Goal: Information Seeking & Learning: Learn about a topic

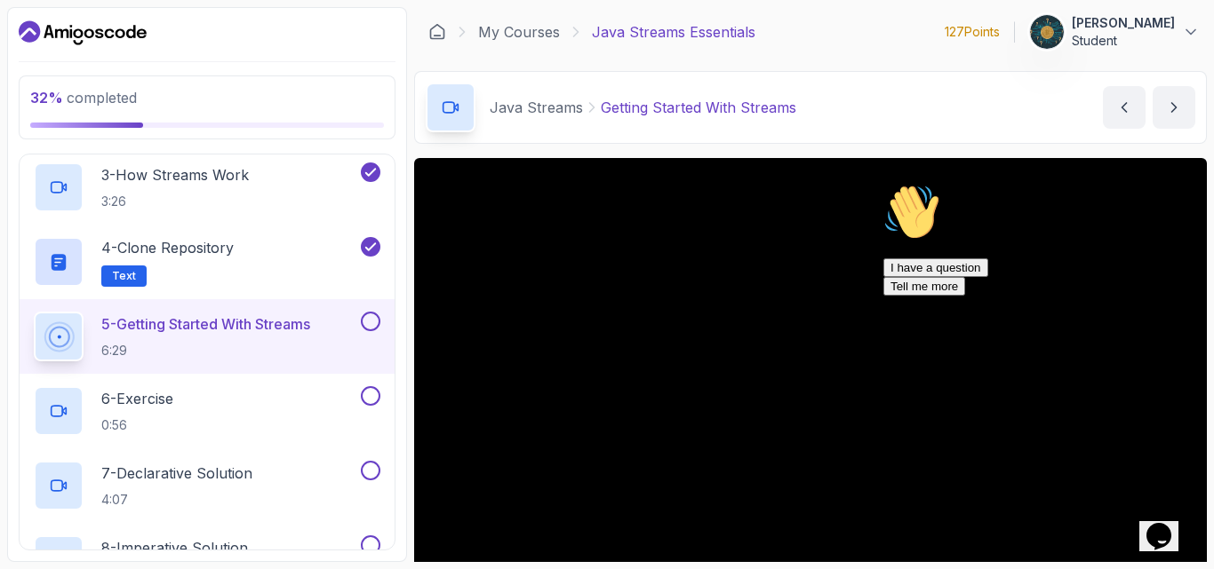
click at [883, 184] on icon "Chat attention grabber" at bounding box center [883, 184] width 0 height 0
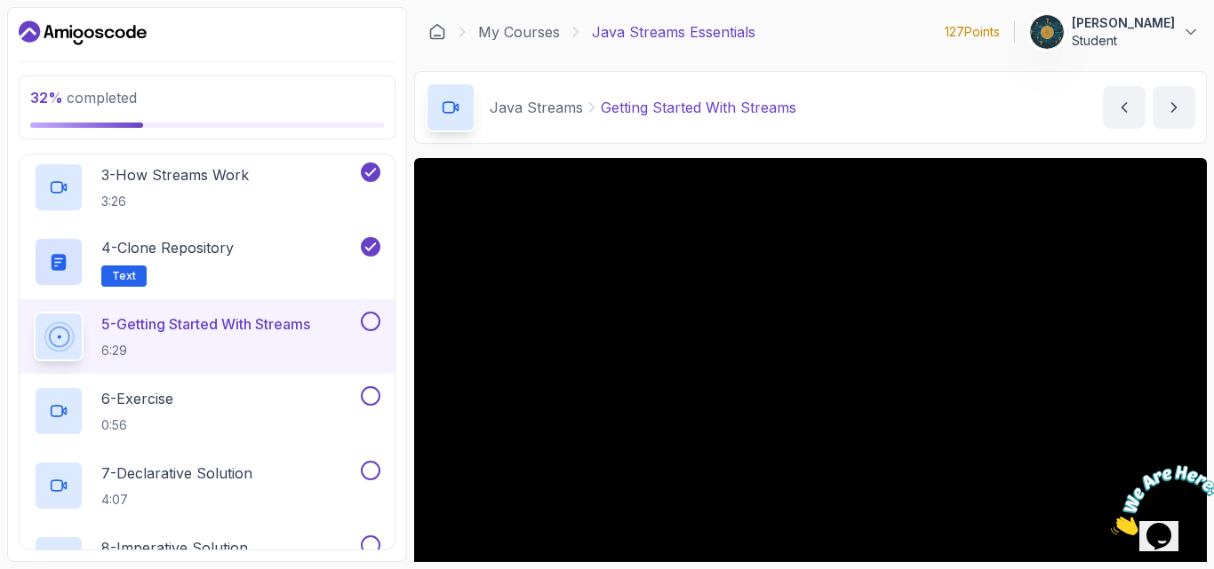
click at [920, 126] on div "Java Streams Getting Started With Streams Getting Started With Streams by nelson" at bounding box center [810, 107] width 792 height 73
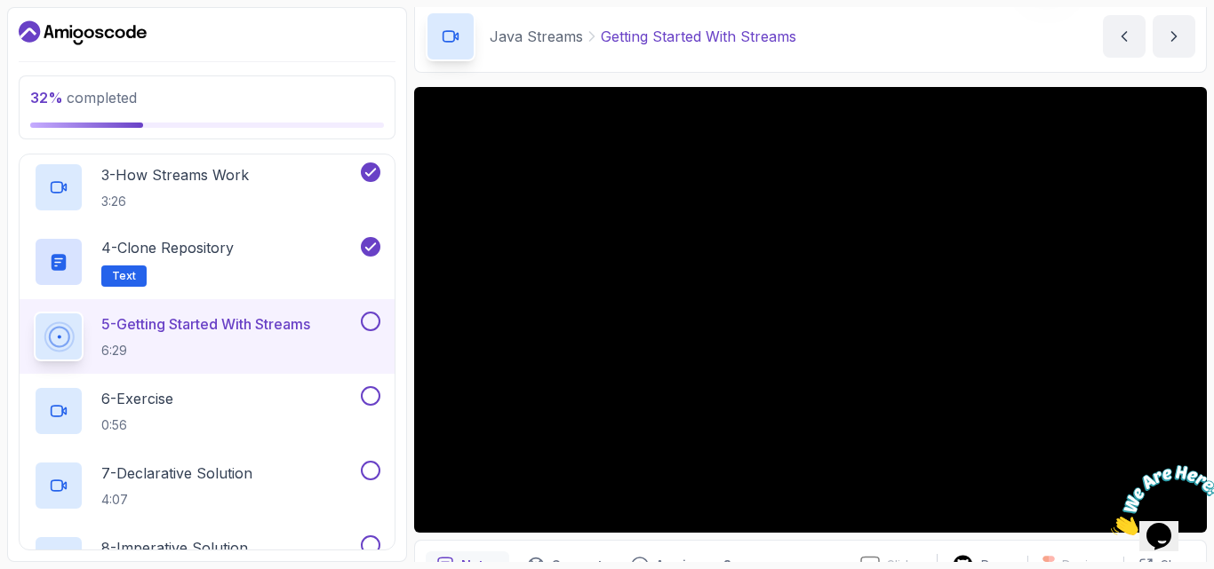
scroll to position [107, 0]
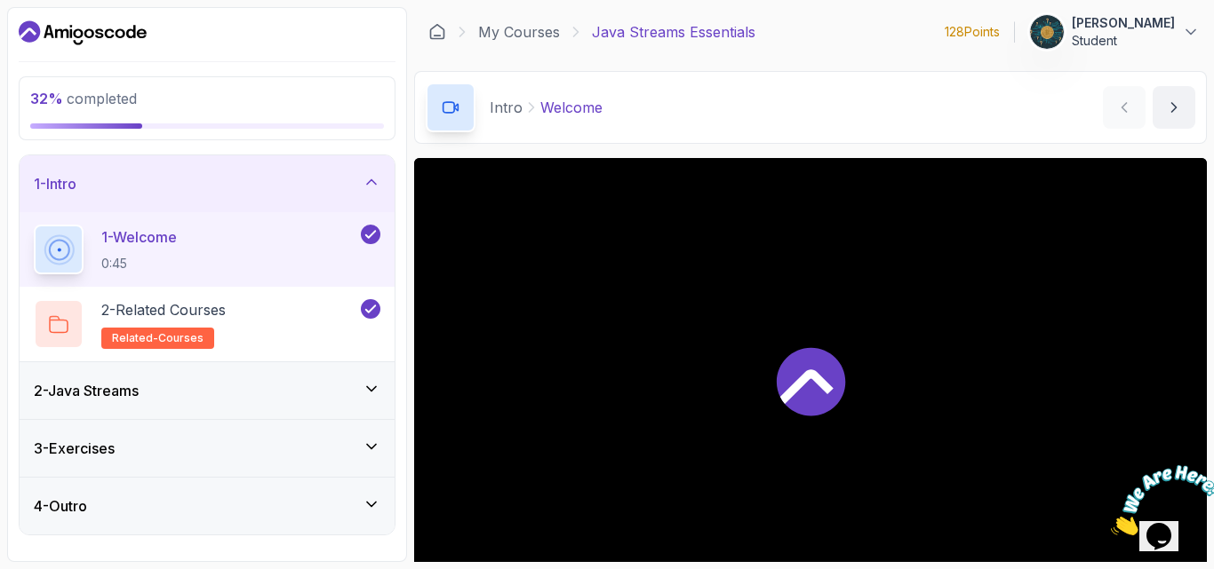
click at [713, 108] on div "Intro Welcome Welcome by nelson" at bounding box center [810, 107] width 792 height 73
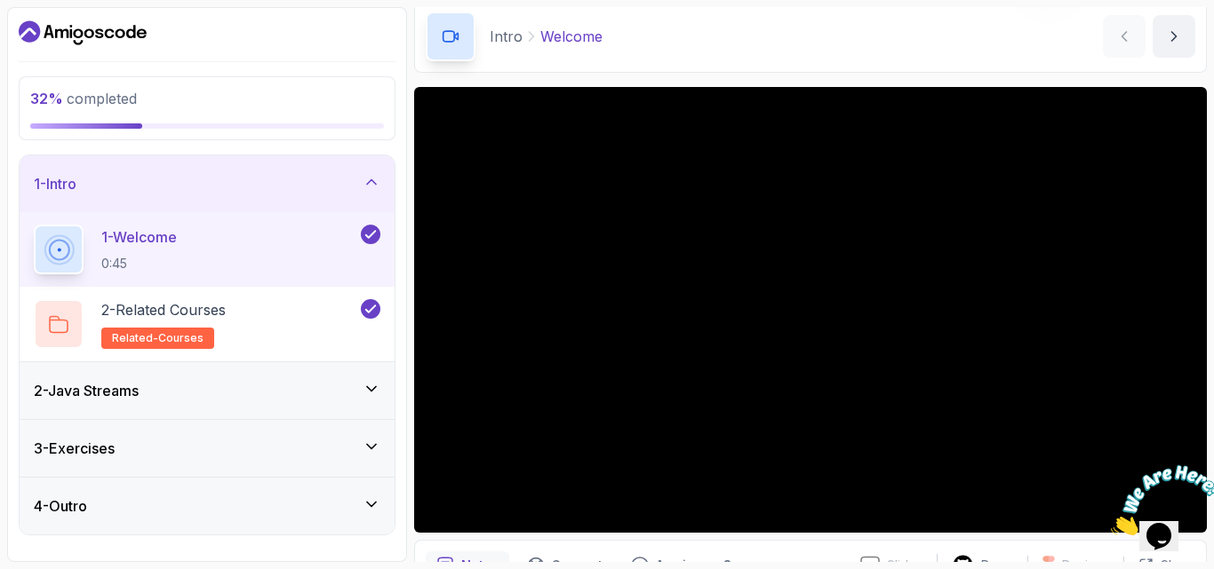
click at [189, 389] on div "2 - Java Streams" at bounding box center [207, 390] width 346 height 21
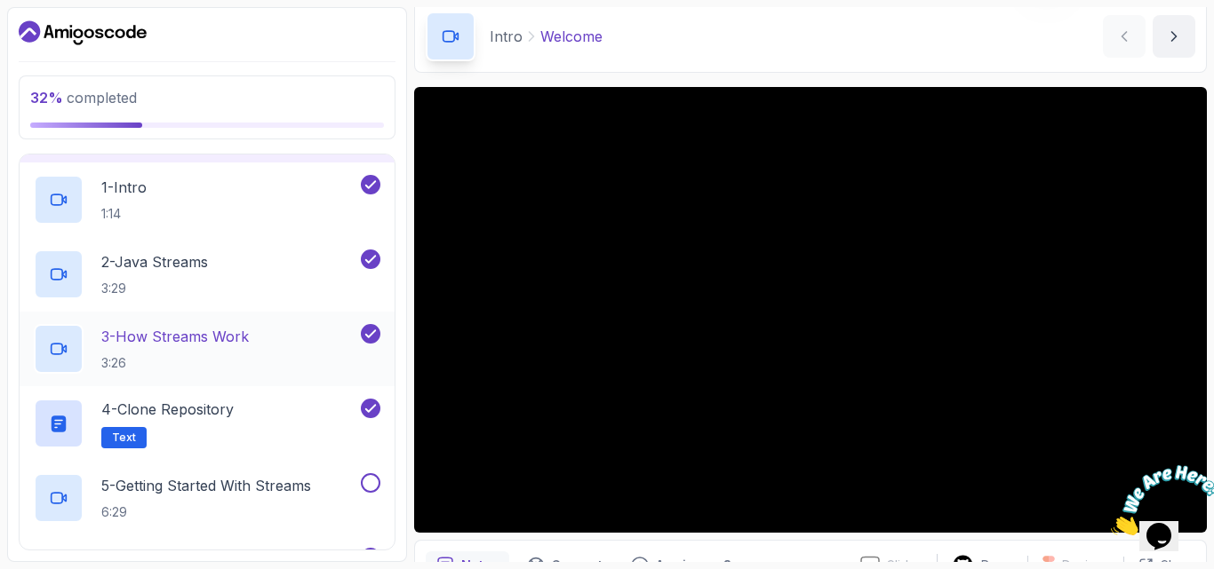
scroll to position [142, 0]
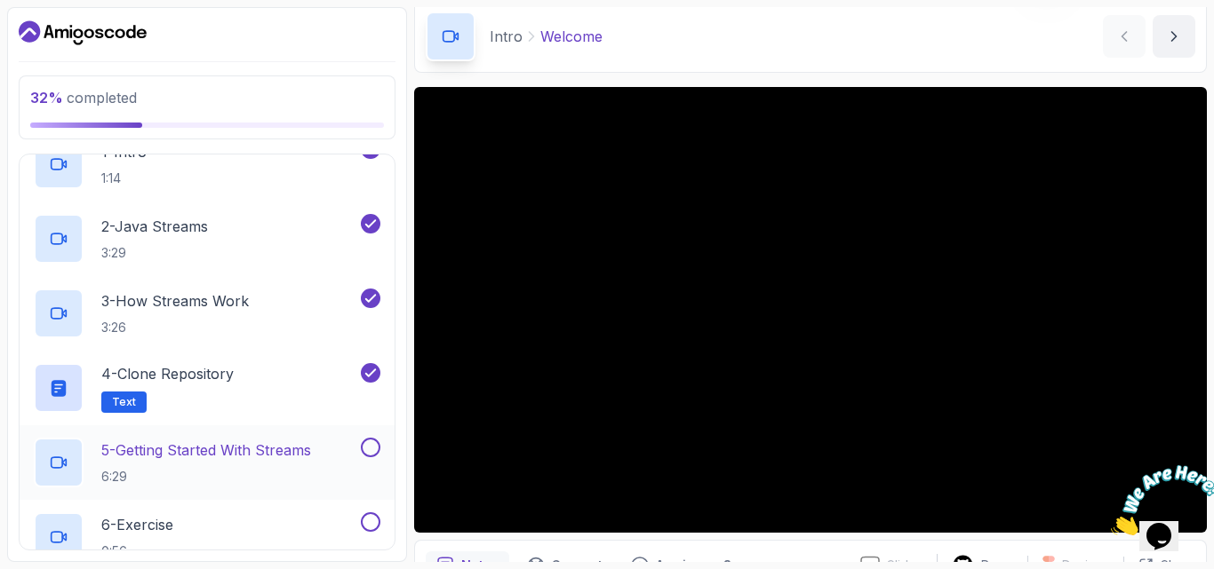
click at [250, 451] on p "5 - Getting Started With Streams" at bounding box center [206, 450] width 210 height 21
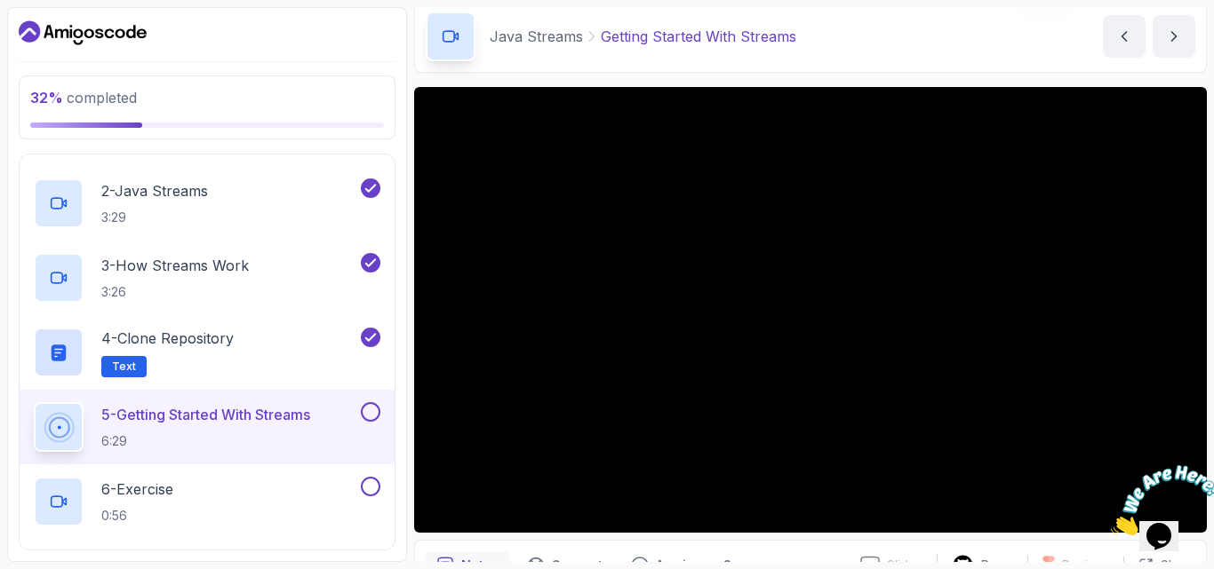
scroll to position [213, 0]
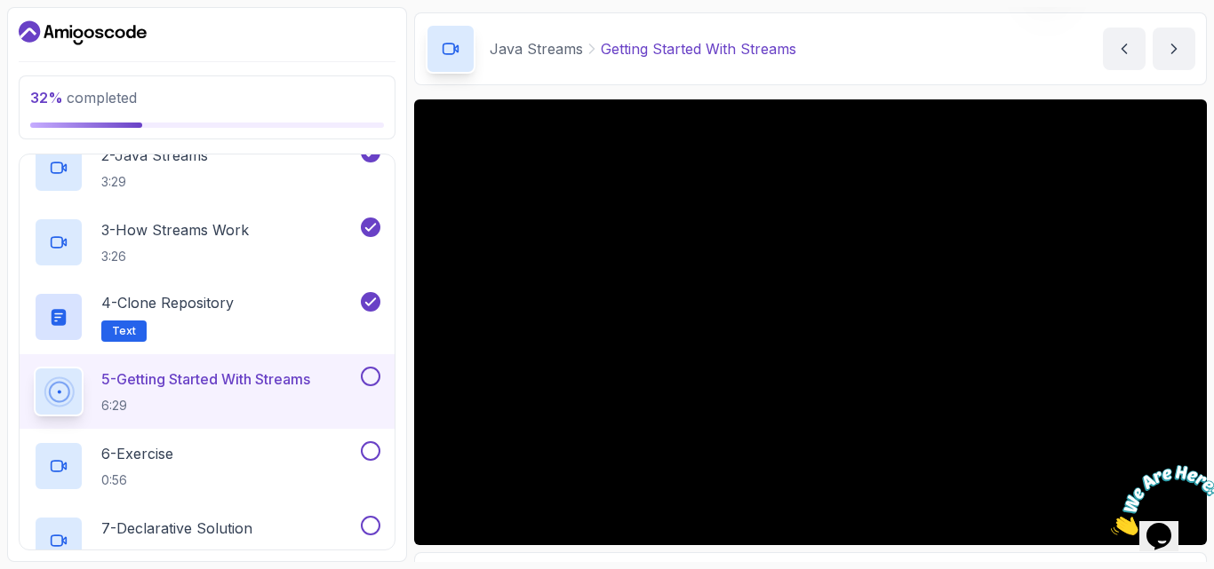
scroll to position [94, 0]
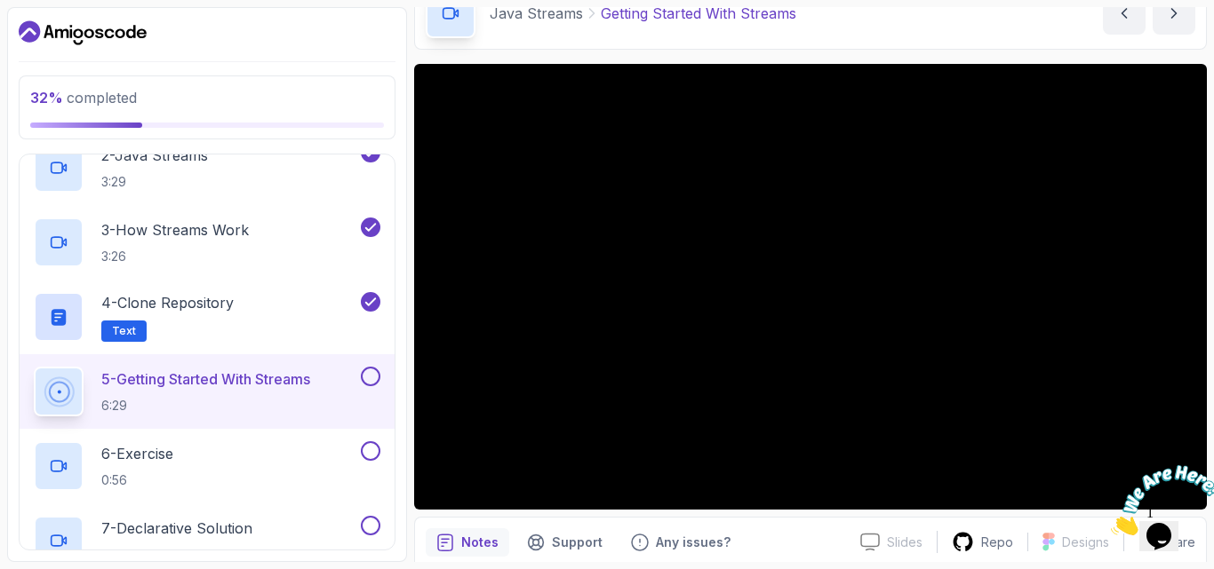
click at [189, 389] on p "5 - Getting Started With Streams" at bounding box center [205, 379] width 209 height 21
click at [165, 450] on p "6 - Exercise" at bounding box center [137, 453] width 72 height 21
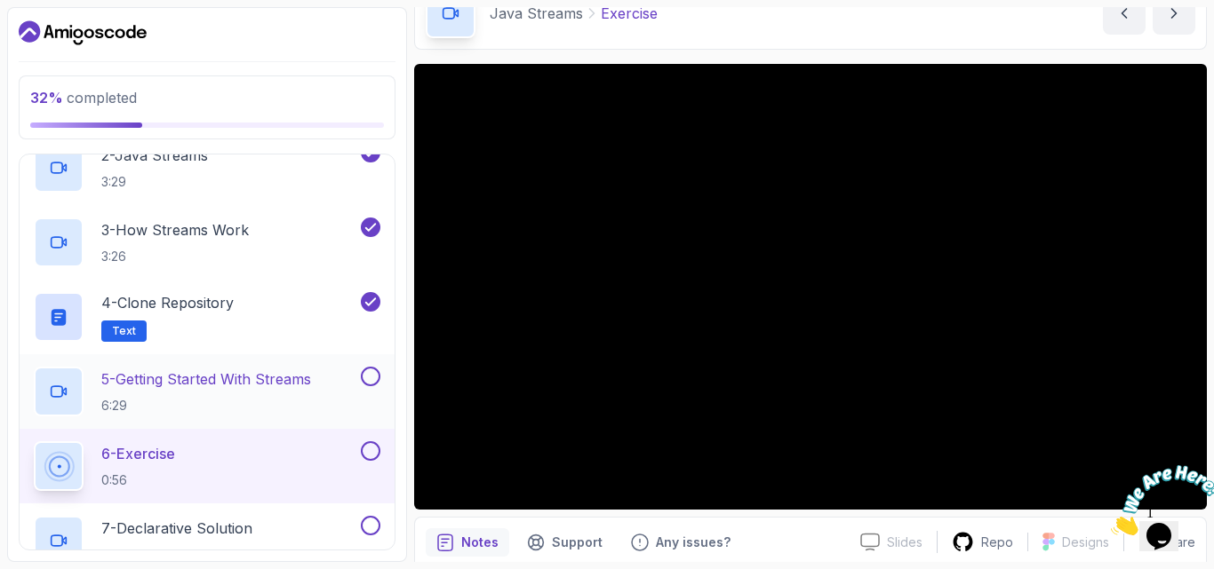
click at [201, 386] on p "5 - Getting Started With Streams" at bounding box center [206, 379] width 210 height 21
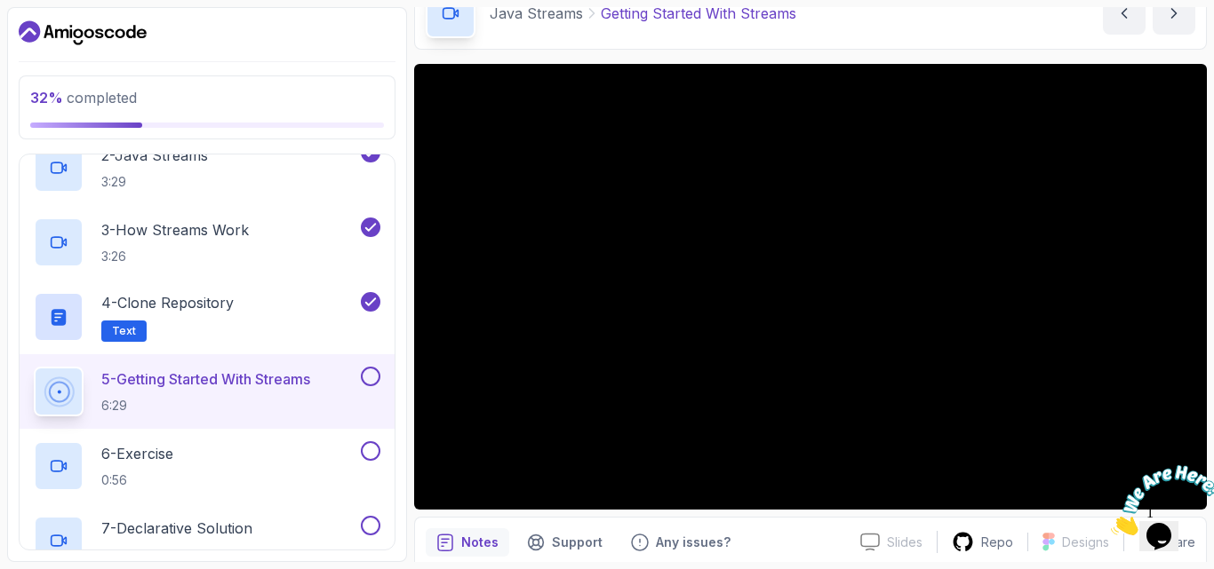
click at [1111, 523] on icon "Close" at bounding box center [1111, 530] width 0 height 15
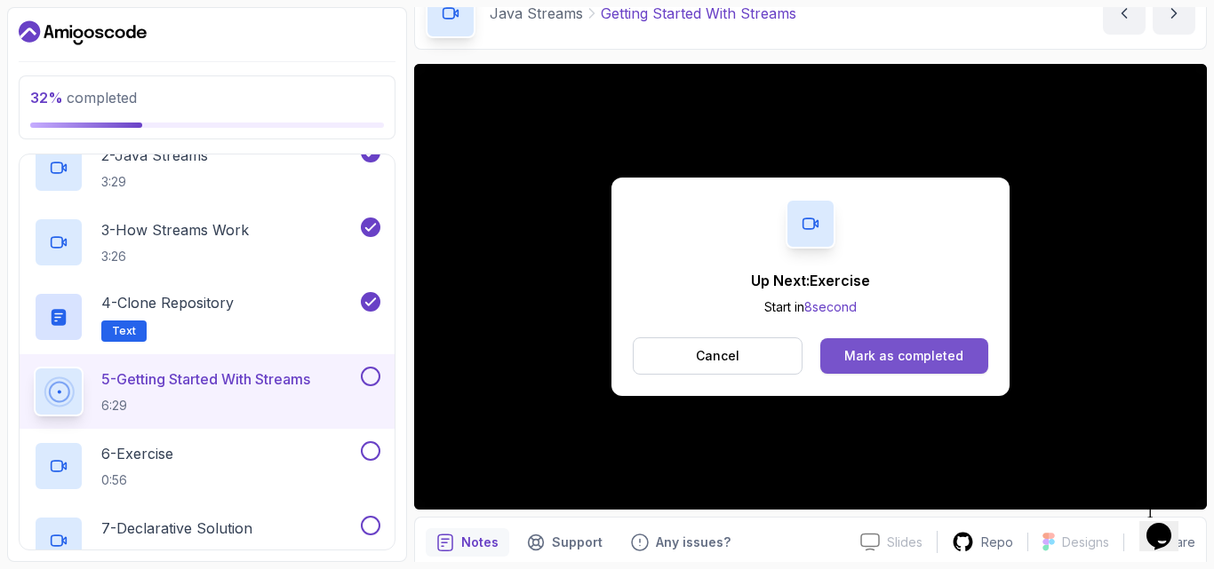
click at [861, 365] on button "Mark as completed" at bounding box center [904, 356] width 168 height 36
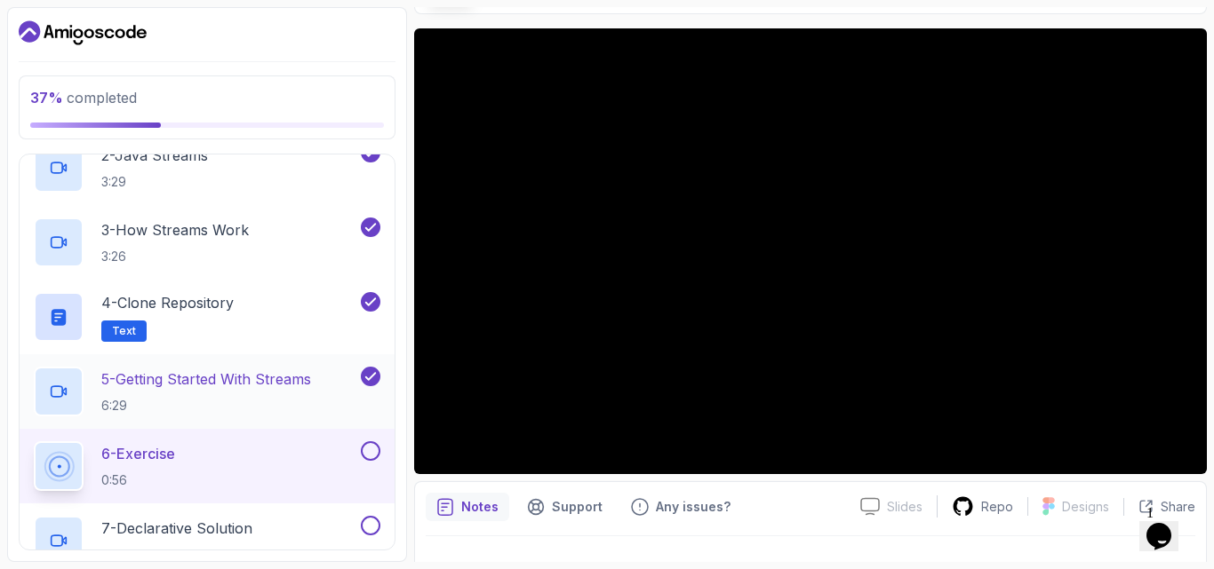
scroll to position [94, 0]
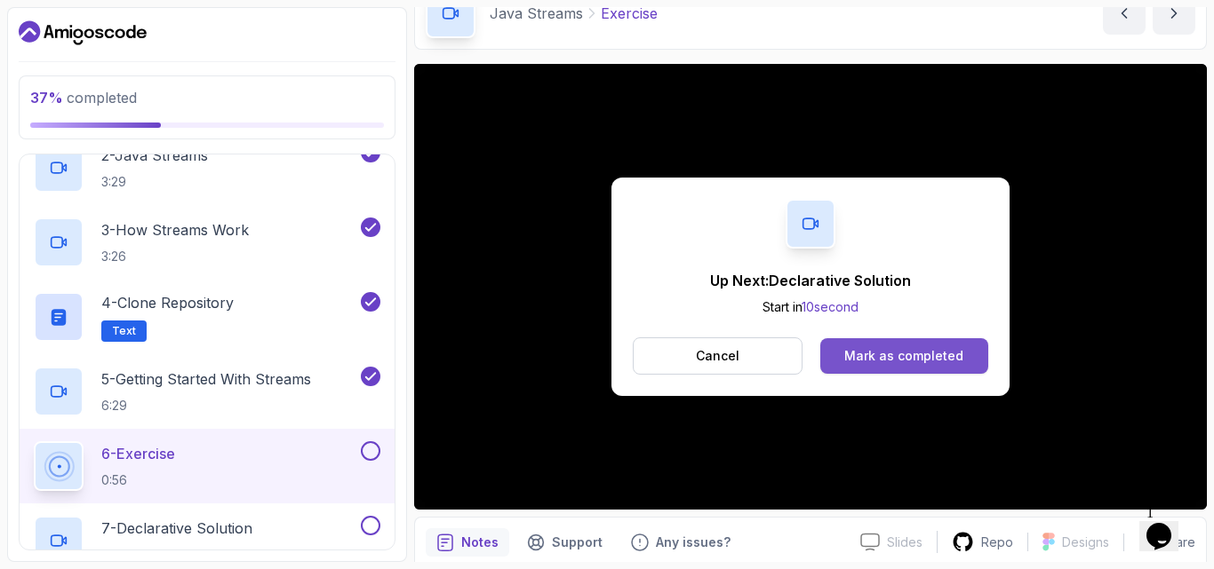
click at [921, 359] on div "Mark as completed" at bounding box center [903, 356] width 119 height 18
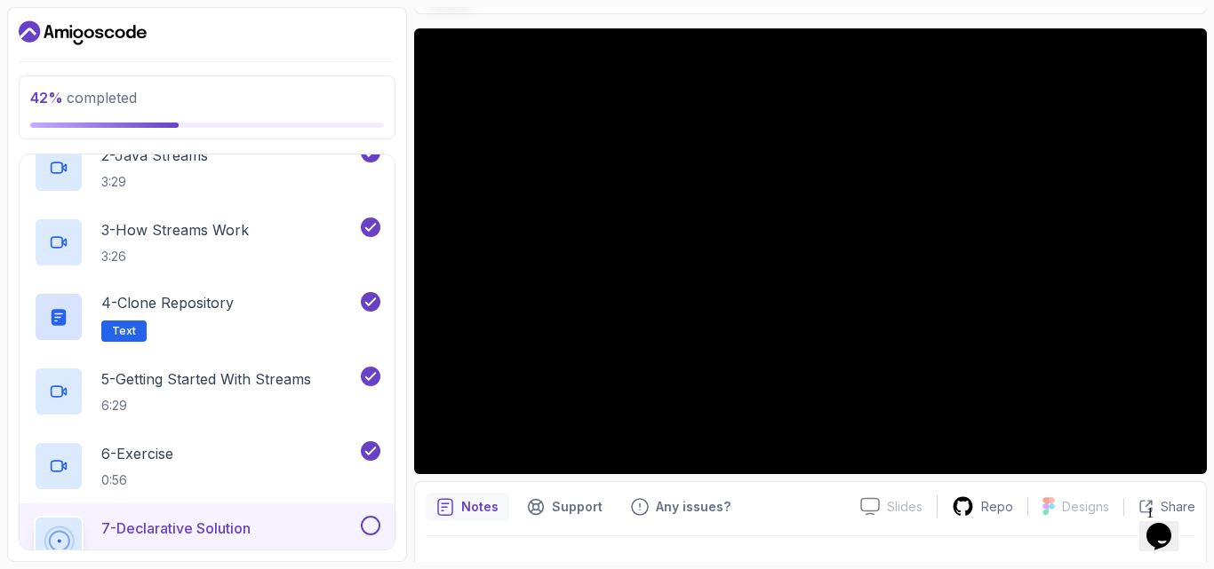
scroll to position [94, 0]
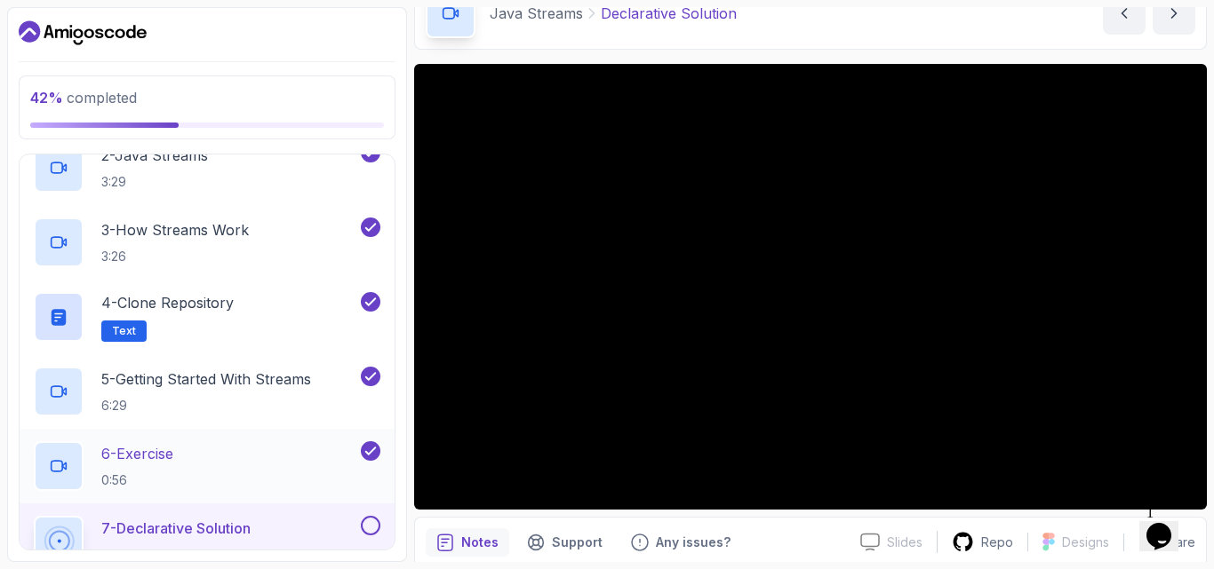
click at [386, 495] on div "6 - Exercise 0:56" at bounding box center [207, 466] width 375 height 75
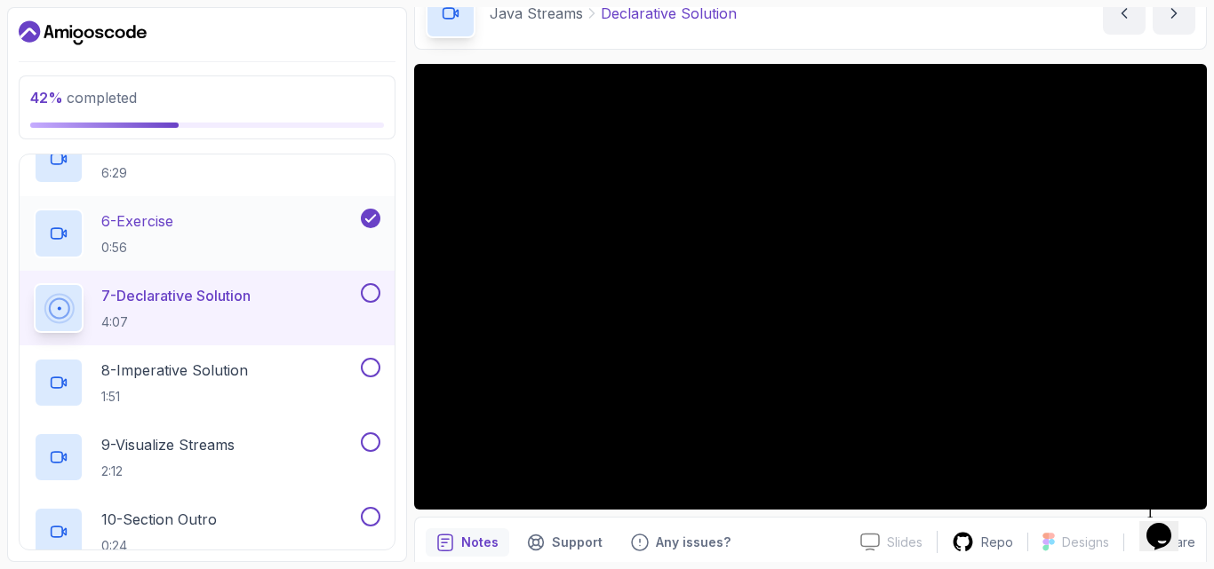
scroll to position [410, 0]
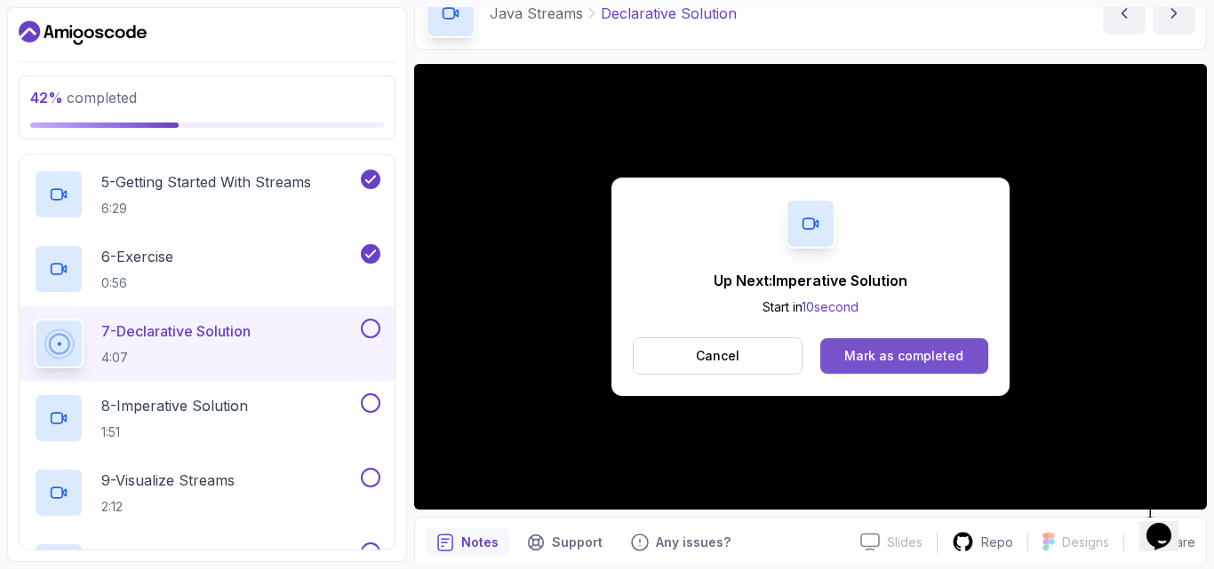
click at [876, 360] on div "Mark as completed" at bounding box center [903, 356] width 119 height 18
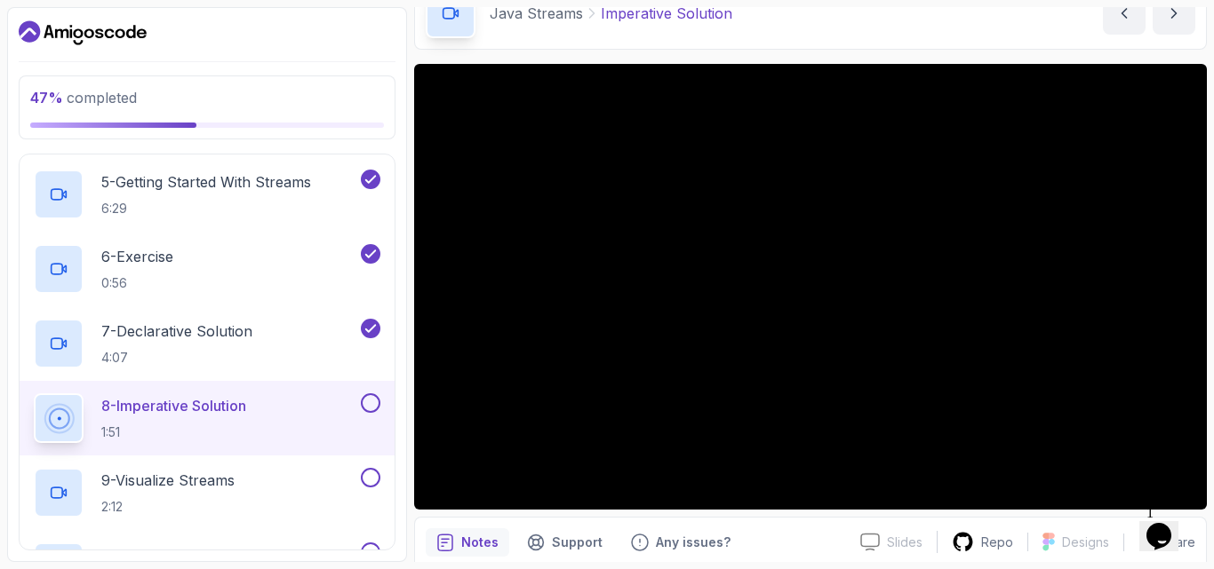
click at [370, 406] on button at bounding box center [371, 404] width 20 height 20
click at [271, 486] on div "9 - Visualize Streams 2:12" at bounding box center [195, 493] width 323 height 50
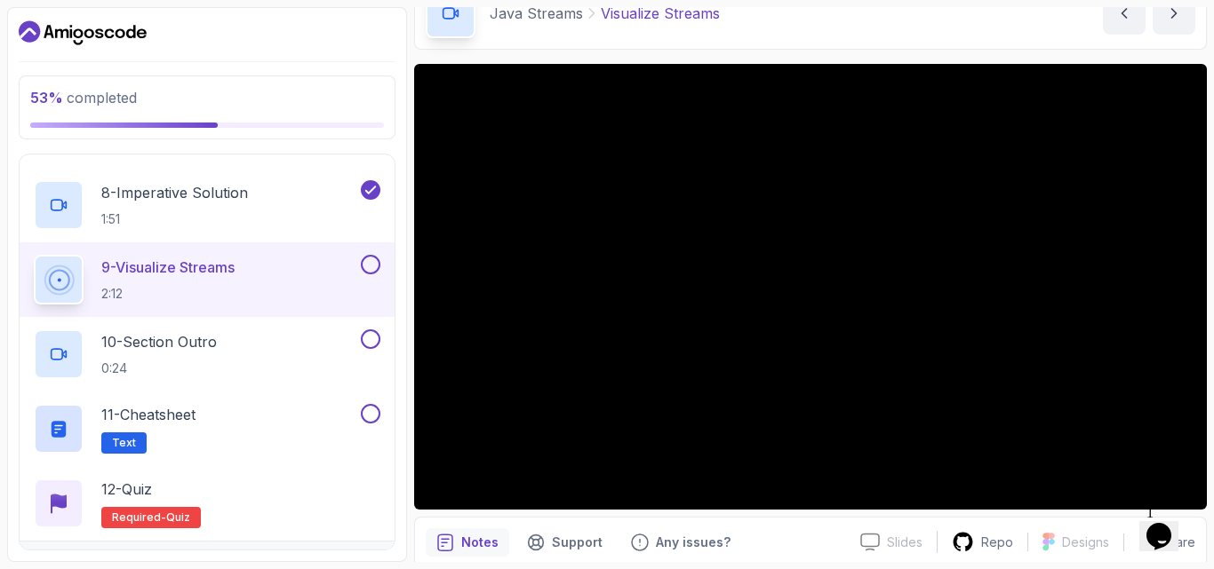
scroll to position [659, 0]
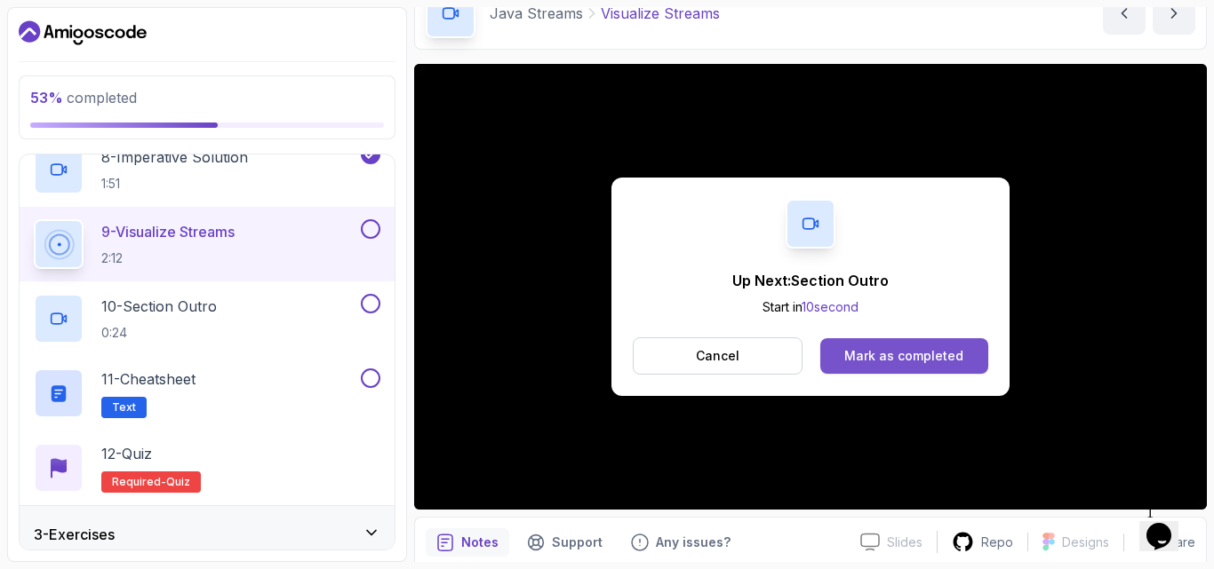
click at [854, 345] on button "Mark as completed" at bounding box center [904, 356] width 168 height 36
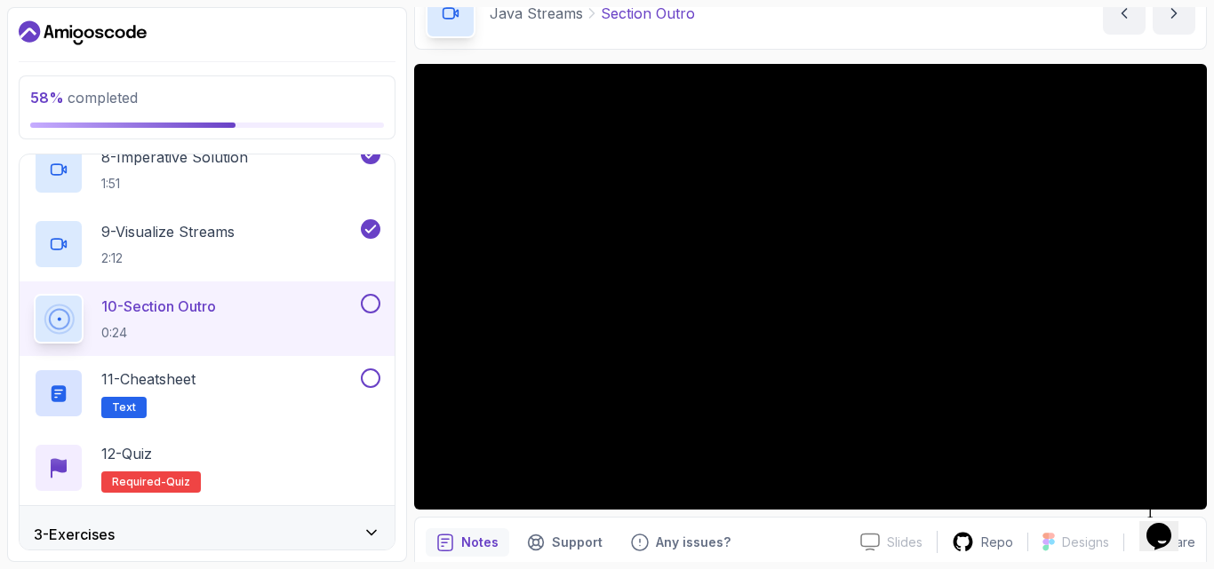
click at [771, 538] on div "Notes Support Any issues?" at bounding box center [636, 543] width 420 height 28
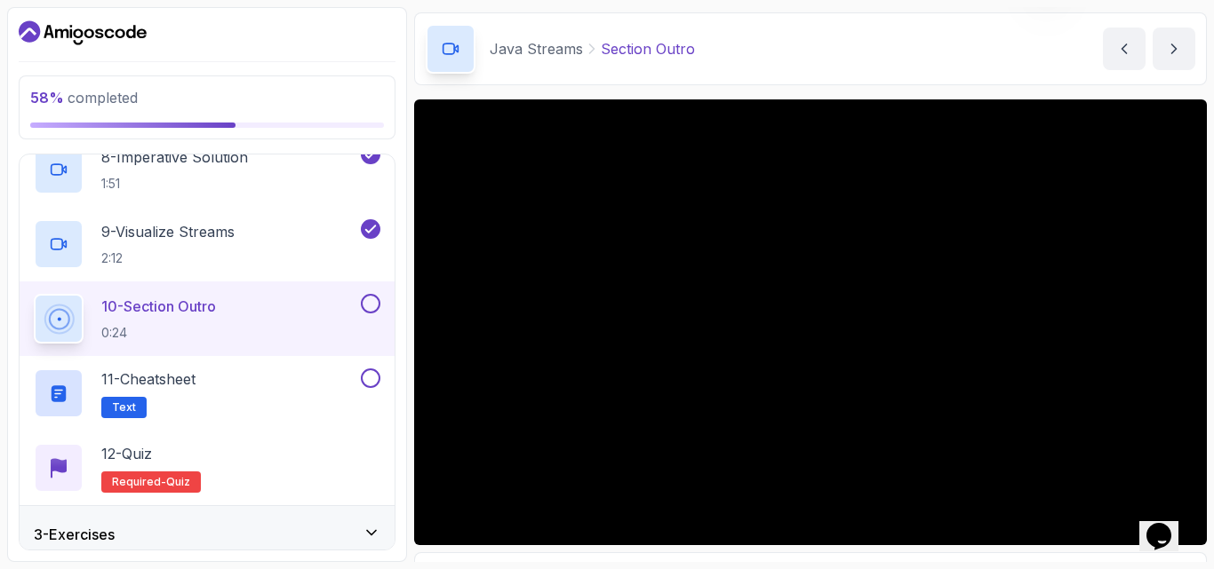
scroll to position [94, 0]
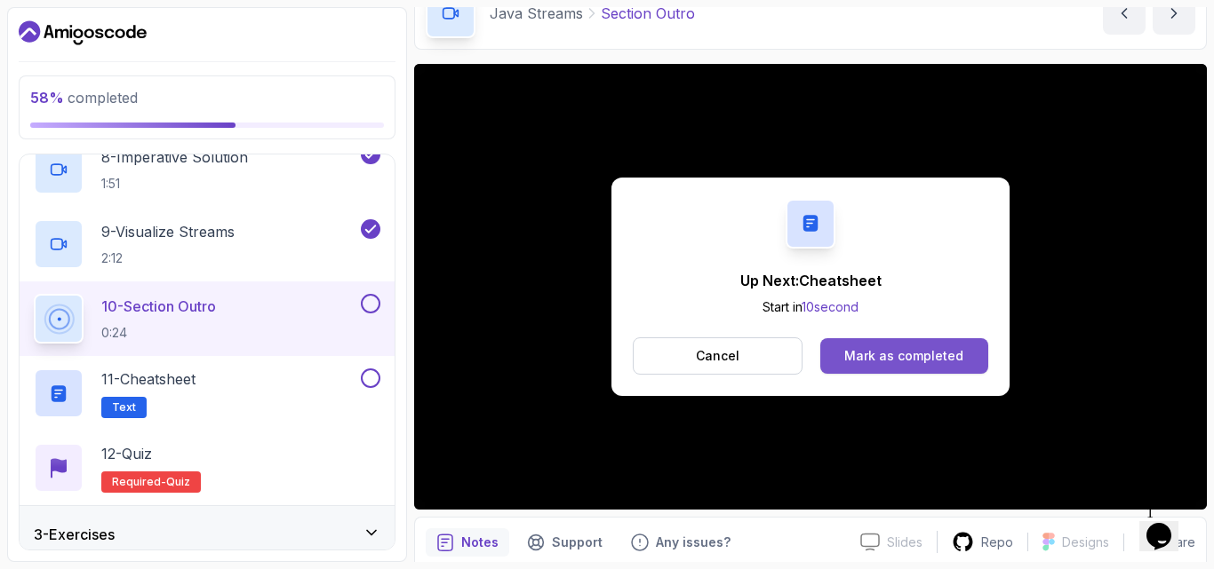
click at [892, 351] on div "Mark as completed" at bounding box center [903, 356] width 119 height 18
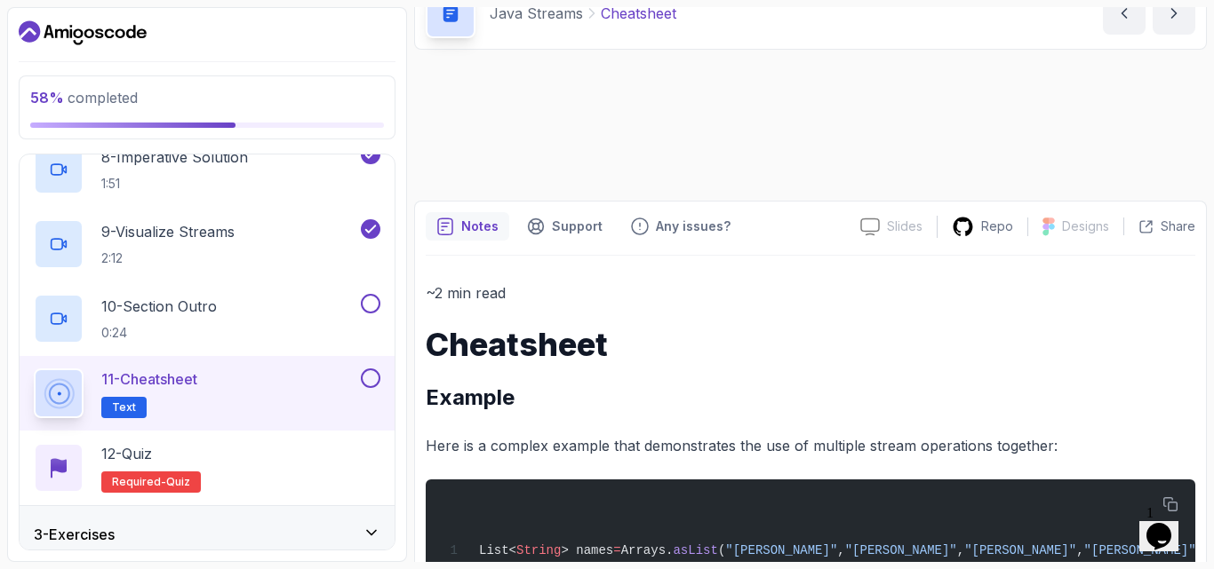
scroll to position [92, 0]
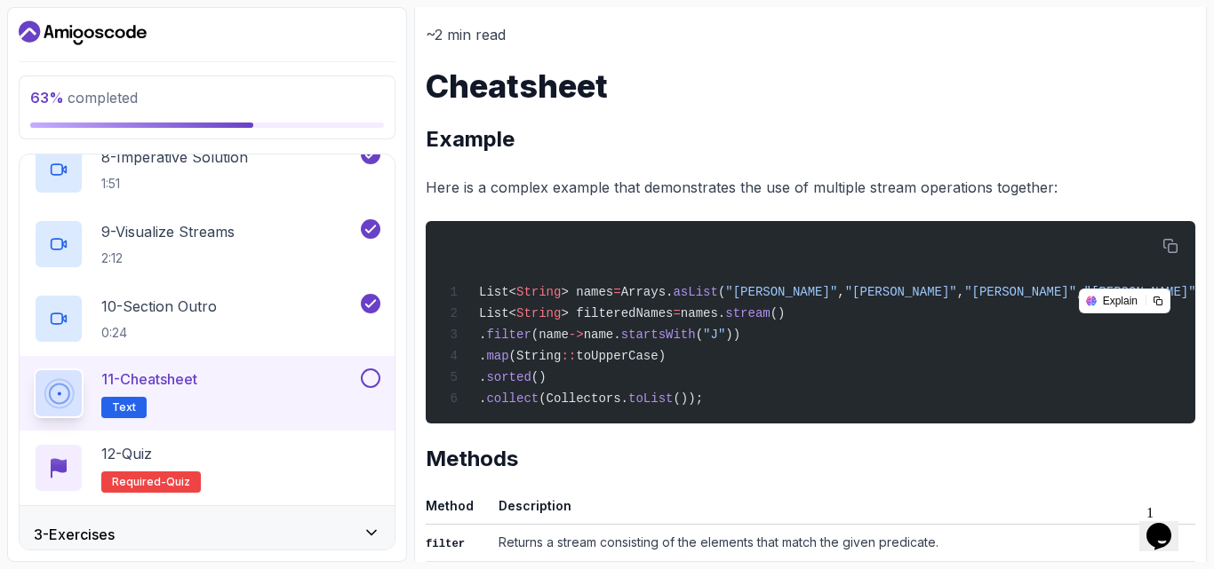
scroll to position [251, 0]
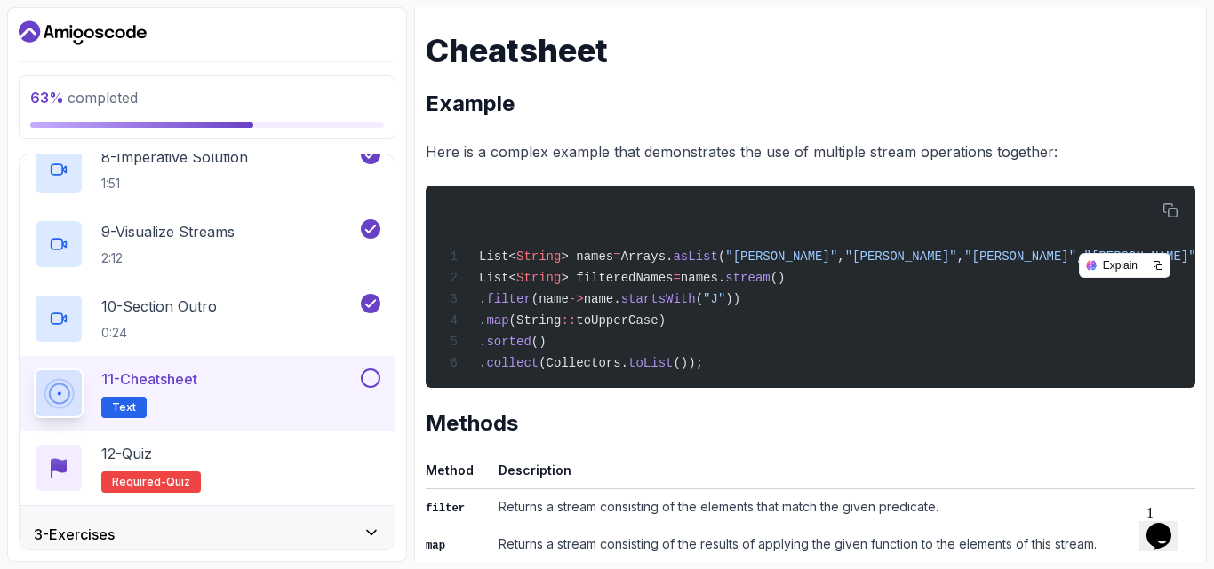
click at [619, 438] on h2 "Methods" at bounding box center [810, 424] width 769 height 28
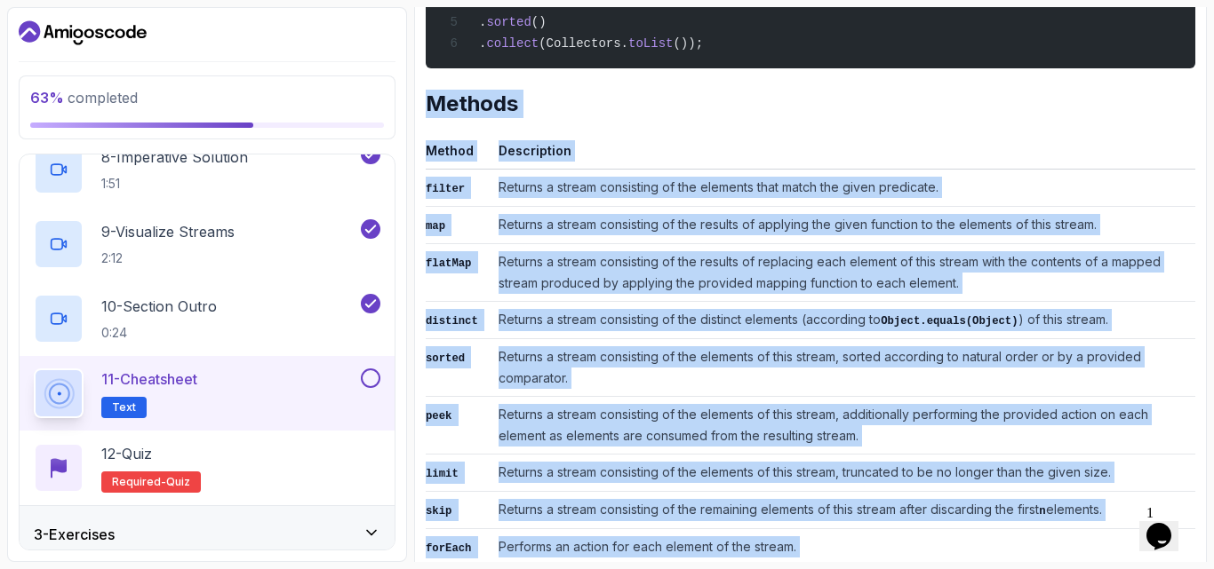
scroll to position [1033, 0]
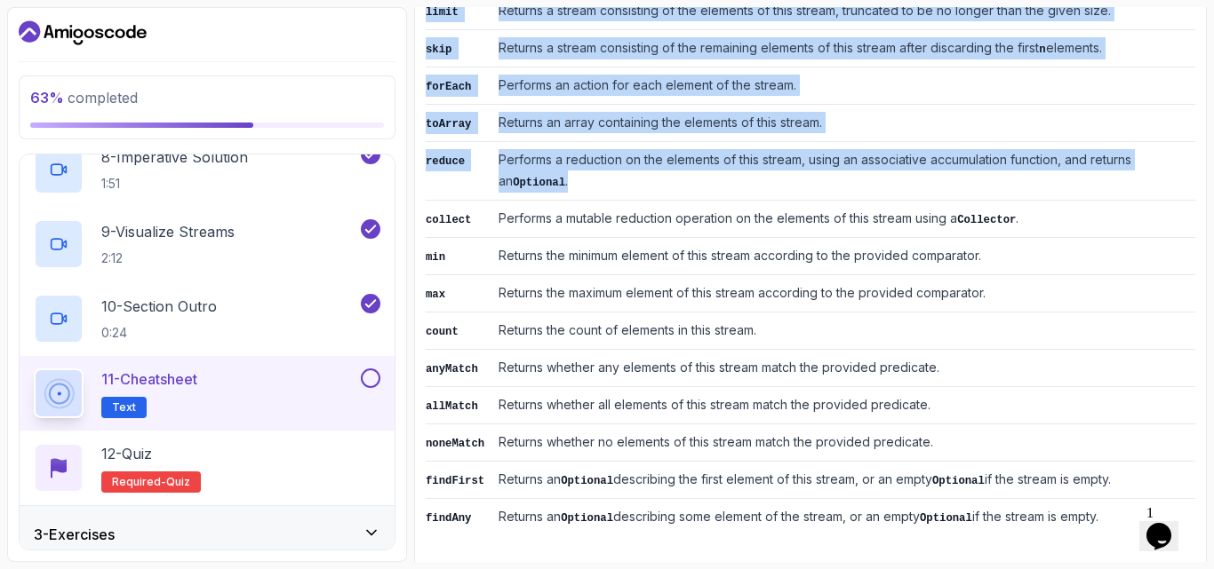
drag, startPoint x: 425, startPoint y: 106, endPoint x: 1103, endPoint y: 513, distance: 791.4
copy div "Methods Method Description filter Returns a stream consisting of the elements t…"
click at [1039, 340] on td "Returns the count of elements in this stream." at bounding box center [843, 330] width 704 height 37
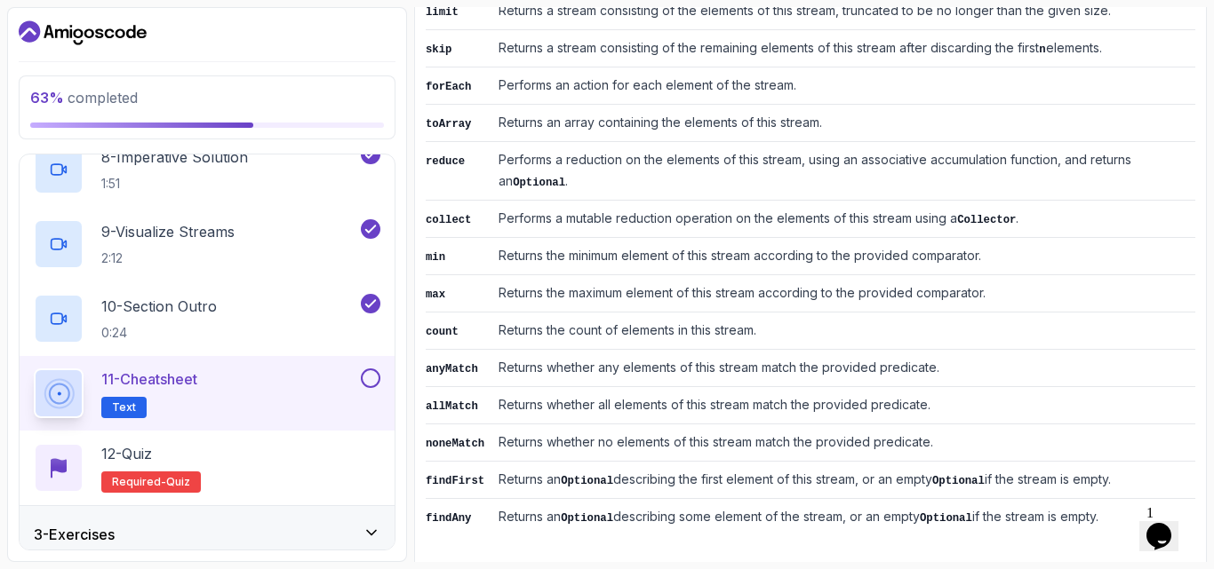
click at [362, 384] on button at bounding box center [371, 379] width 20 height 20
click at [264, 470] on div "12 - Quiz Required- quiz" at bounding box center [207, 468] width 346 height 50
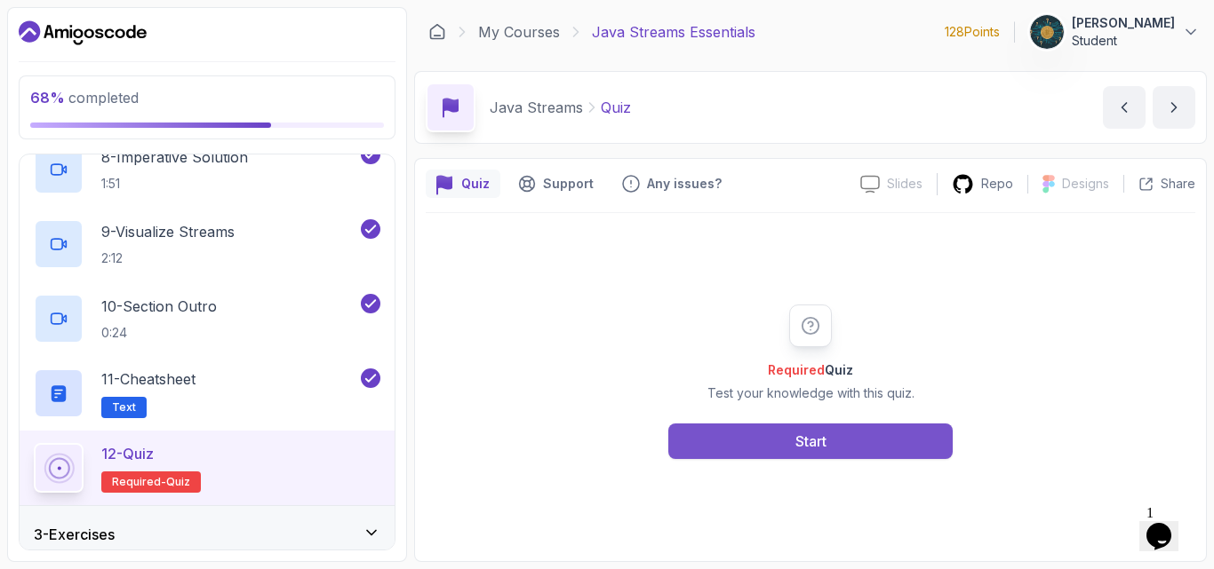
click at [760, 441] on button "Start" at bounding box center [810, 442] width 284 height 36
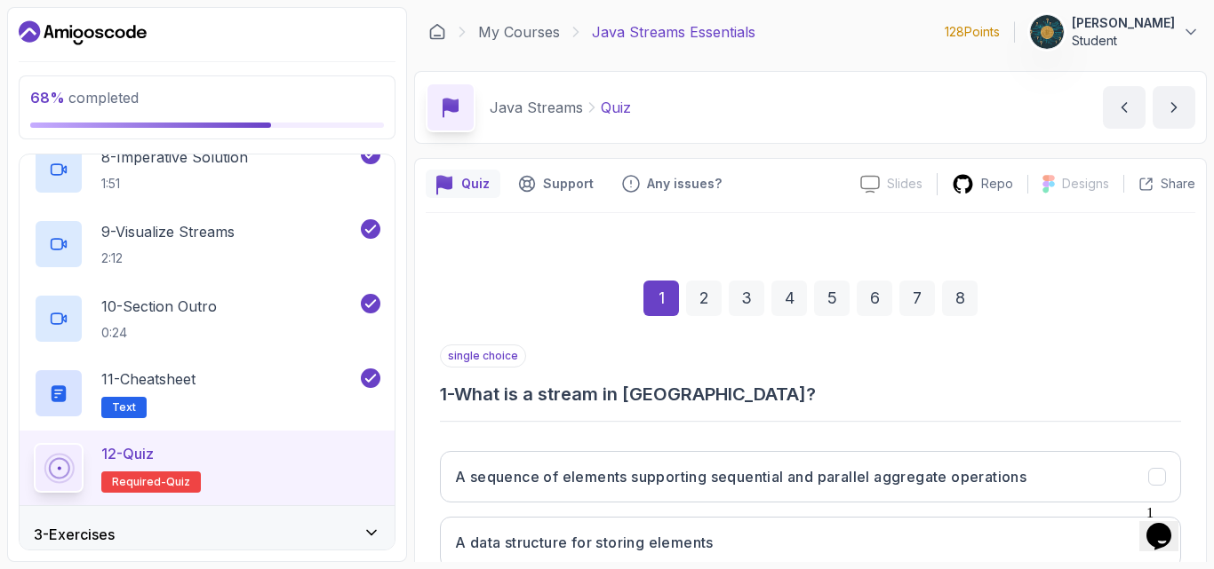
click at [989, 400] on h3 "1 - What is a stream in Java?" at bounding box center [810, 394] width 741 height 25
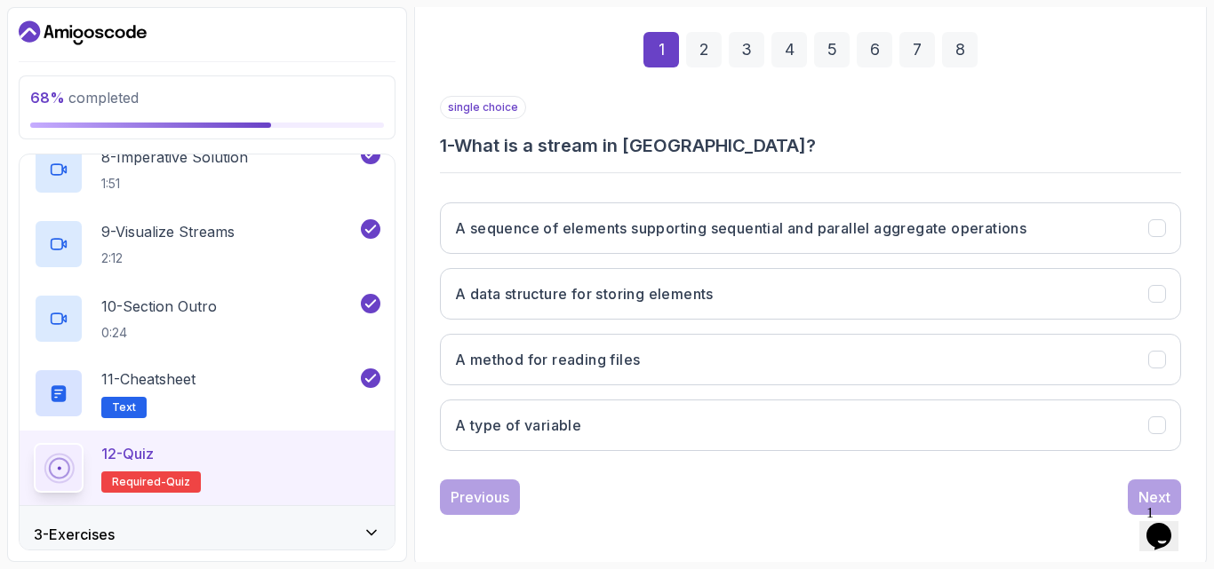
scroll to position [252, 0]
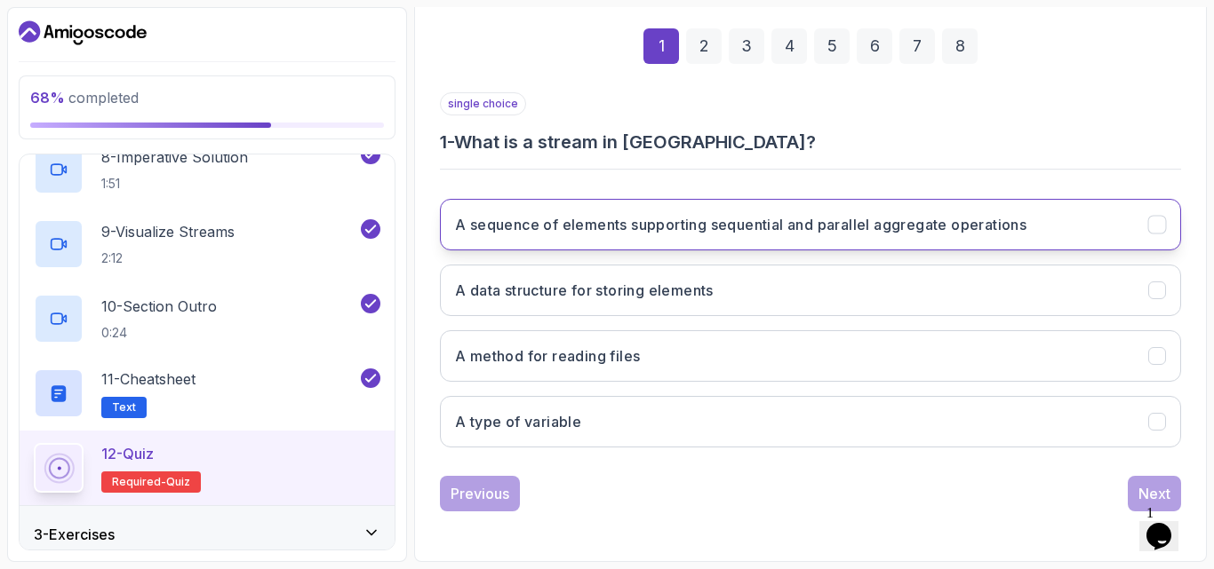
click at [629, 228] on h3 "A sequence of elements supporting sequential and parallel aggregate operations" at bounding box center [740, 224] width 571 height 21
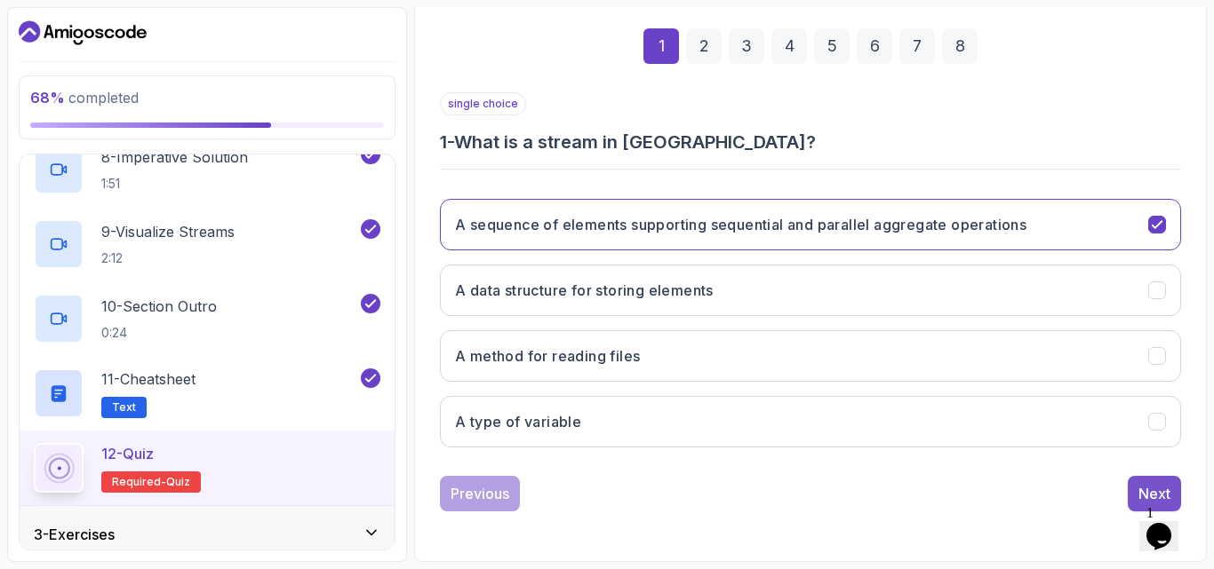
click at [1135, 494] on button "Next" at bounding box center [1153, 494] width 53 height 36
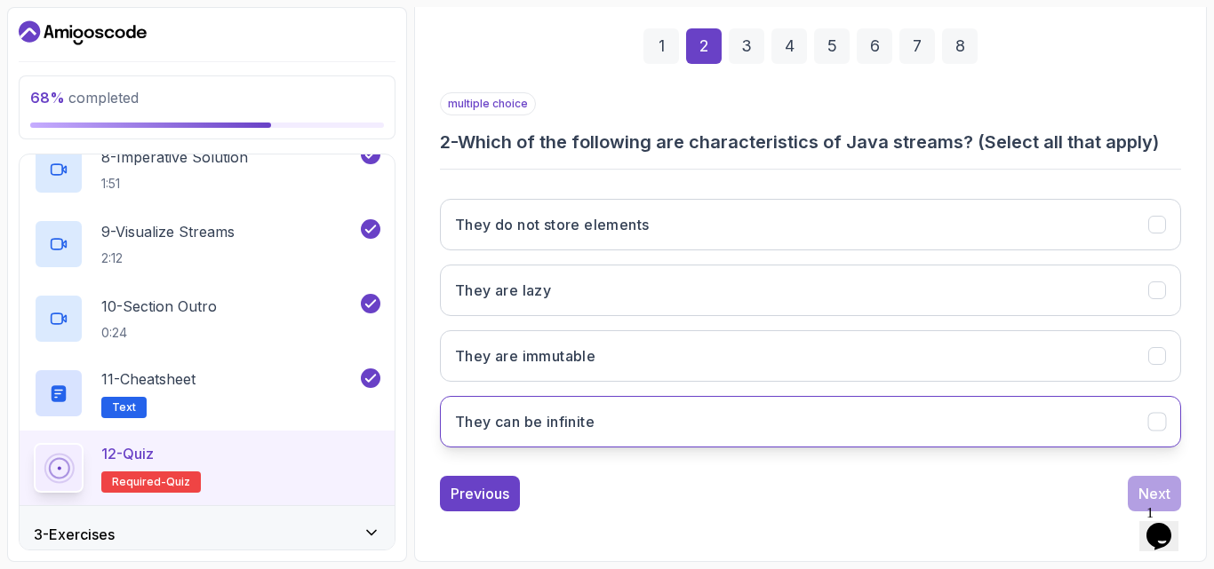
click at [587, 418] on h3 "They can be infinite" at bounding box center [524, 421] width 139 height 21
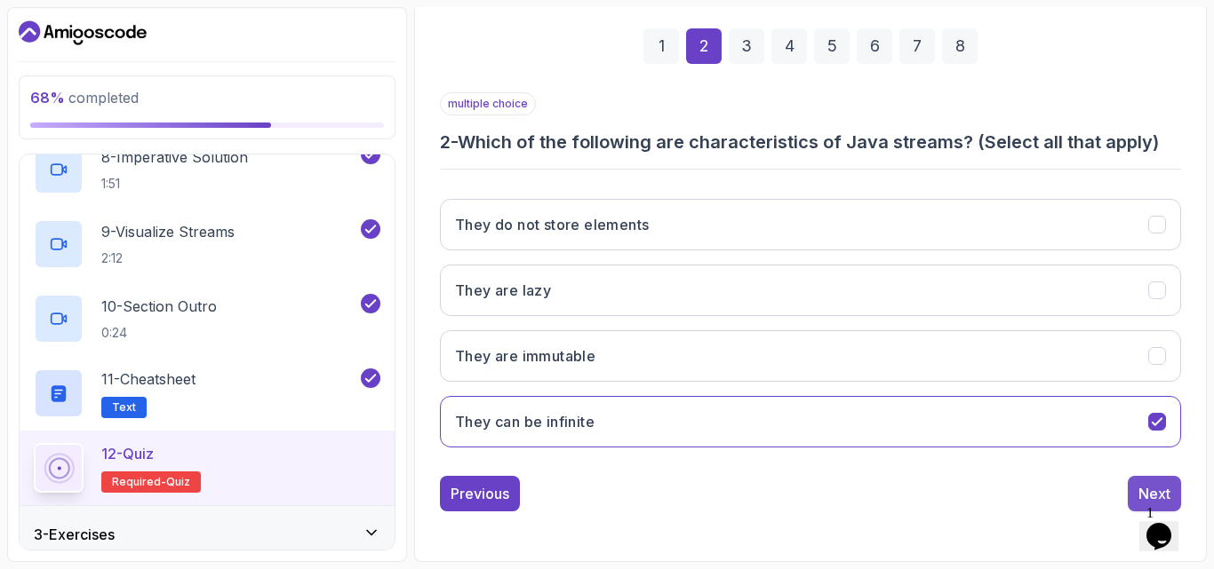
click at [1139, 491] on div "Next" at bounding box center [1154, 493] width 32 height 21
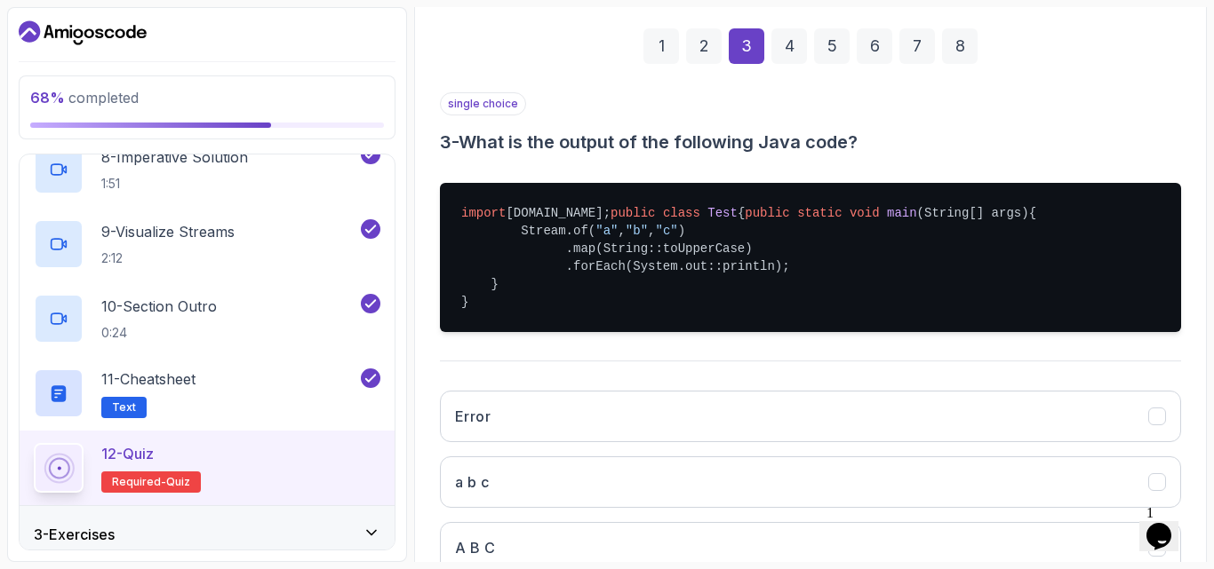
click at [745, 401] on div "single choice 3 - What is the output of the following Java code? import java.ut…" at bounding box center [810, 372] width 741 height 561
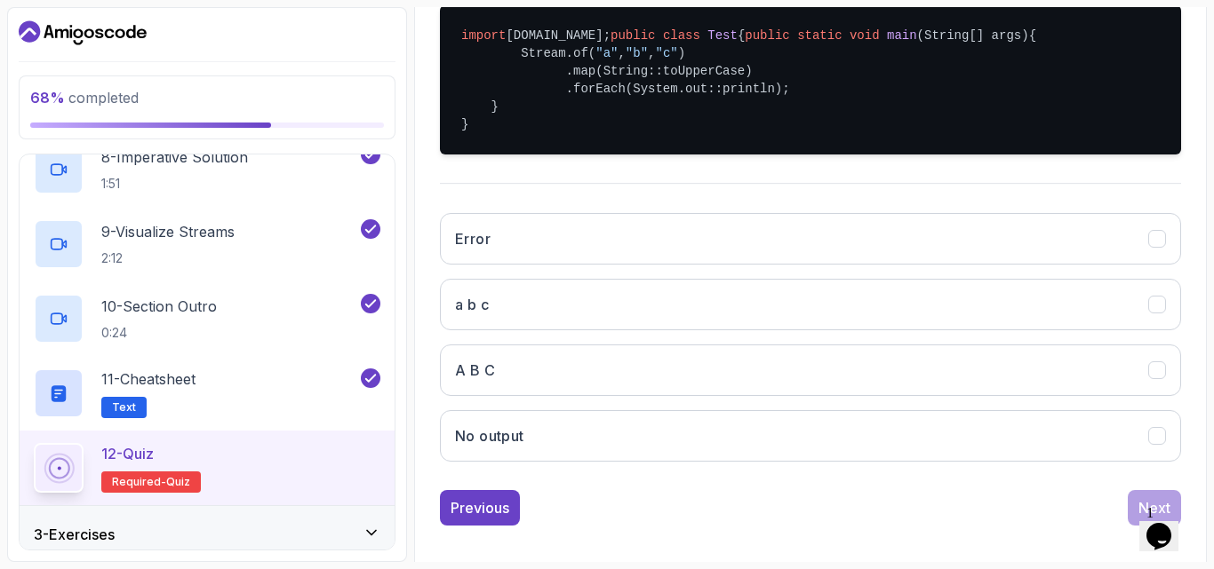
scroll to position [466, 0]
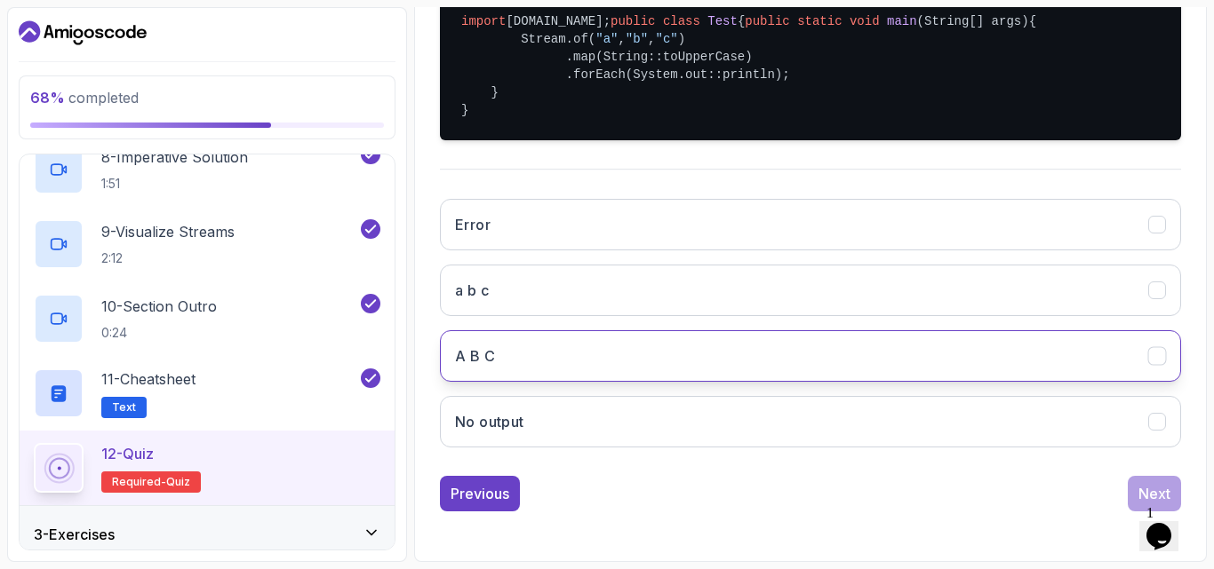
click at [647, 372] on button "A B C" at bounding box center [810, 356] width 741 height 52
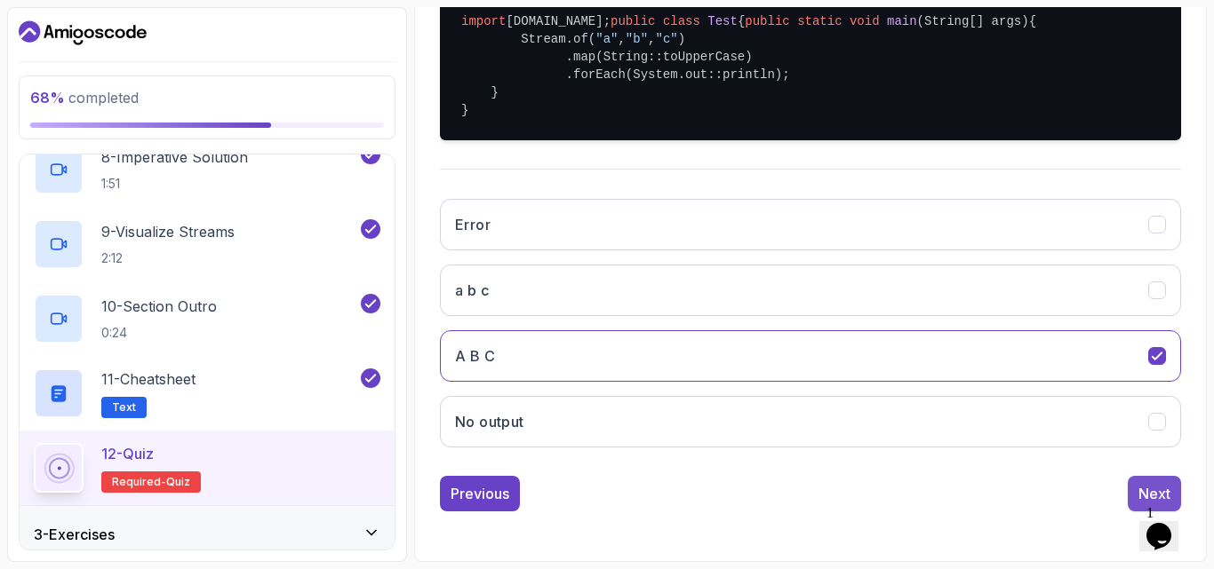
click at [1137, 497] on button "Next" at bounding box center [1153, 494] width 53 height 36
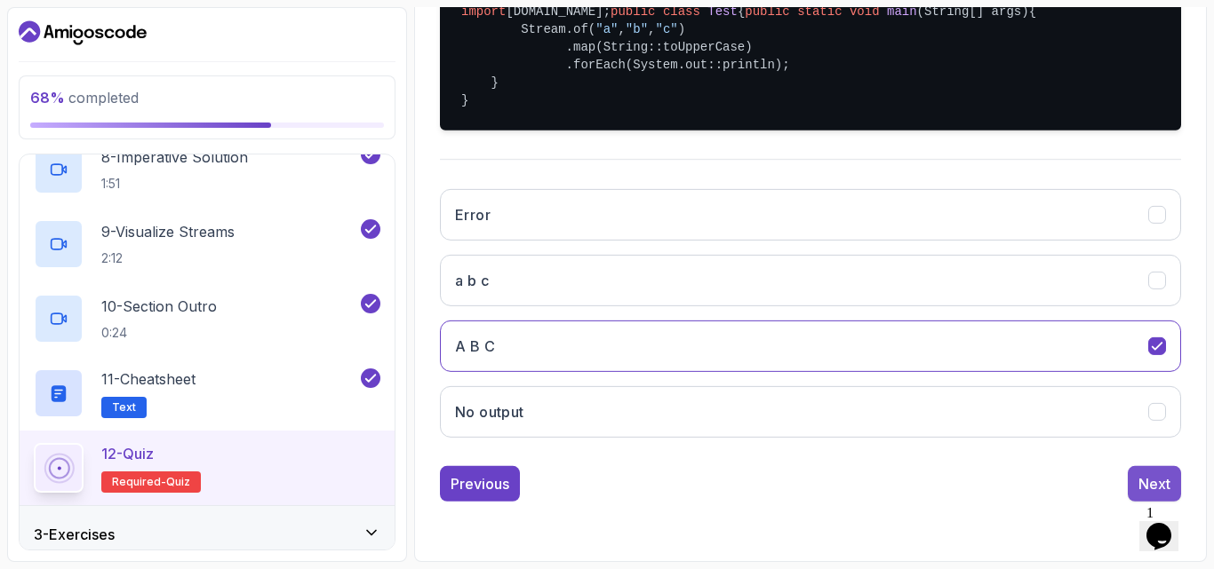
scroll to position [252, 0]
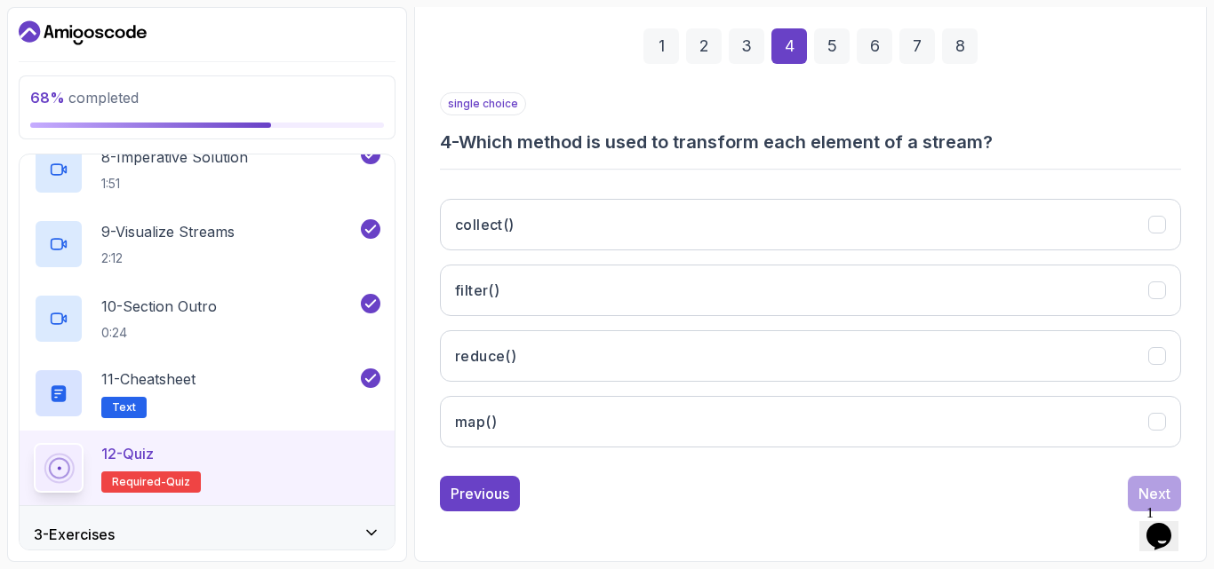
click at [638, 494] on div "Previous Next" at bounding box center [810, 494] width 741 height 36
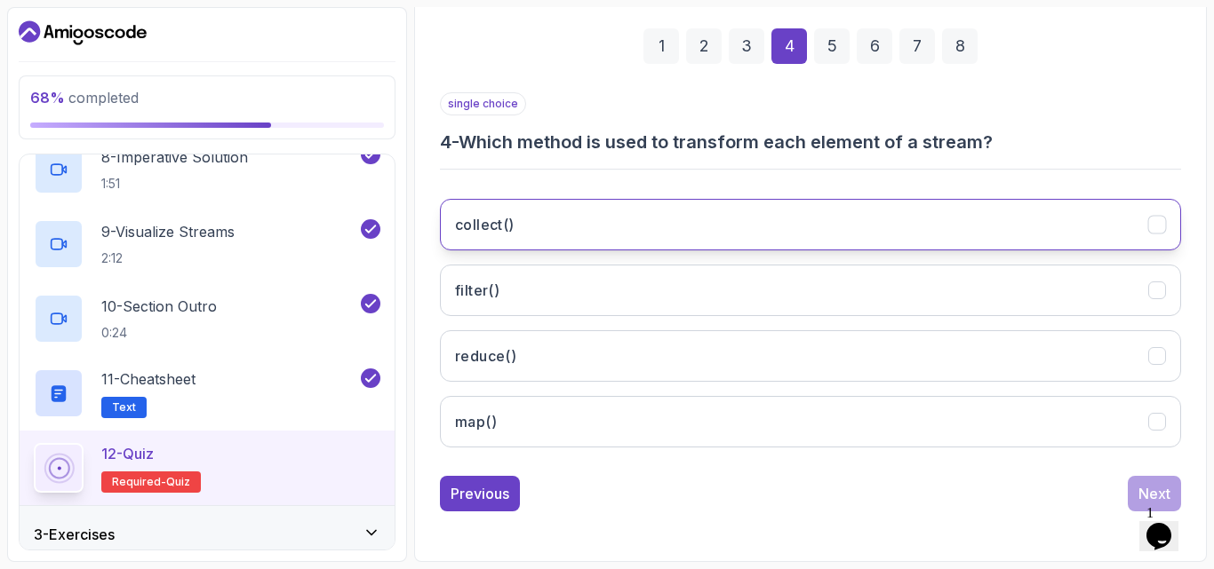
click at [894, 226] on button "collect()" at bounding box center [810, 225] width 741 height 52
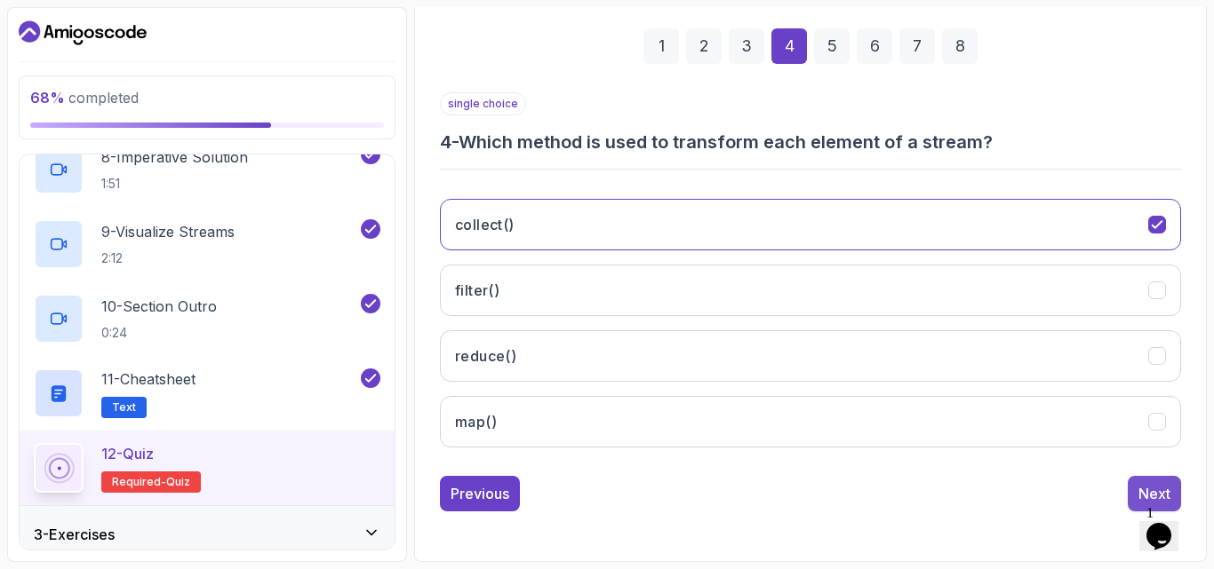
click at [1133, 495] on button "Next" at bounding box center [1153, 494] width 53 height 36
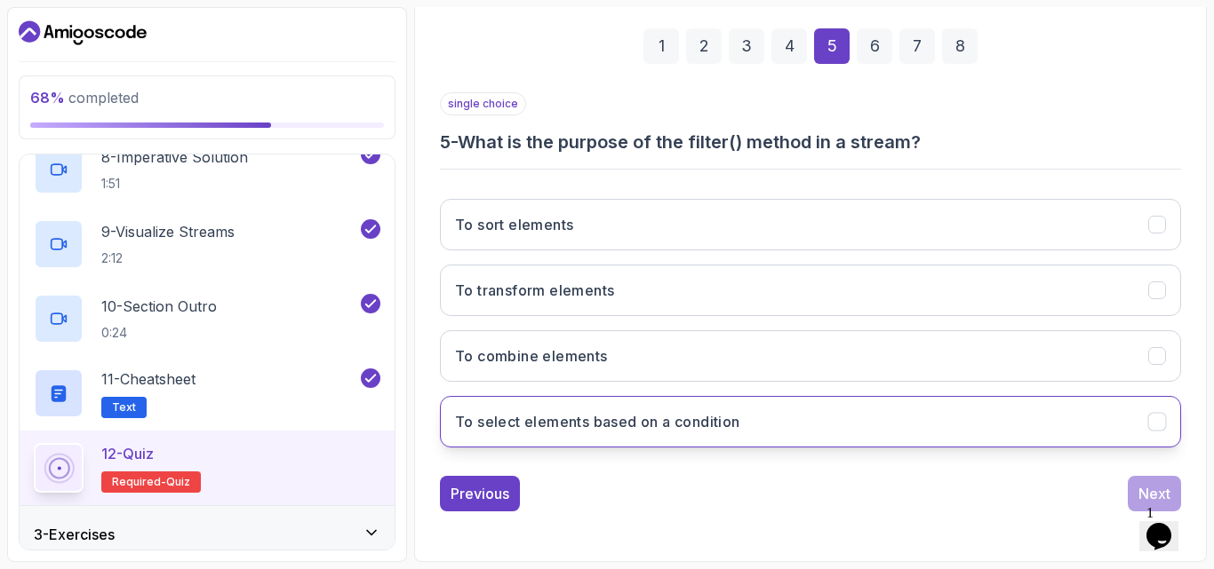
click at [538, 419] on h3 "To select elements based on a condition" at bounding box center [597, 421] width 285 height 21
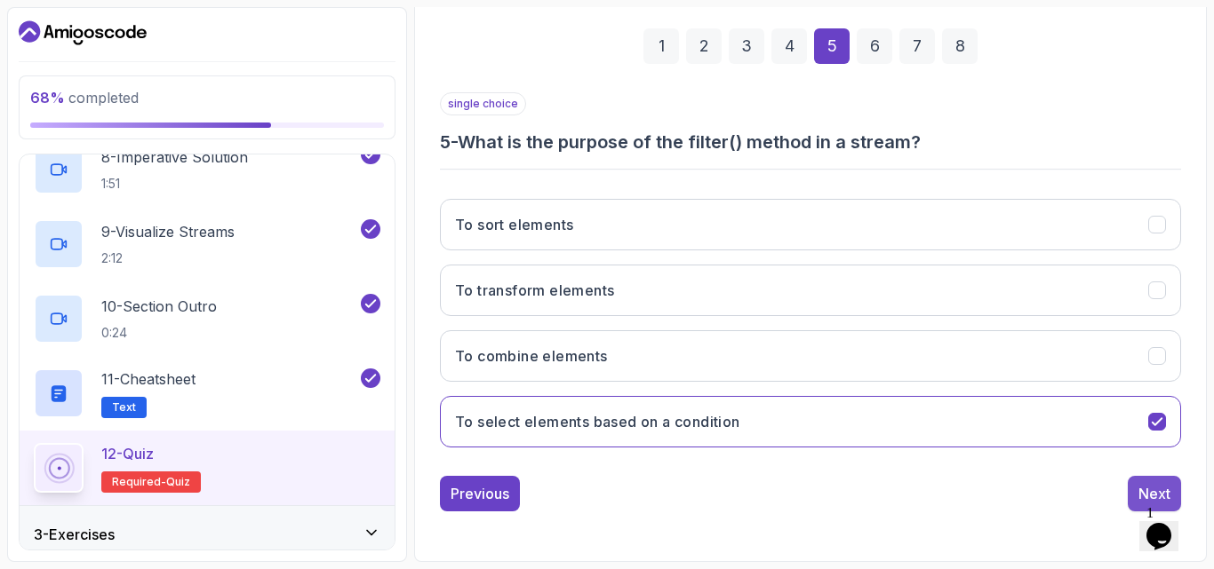
click at [1135, 490] on button "Next" at bounding box center [1153, 494] width 53 height 36
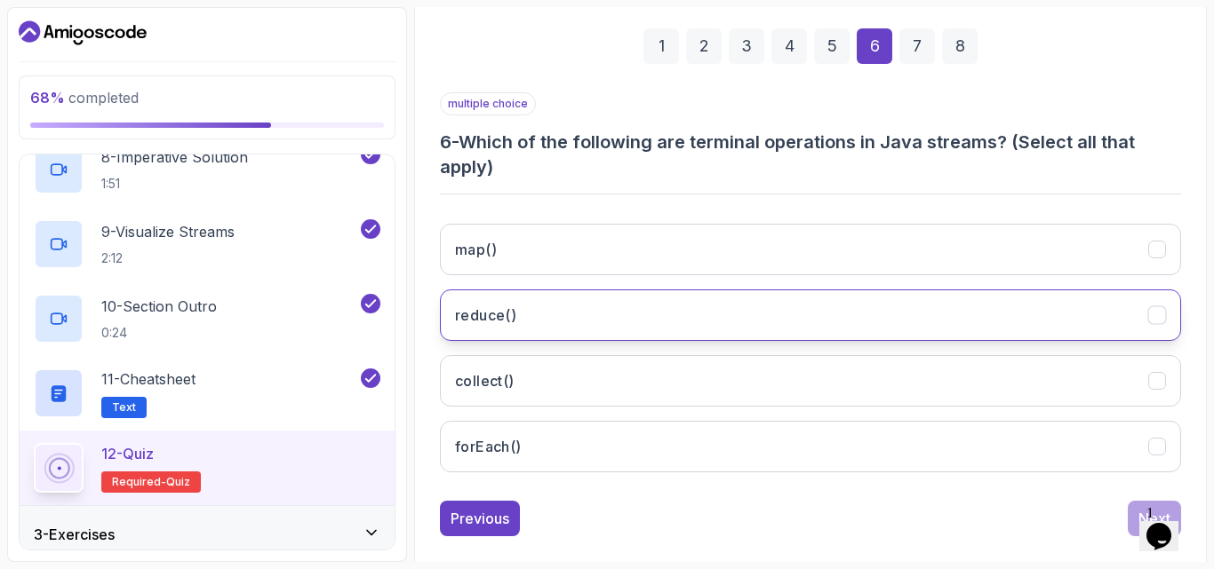
click at [538, 329] on button "reduce()" at bounding box center [810, 316] width 741 height 52
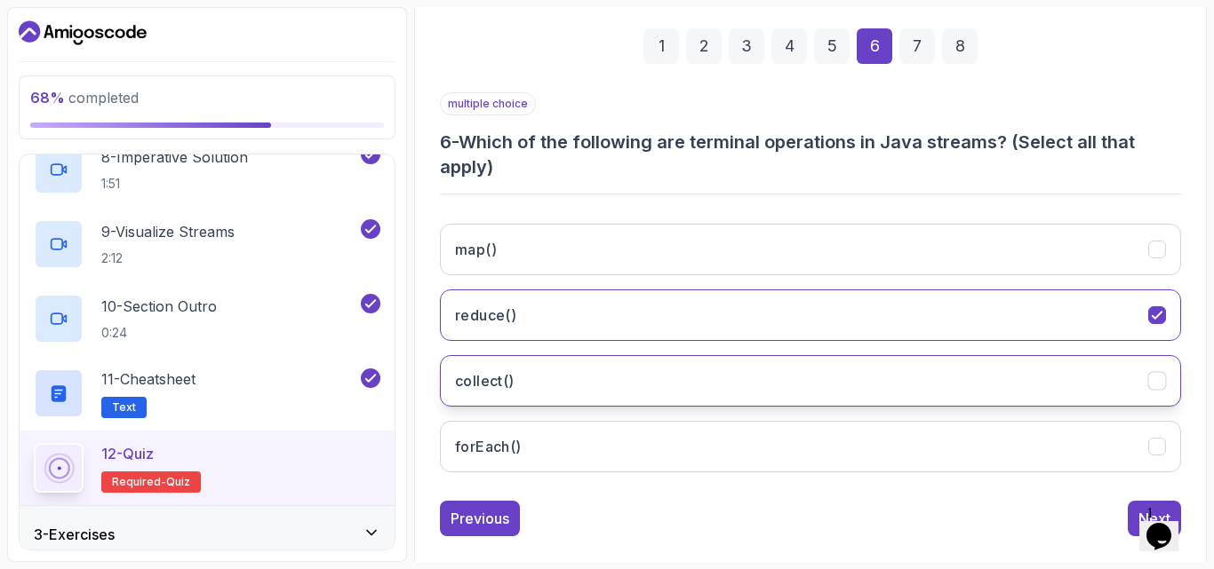
click at [528, 371] on button "collect()" at bounding box center [810, 381] width 741 height 52
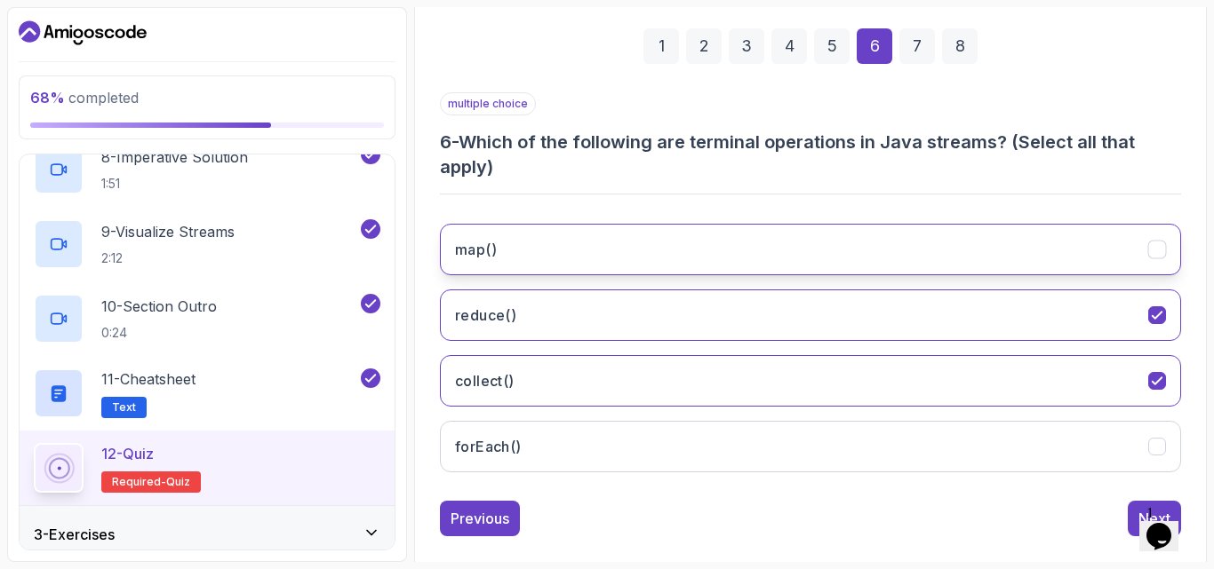
click at [649, 259] on button "map()" at bounding box center [810, 250] width 741 height 52
click at [938, 509] on div "Previous Next" at bounding box center [810, 519] width 741 height 36
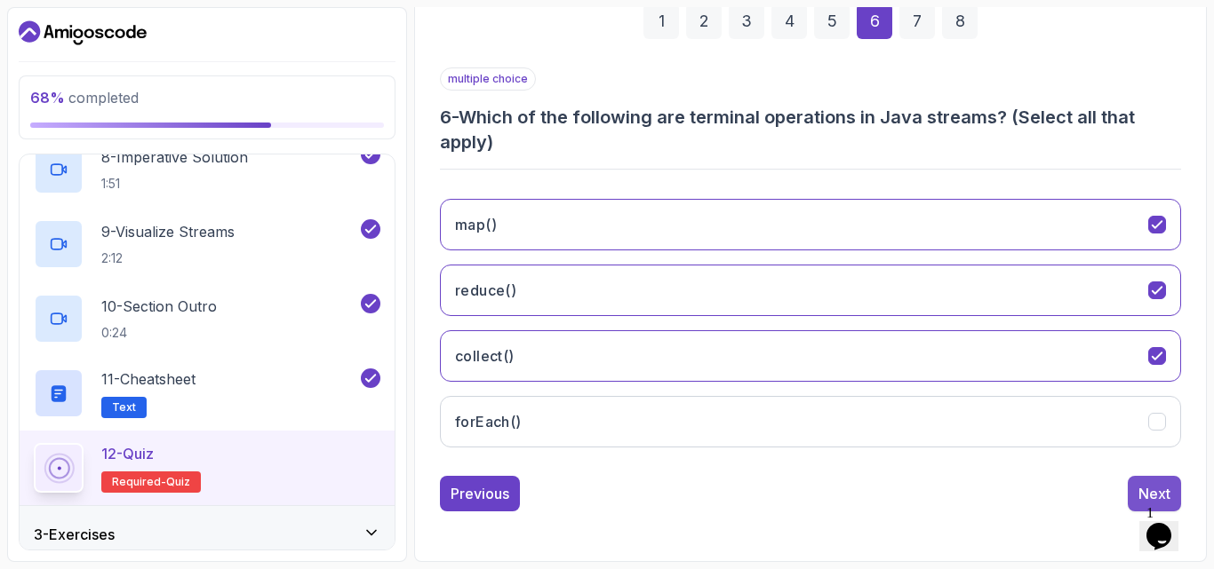
click at [1138, 490] on button "Next" at bounding box center [1153, 494] width 53 height 36
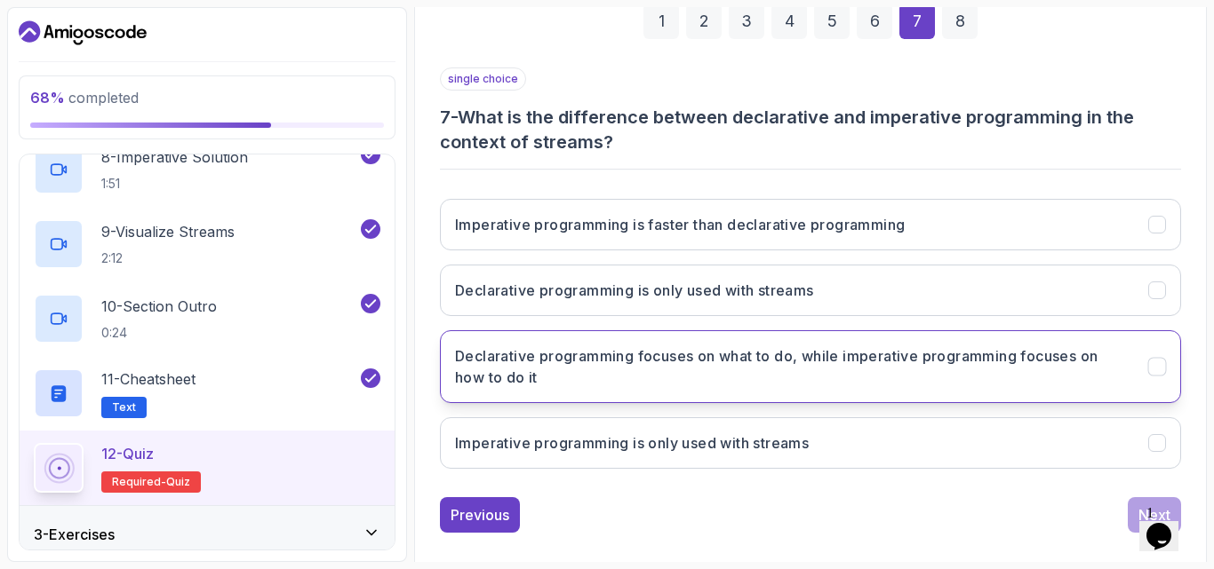
click at [608, 373] on h3 "Declarative programming focuses on what to do, while imperative programming foc…" at bounding box center [791, 367] width 672 height 43
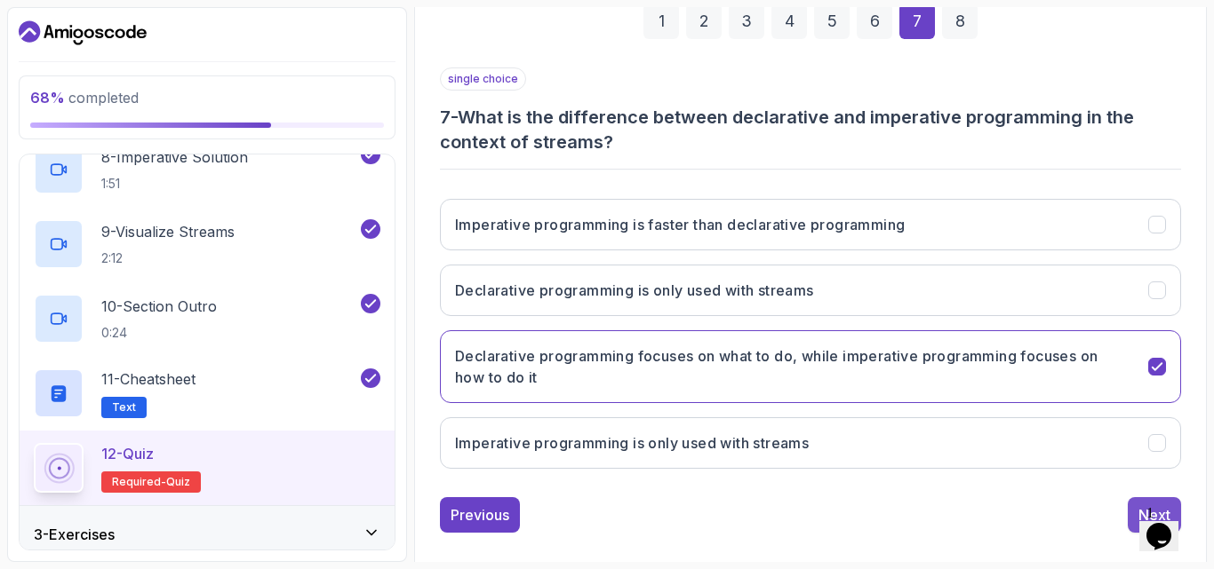
click at [1132, 504] on button "Next" at bounding box center [1153, 516] width 53 height 36
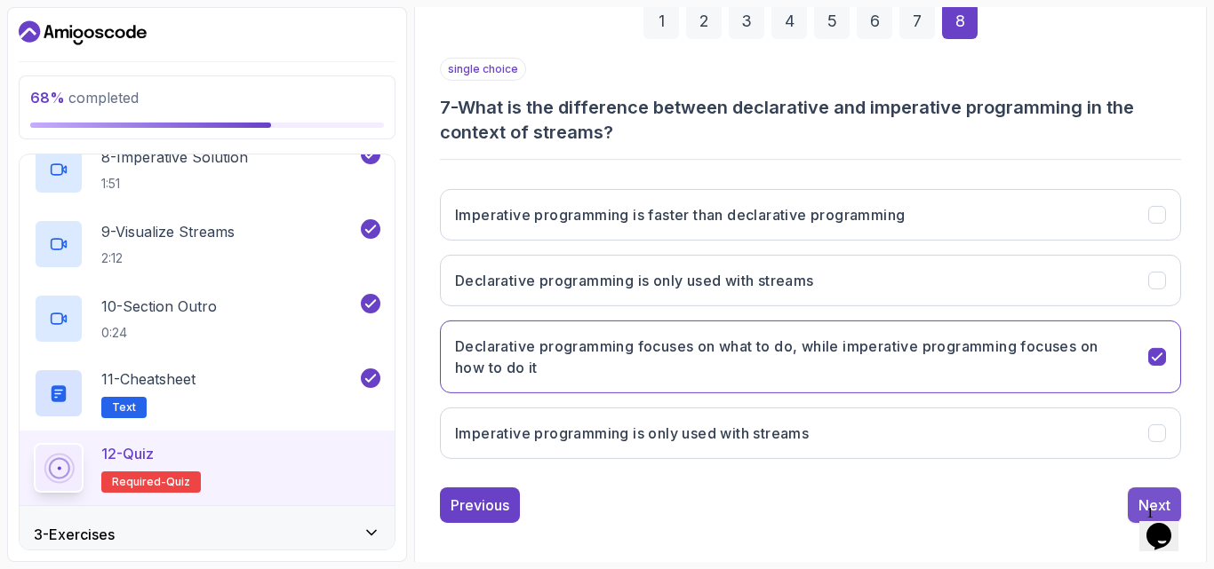
scroll to position [252, 0]
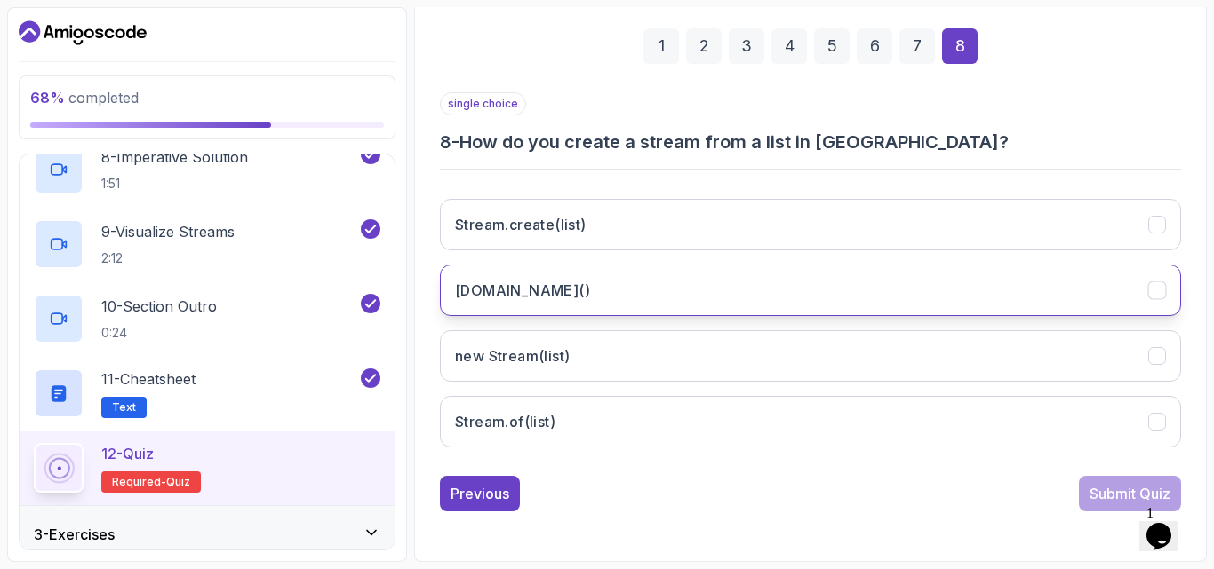
click at [491, 306] on button "list.stream()" at bounding box center [810, 291] width 741 height 52
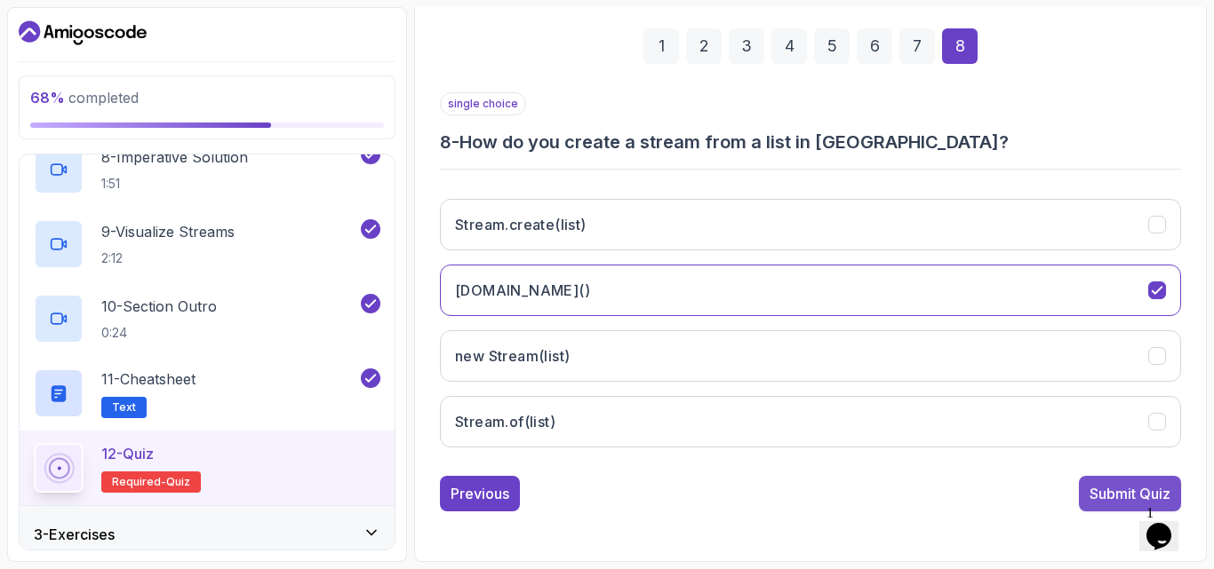
click at [1087, 493] on button "Submit Quiz" at bounding box center [1130, 494] width 102 height 36
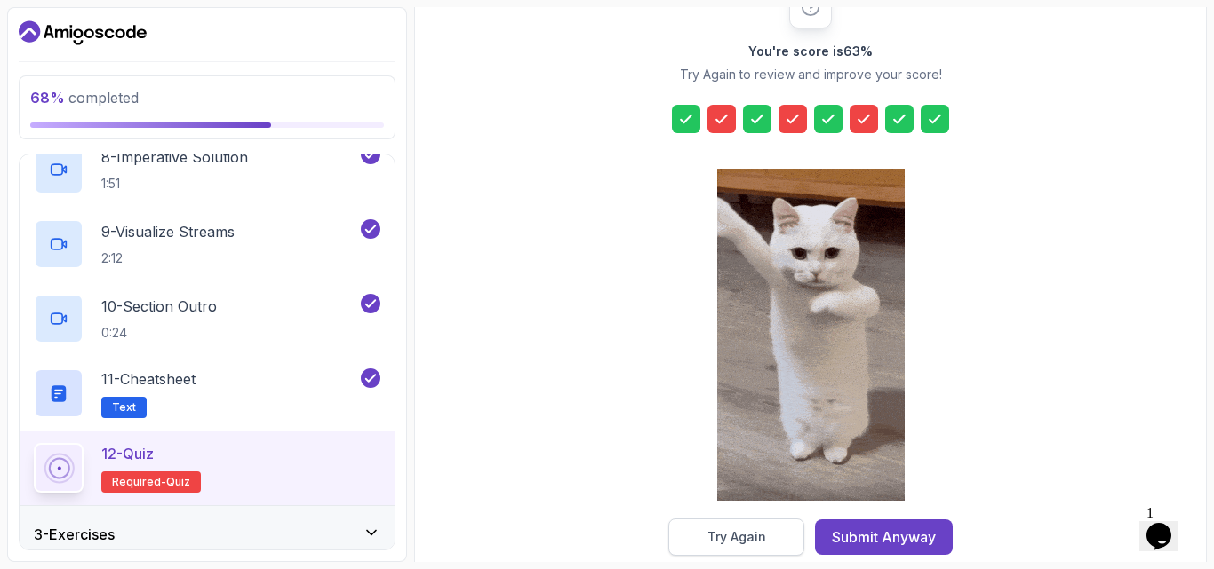
click at [730, 530] on div "Try Again" at bounding box center [736, 538] width 59 height 18
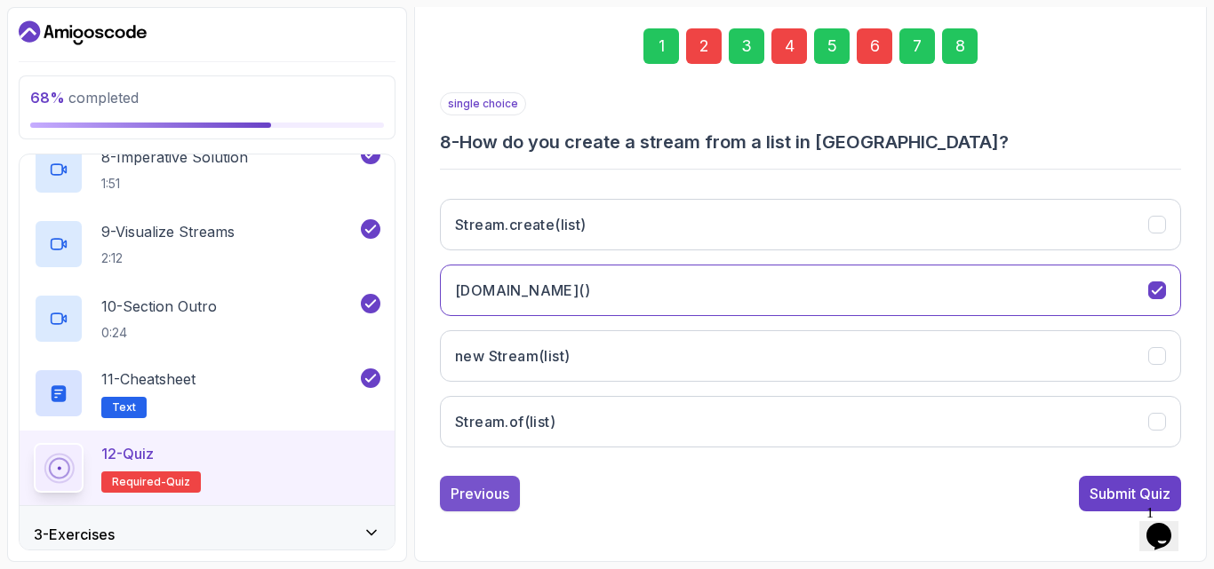
click at [471, 482] on button "Previous" at bounding box center [480, 494] width 80 height 36
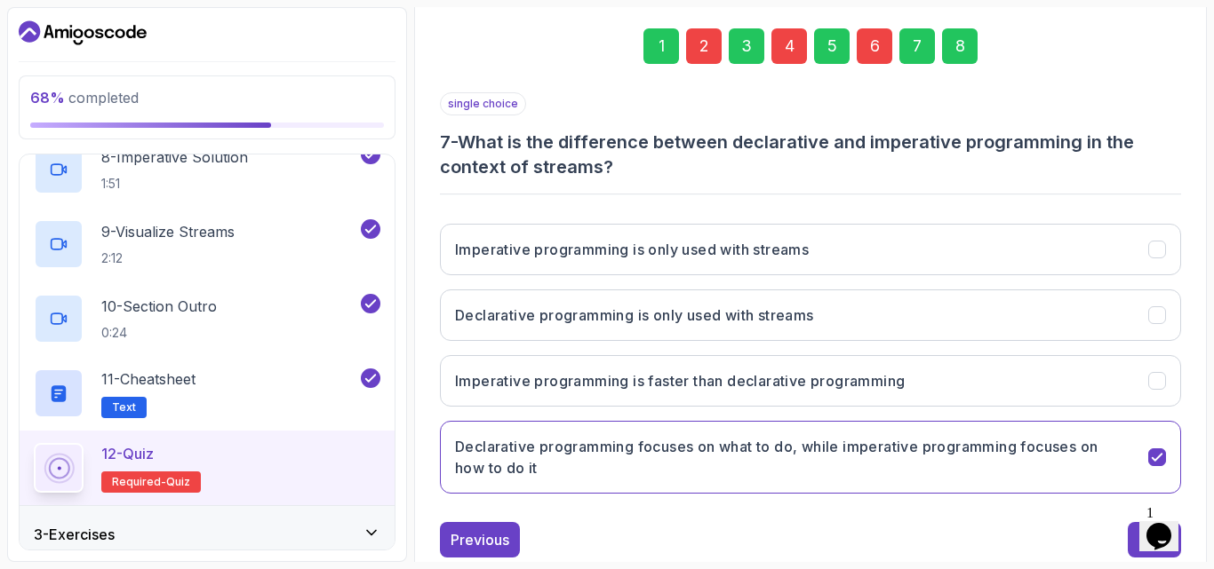
click at [471, 482] on button "Declarative programming focuses on what to do, while imperative programming foc…" at bounding box center [810, 457] width 741 height 73
click at [474, 537] on div "Previous" at bounding box center [479, 540] width 59 height 21
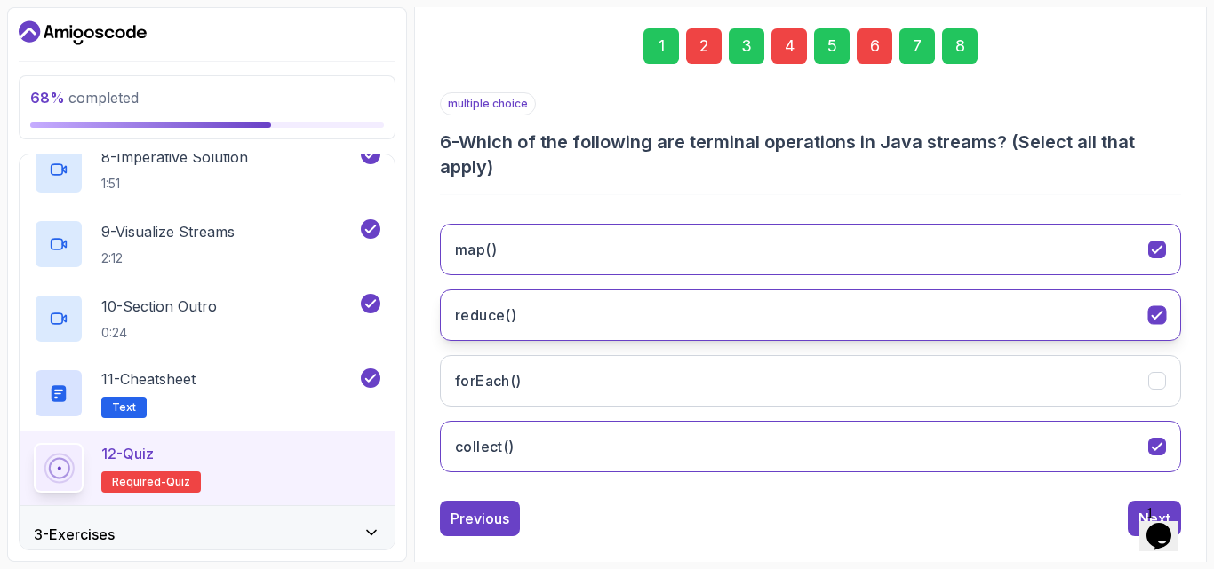
click at [522, 312] on button "reduce()" at bounding box center [810, 316] width 741 height 52
click at [545, 314] on button "reduce()" at bounding box center [810, 316] width 741 height 52
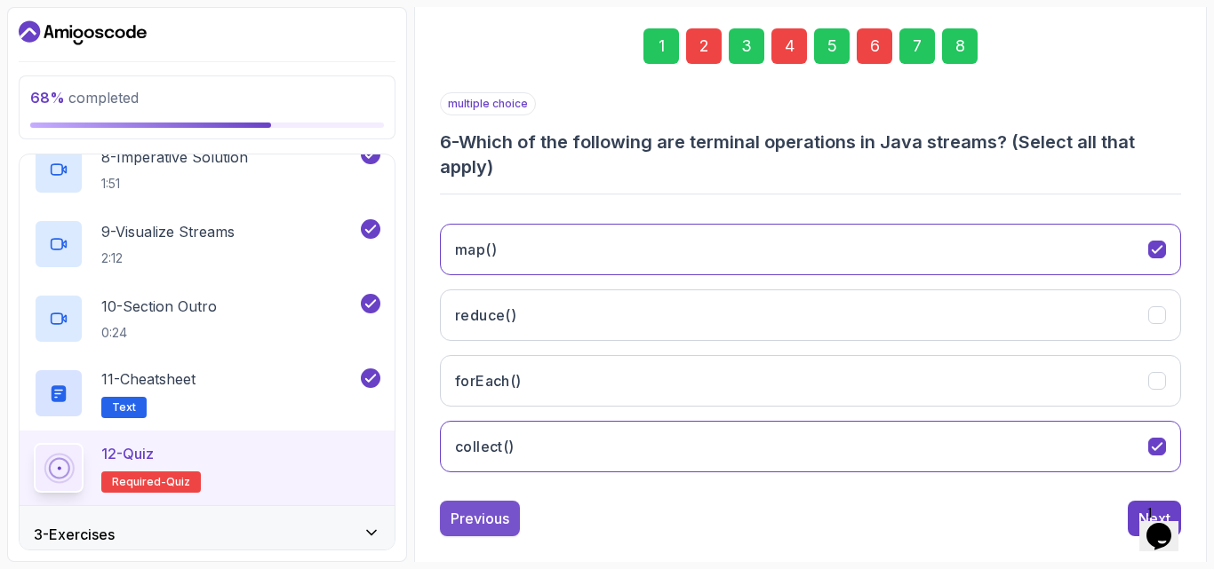
click at [466, 522] on div "Previous" at bounding box center [479, 518] width 59 height 21
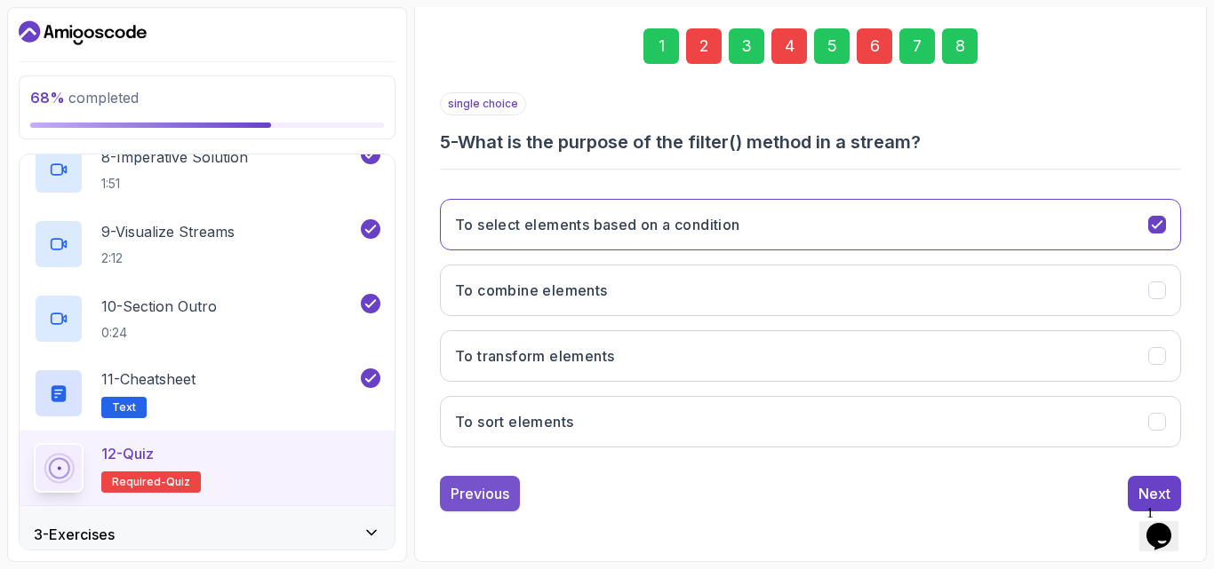
click at [498, 489] on div "Previous" at bounding box center [479, 493] width 59 height 21
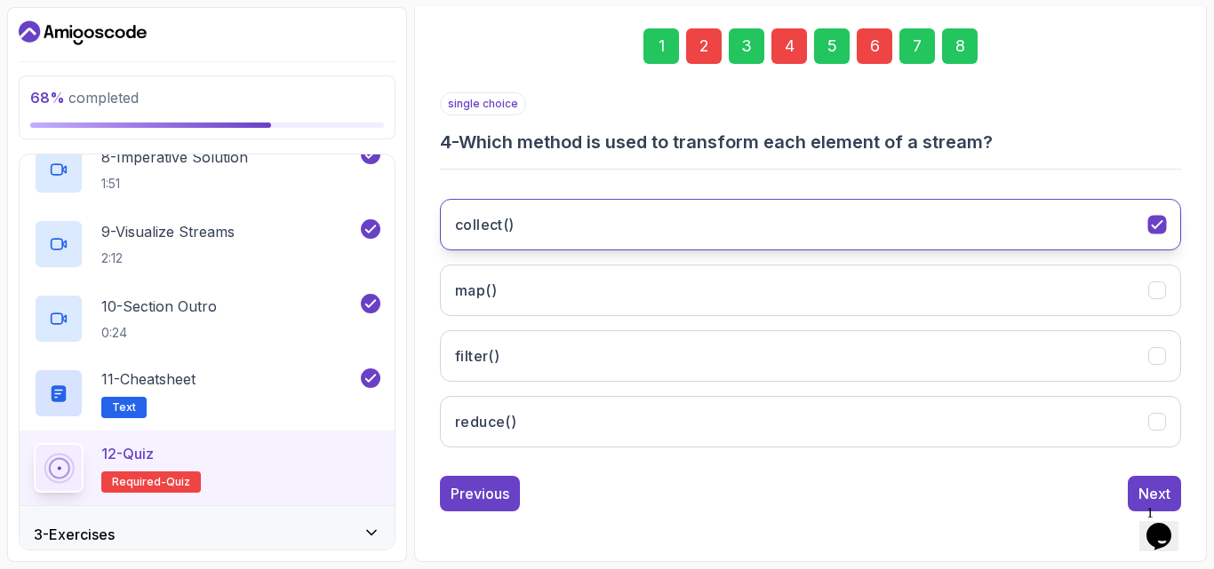
click at [726, 223] on button "collect()" at bounding box center [810, 225] width 741 height 52
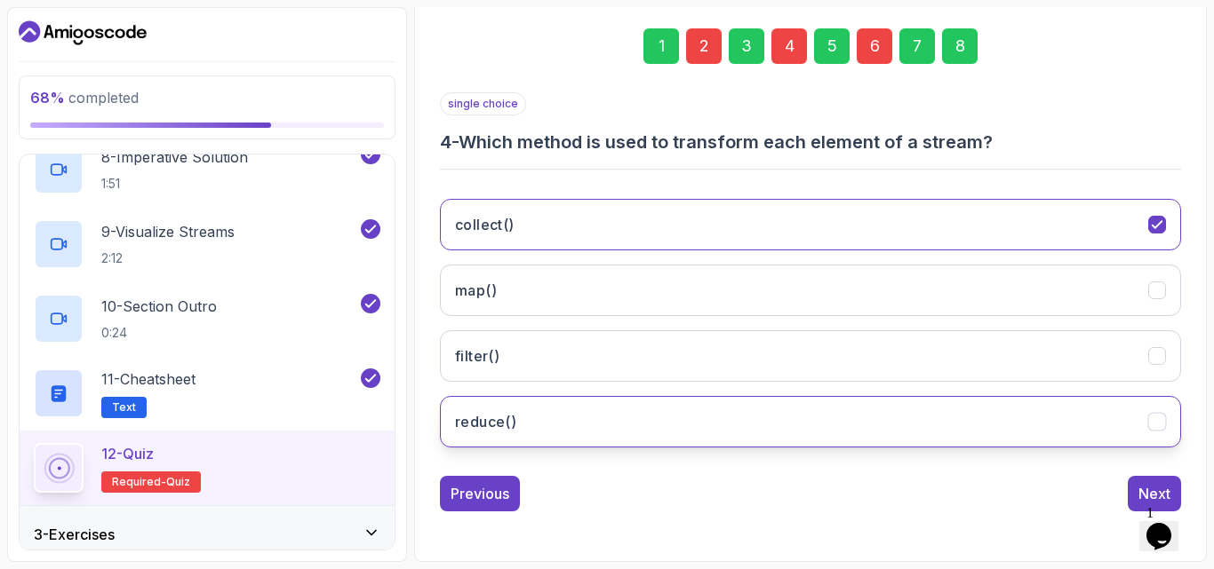
click at [850, 435] on button "reduce()" at bounding box center [810, 422] width 741 height 52
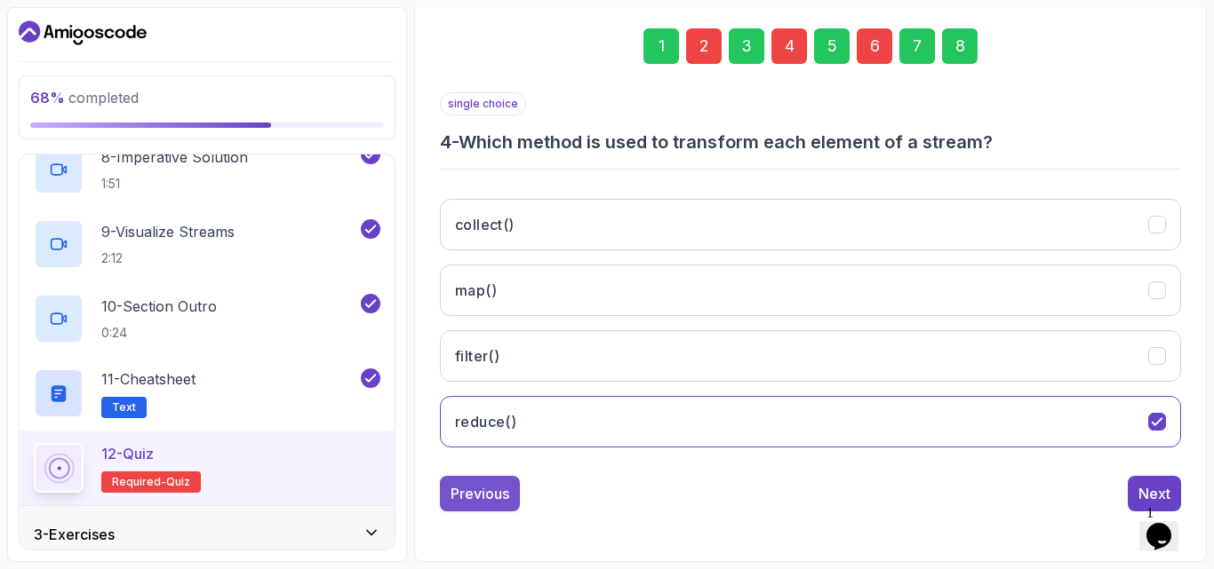
click at [473, 482] on button "Previous" at bounding box center [480, 494] width 80 height 36
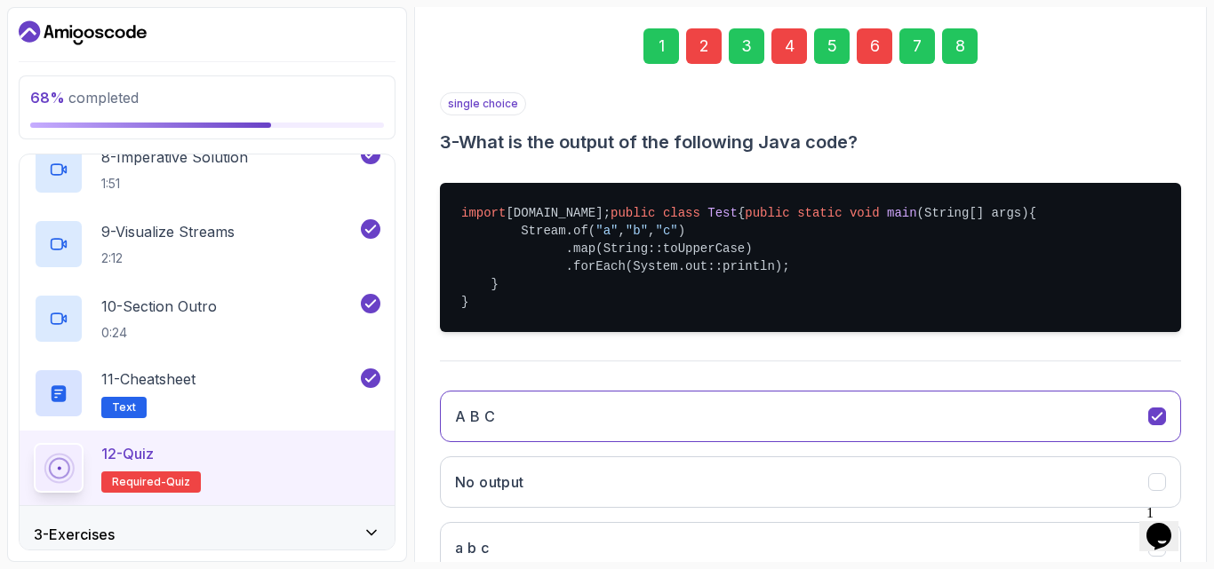
click at [473, 482] on div "A B C No output a b c Error" at bounding box center [810, 515] width 741 height 277
click at [894, 362] on hr at bounding box center [810, 362] width 741 height 2
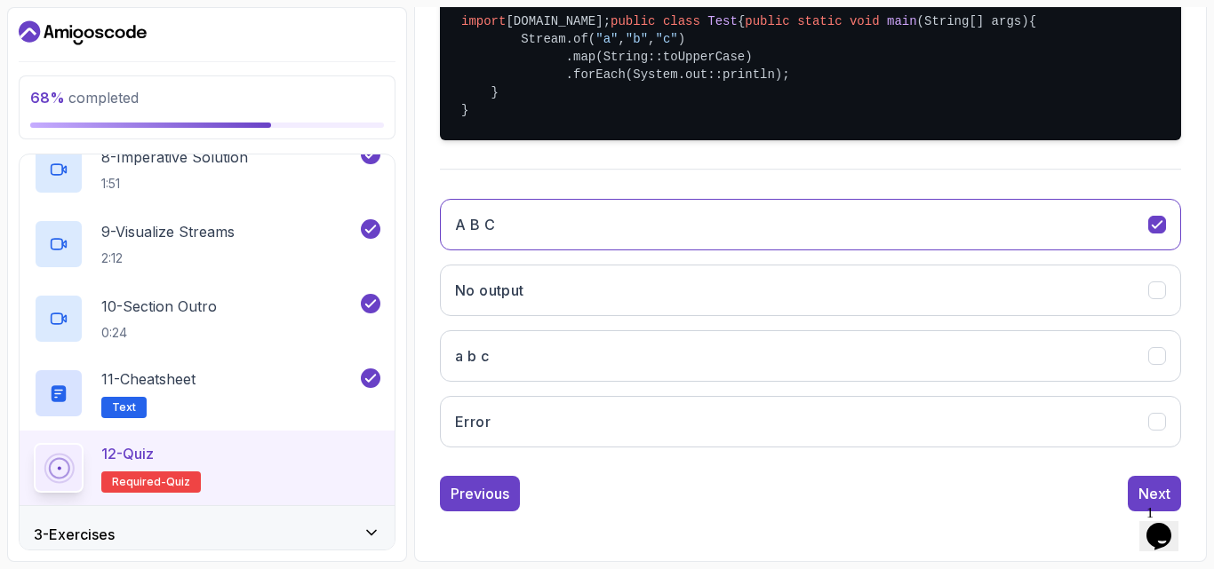
scroll to position [480, 0]
click at [493, 479] on button "Previous" at bounding box center [480, 494] width 80 height 36
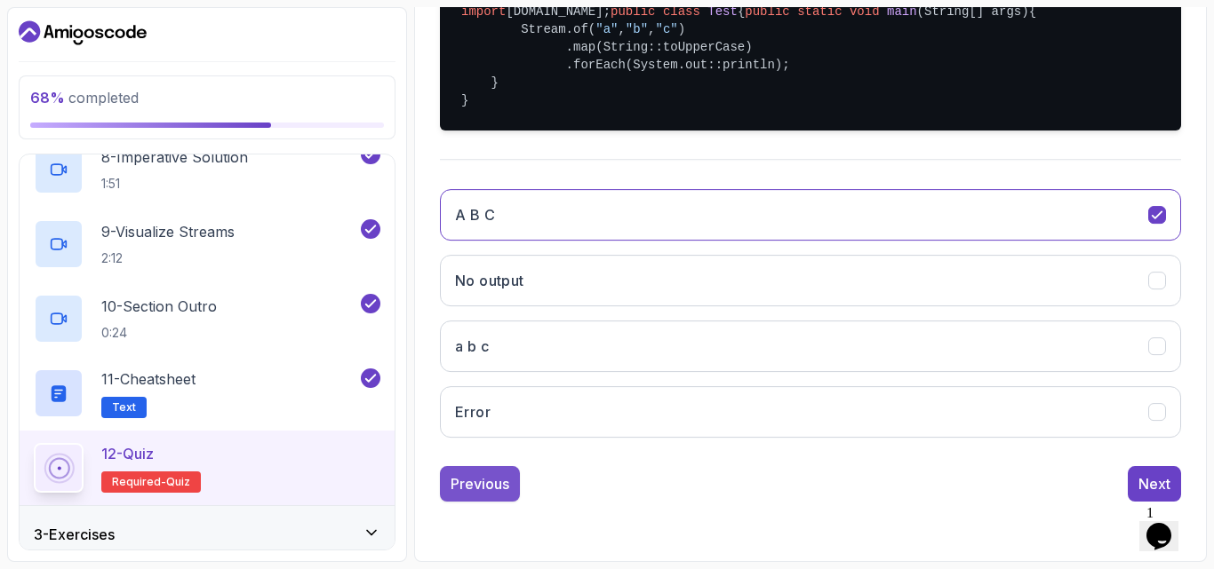
scroll to position [252, 0]
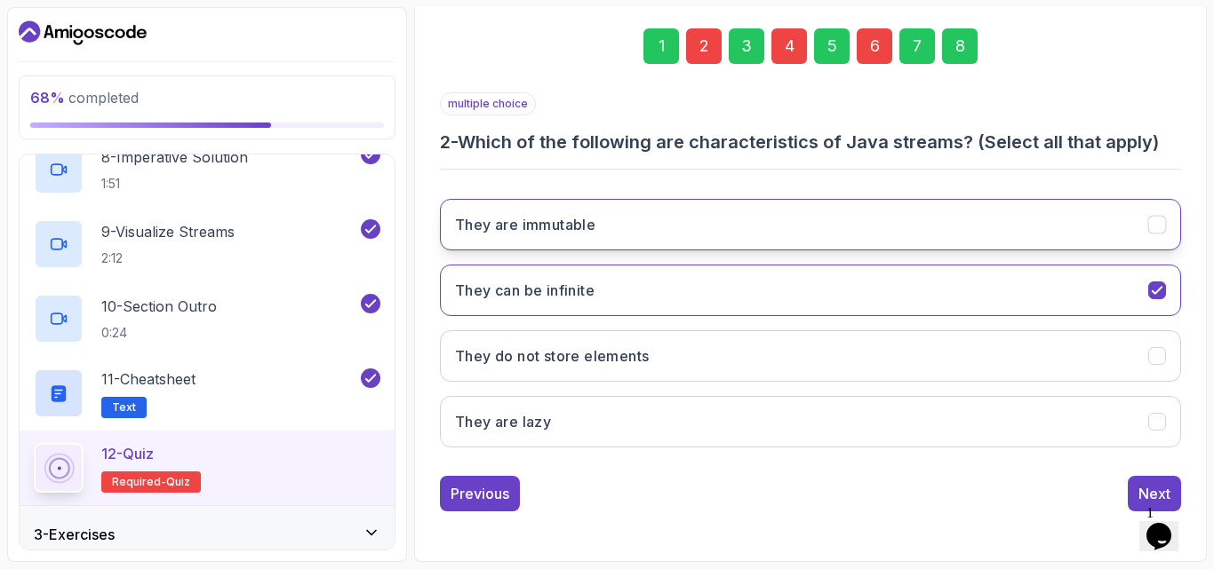
click at [565, 228] on h3 "They are immutable" at bounding box center [525, 224] width 140 height 21
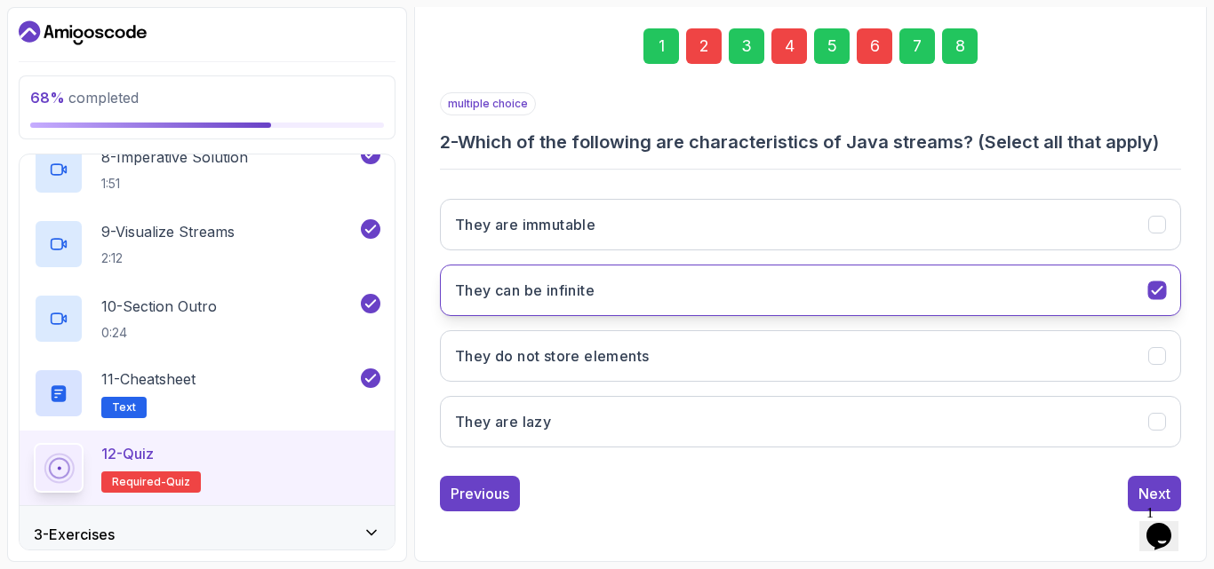
click at [577, 291] on h3 "They can be infinite" at bounding box center [524, 290] width 139 height 21
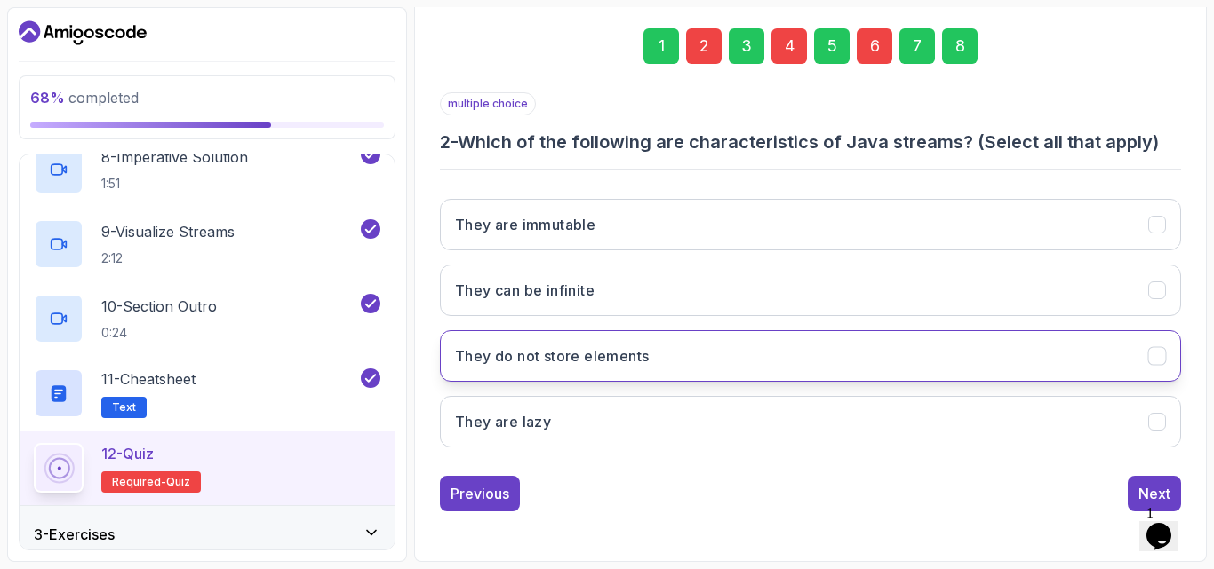
click at [672, 368] on button "They do not store elements" at bounding box center [810, 356] width 741 height 52
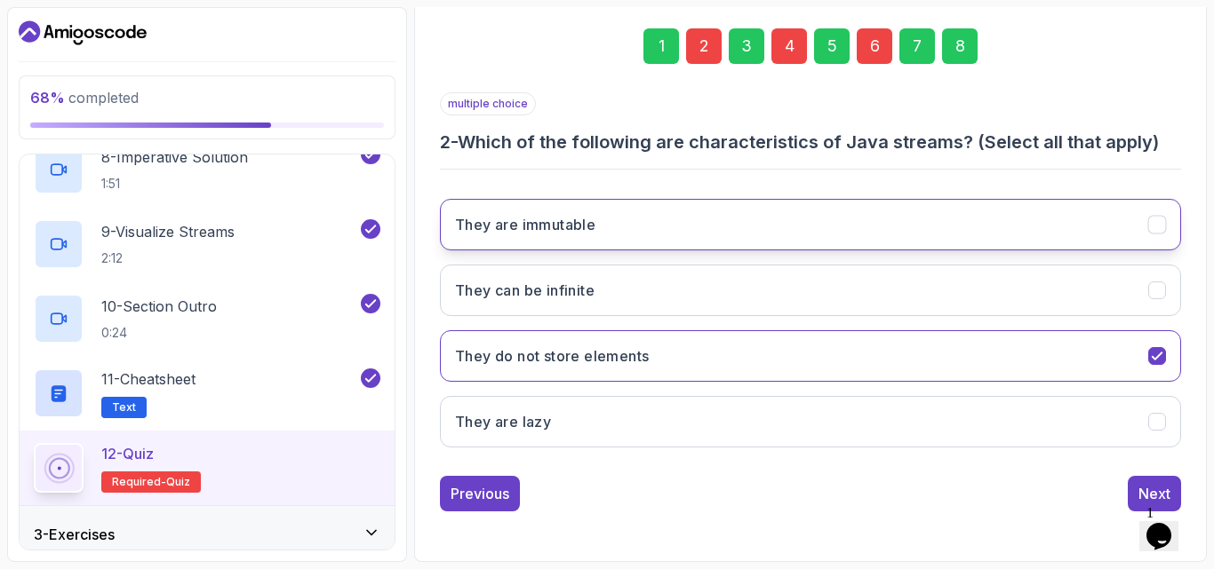
click at [657, 227] on button "They are immutable" at bounding box center [810, 225] width 741 height 52
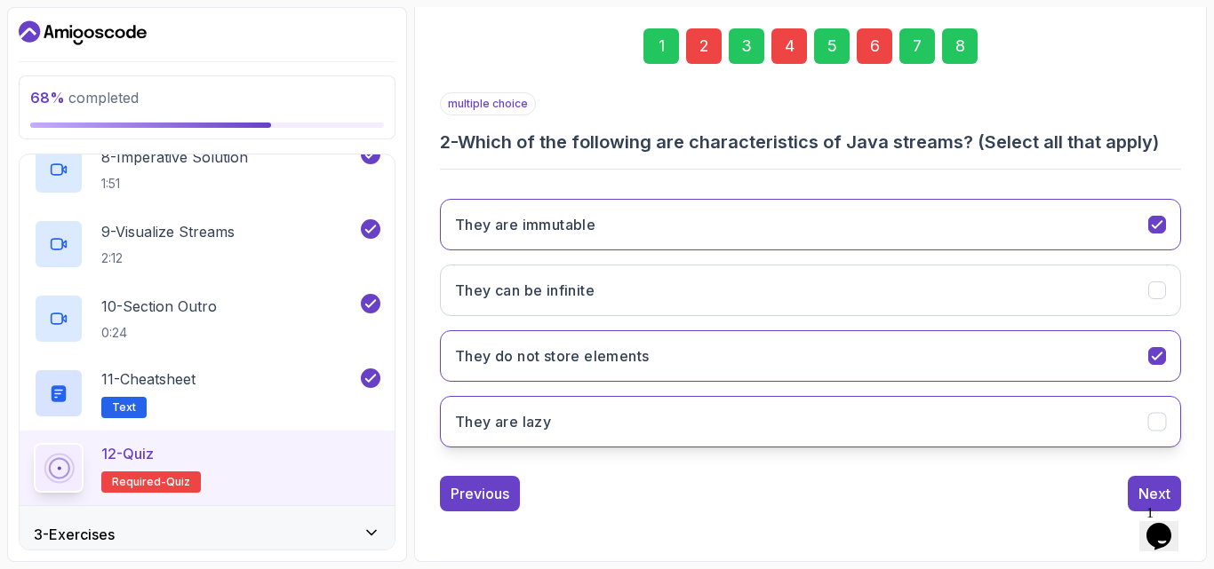
click at [622, 431] on button "They are lazy" at bounding box center [810, 422] width 741 height 52
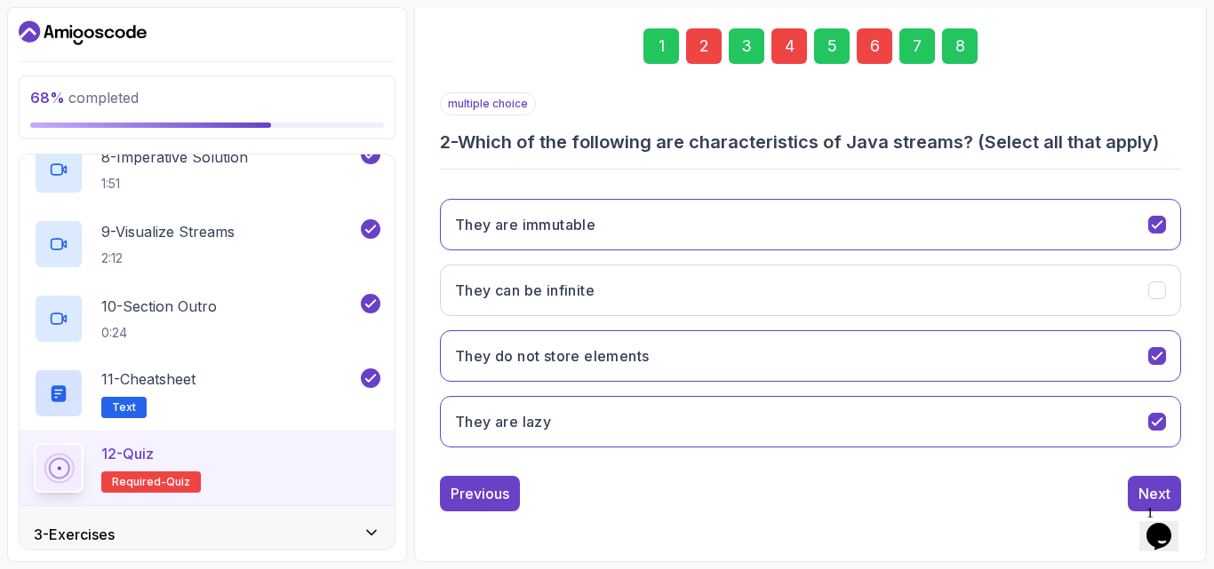
click at [1126, 482] on div "Previous Next" at bounding box center [810, 494] width 741 height 36
click at [1137, 488] on button "Next" at bounding box center [1153, 494] width 53 height 36
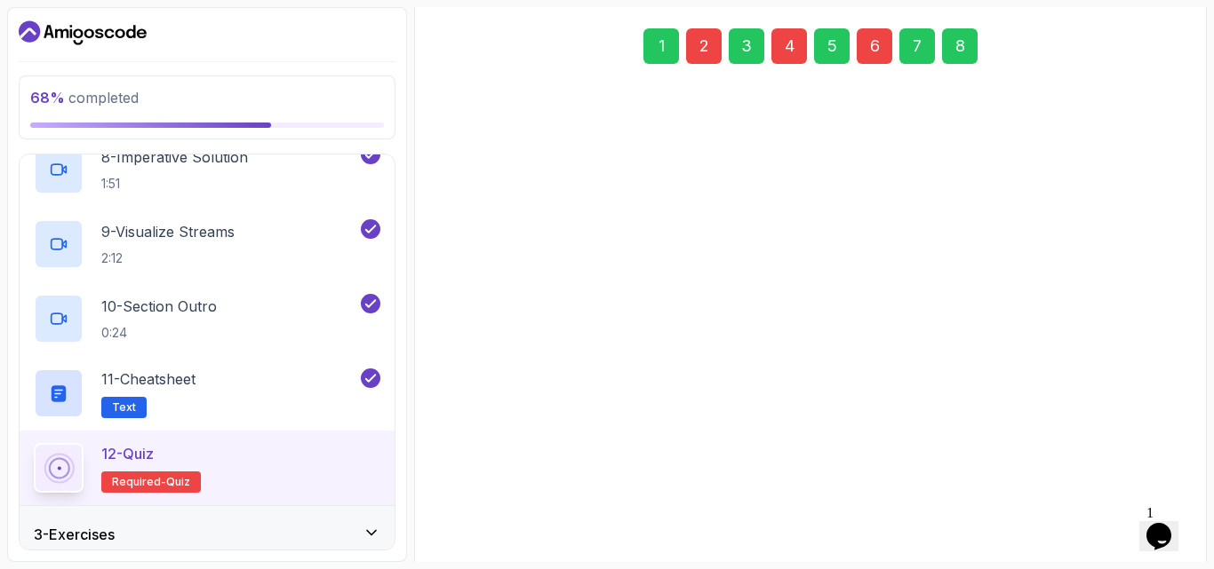
click at [1137, 488] on div "Error No output A B C a b c" at bounding box center [810, 515] width 741 height 277
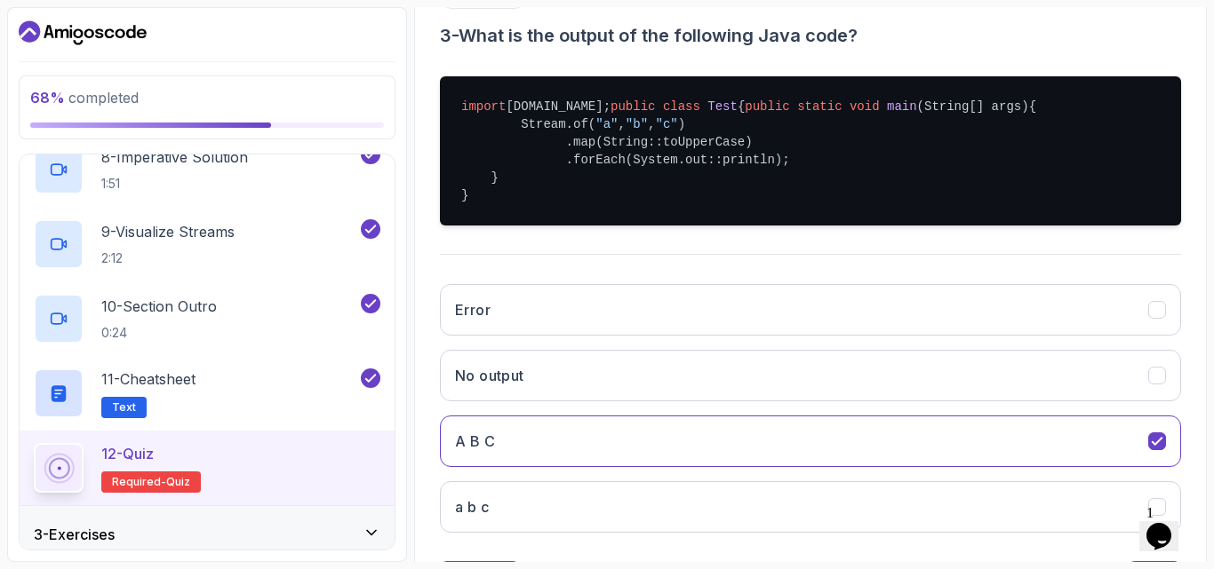
scroll to position [480, 0]
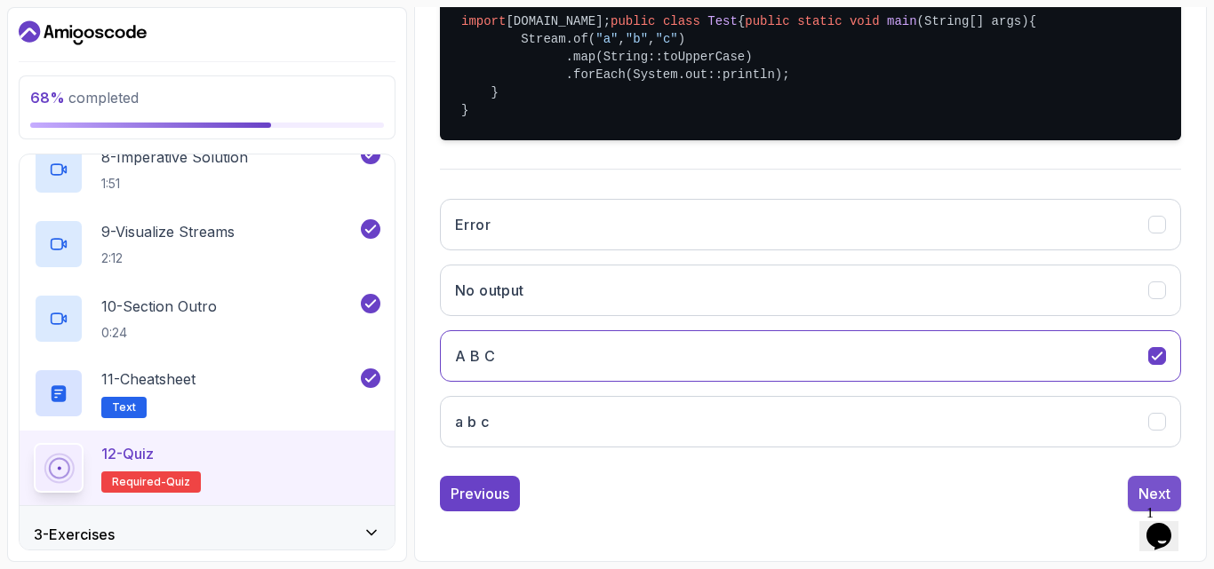
click at [1131, 482] on button "Next" at bounding box center [1153, 494] width 53 height 36
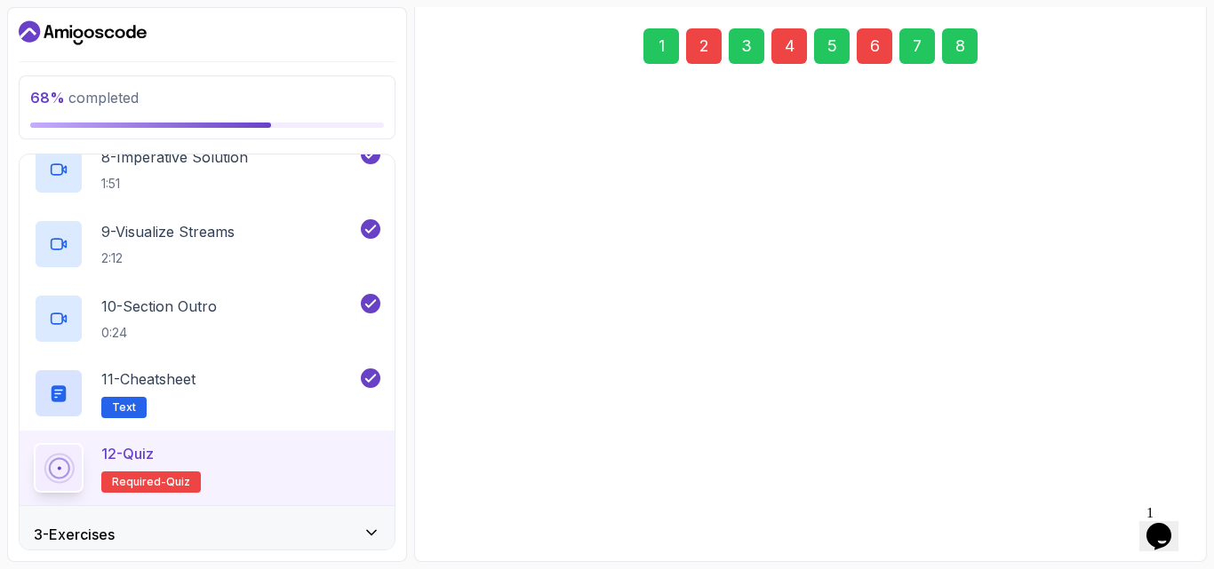
scroll to position [252, 0]
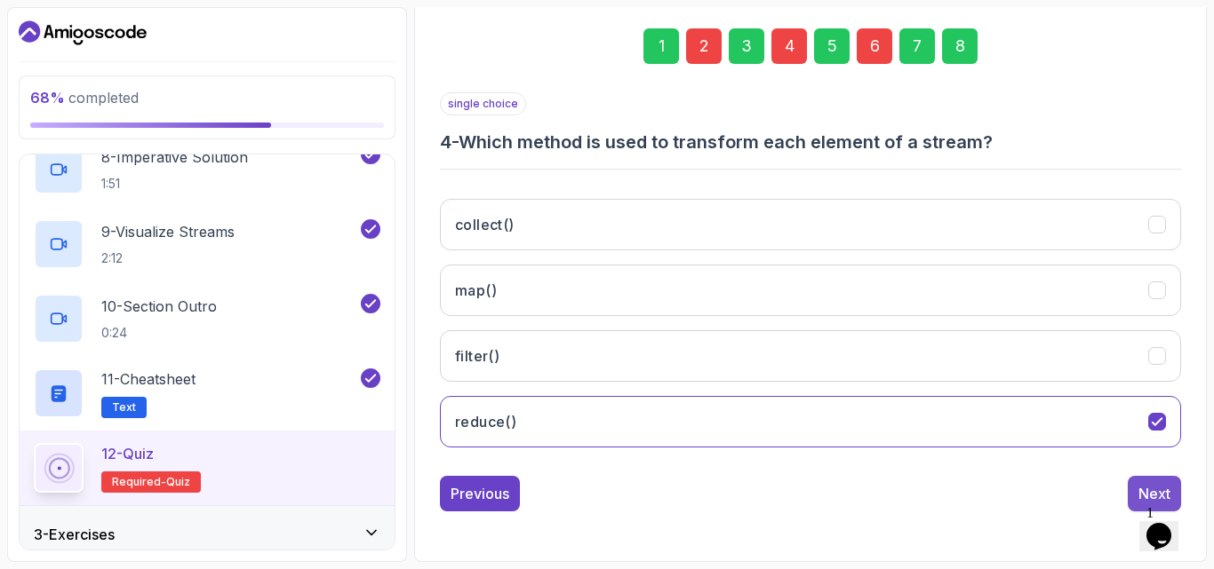
click at [1135, 487] on button "Next" at bounding box center [1153, 494] width 53 height 36
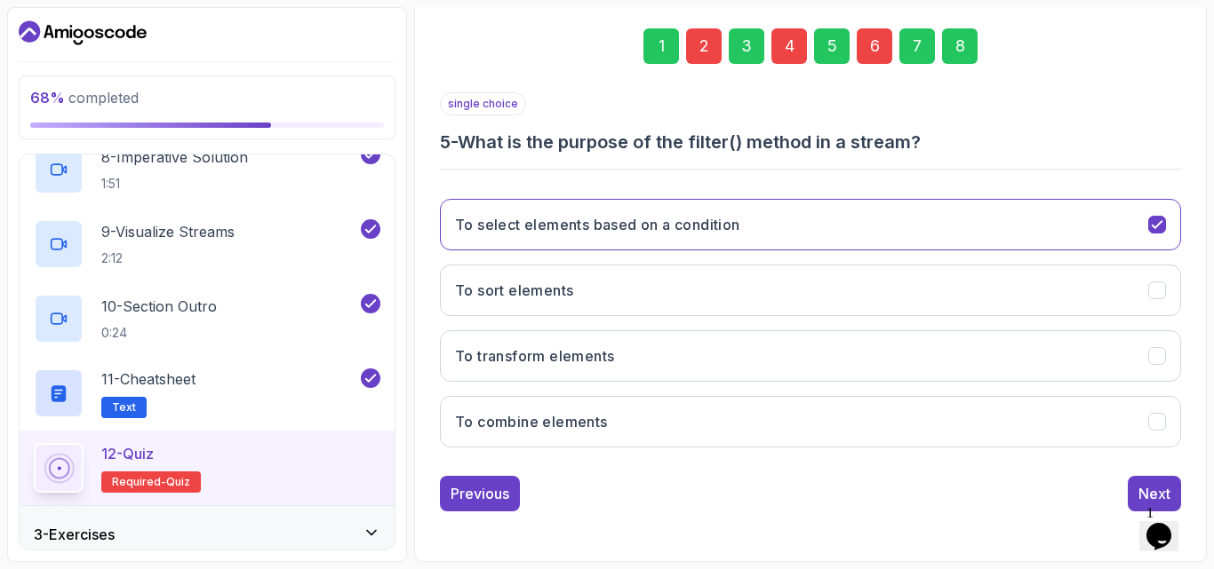
click at [1135, 487] on button "Next" at bounding box center [1153, 494] width 53 height 36
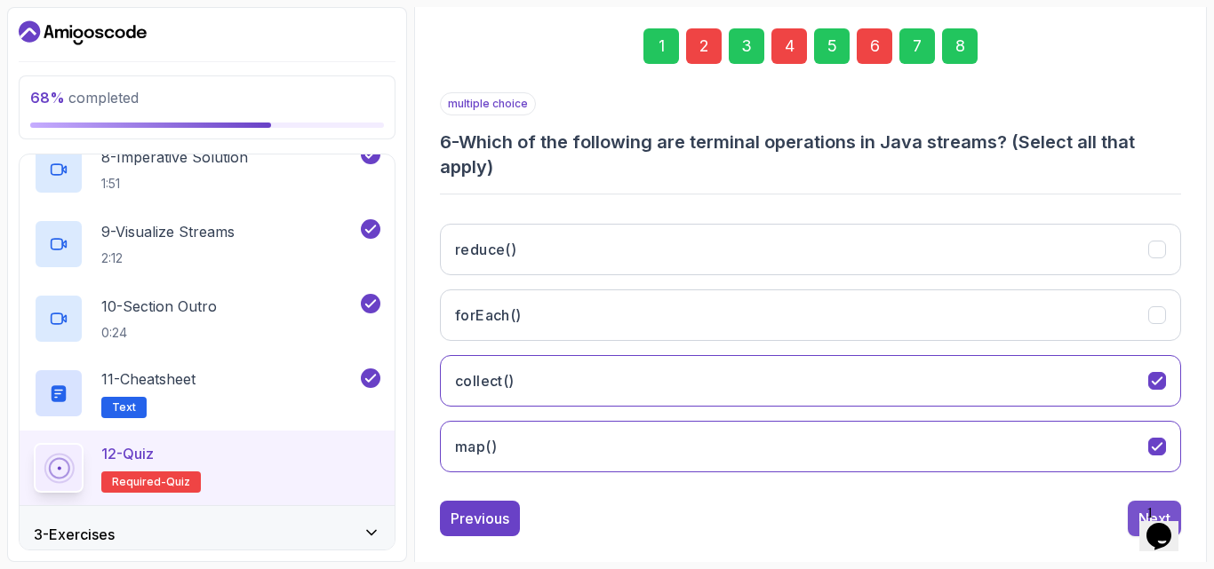
click at [1135, 502] on button "Next" at bounding box center [1153, 519] width 53 height 36
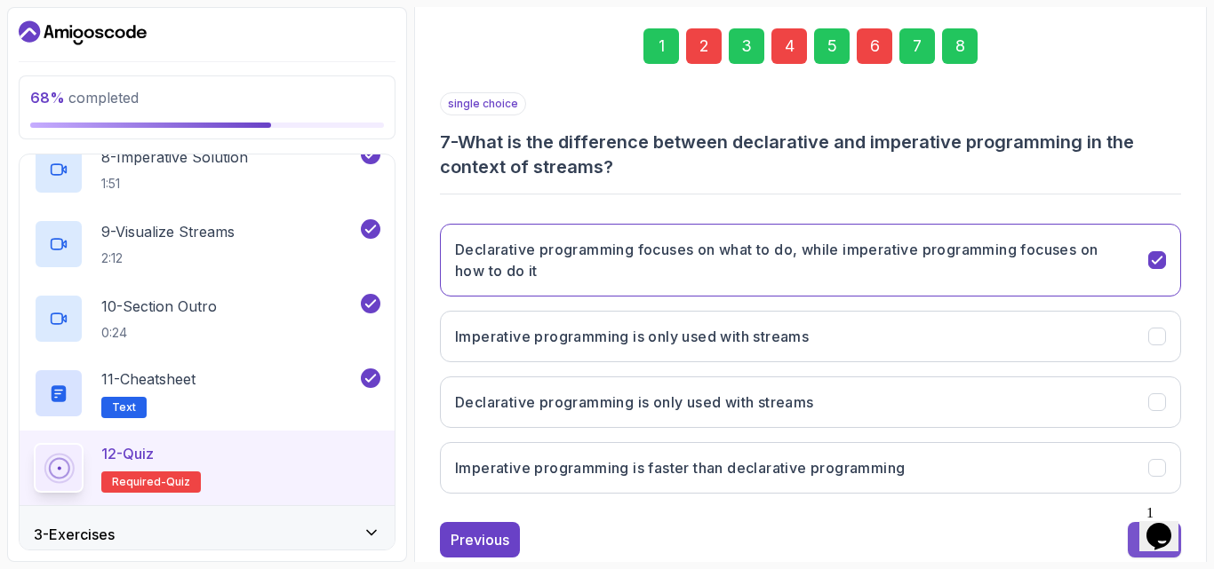
click at [1130, 529] on button "Next" at bounding box center [1153, 540] width 53 height 36
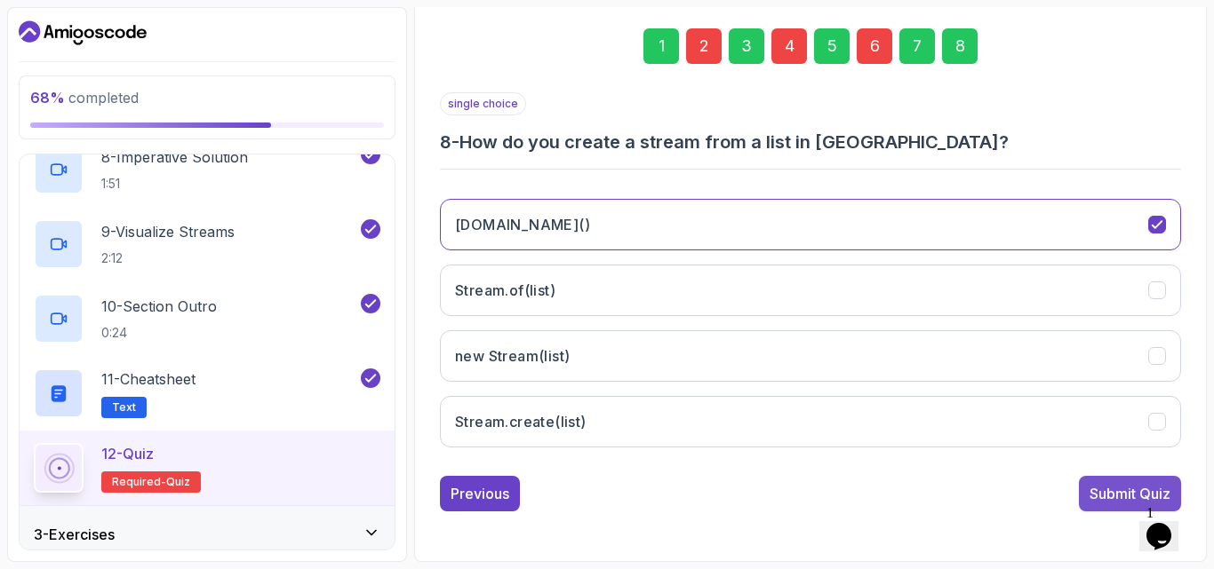
click at [1083, 498] on button "Submit Quiz" at bounding box center [1130, 494] width 102 height 36
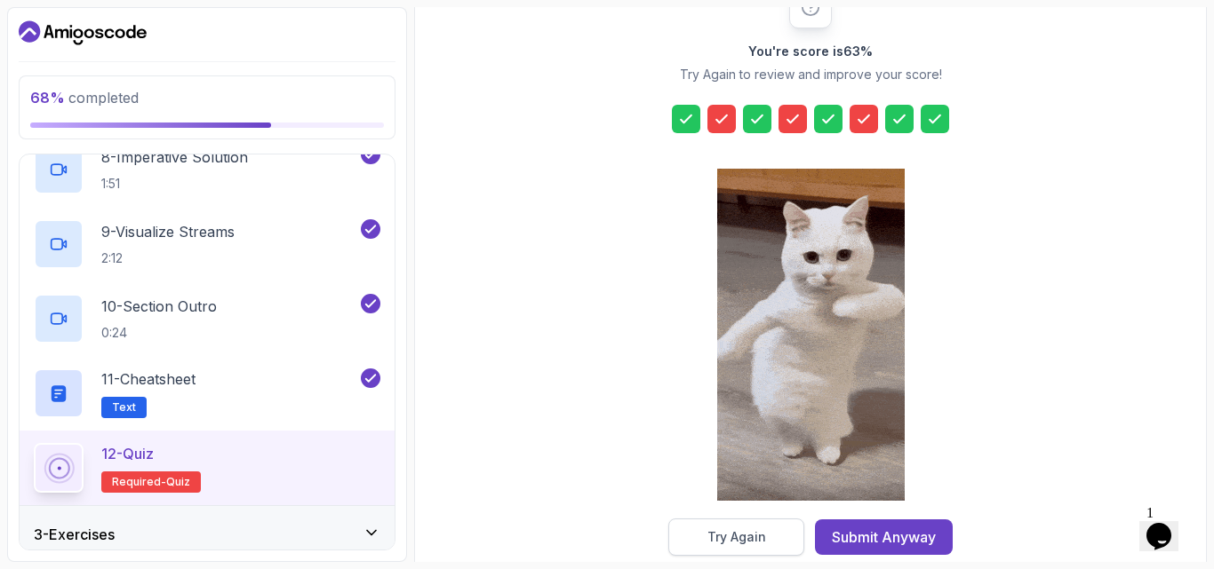
click at [740, 530] on div "Try Again" at bounding box center [736, 538] width 59 height 18
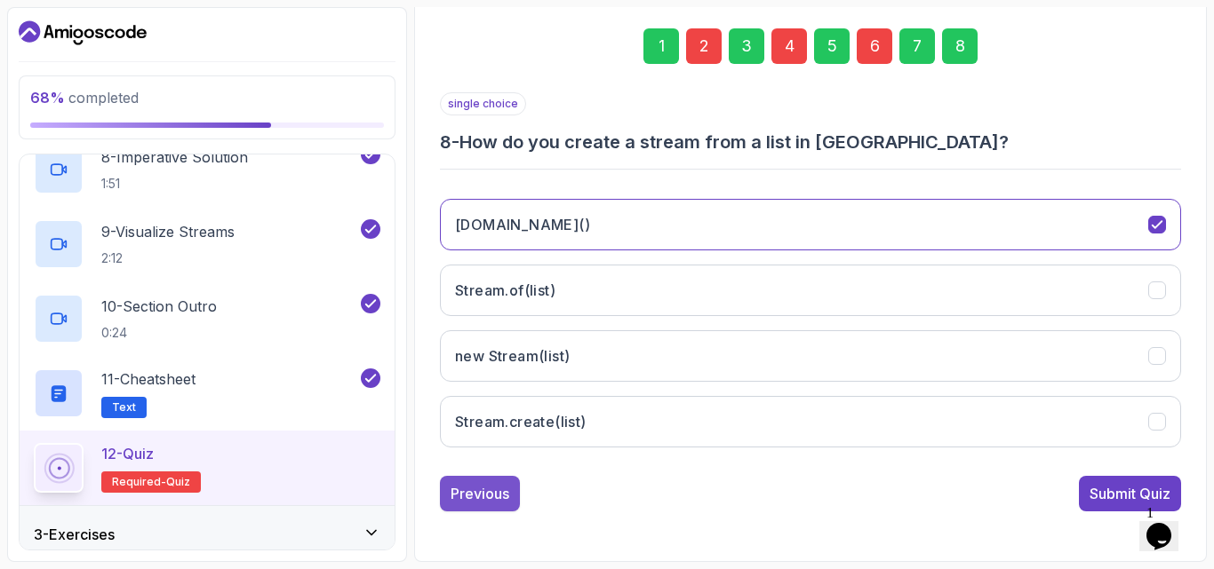
click at [499, 506] on button "Previous" at bounding box center [480, 494] width 80 height 36
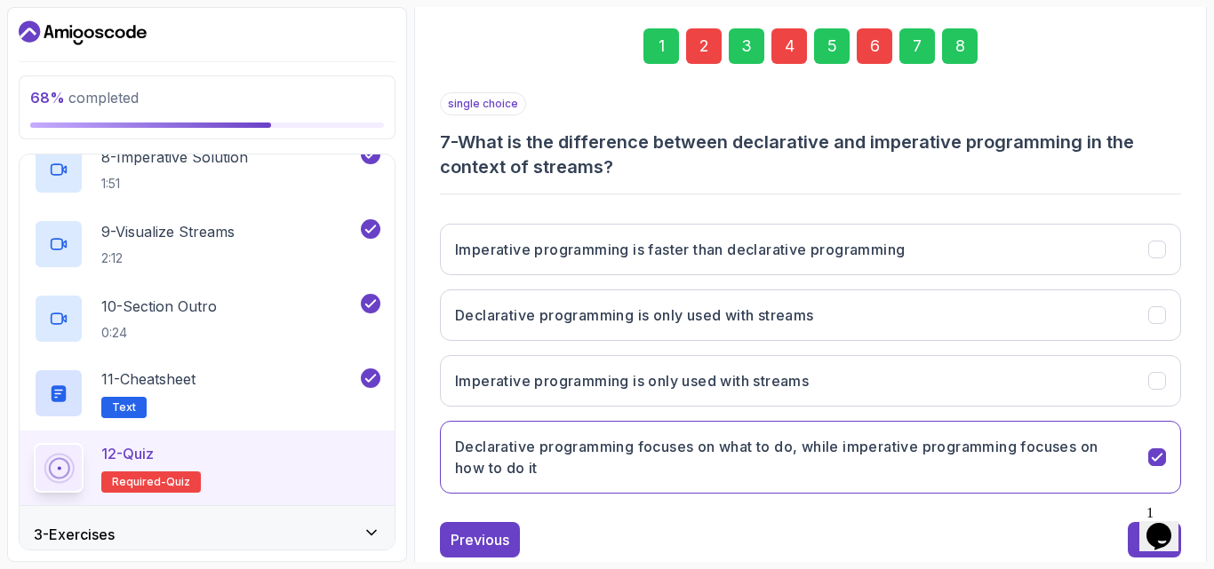
click at [499, 506] on div "Imperative programming is faster than declarative programming Declarative progr…" at bounding box center [810, 359] width 741 height 299
click at [488, 530] on div "Previous" at bounding box center [479, 540] width 59 height 21
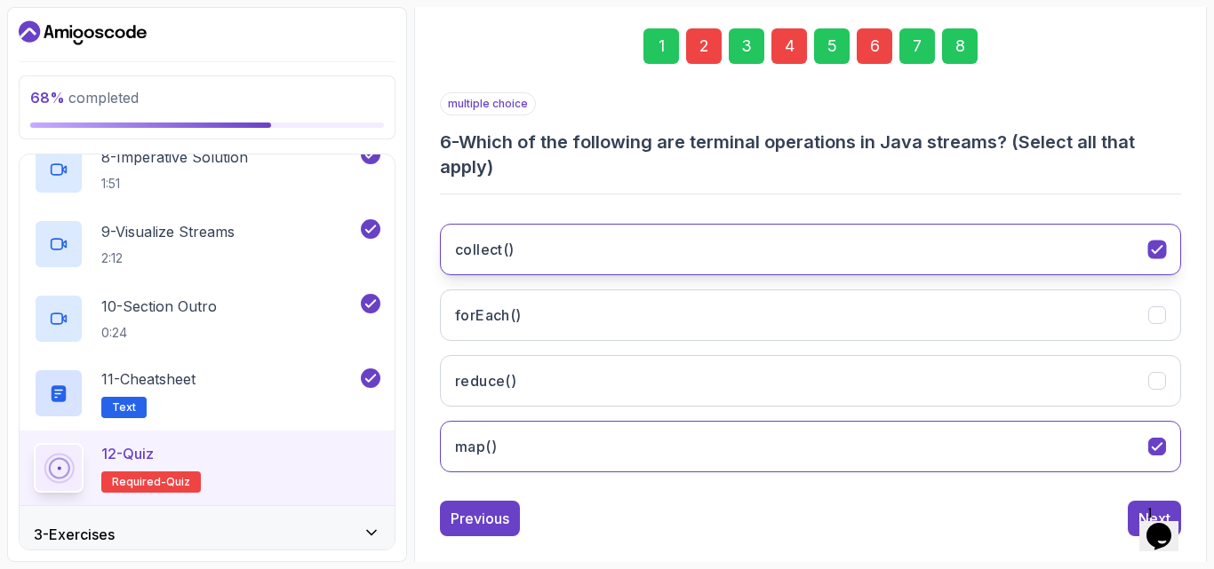
click at [798, 254] on button "collect()" at bounding box center [810, 250] width 741 height 52
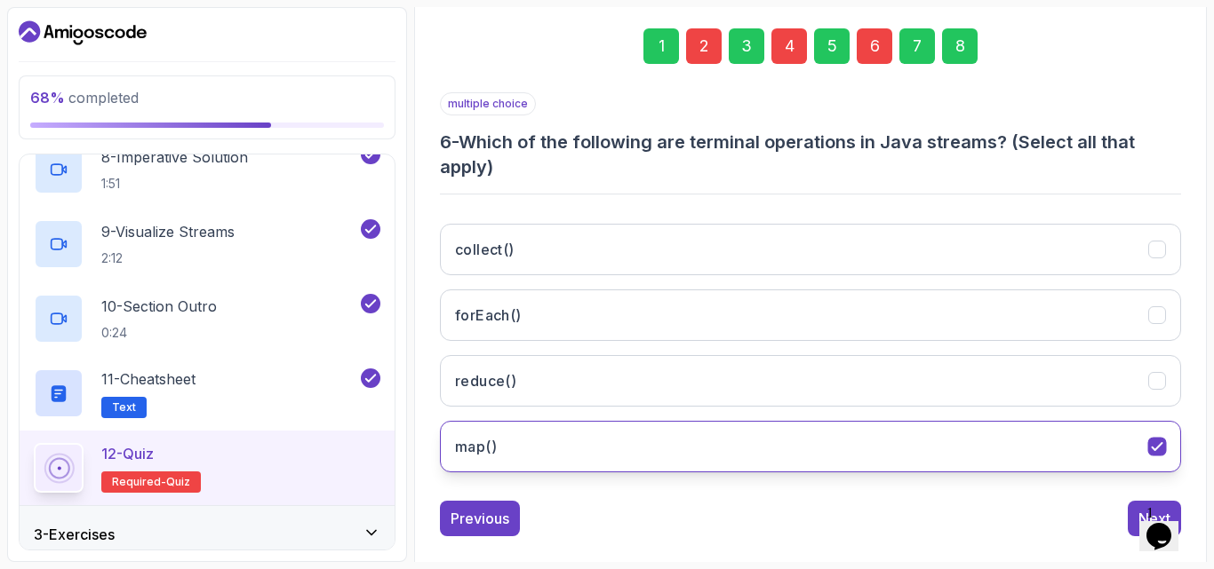
click at [673, 457] on button "map()" at bounding box center [810, 447] width 741 height 52
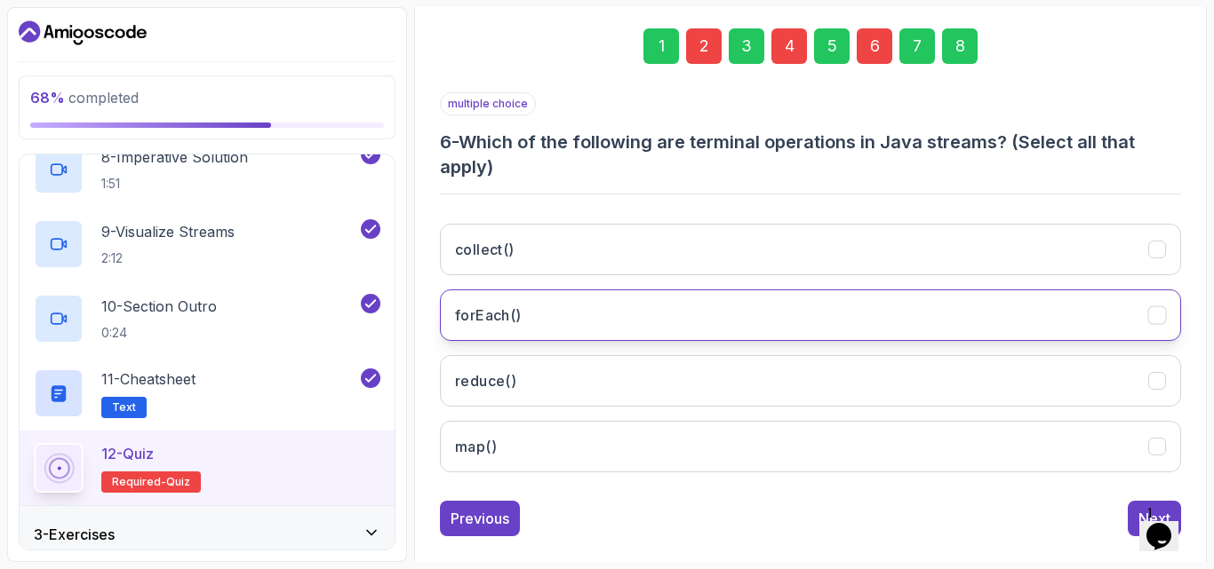
click at [725, 307] on button "forEach()" at bounding box center [810, 316] width 741 height 52
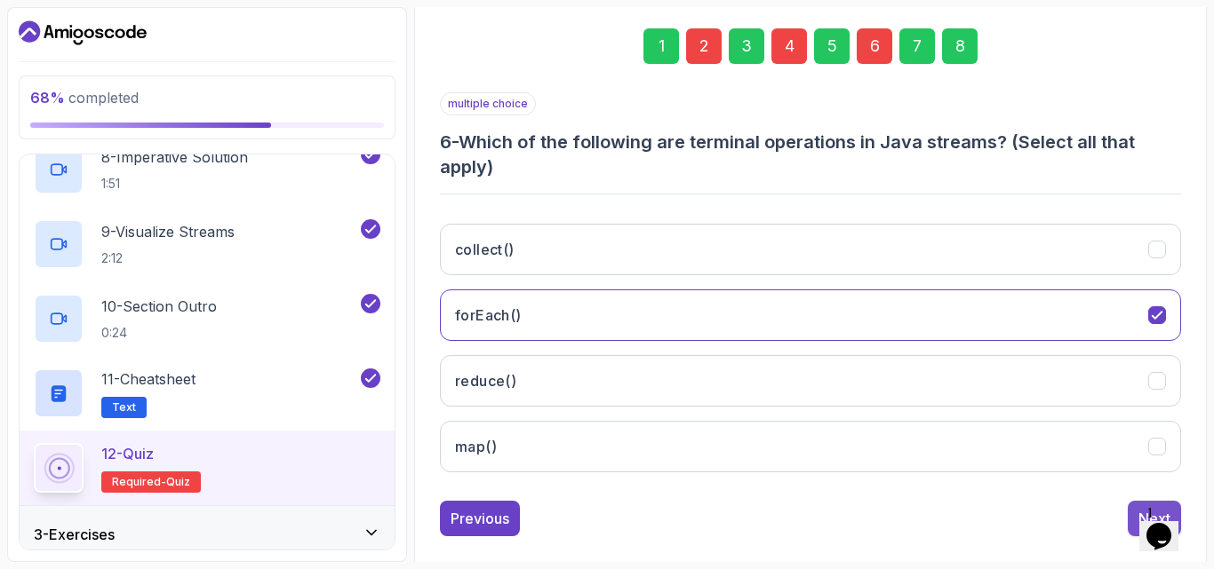
click at [1137, 506] on button "Next" at bounding box center [1153, 519] width 53 height 36
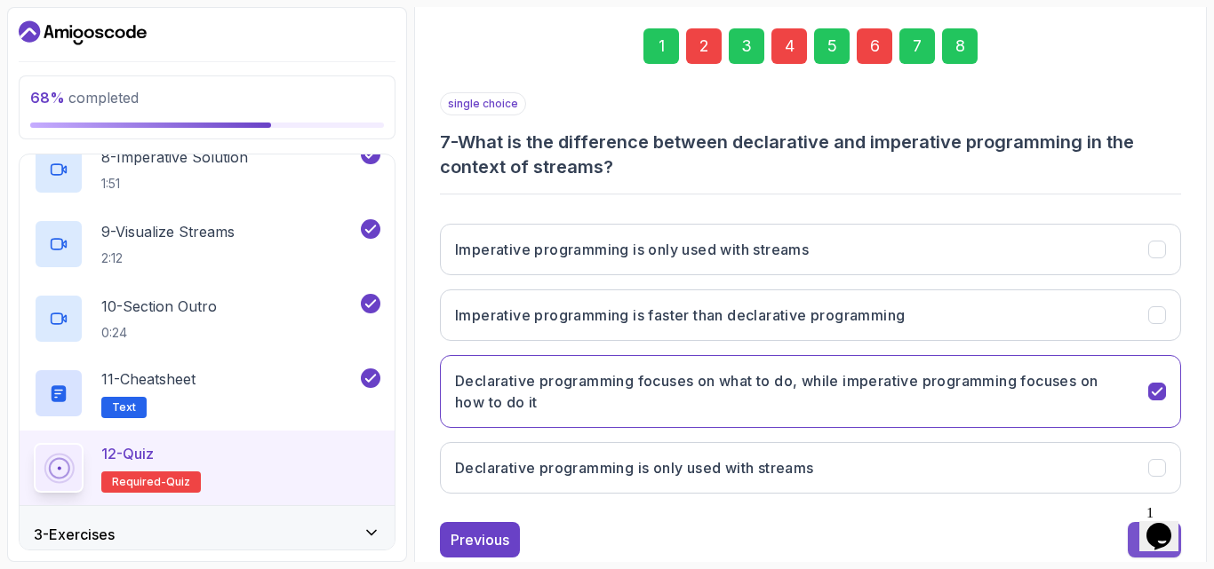
click at [1132, 527] on button "Next" at bounding box center [1153, 540] width 53 height 36
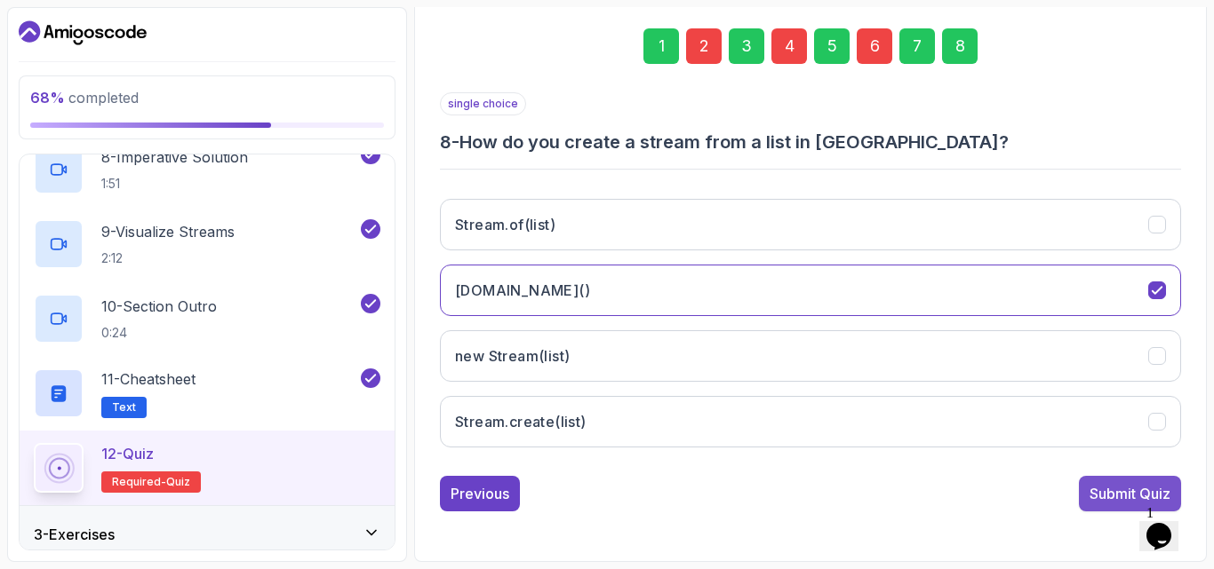
click at [1111, 498] on div "Submit Quiz" at bounding box center [1129, 493] width 81 height 21
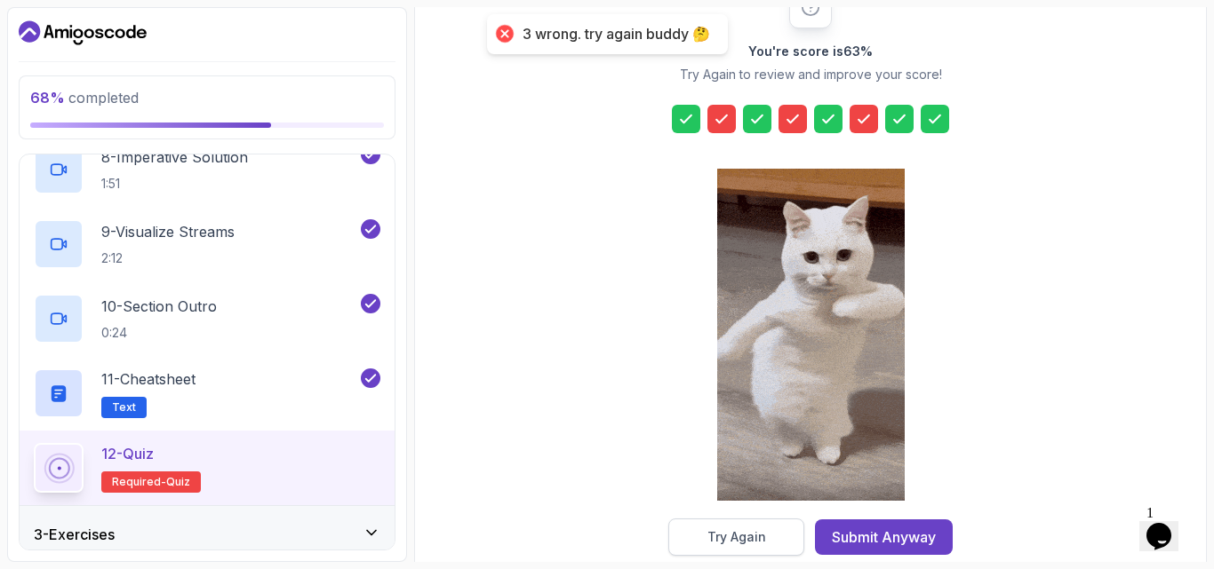
click at [738, 537] on div "Try Again" at bounding box center [736, 538] width 59 height 18
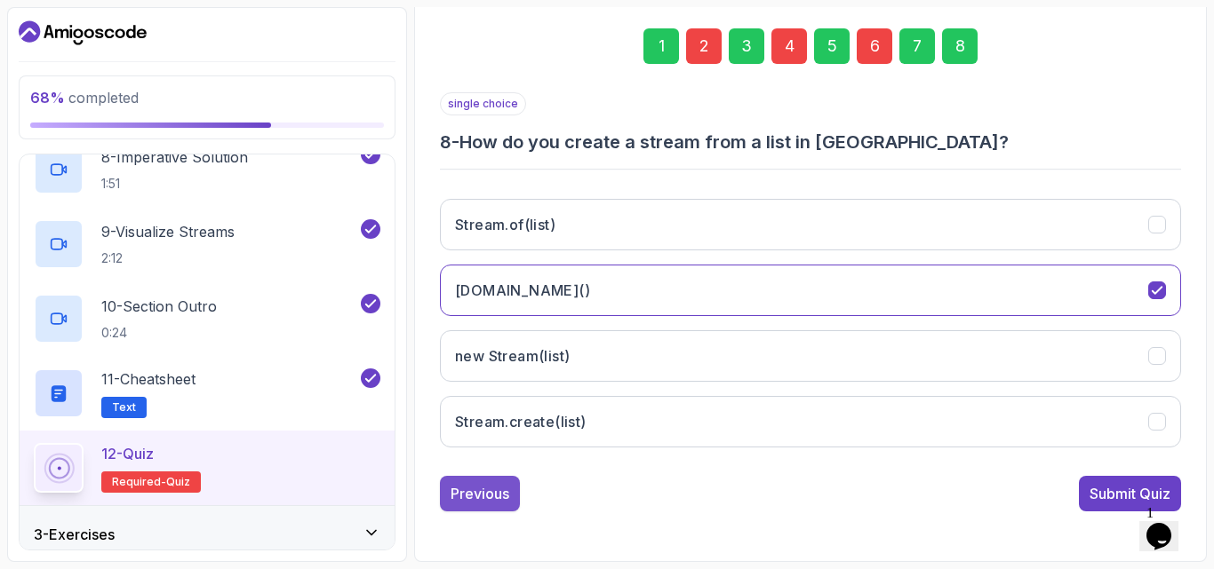
click at [466, 490] on div "Previous" at bounding box center [479, 493] width 59 height 21
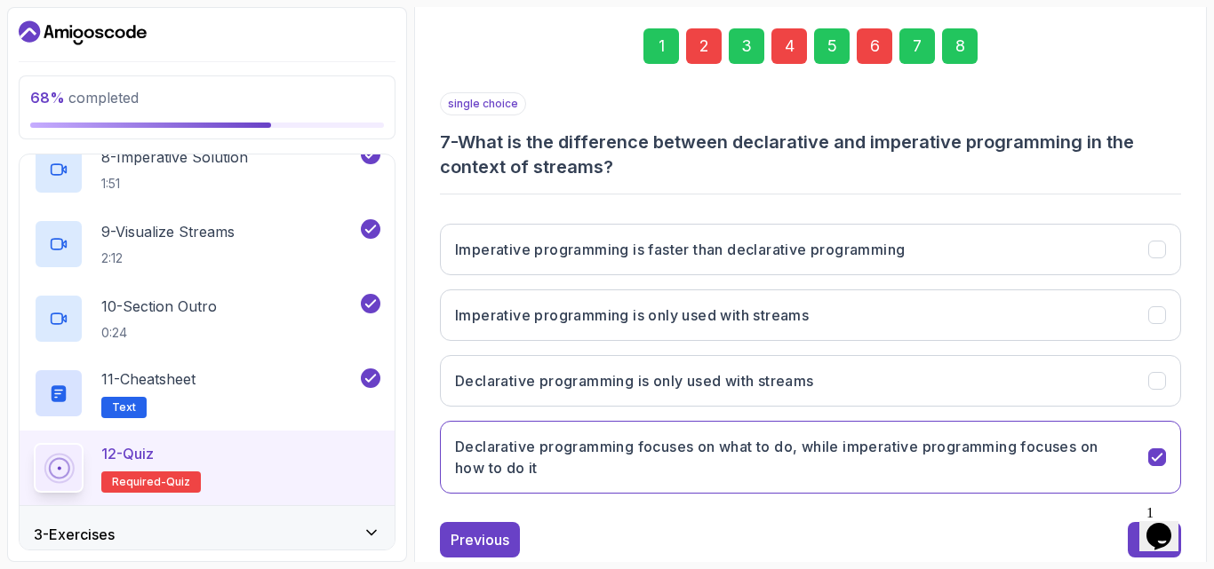
click at [466, 490] on button "Declarative programming focuses on what to do, while imperative programming foc…" at bounding box center [810, 457] width 741 height 73
click at [466, 530] on div "Previous" at bounding box center [479, 540] width 59 height 21
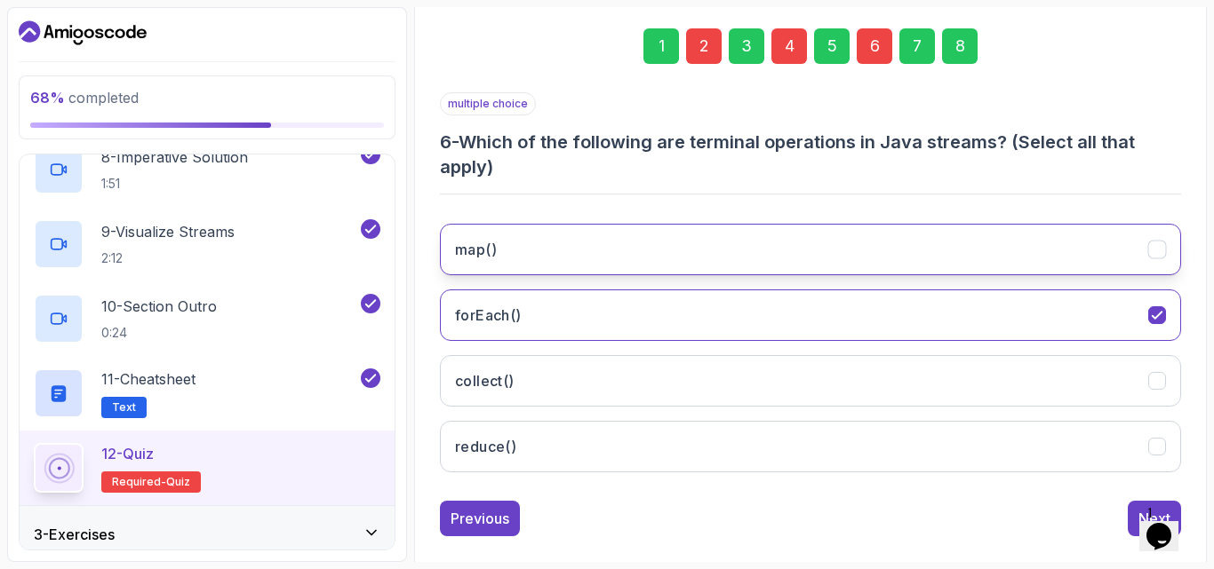
click at [727, 266] on button "map()" at bounding box center [810, 250] width 741 height 52
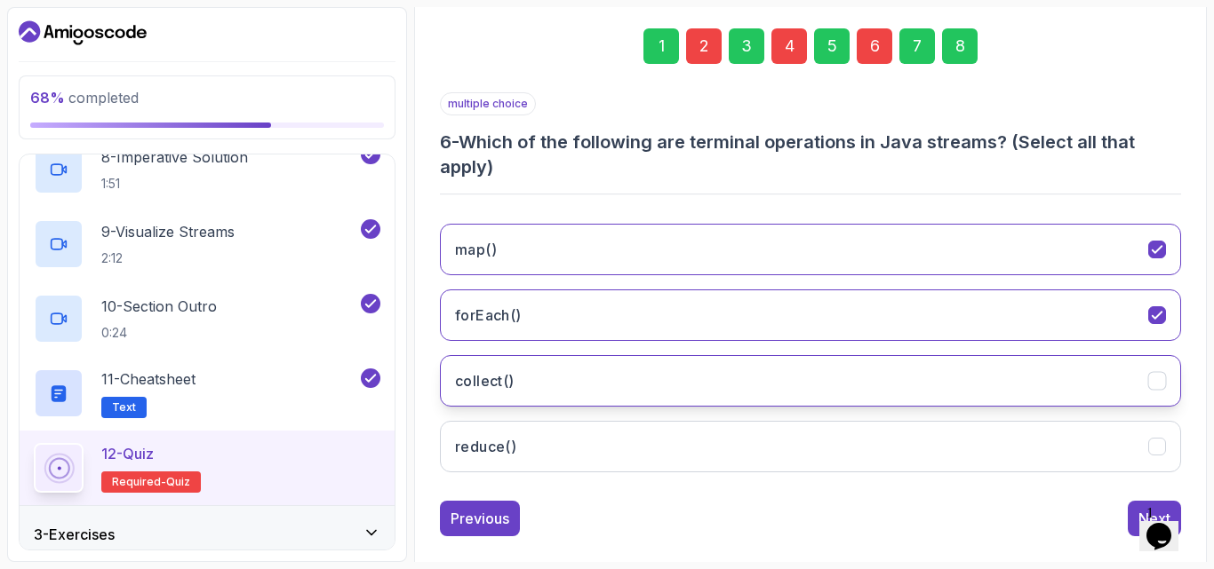
click at [662, 387] on button "collect()" at bounding box center [810, 381] width 741 height 52
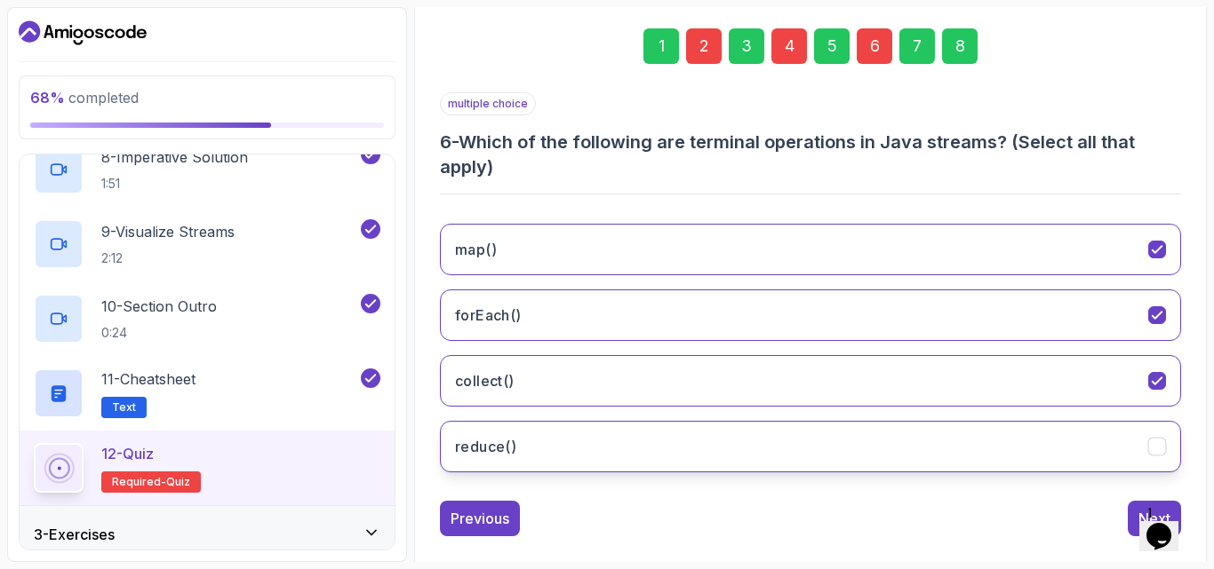
click at [649, 455] on button "reduce()" at bounding box center [810, 447] width 741 height 52
click at [954, 451] on button "reduce()" at bounding box center [810, 447] width 741 height 52
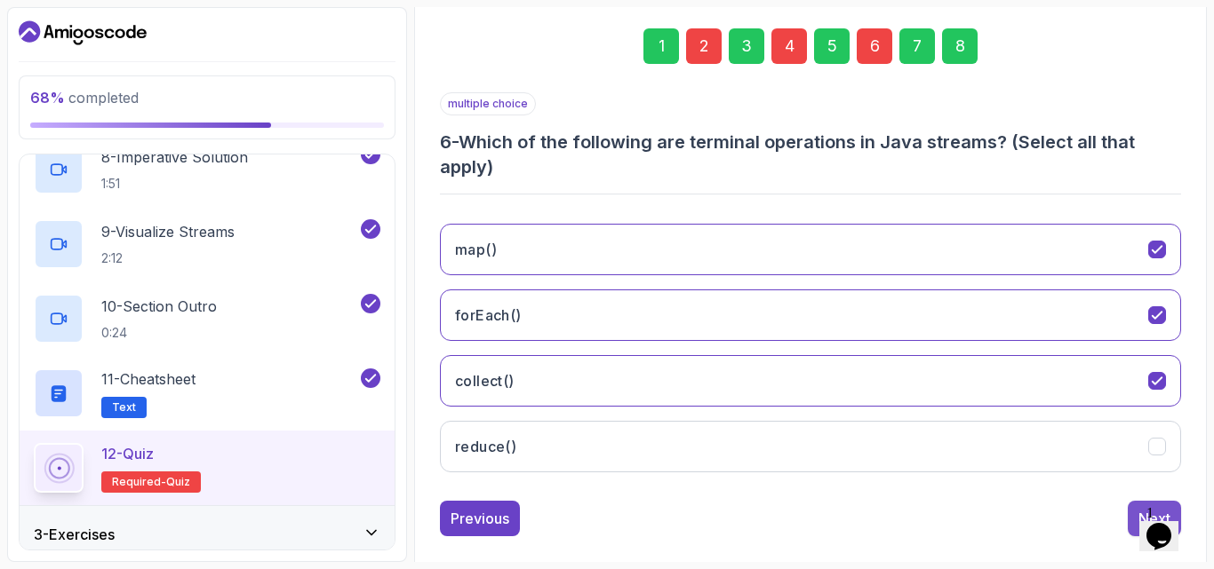
click at [1129, 503] on button "Next" at bounding box center [1153, 519] width 53 height 36
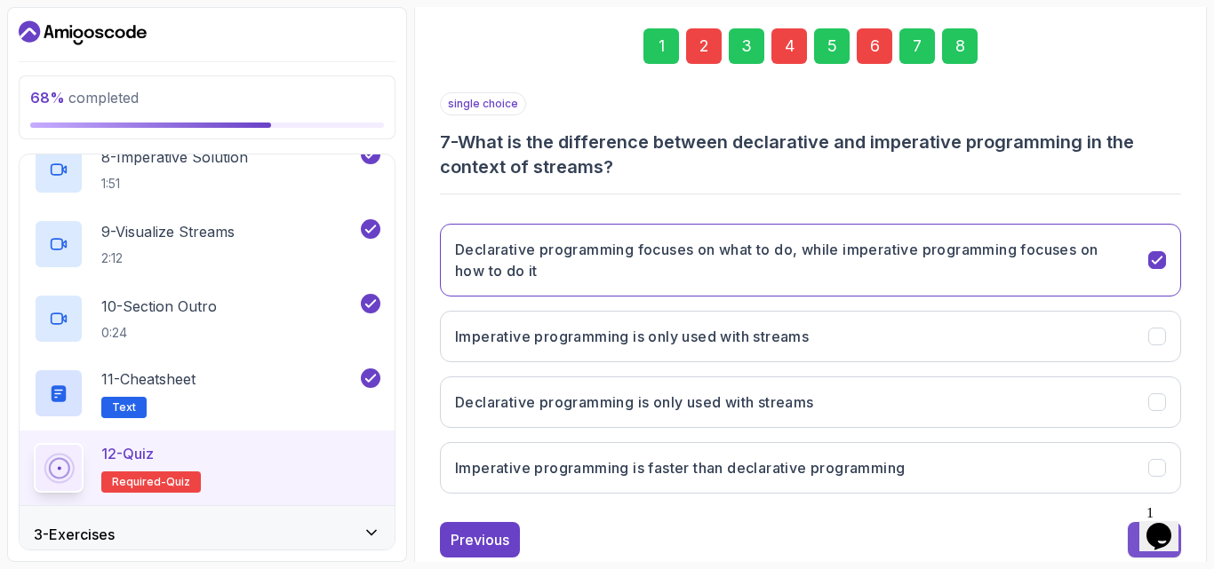
click at [1133, 531] on button "Next" at bounding box center [1153, 540] width 53 height 36
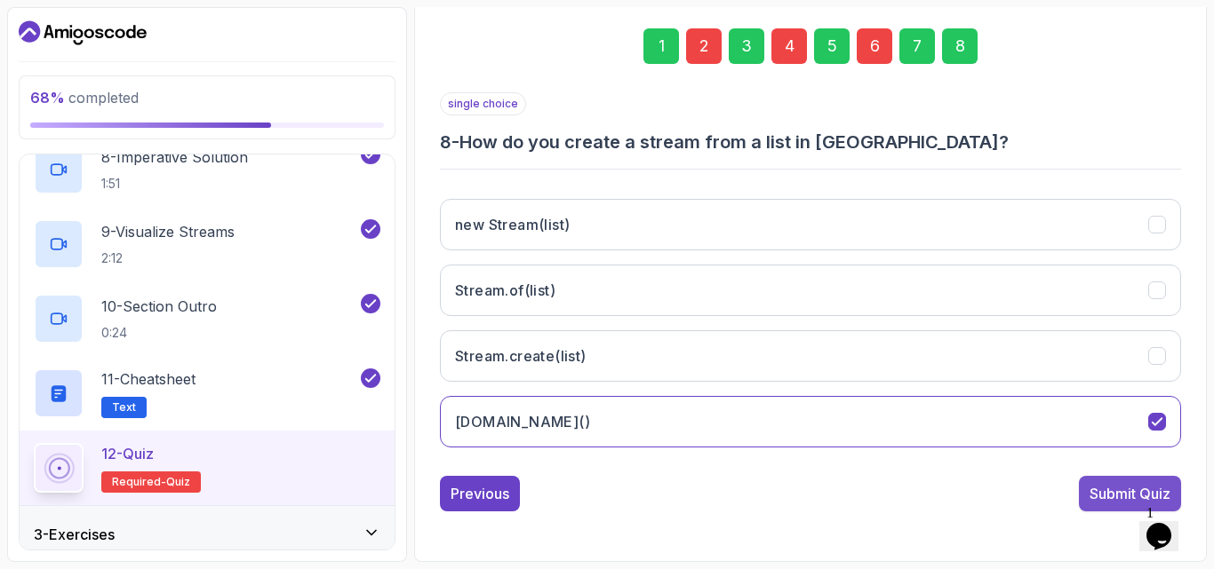
click at [1085, 486] on button "Submit Quiz" at bounding box center [1130, 494] width 102 height 36
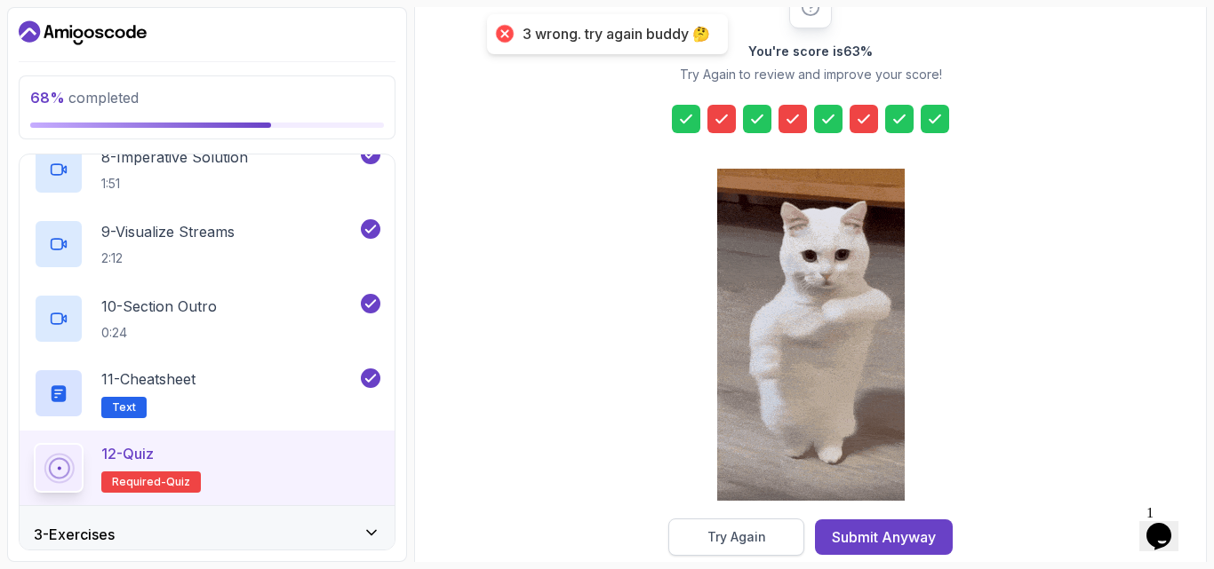
click at [768, 528] on button "Try Again" at bounding box center [736, 537] width 136 height 37
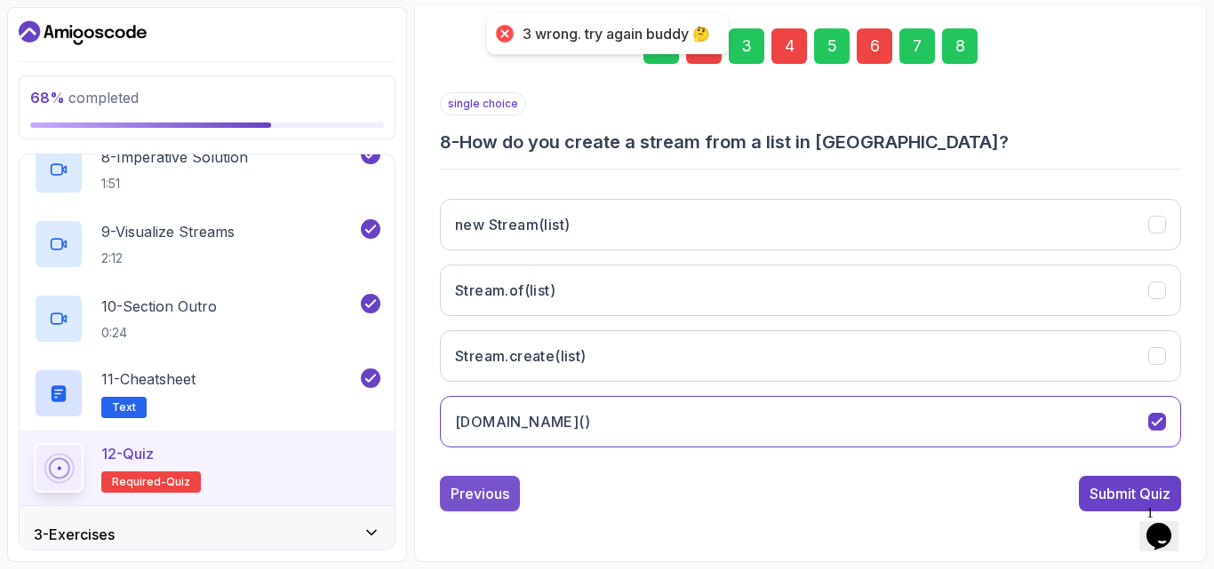
click at [505, 496] on div "Previous" at bounding box center [479, 493] width 59 height 21
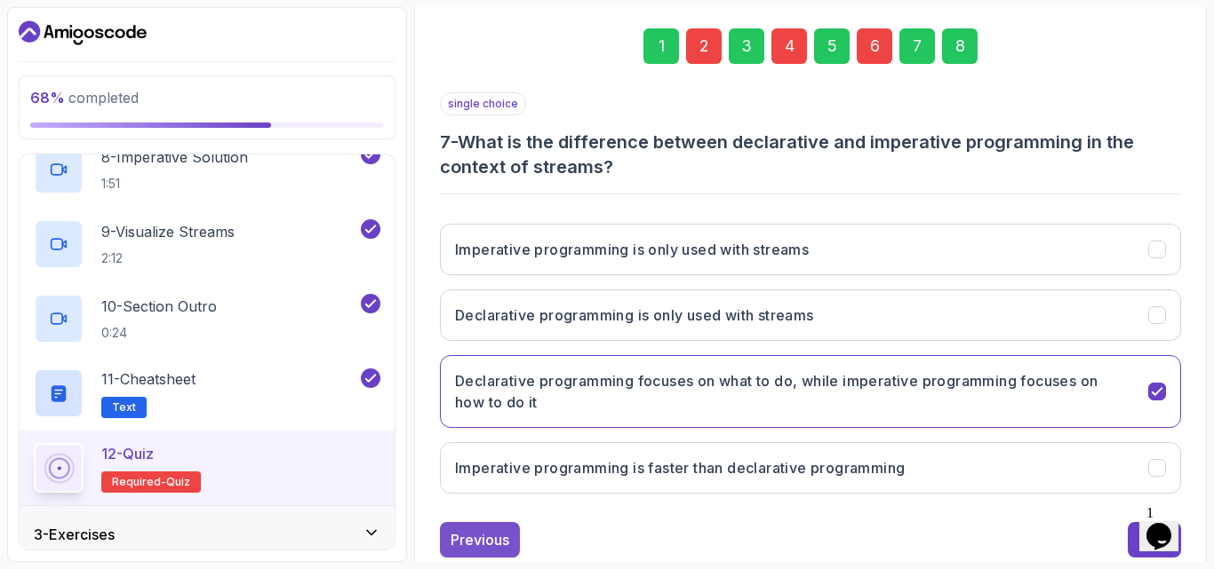
click at [495, 533] on div "Previous" at bounding box center [479, 540] width 59 height 21
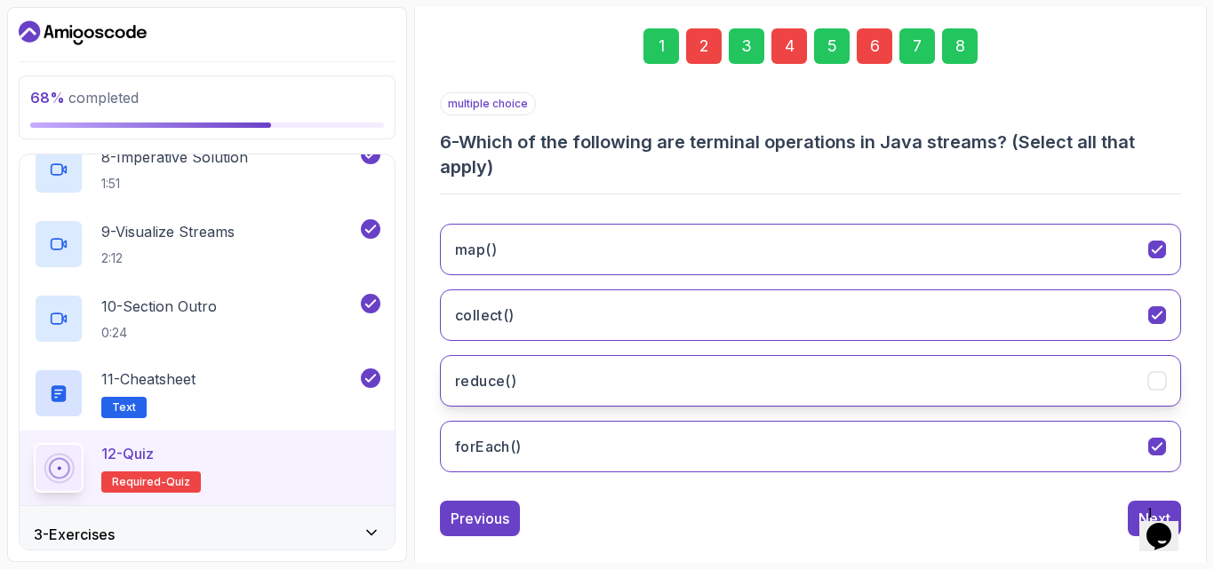
click at [625, 405] on button "reduce()" at bounding box center [810, 381] width 741 height 52
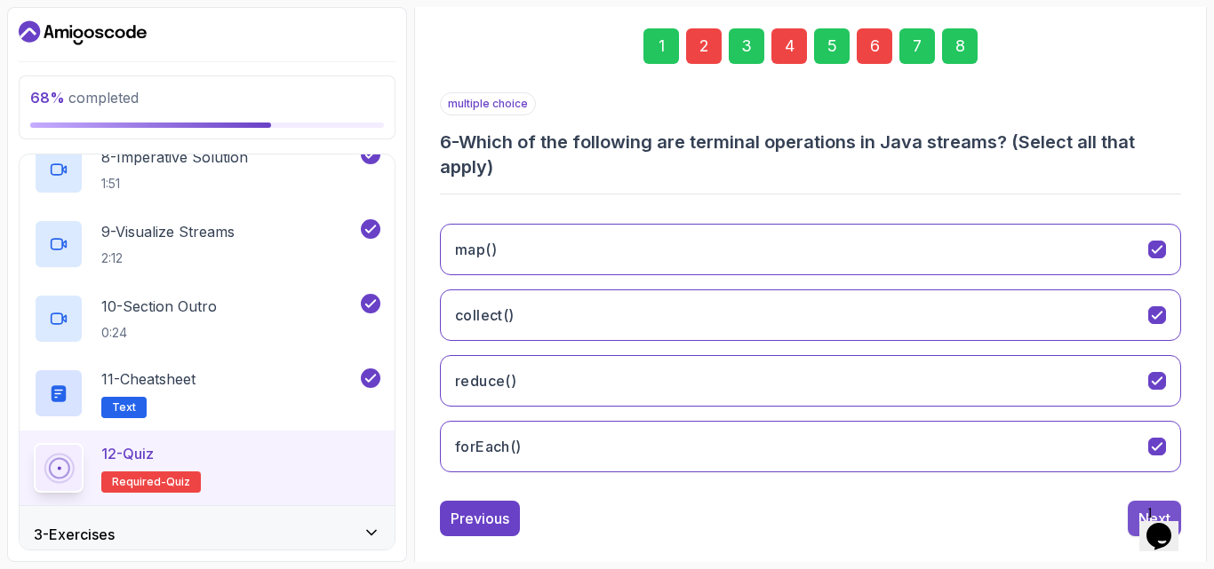
click at [1135, 505] on button "Next" at bounding box center [1153, 519] width 53 height 36
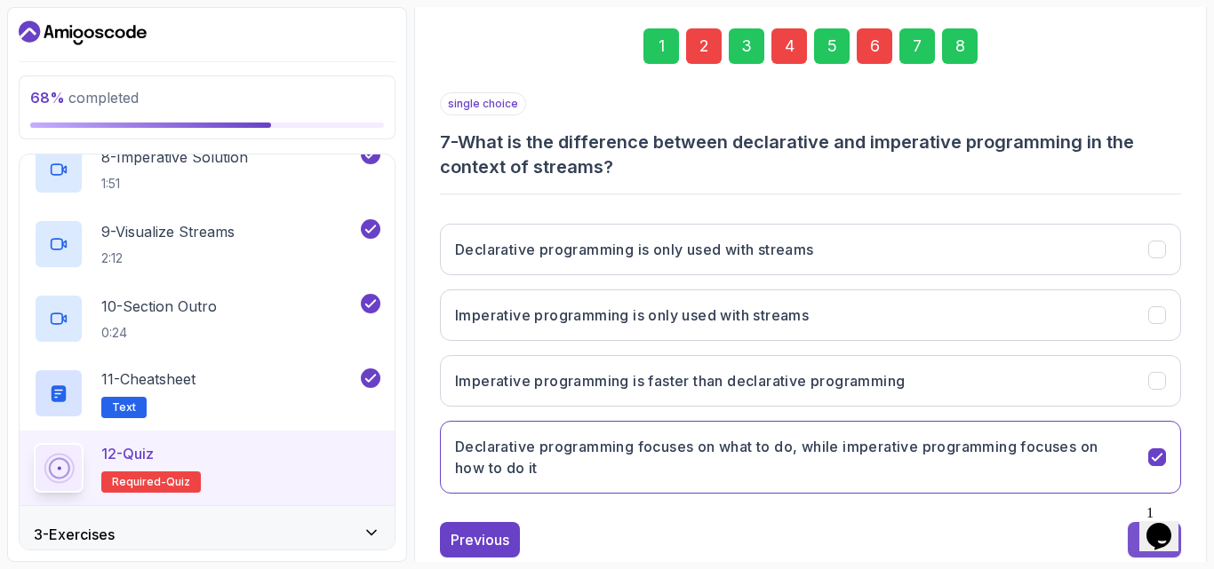
click at [1134, 534] on button "Next" at bounding box center [1153, 540] width 53 height 36
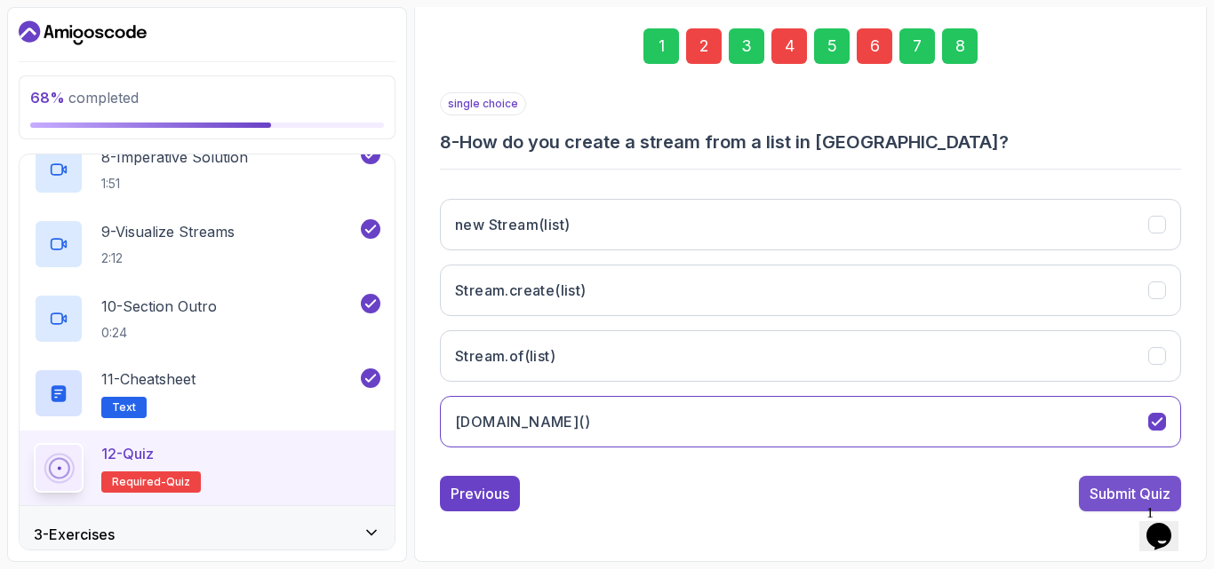
click at [1114, 486] on div "Submit Quiz" at bounding box center [1129, 493] width 81 height 21
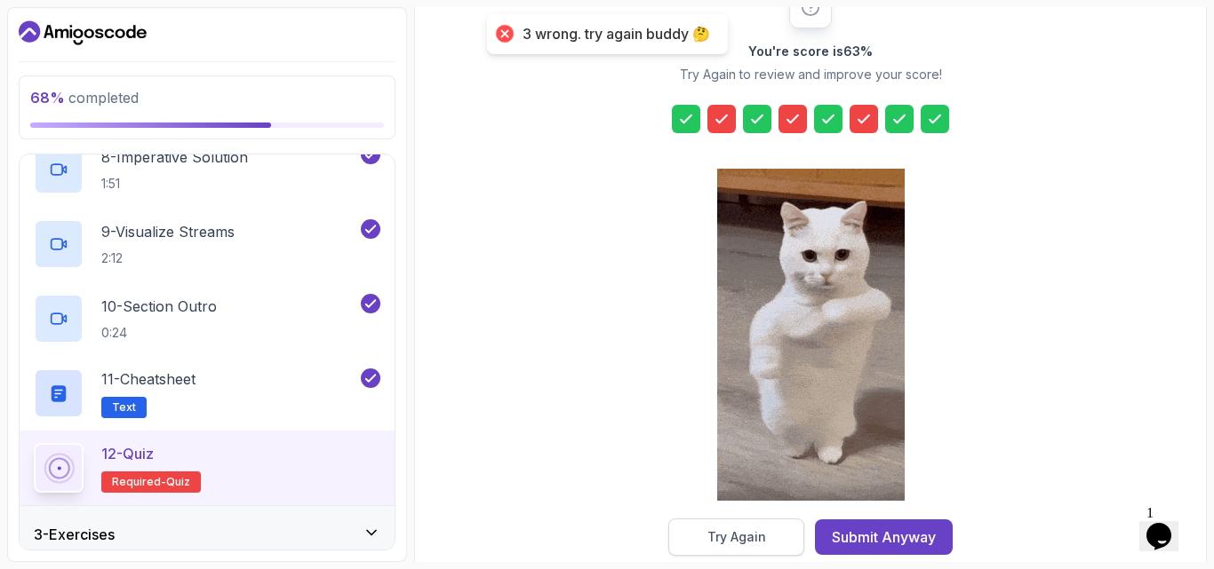
click at [736, 524] on button "Try Again" at bounding box center [736, 537] width 136 height 37
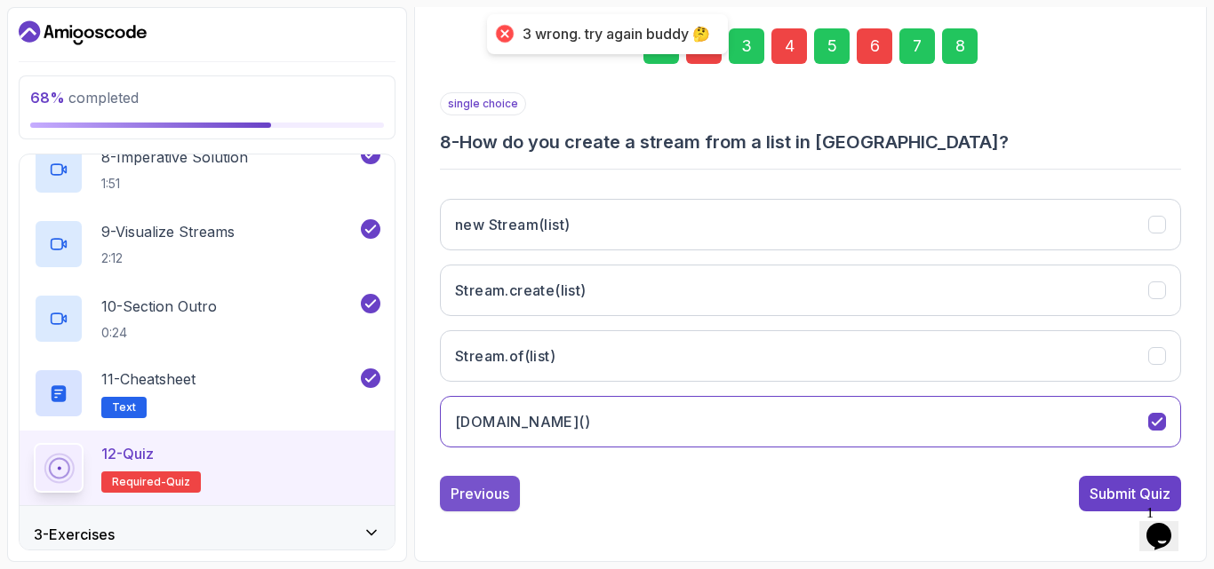
click at [512, 496] on button "Previous" at bounding box center [480, 494] width 80 height 36
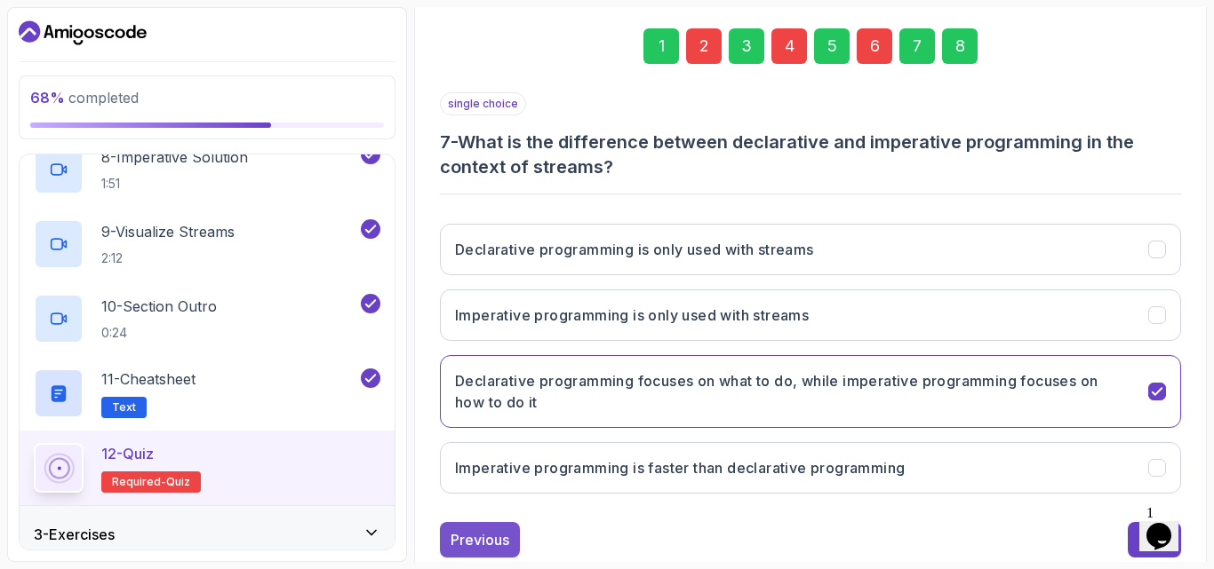
click at [490, 536] on div "Previous" at bounding box center [479, 540] width 59 height 21
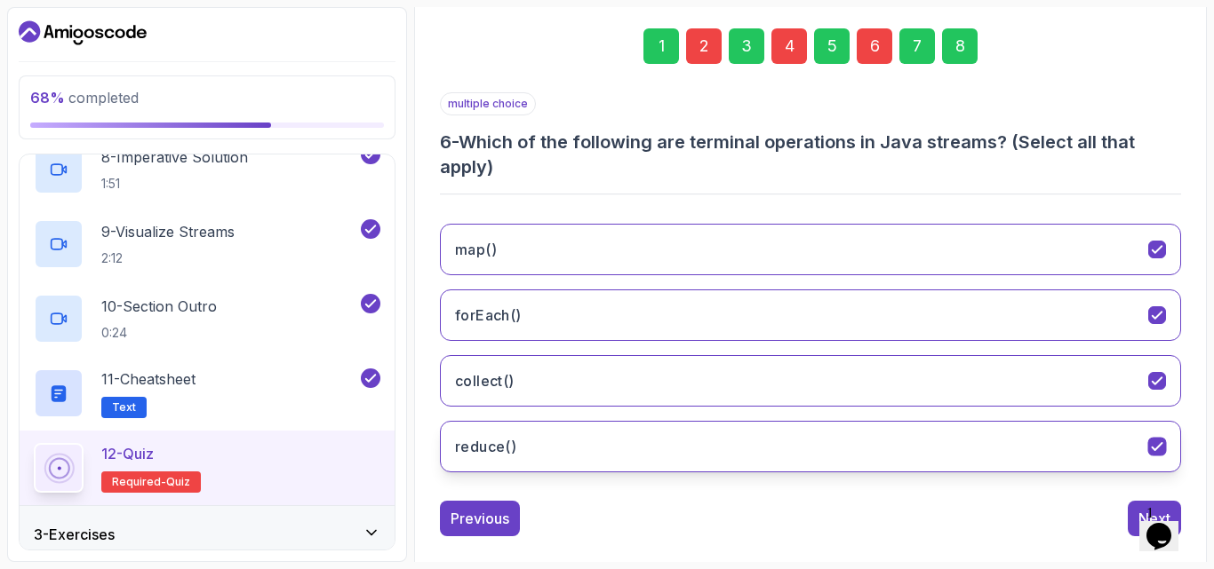
click at [641, 441] on button "reduce()" at bounding box center [810, 447] width 741 height 52
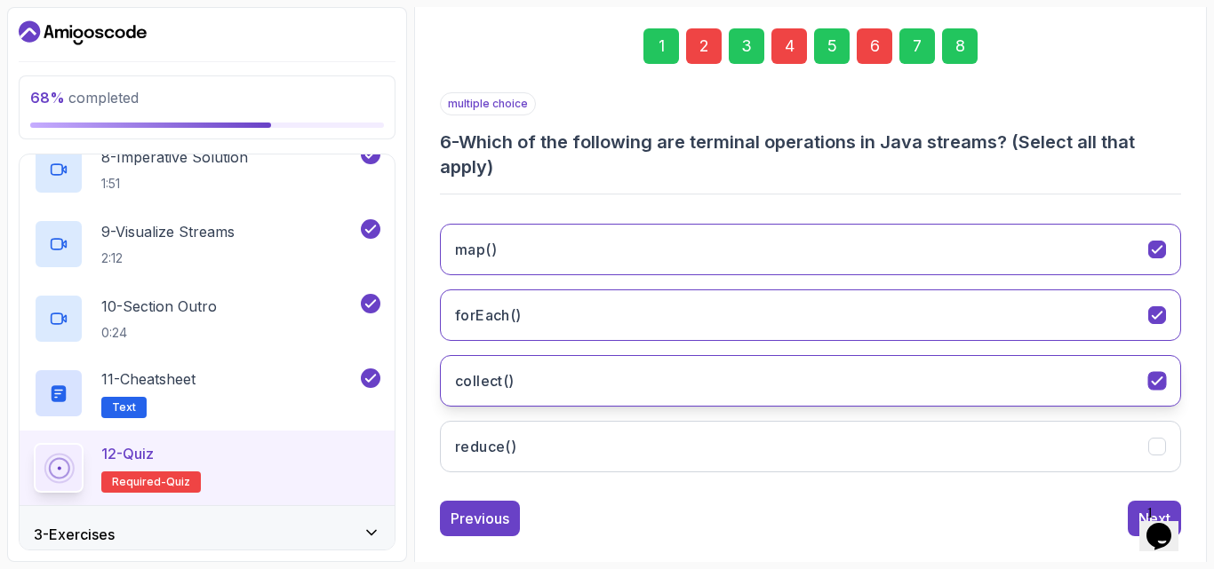
click at [641, 406] on button "collect()" at bounding box center [810, 381] width 741 height 52
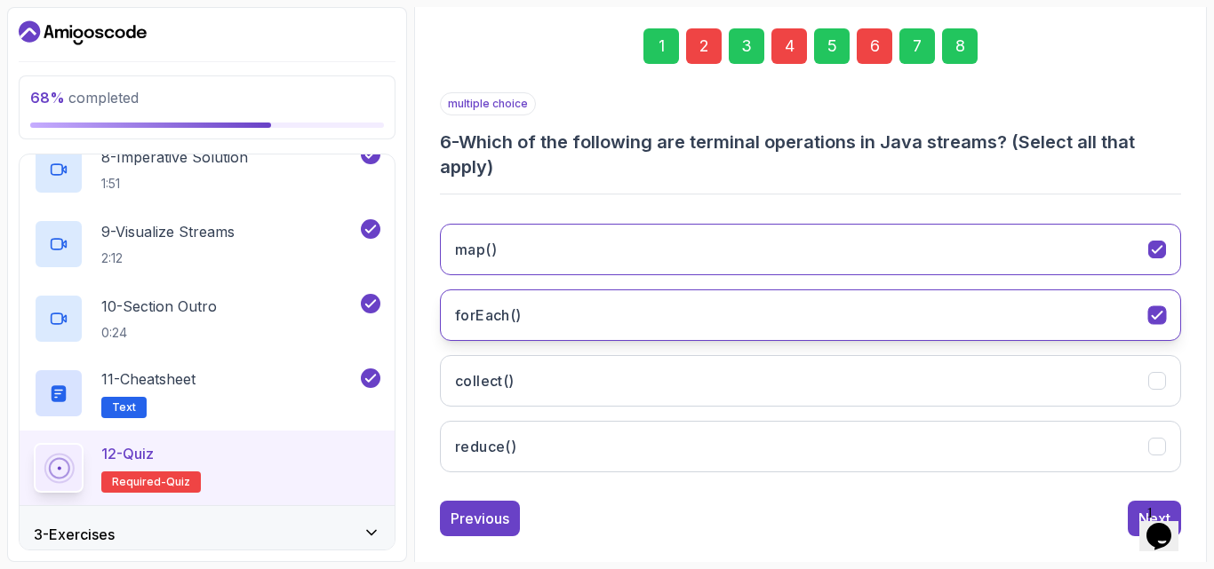
click at [625, 319] on button "forEach()" at bounding box center [810, 316] width 741 height 52
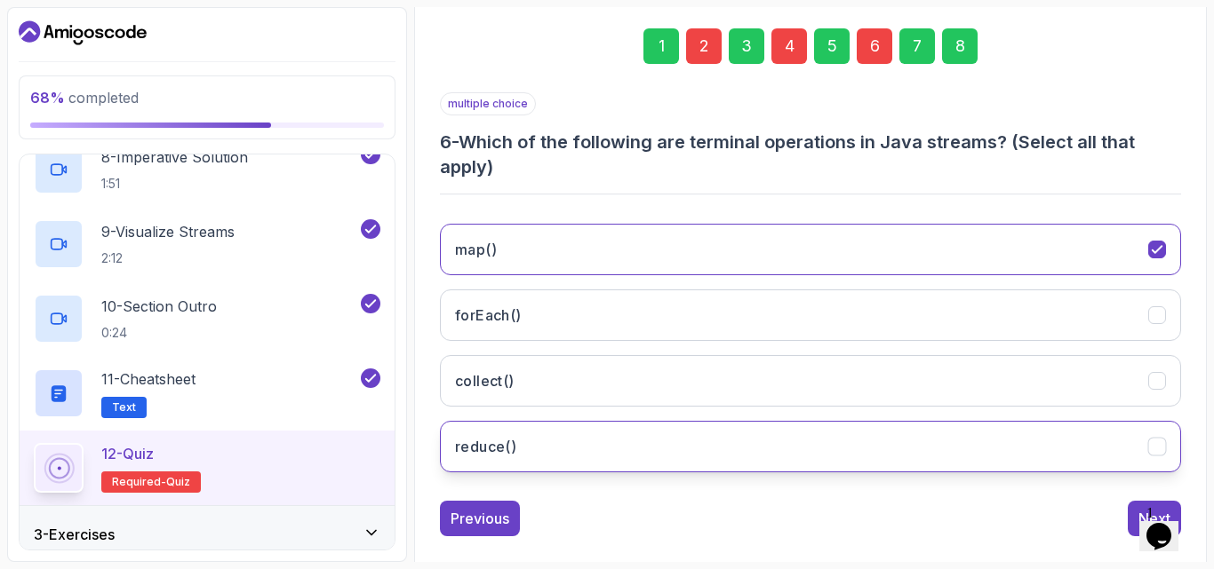
click at [649, 446] on button "reduce()" at bounding box center [810, 447] width 741 height 52
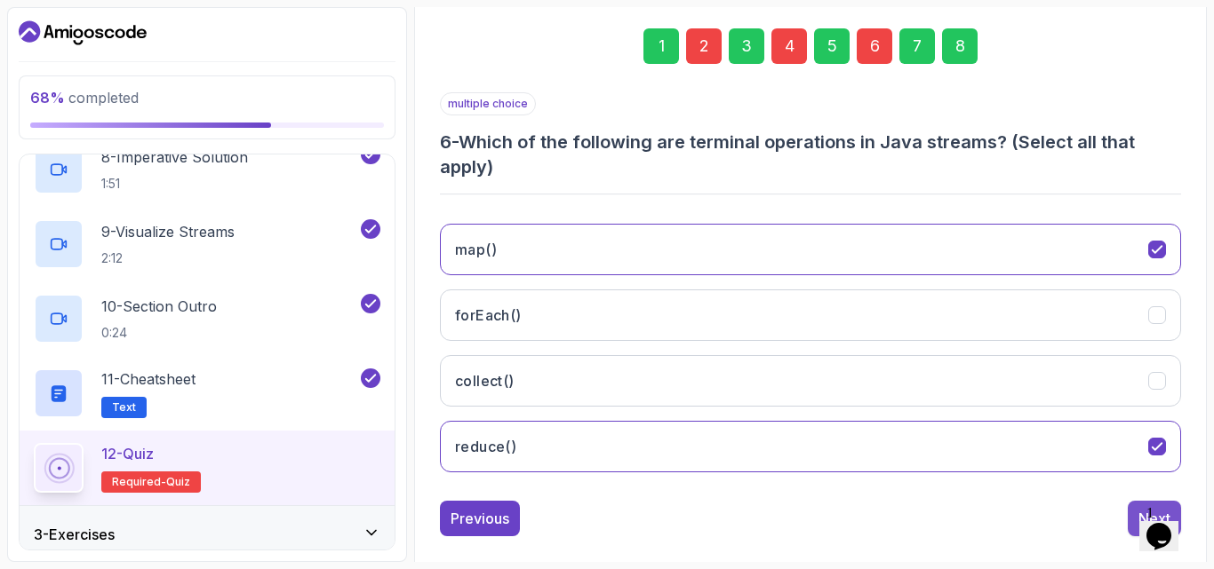
click at [1130, 509] on button "Next" at bounding box center [1153, 519] width 53 height 36
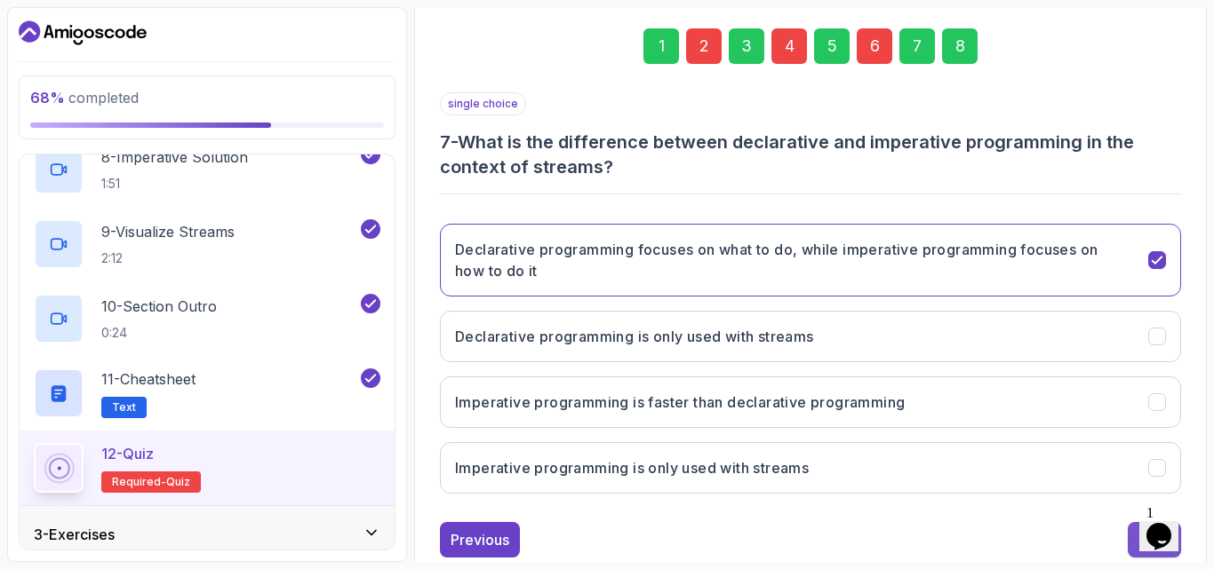
click at [1135, 536] on button "Next" at bounding box center [1153, 540] width 53 height 36
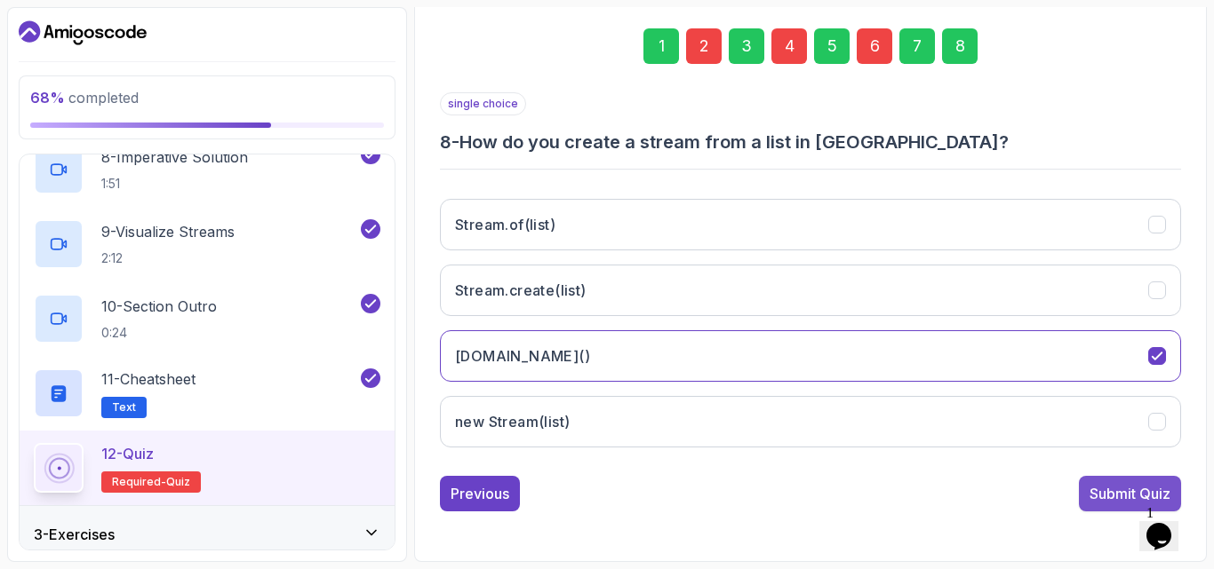
click at [1109, 498] on div "Submit Quiz" at bounding box center [1129, 493] width 81 height 21
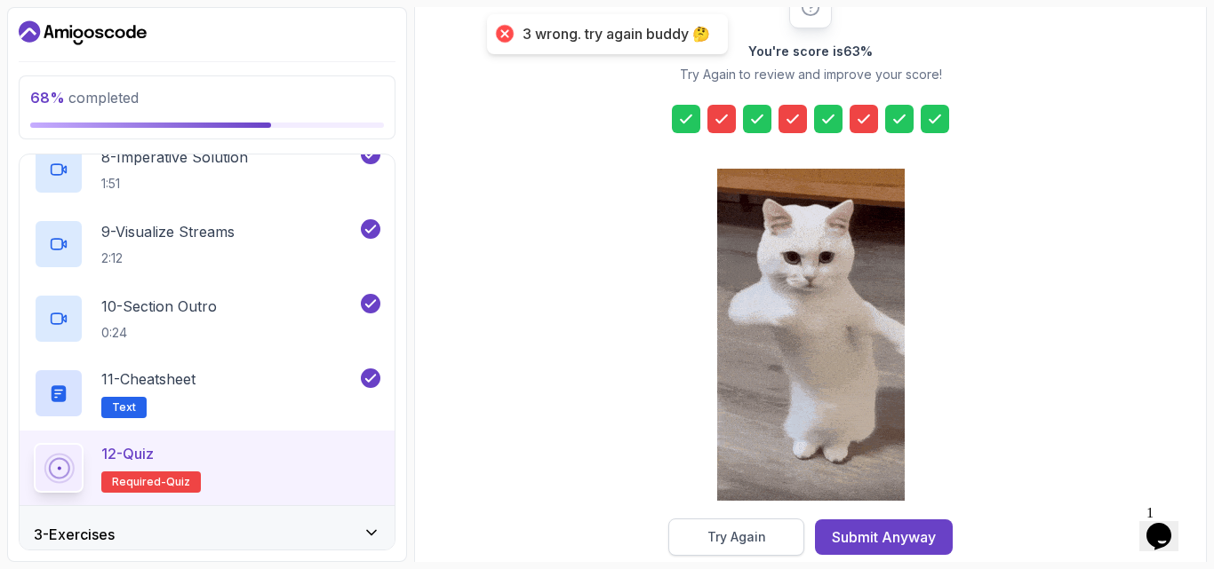
click at [737, 546] on button "Try Again" at bounding box center [736, 537] width 136 height 37
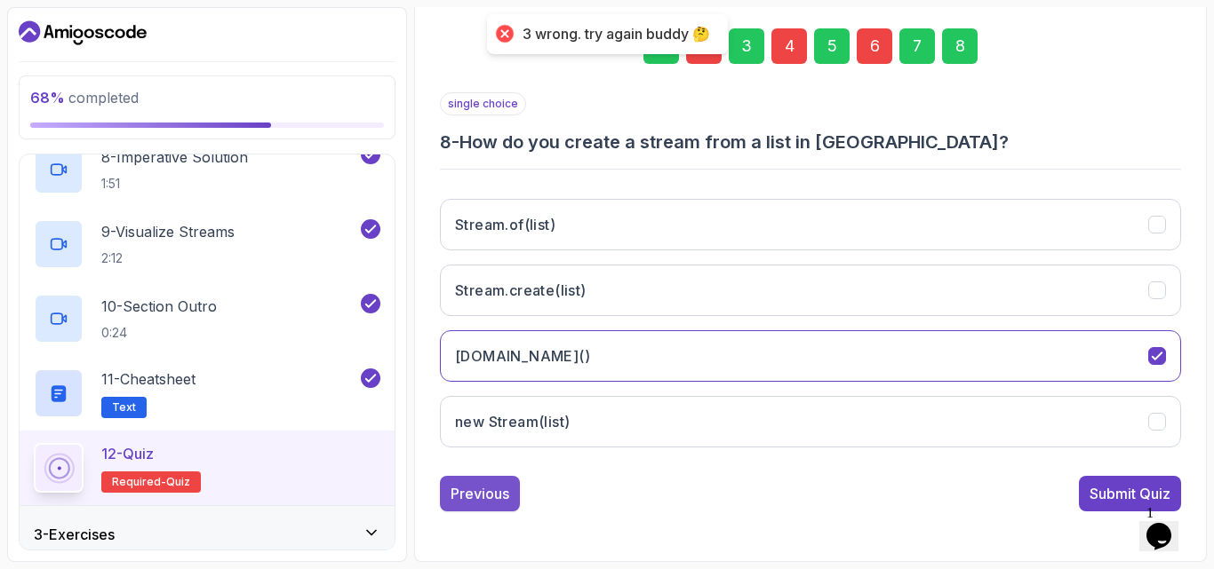
click at [504, 506] on button "Previous" at bounding box center [480, 494] width 80 height 36
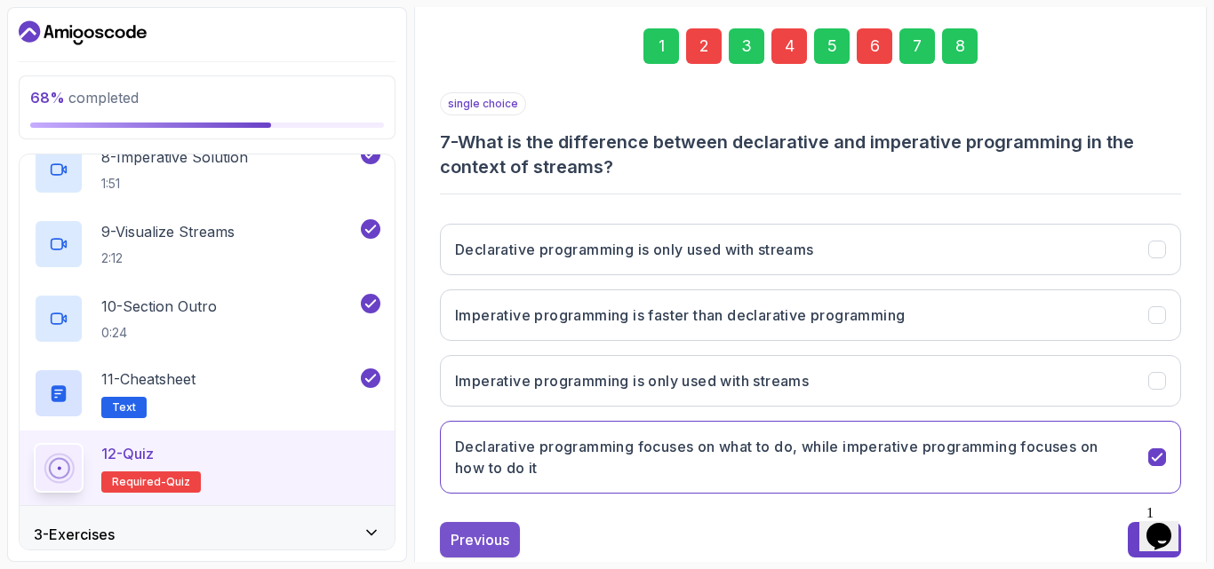
click at [509, 530] on div "Previous" at bounding box center [479, 540] width 59 height 21
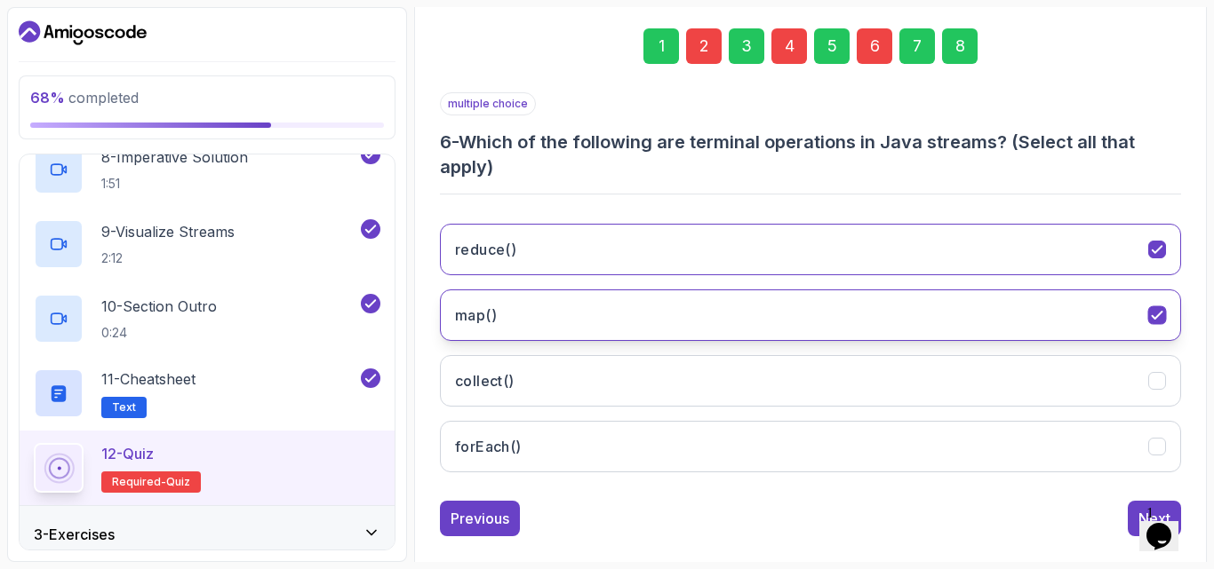
click at [688, 321] on button "map()" at bounding box center [810, 316] width 741 height 52
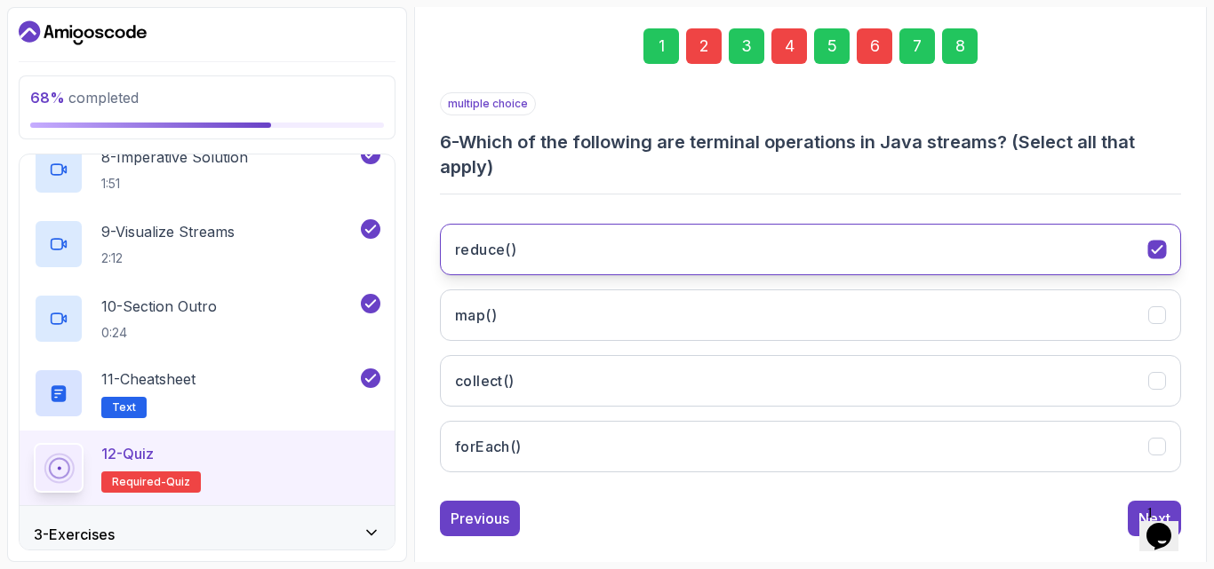
click at [646, 251] on button "reduce()" at bounding box center [810, 250] width 741 height 52
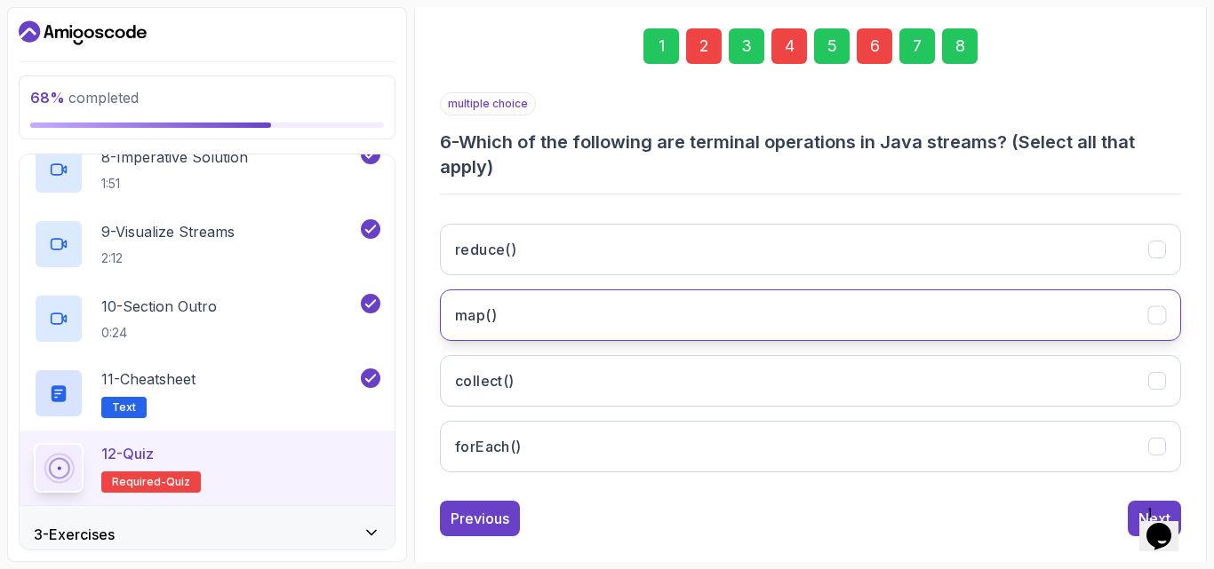
click at [620, 328] on button "map()" at bounding box center [810, 316] width 741 height 52
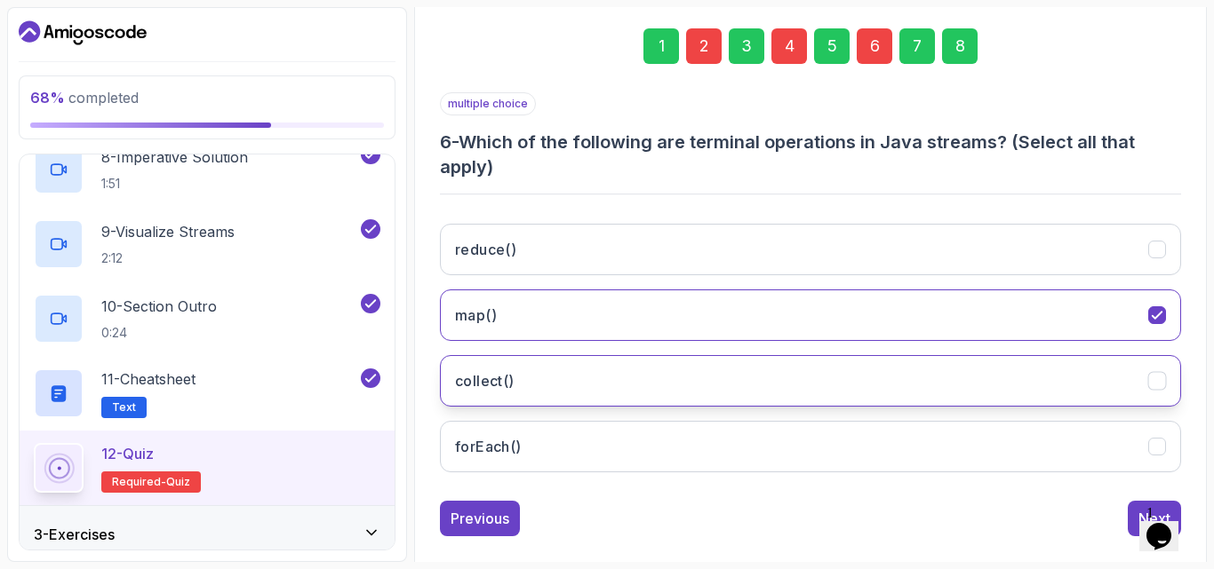
click at [600, 378] on button "collect()" at bounding box center [810, 381] width 741 height 52
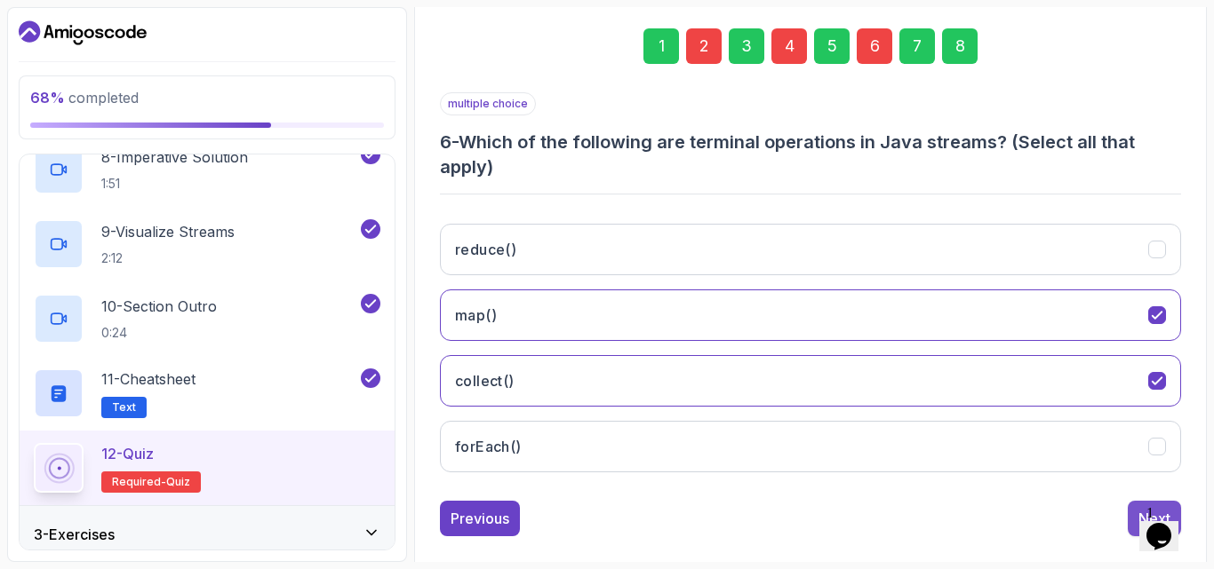
click at [1131, 508] on button "Next" at bounding box center [1153, 519] width 53 height 36
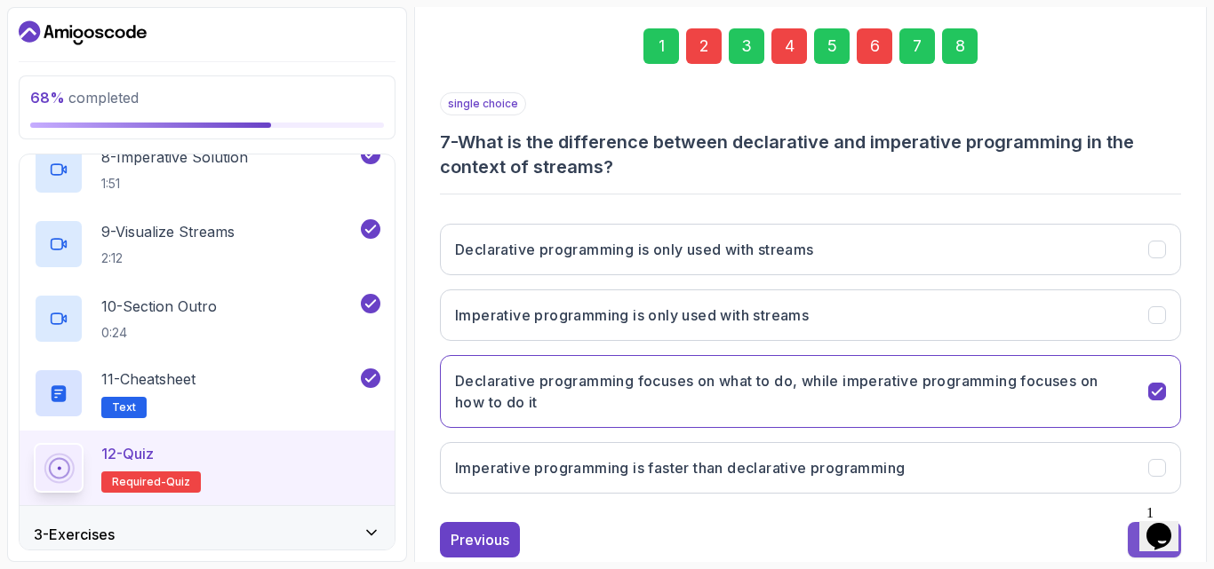
click at [1130, 533] on button "Next" at bounding box center [1153, 540] width 53 height 36
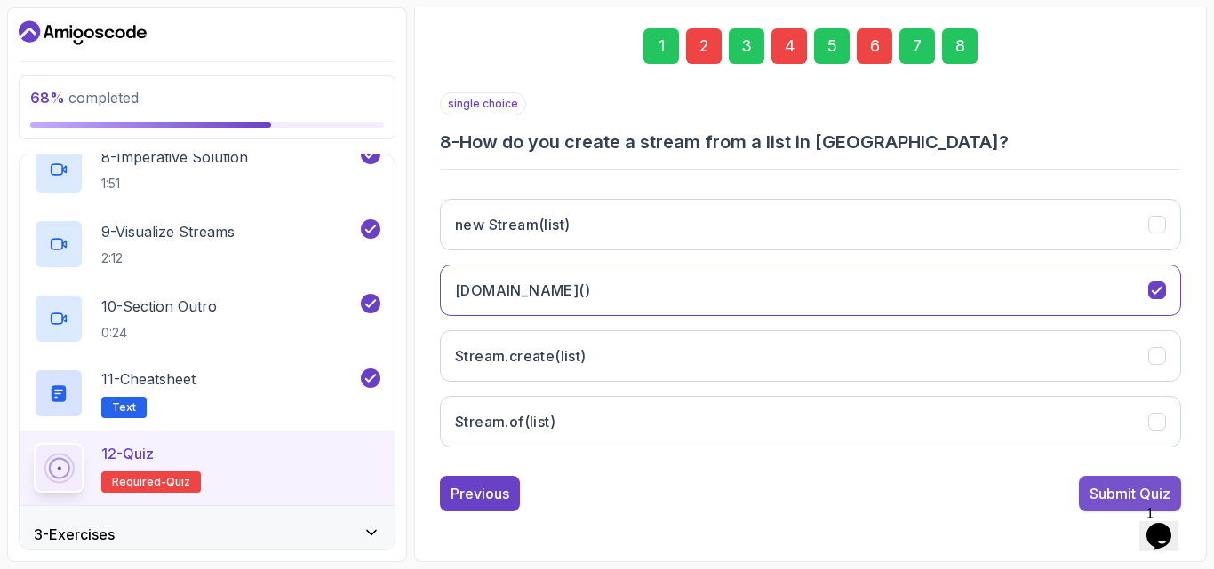
click at [1098, 493] on div "Submit Quiz" at bounding box center [1129, 493] width 81 height 21
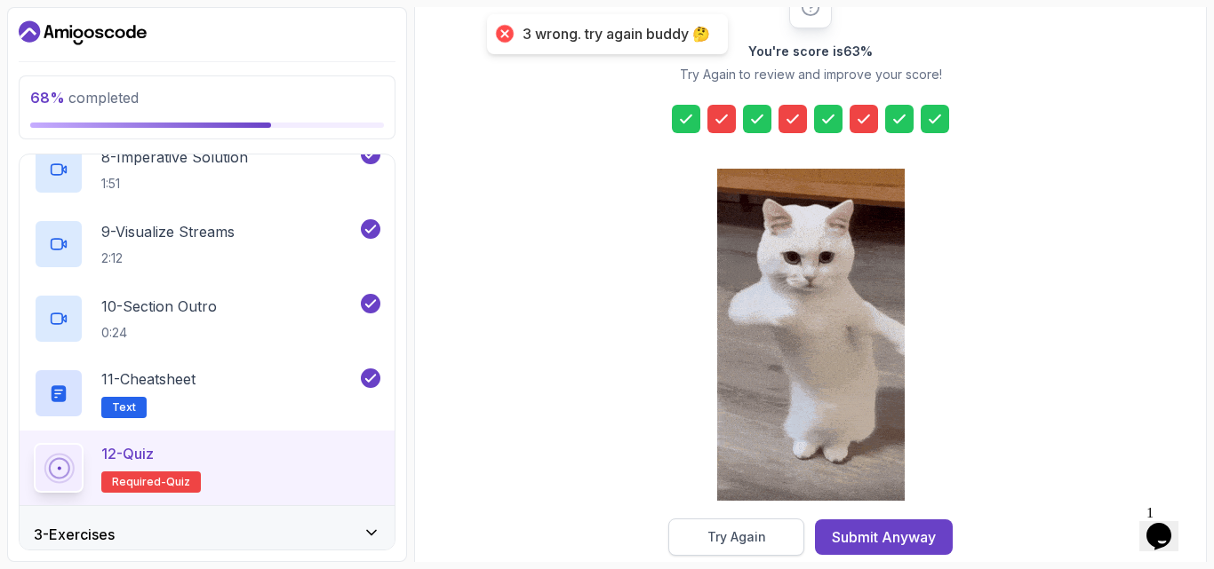
click at [720, 537] on div "Try Again" at bounding box center [736, 538] width 59 height 18
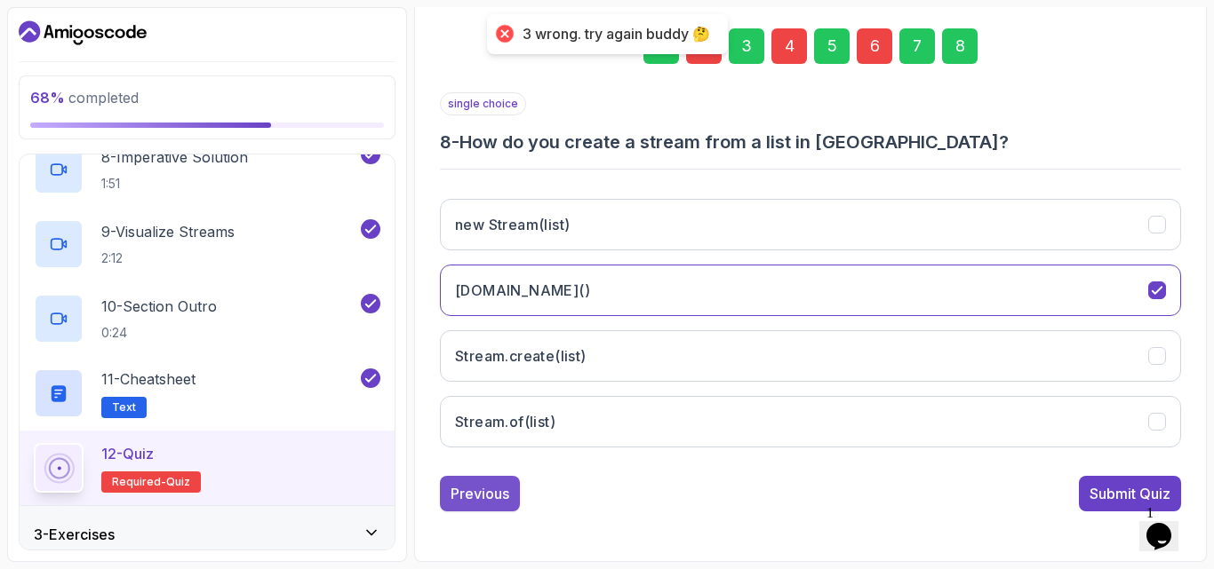
click at [474, 505] on button "Previous" at bounding box center [480, 494] width 80 height 36
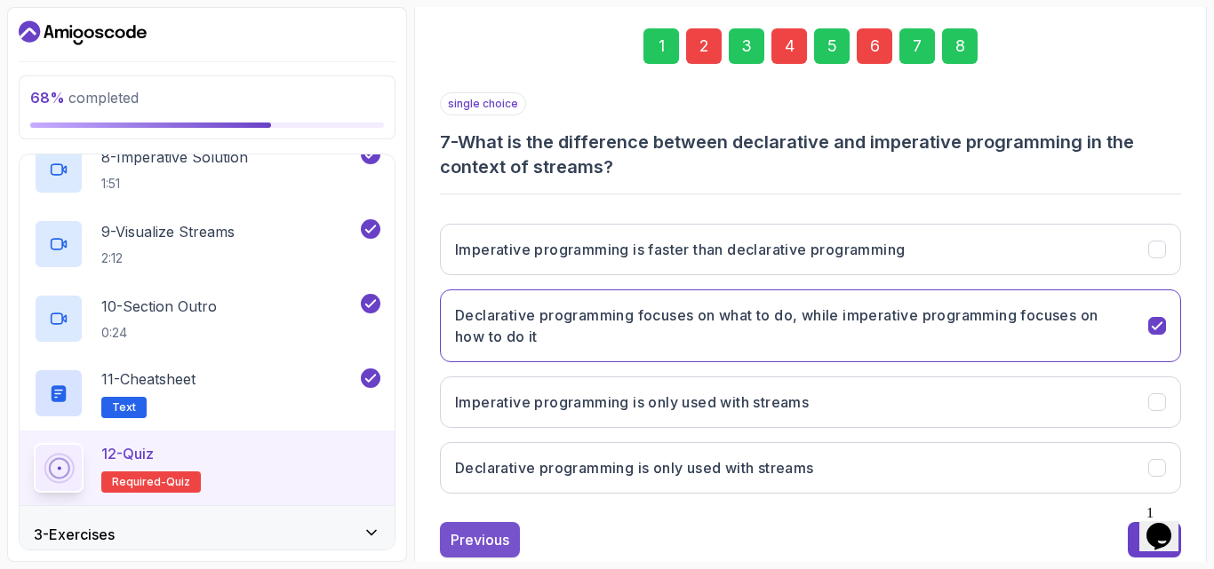
click at [478, 541] on div "Previous" at bounding box center [479, 540] width 59 height 21
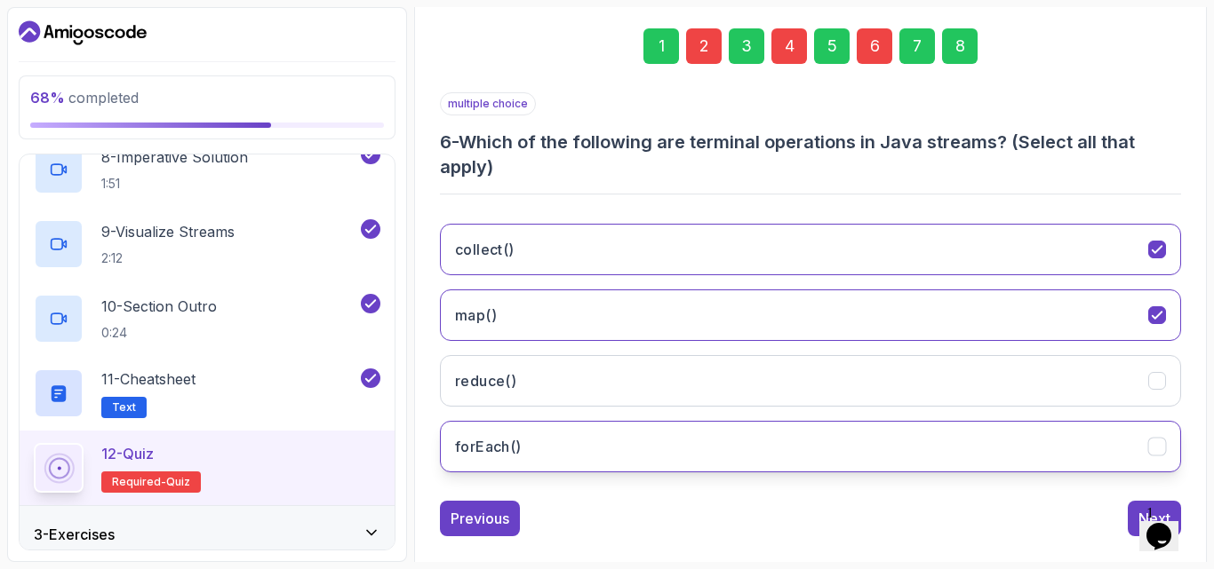
click at [686, 459] on button "forEach()" at bounding box center [810, 447] width 741 height 52
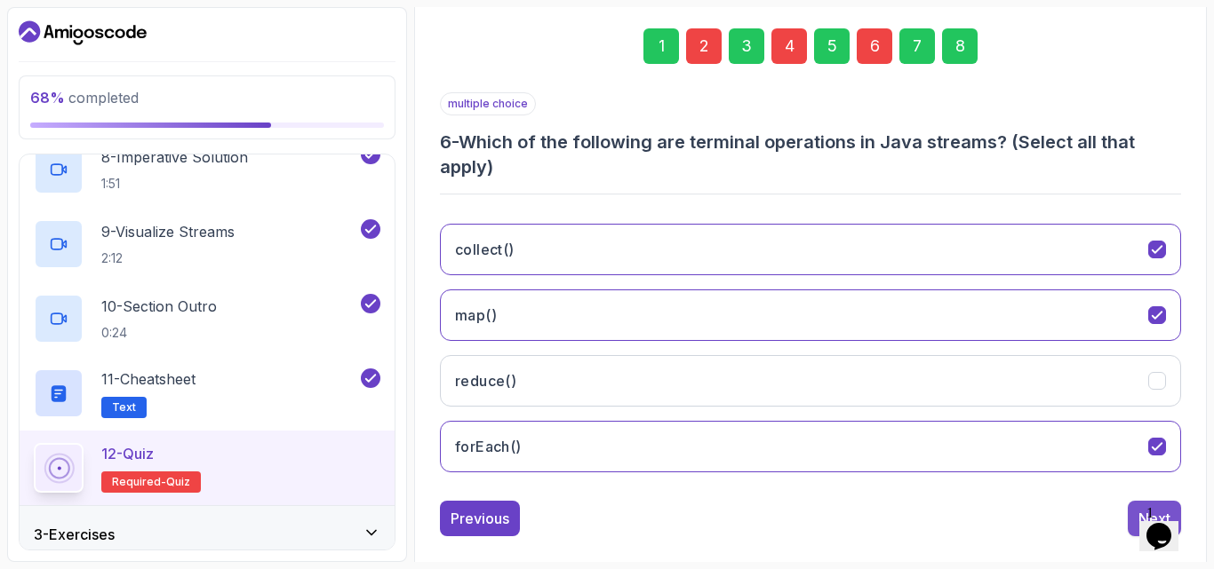
click at [1129, 515] on button "Next" at bounding box center [1153, 519] width 53 height 36
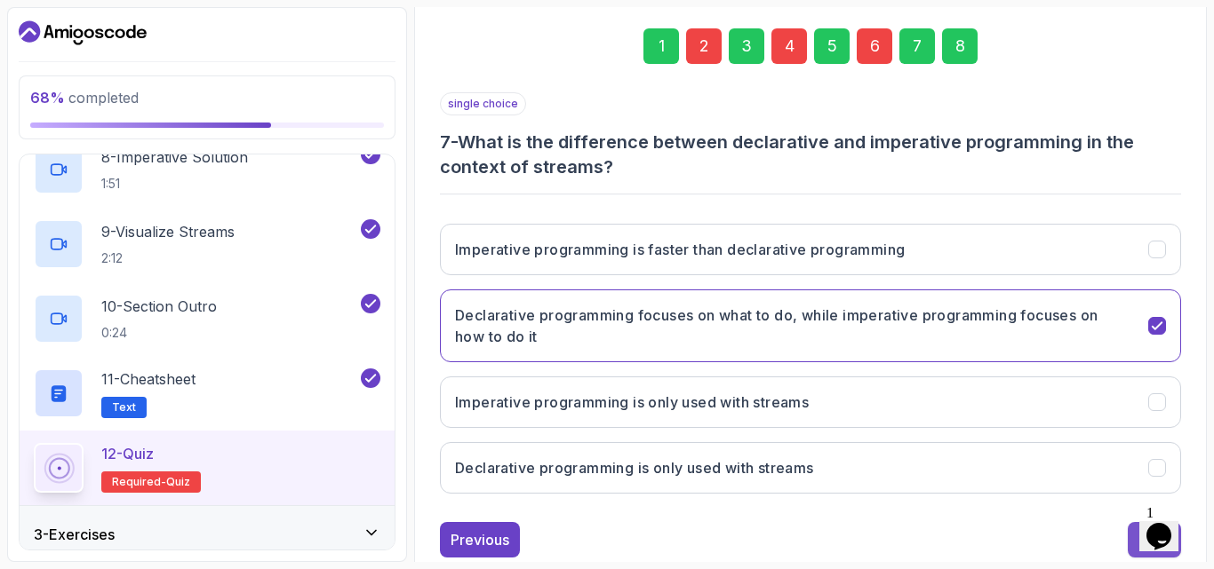
click at [1132, 532] on button "Next" at bounding box center [1153, 540] width 53 height 36
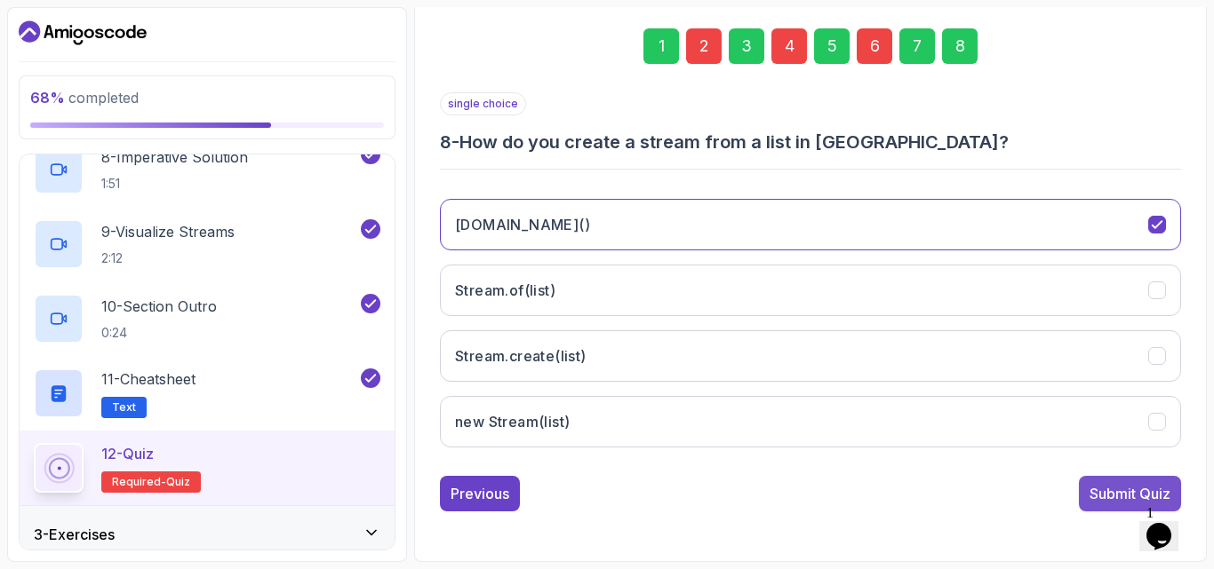
click at [1086, 511] on button "Submit Quiz" at bounding box center [1130, 494] width 102 height 36
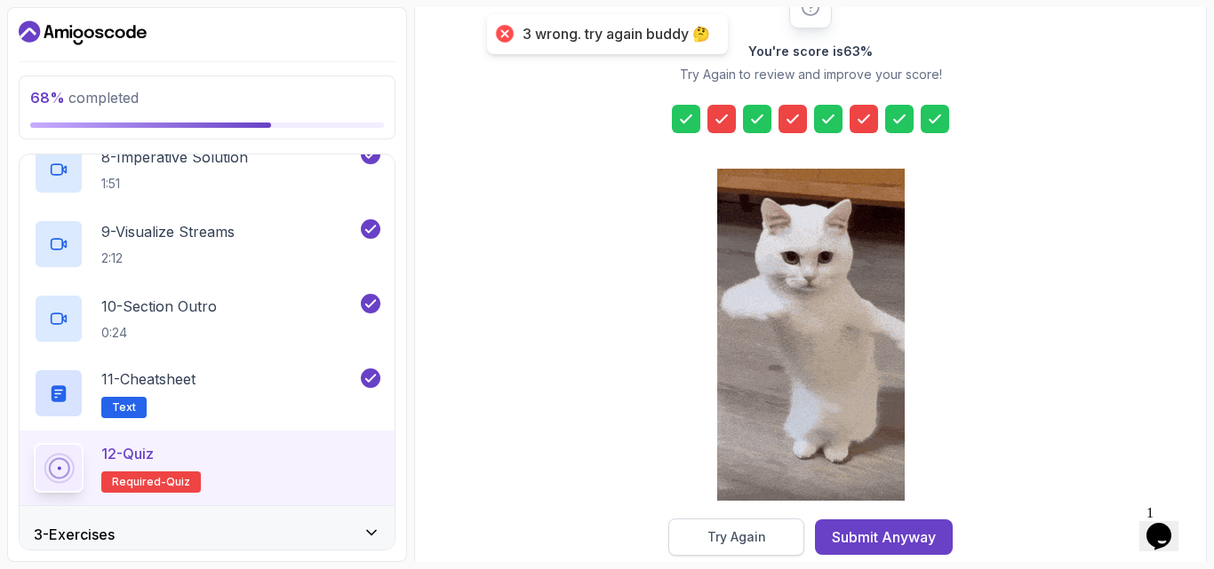
click at [706, 546] on button "Try Again" at bounding box center [736, 537] width 136 height 37
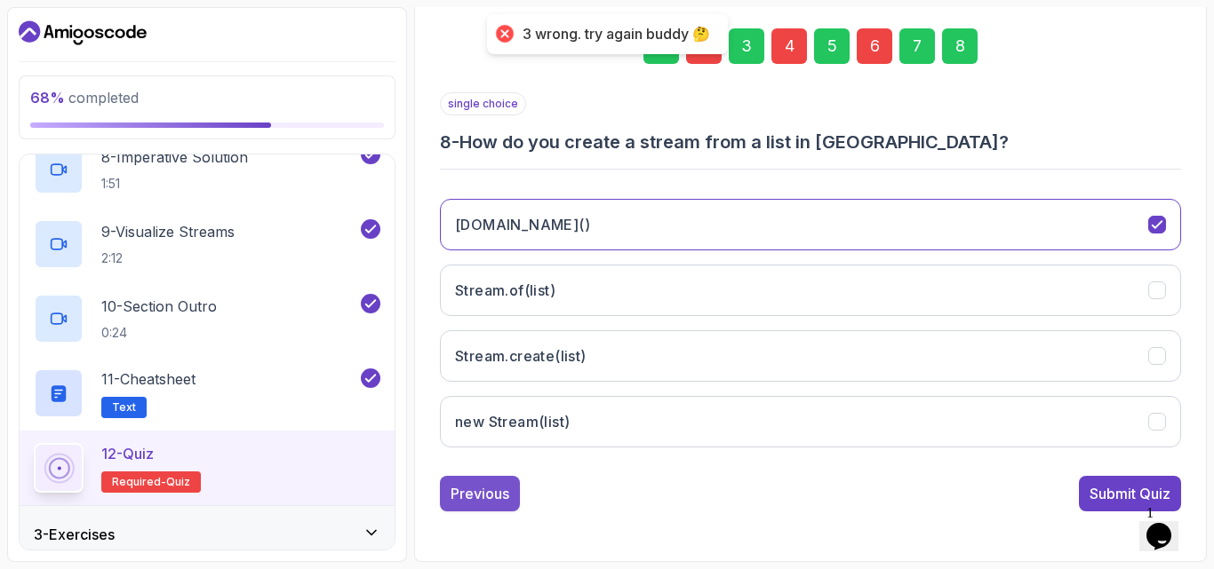
click at [507, 504] on div "Previous" at bounding box center [479, 493] width 59 height 21
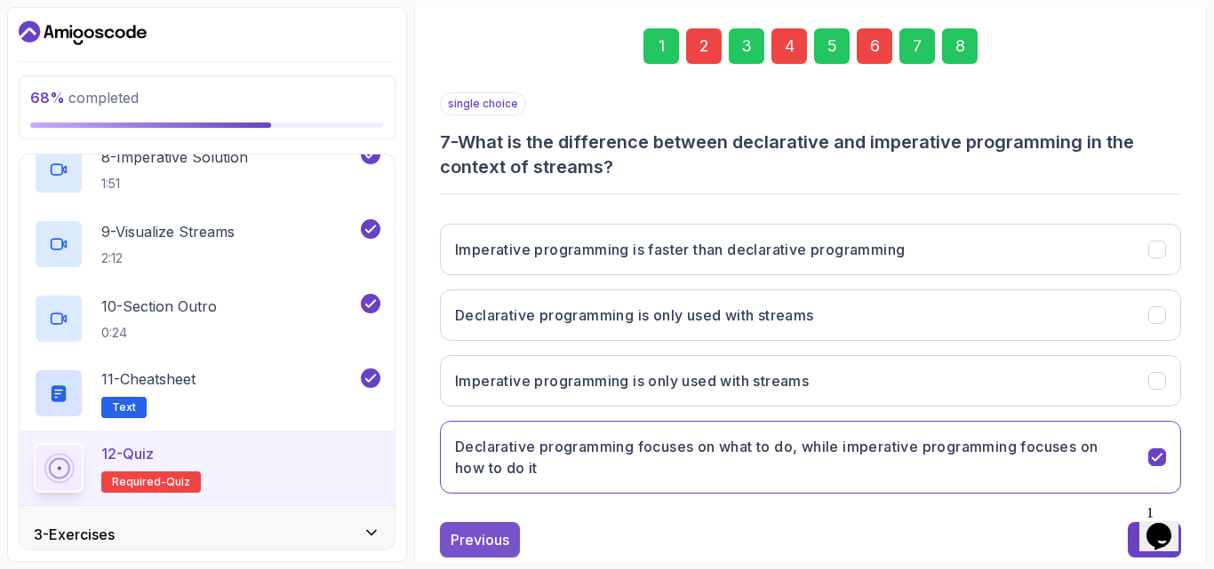
click at [456, 534] on div "Previous" at bounding box center [479, 540] width 59 height 21
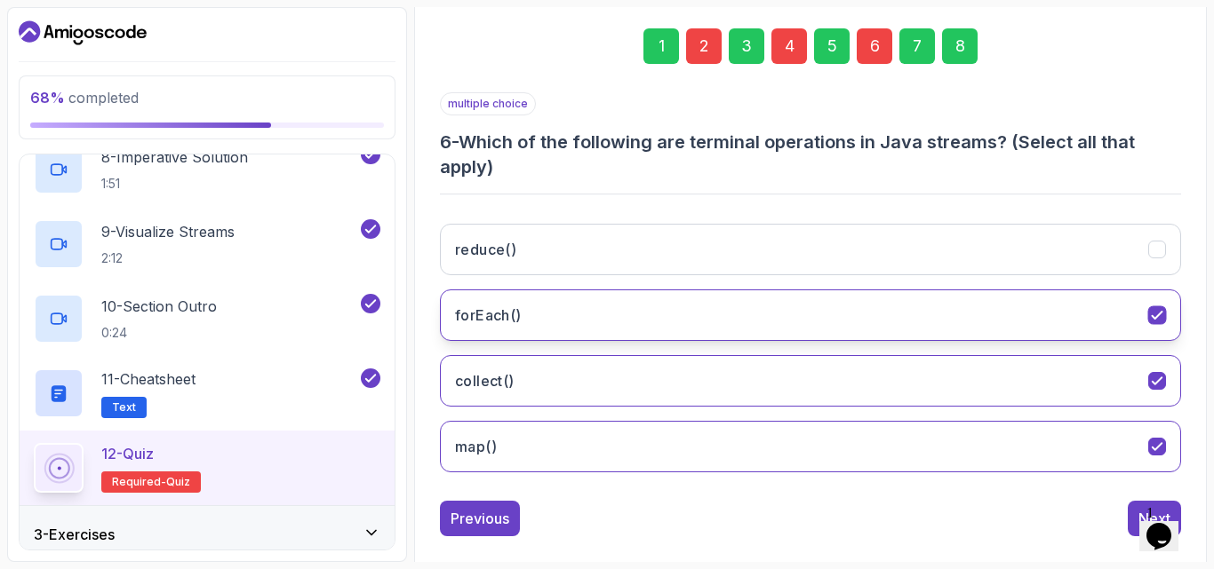
click at [657, 323] on button "forEach()" at bounding box center [810, 316] width 741 height 52
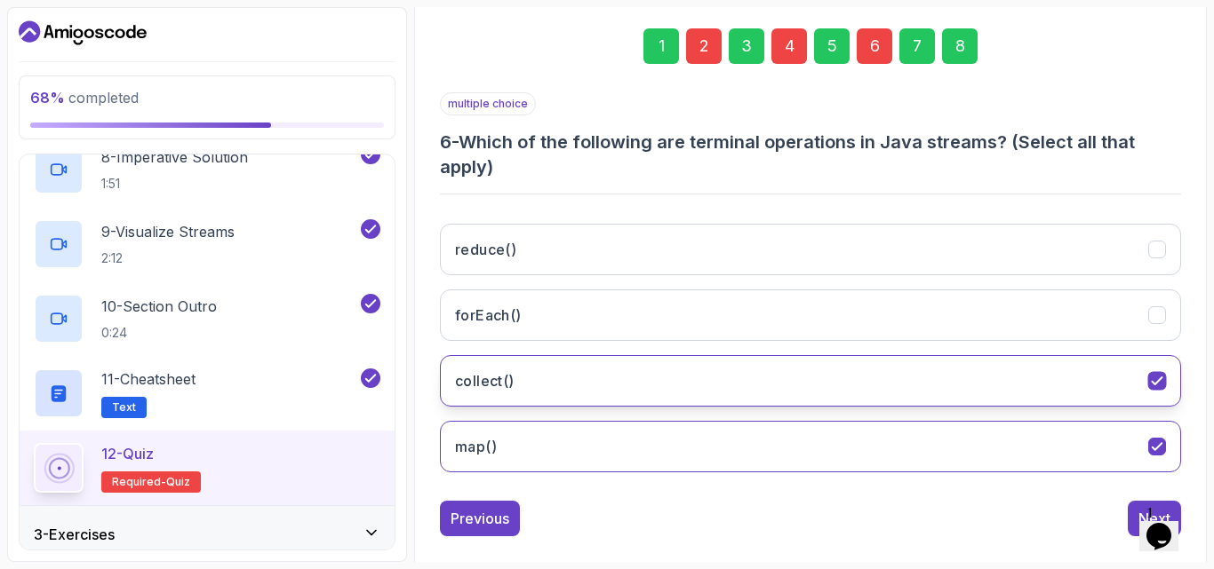
click at [576, 387] on button "collect()" at bounding box center [810, 381] width 741 height 52
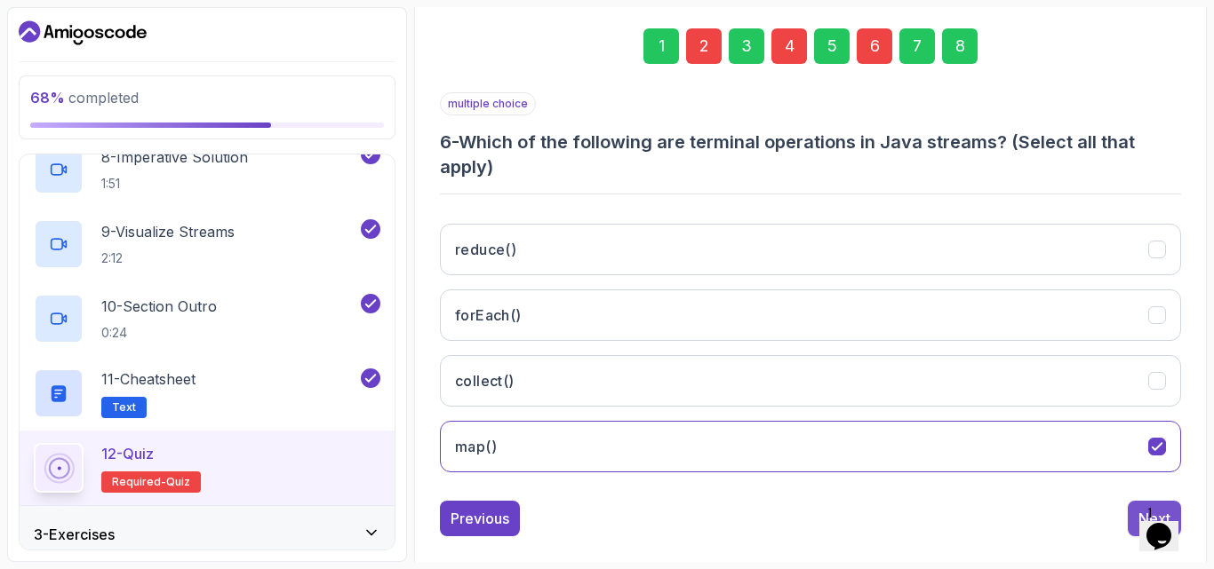
click at [1129, 510] on button "Next" at bounding box center [1153, 519] width 53 height 36
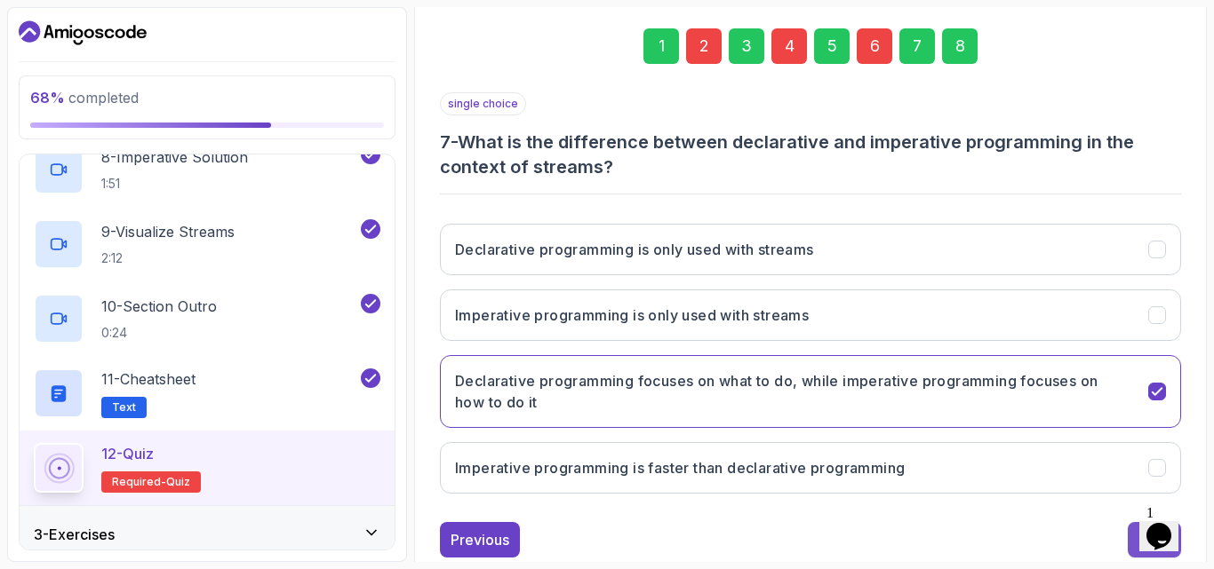
click at [1135, 530] on button "Next" at bounding box center [1153, 540] width 53 height 36
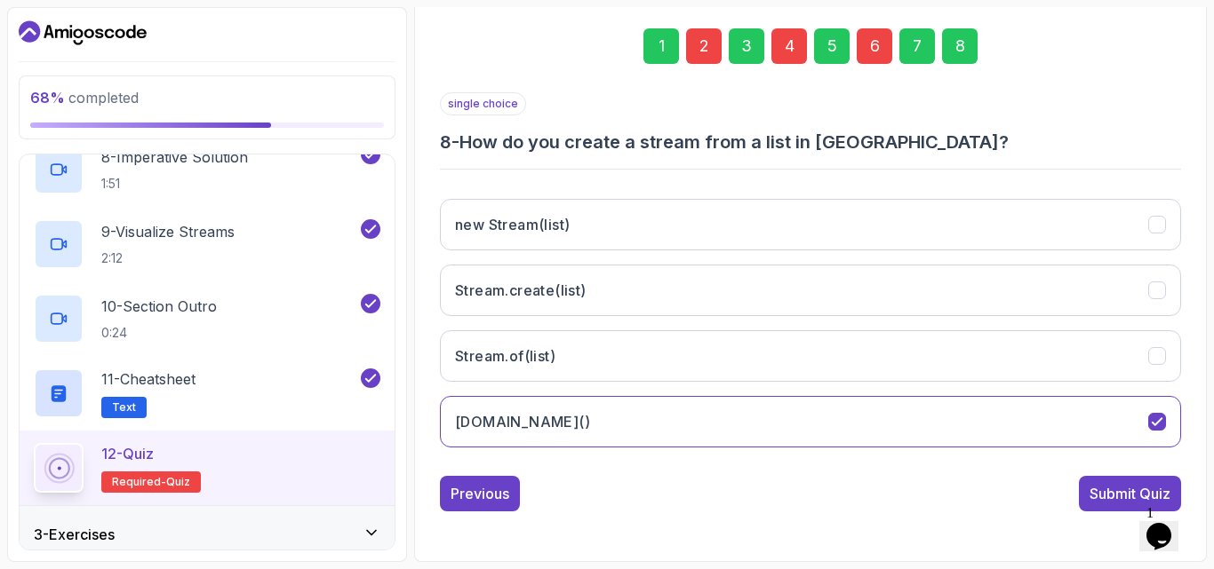
click at [1079, 508] on div "Submit Quiz" at bounding box center [1130, 494] width 102 height 36
click at [1084, 508] on button "Submit Quiz" at bounding box center [1130, 494] width 102 height 36
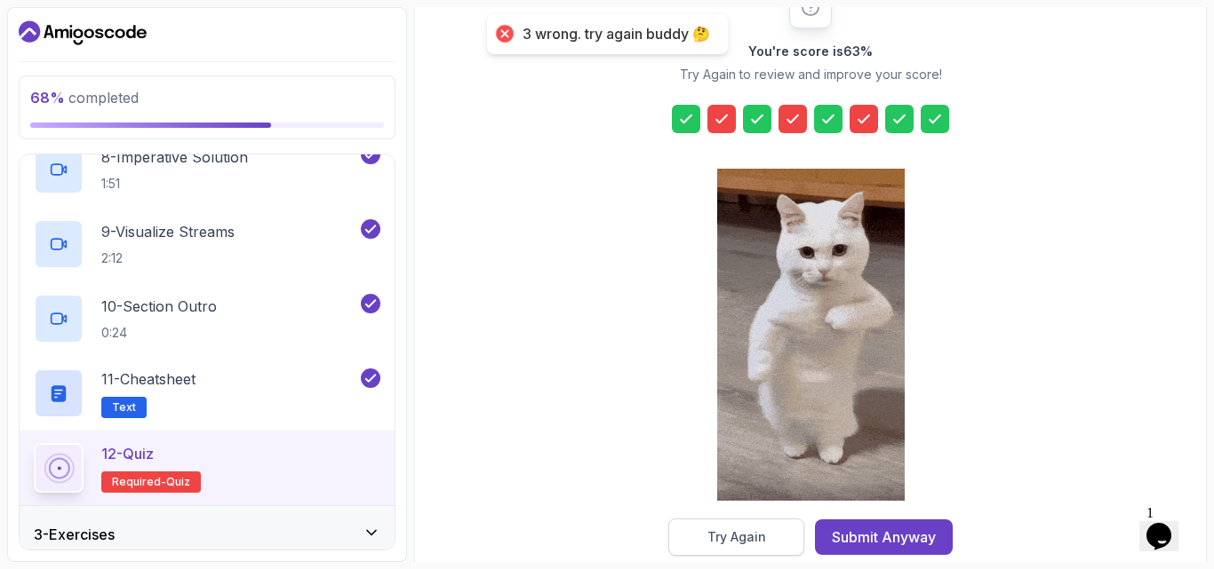
click at [776, 554] on button "Try Again" at bounding box center [736, 537] width 136 height 37
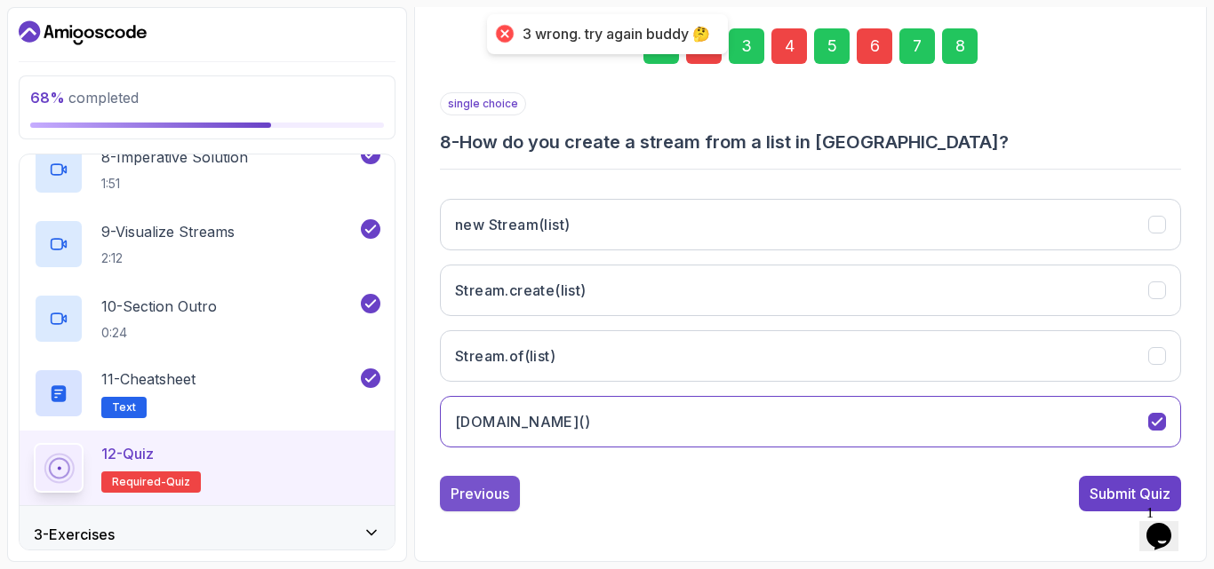
click at [512, 500] on button "Previous" at bounding box center [480, 494] width 80 height 36
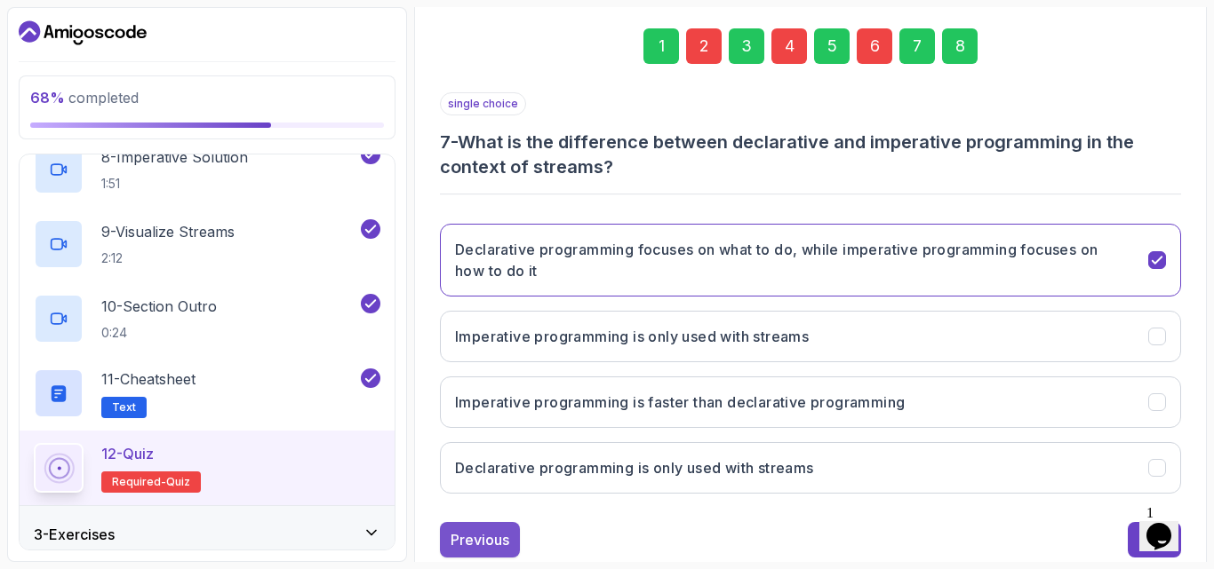
click at [468, 535] on div "Previous" at bounding box center [479, 540] width 59 height 21
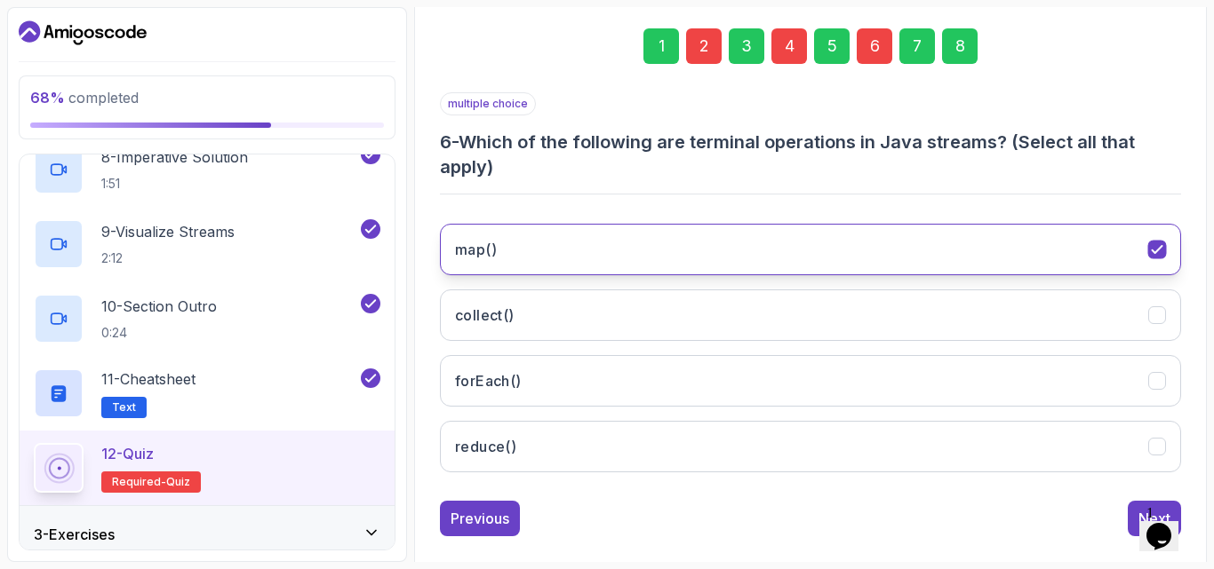
click at [579, 247] on button "map()" at bounding box center [810, 250] width 741 height 52
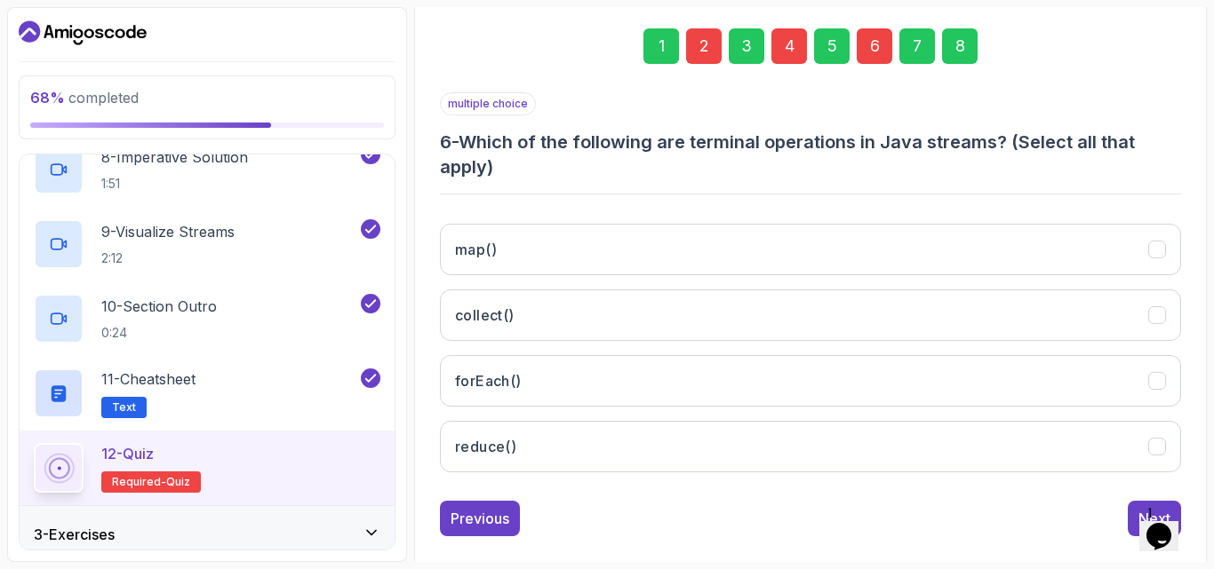
click at [530, 342] on div "map() collect() forEach() reduce()" at bounding box center [810, 348] width 741 height 277
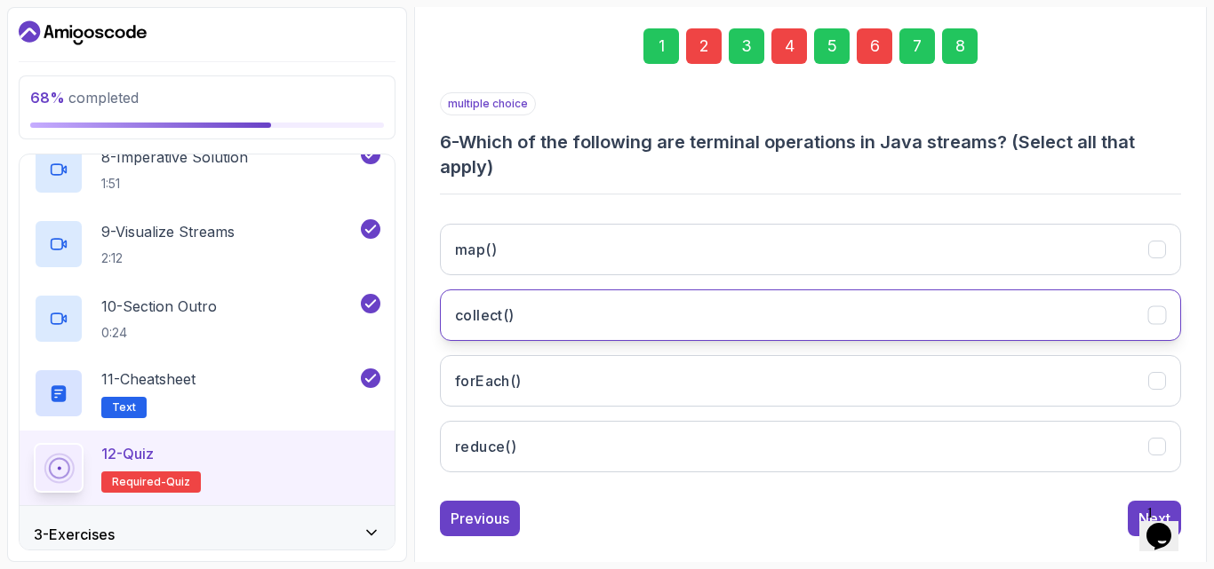
click at [529, 330] on button "collect()" at bounding box center [810, 316] width 741 height 52
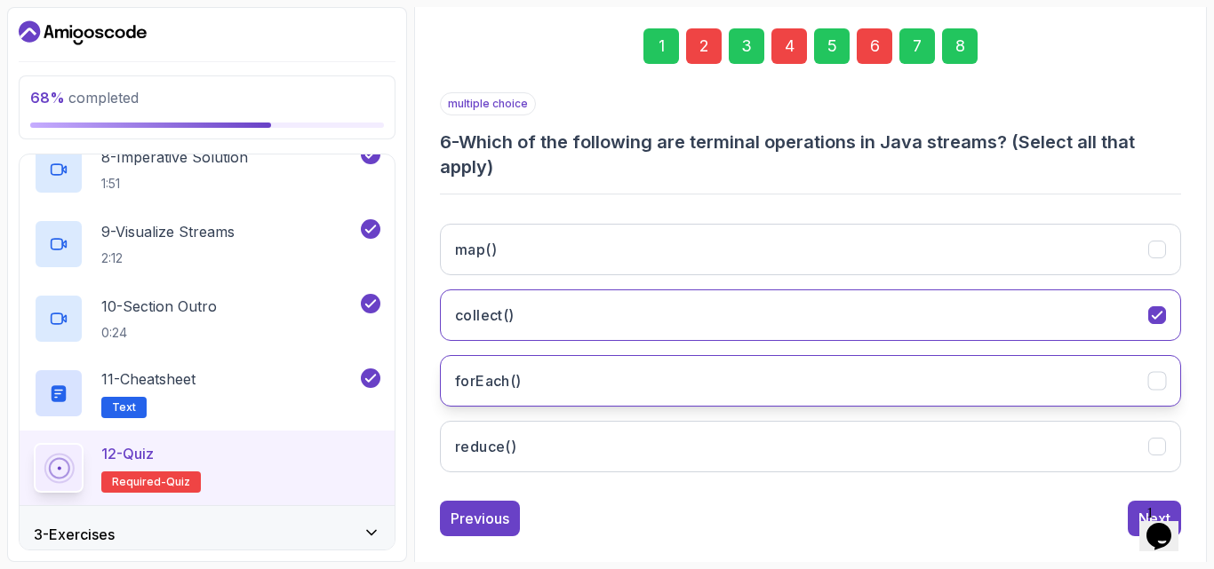
click at [609, 386] on button "forEach()" at bounding box center [810, 381] width 741 height 52
click at [1129, 501] on div "Next" at bounding box center [1153, 519] width 53 height 36
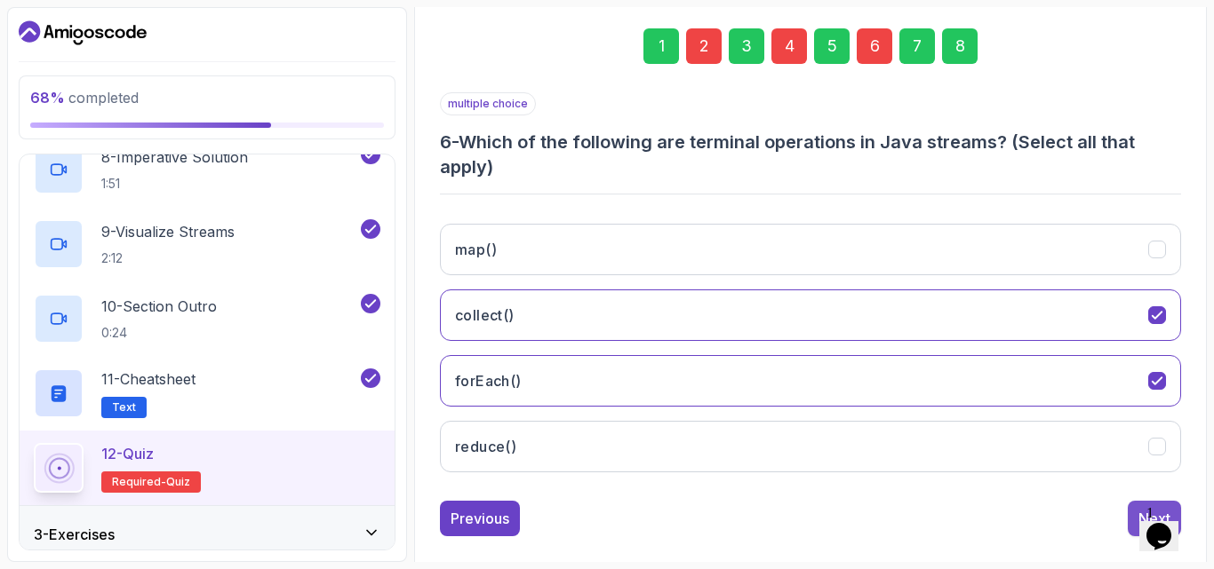
click at [1131, 506] on button "Next" at bounding box center [1153, 519] width 53 height 36
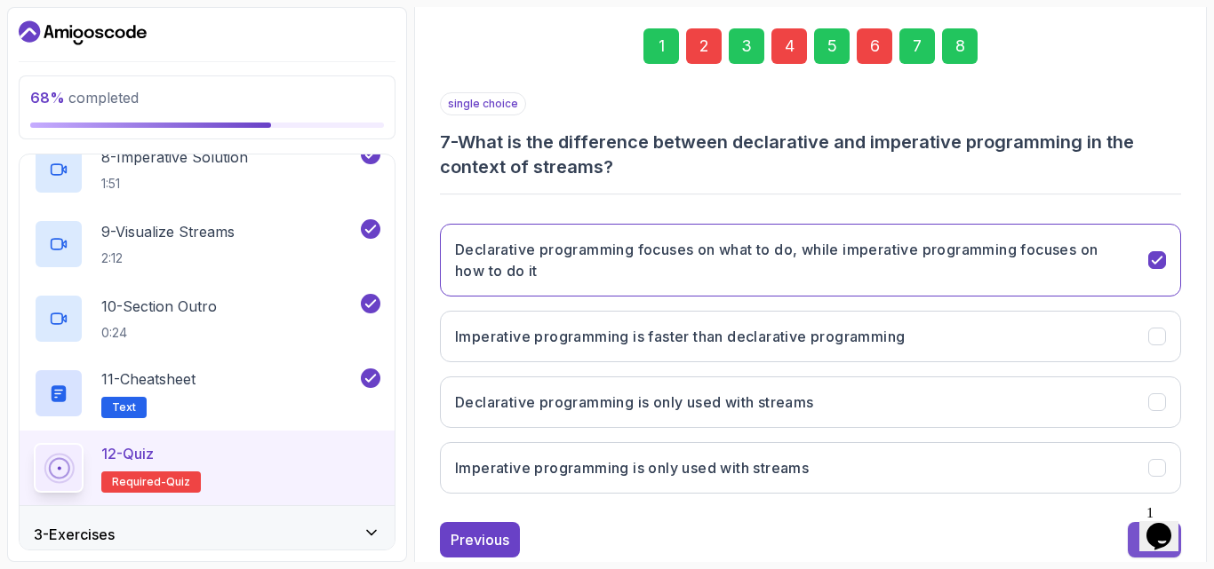
click at [1134, 530] on button "Next" at bounding box center [1153, 540] width 53 height 36
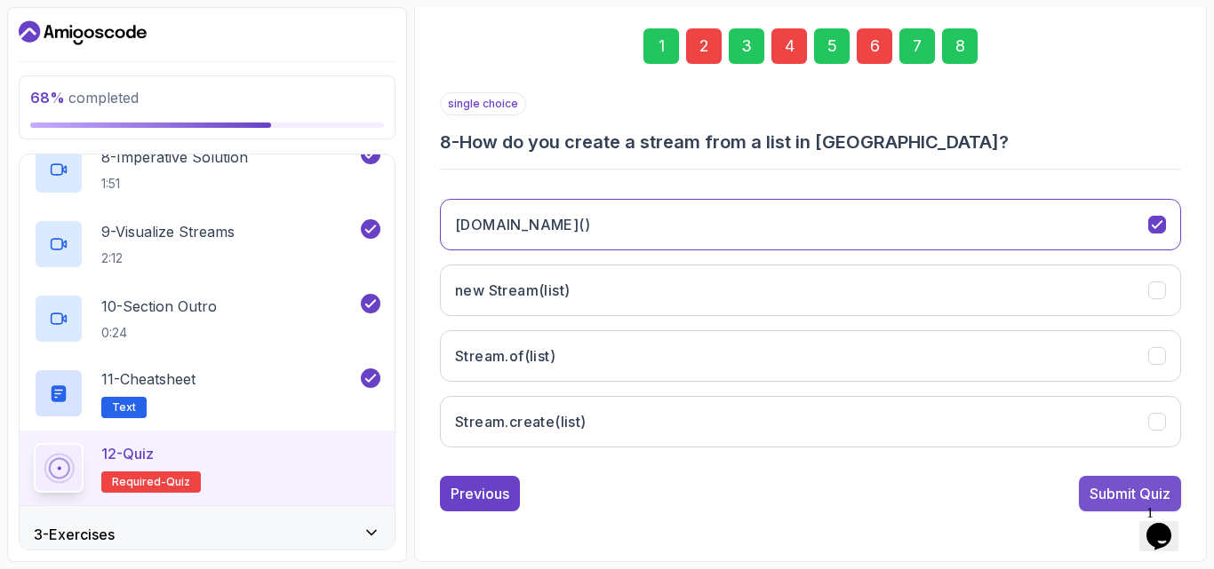
click at [1108, 491] on div "Submit Quiz" at bounding box center [1129, 493] width 81 height 21
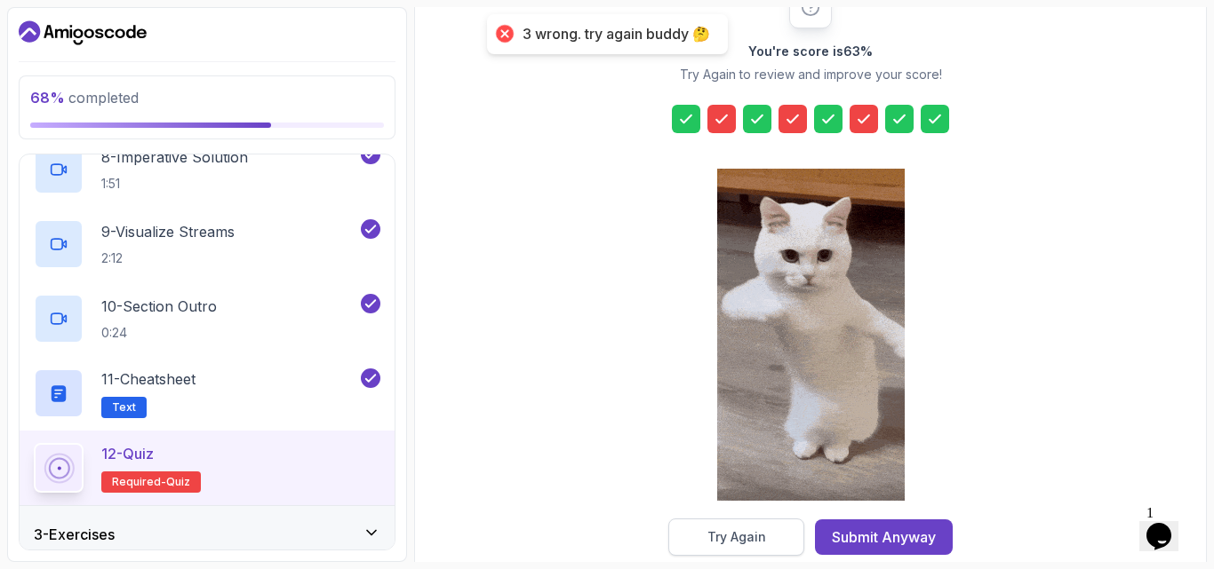
click at [778, 536] on button "Try Again" at bounding box center [736, 537] width 136 height 37
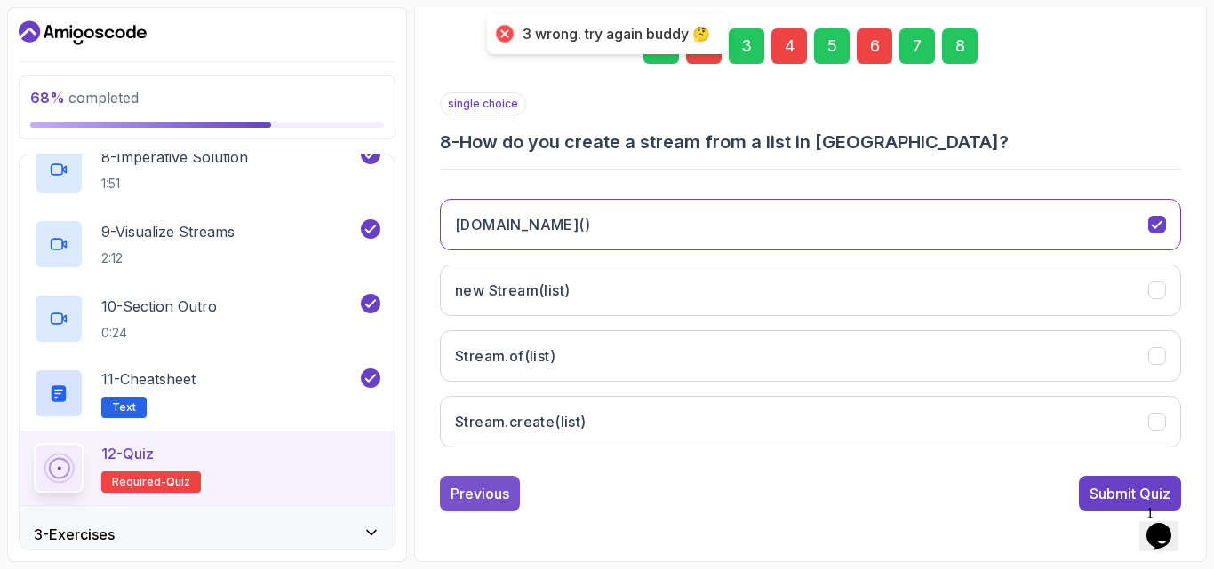
click at [497, 490] on div "Previous" at bounding box center [479, 493] width 59 height 21
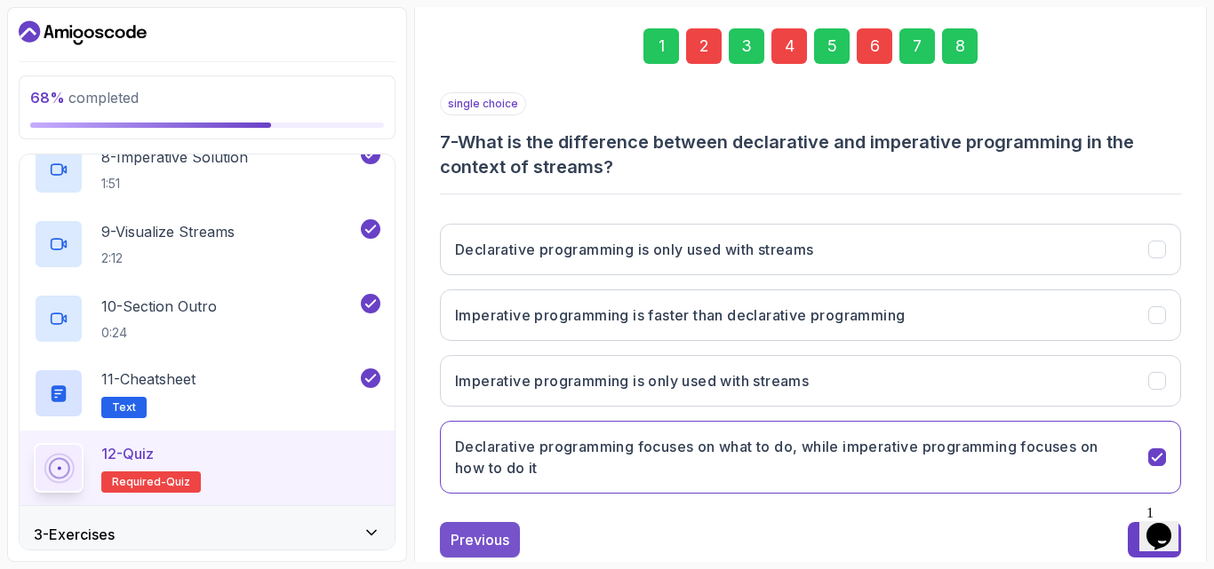
click at [479, 536] on div "Previous" at bounding box center [479, 540] width 59 height 21
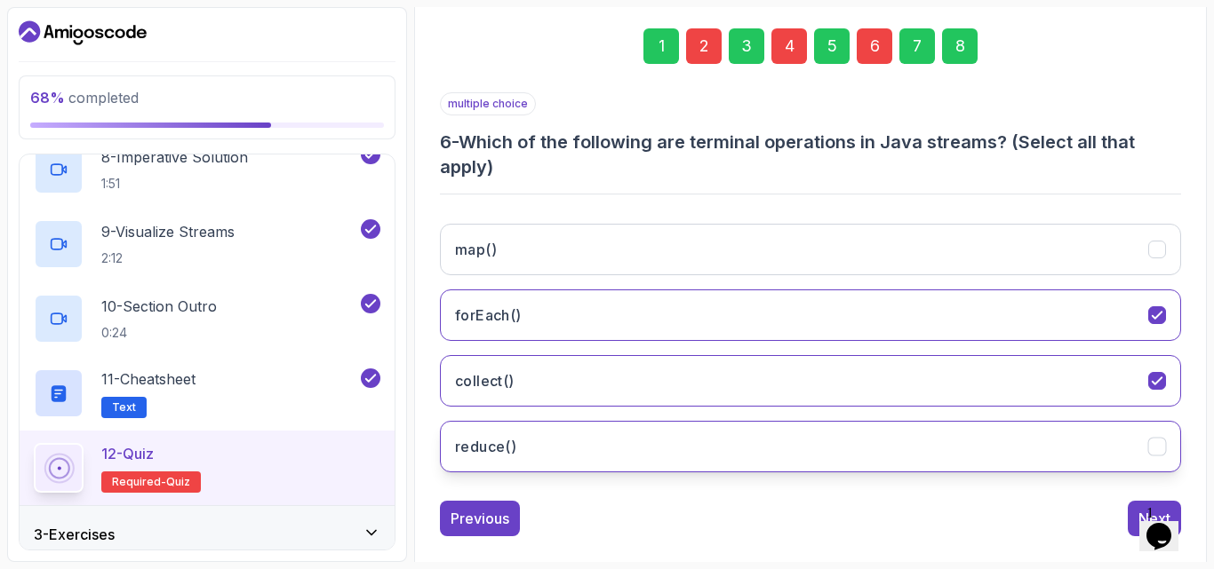
click at [552, 438] on button "reduce()" at bounding box center [810, 447] width 741 height 52
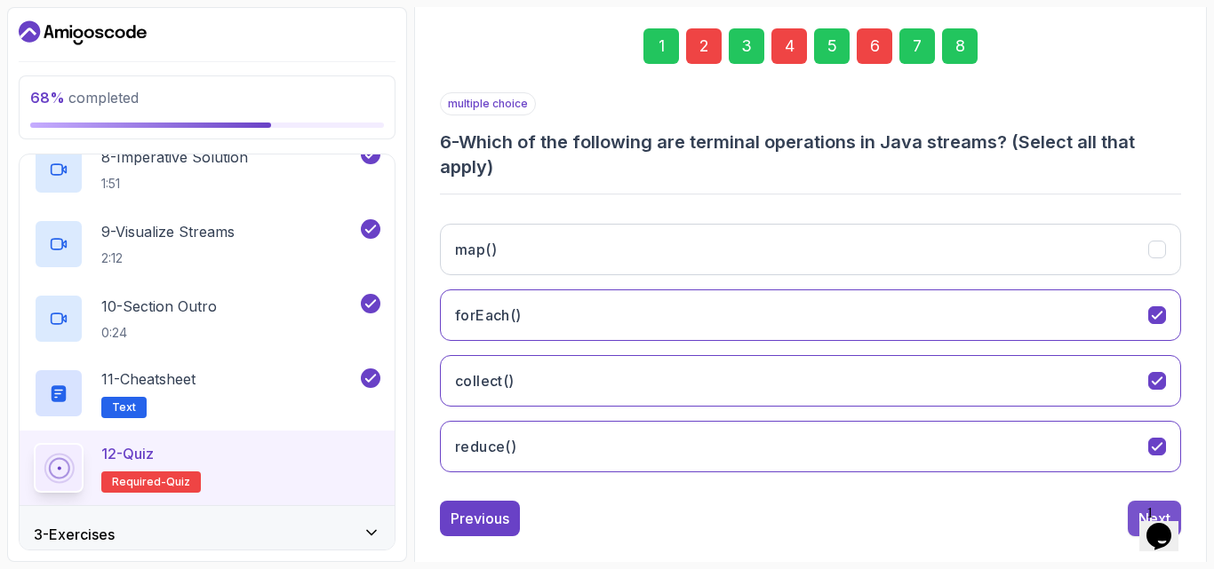
click at [1133, 506] on button "Next" at bounding box center [1153, 519] width 53 height 36
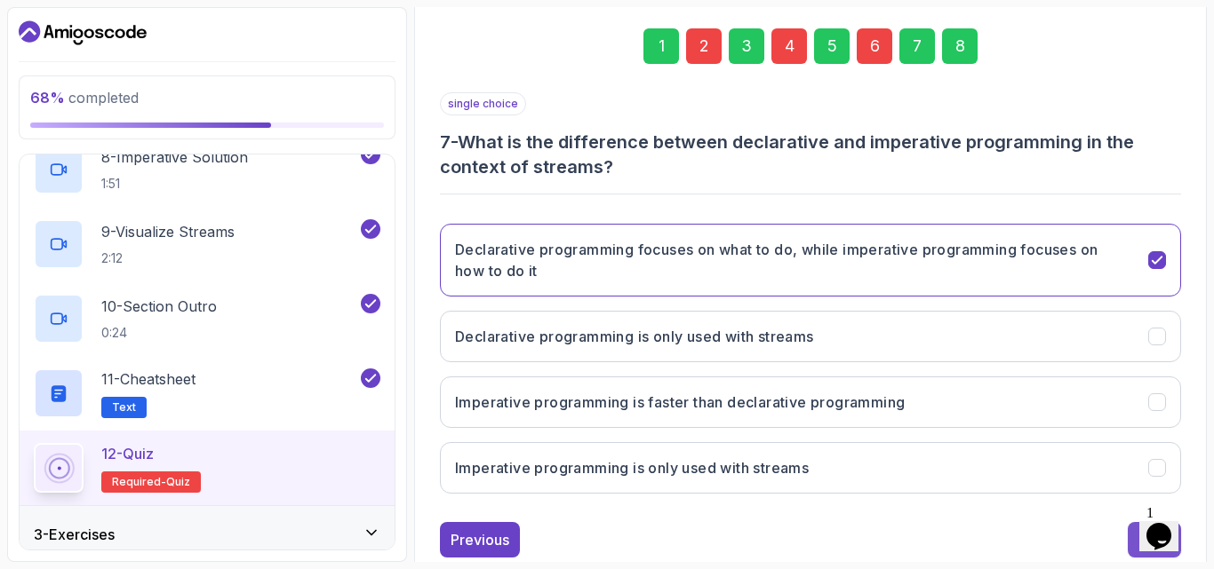
click at [1136, 538] on button "Next" at bounding box center [1153, 540] width 53 height 36
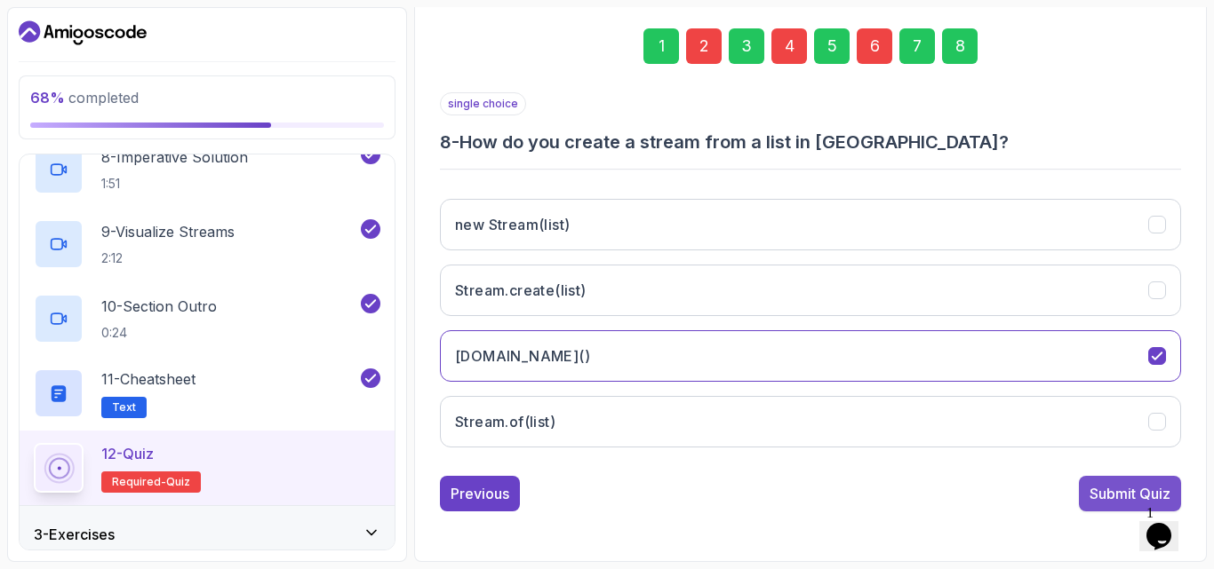
click at [1109, 497] on div "Submit Quiz" at bounding box center [1129, 493] width 81 height 21
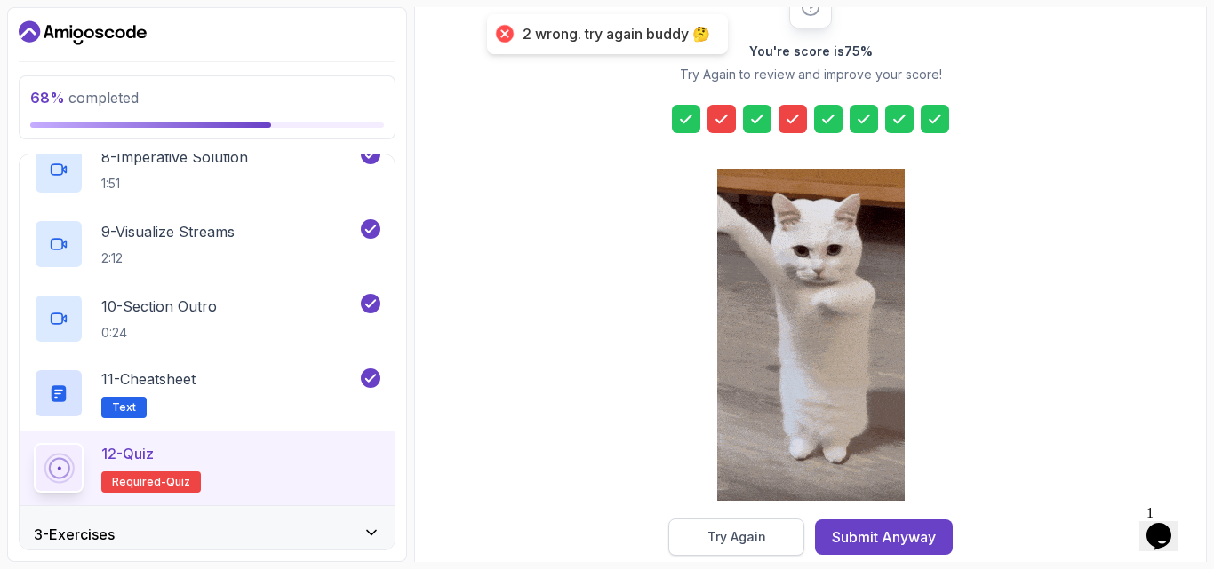
click at [770, 538] on button "Try Again" at bounding box center [736, 537] width 136 height 37
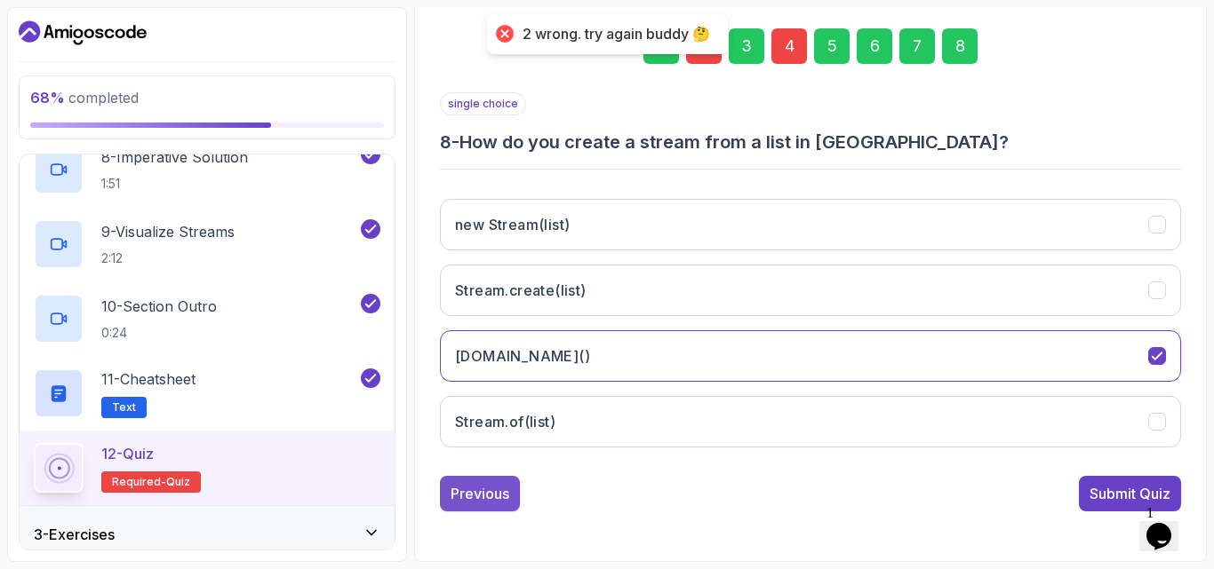
click at [496, 487] on div "Previous" at bounding box center [479, 493] width 59 height 21
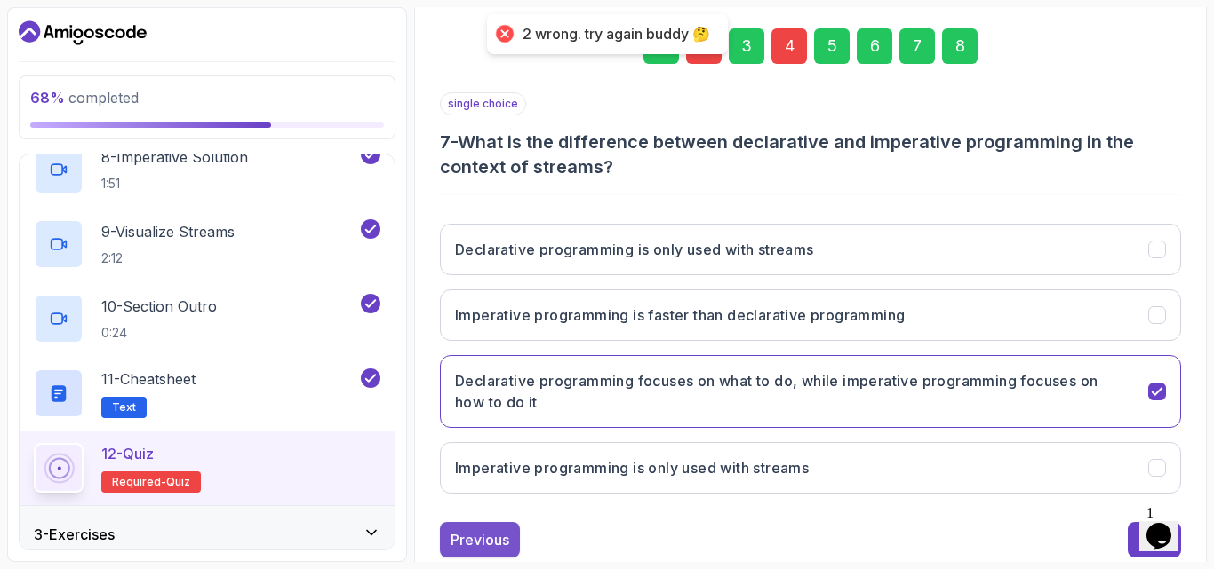
click at [478, 530] on div "Previous" at bounding box center [479, 540] width 59 height 21
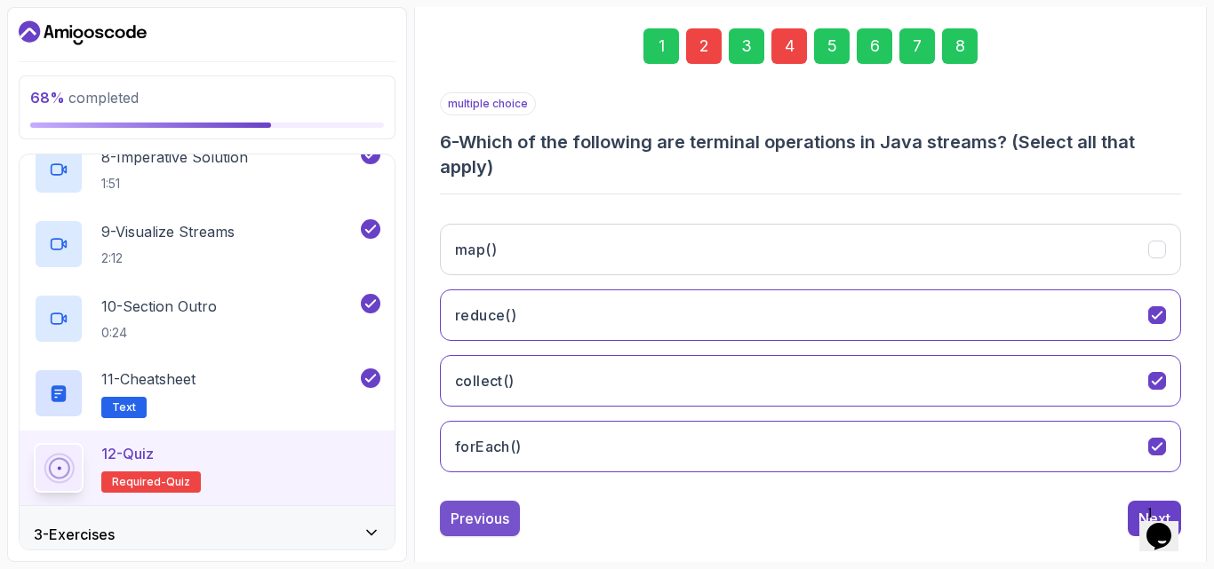
click at [490, 529] on div "Previous" at bounding box center [479, 518] width 59 height 21
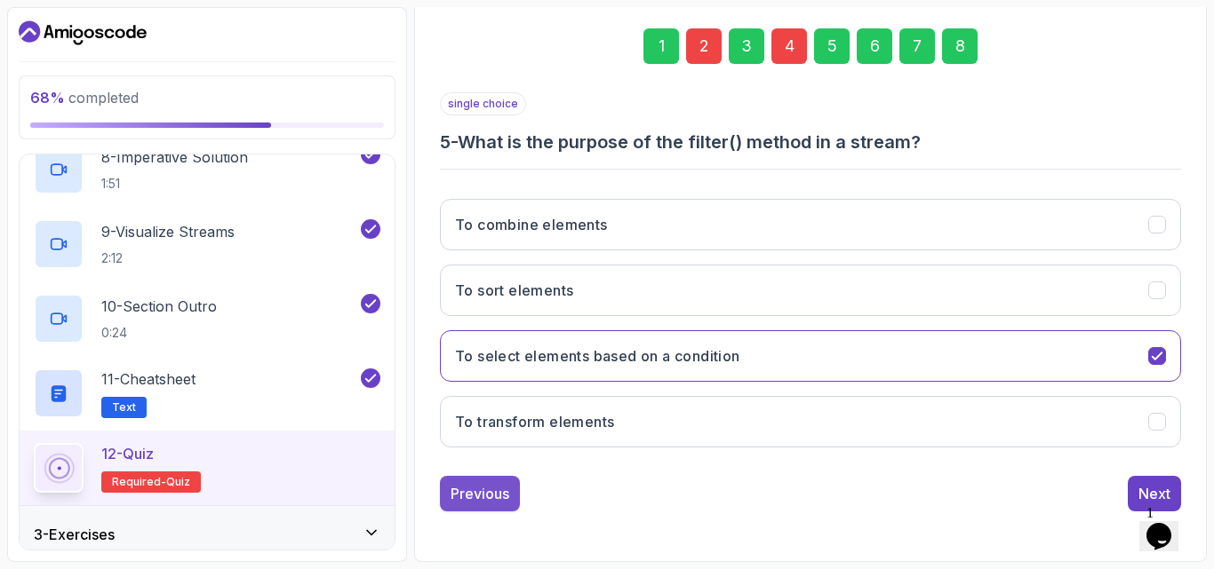
click at [492, 494] on div "Previous" at bounding box center [479, 493] width 59 height 21
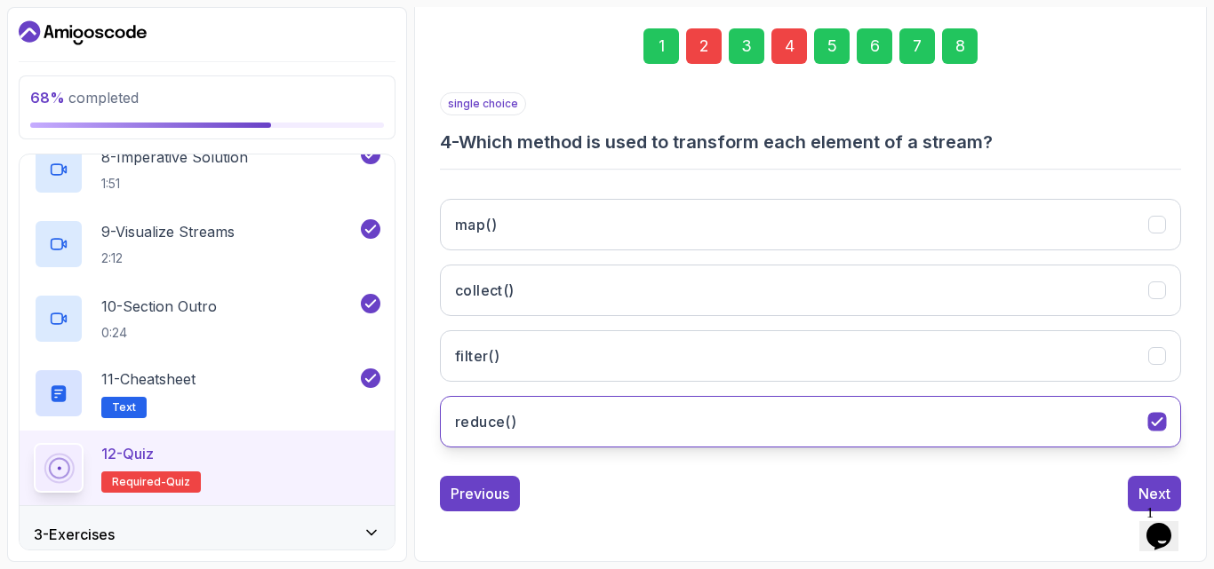
click at [496, 429] on h3 "reduce()" at bounding box center [485, 421] width 61 height 21
click at [1155, 418] on icon "reduce()" at bounding box center [1157, 422] width 17 height 17
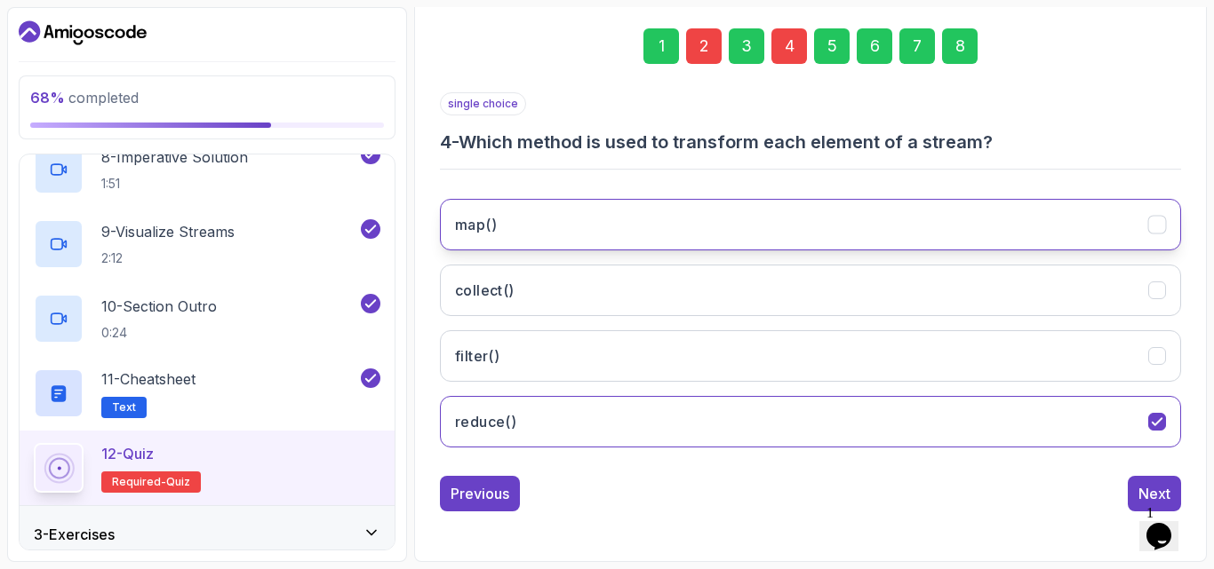
click at [1158, 220] on icon "map()" at bounding box center [1157, 225] width 17 height 17
click at [1155, 221] on icon "map()" at bounding box center [1157, 225] width 17 height 17
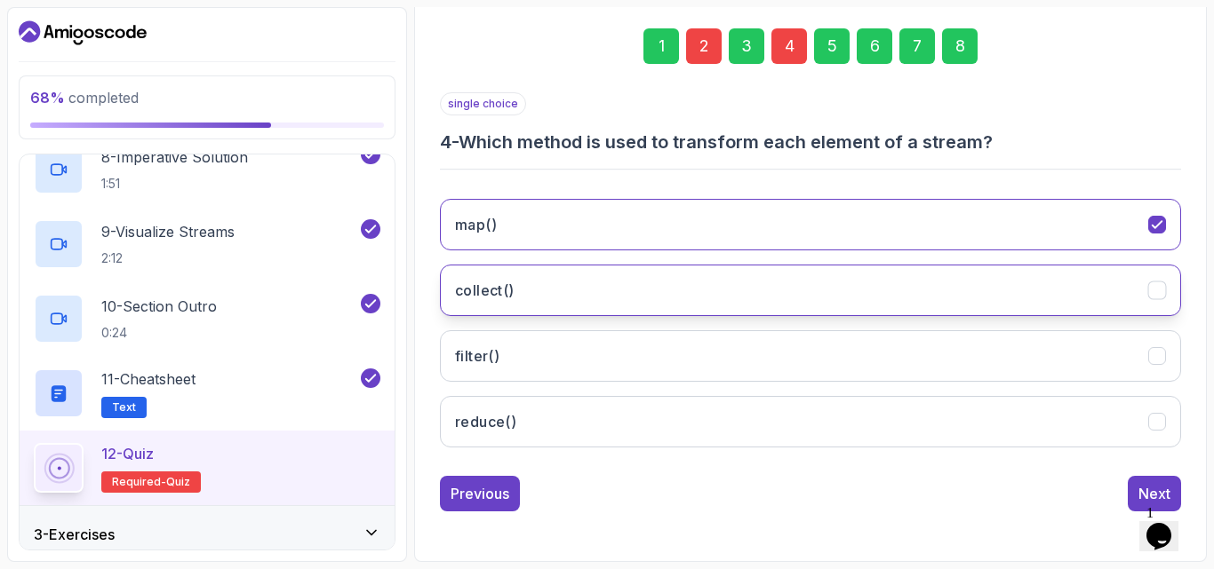
click at [1116, 281] on button "collect()" at bounding box center [810, 291] width 741 height 52
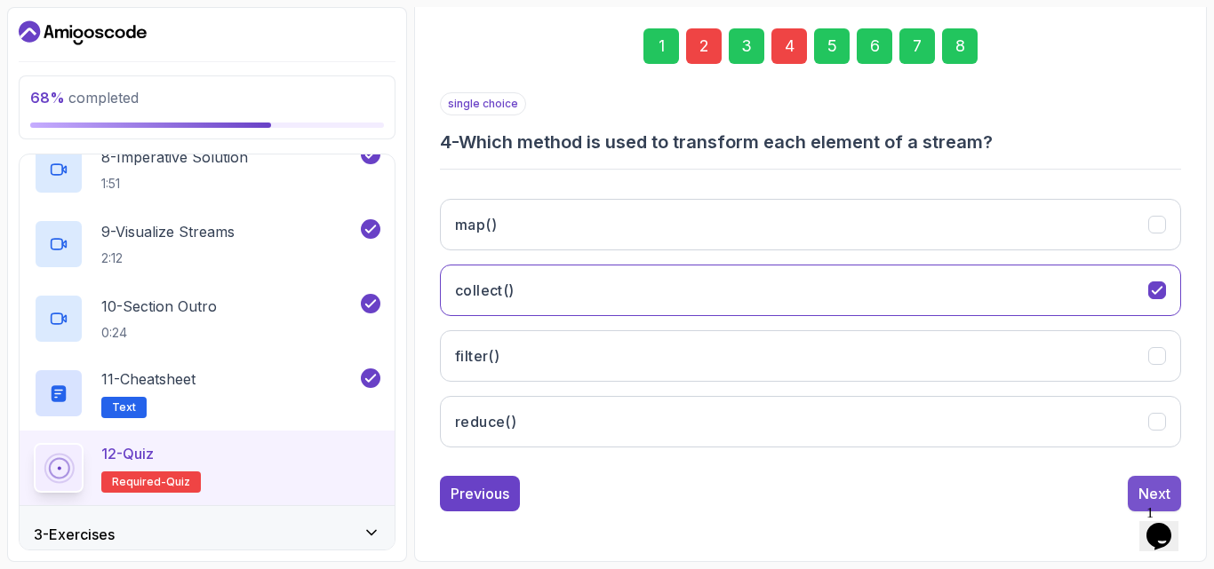
click at [1136, 491] on button "Next" at bounding box center [1153, 494] width 53 height 36
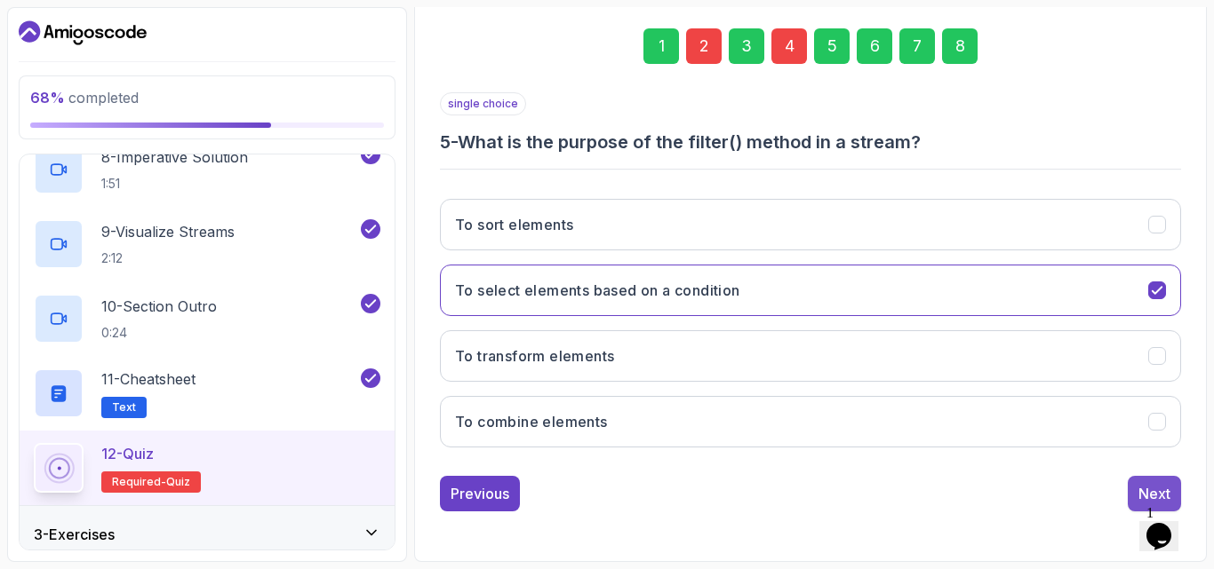
click at [1129, 486] on button "Next" at bounding box center [1153, 494] width 53 height 36
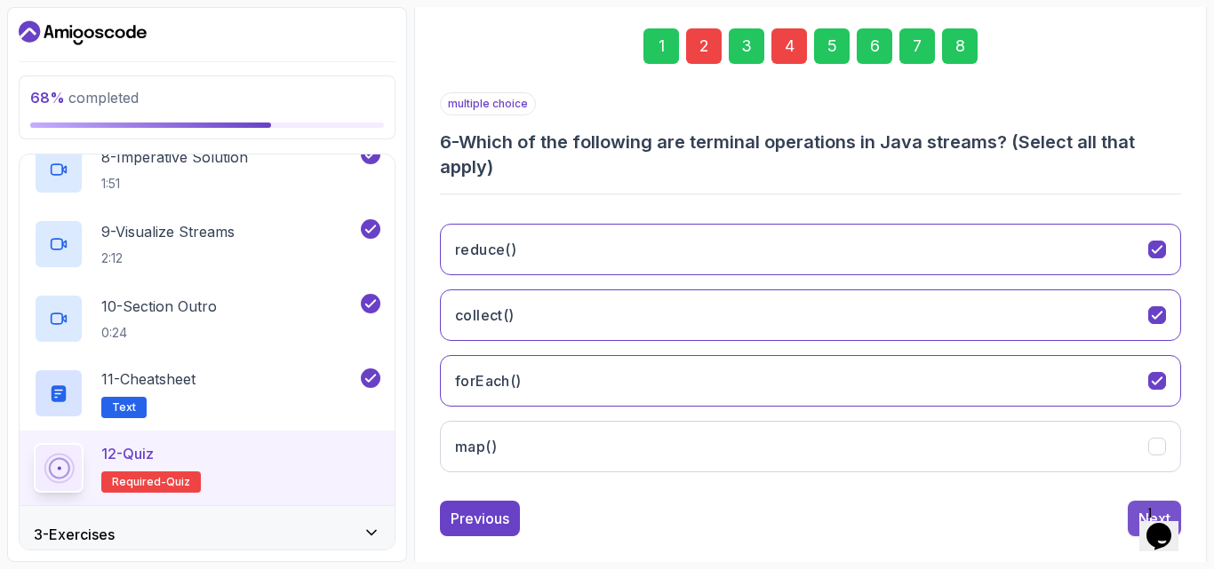
click at [1133, 502] on button "Next" at bounding box center [1153, 519] width 53 height 36
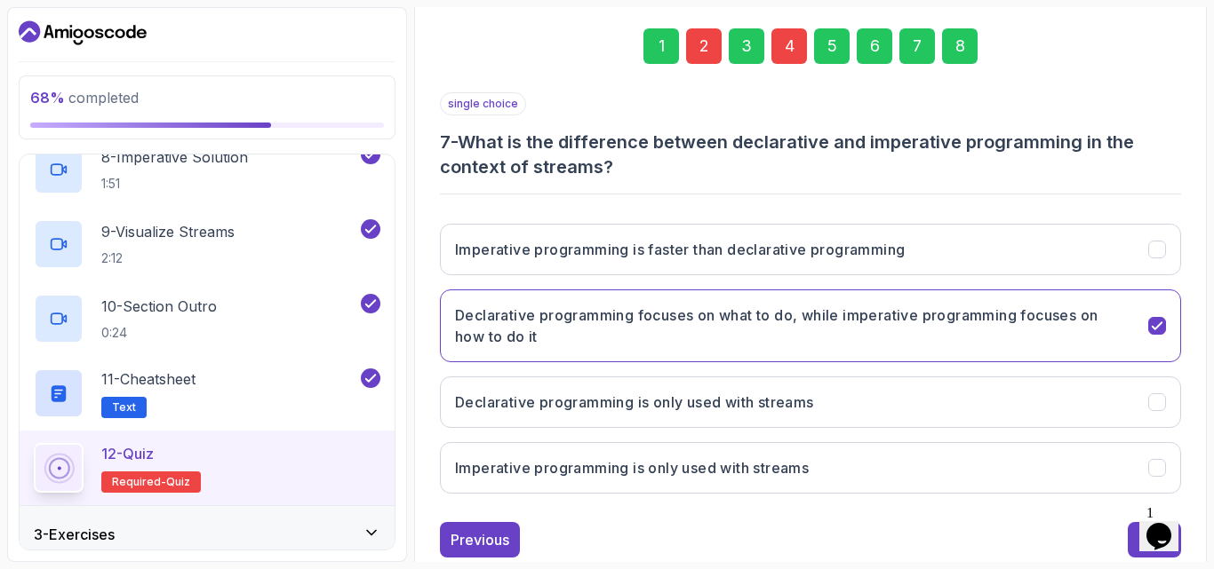
click at [1127, 538] on div "Previous Next" at bounding box center [810, 540] width 741 height 36
click at [1146, 522] on div "1 Opens Chat This icon Opens the chat window." at bounding box center [1167, 514] width 43 height 16
click at [1136, 538] on button "Next" at bounding box center [1153, 540] width 53 height 36
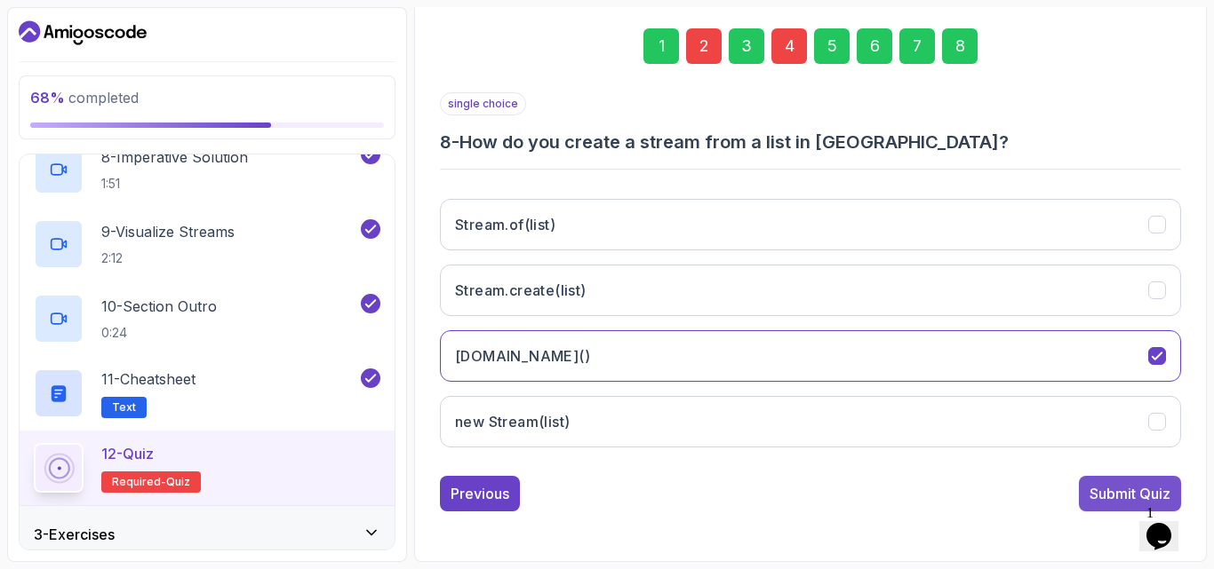
click at [1116, 499] on div "Submit Quiz" at bounding box center [1129, 493] width 81 height 21
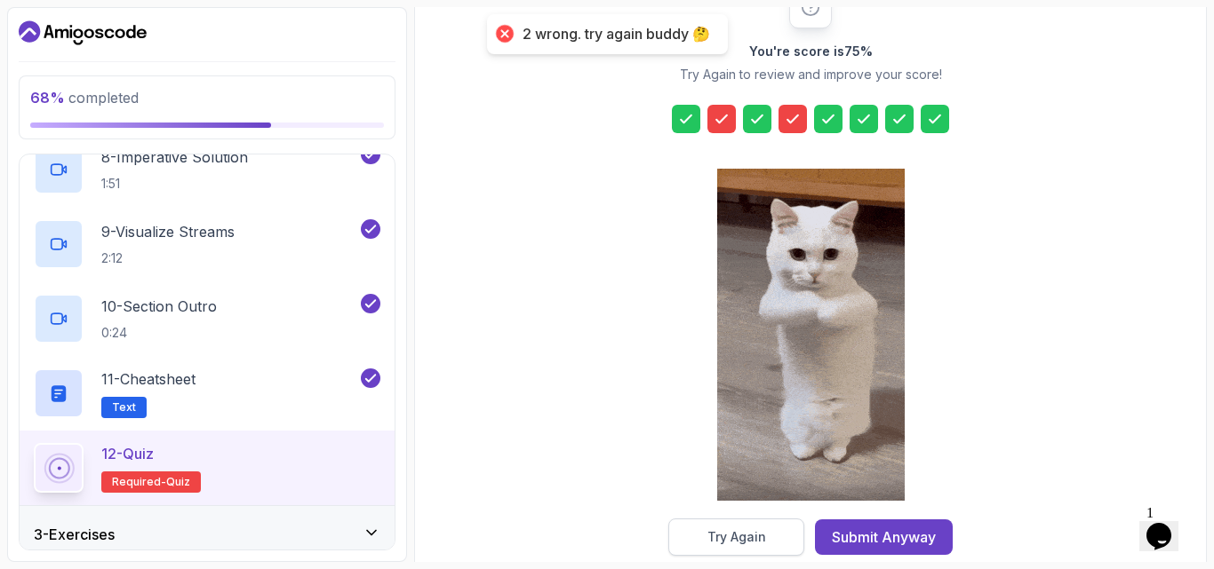
click at [724, 525] on button "Try Again" at bounding box center [736, 537] width 136 height 37
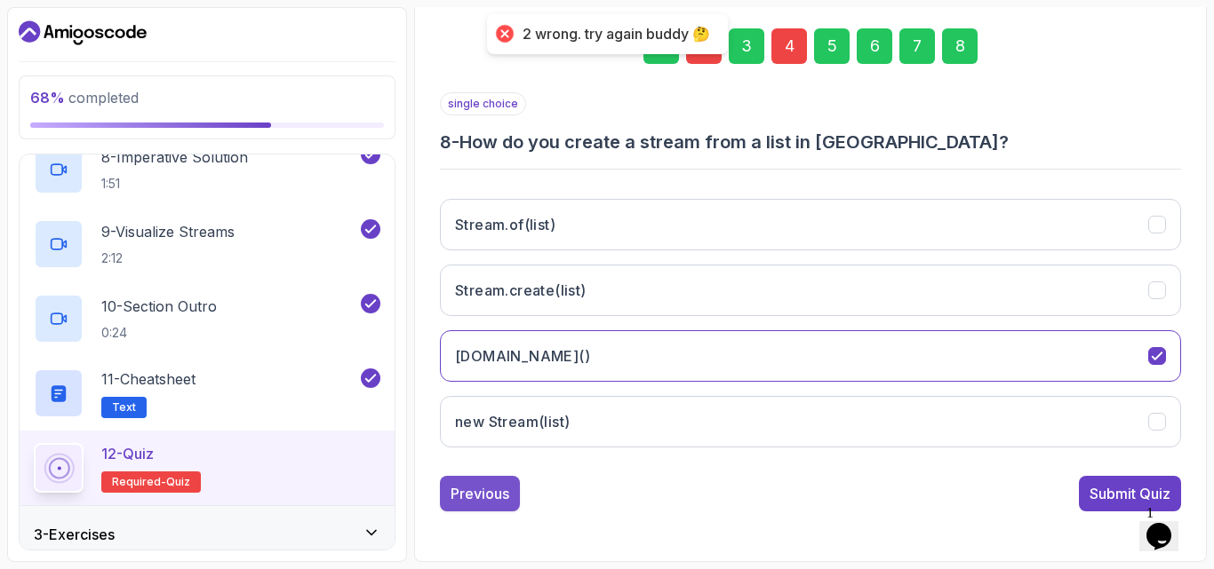
click at [458, 493] on div "Previous" at bounding box center [479, 493] width 59 height 21
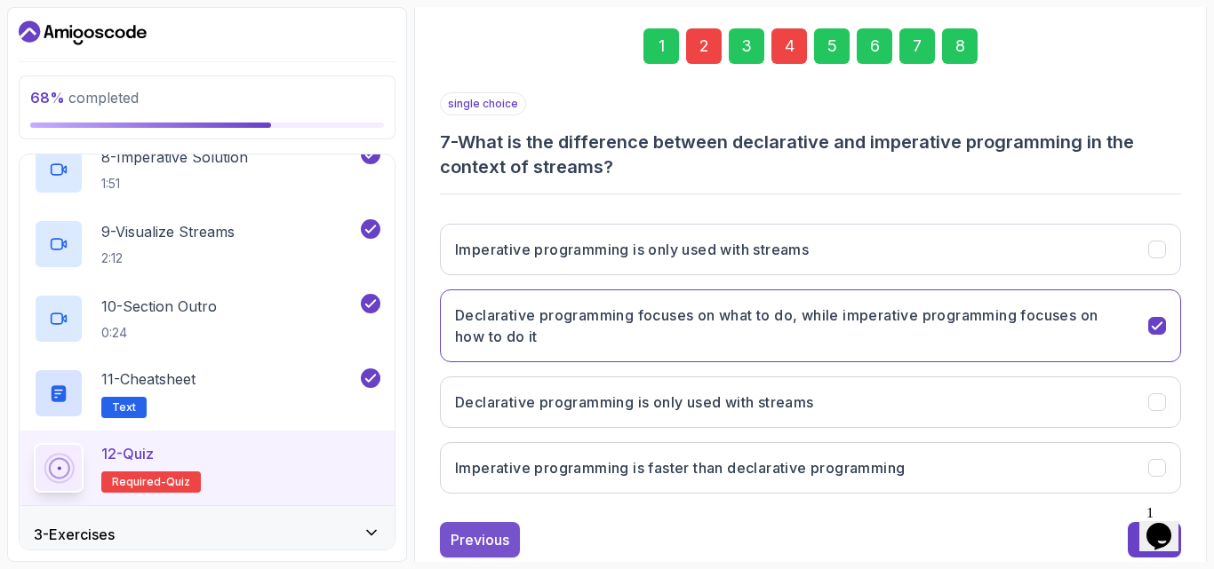
click at [474, 526] on button "Previous" at bounding box center [480, 540] width 80 height 36
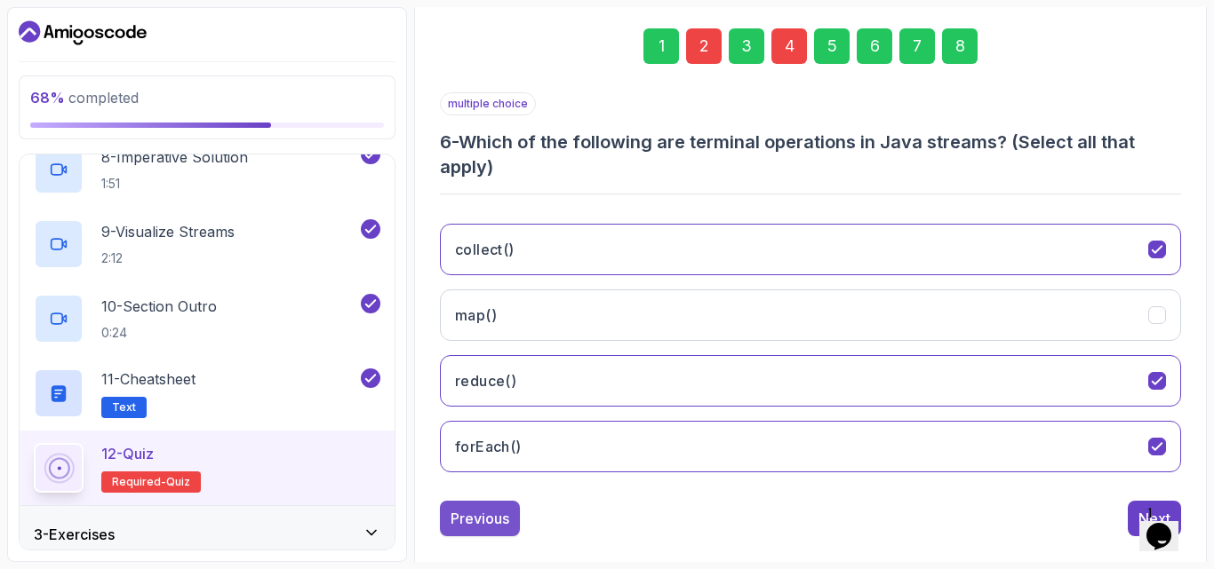
click at [477, 528] on div "Previous" at bounding box center [479, 518] width 59 height 21
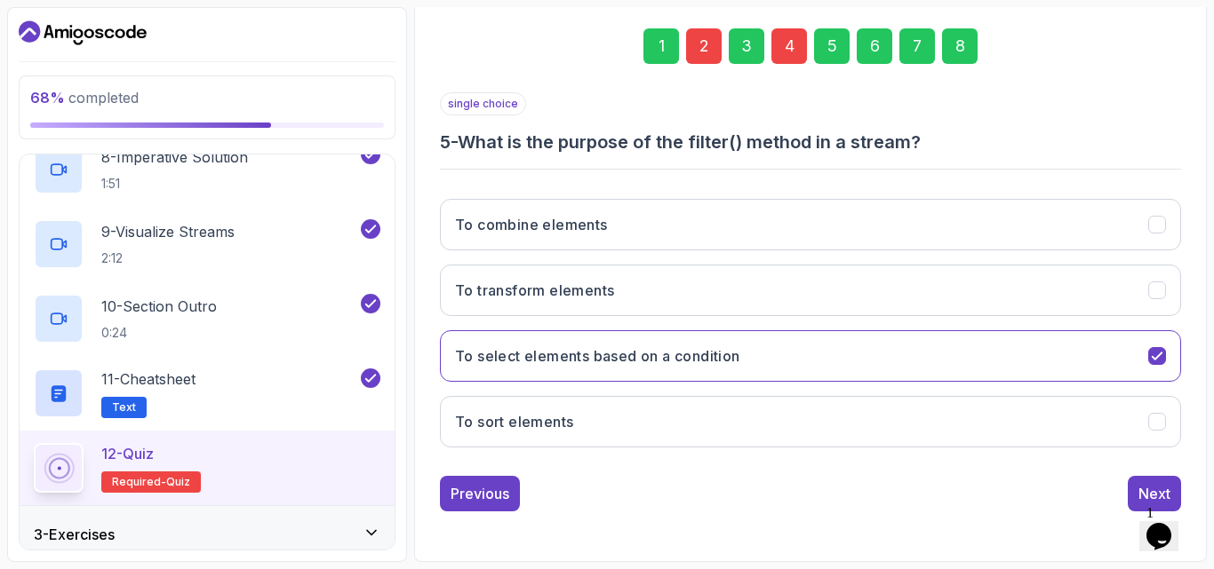
click at [477, 519] on div "1 2 3 4 5 6 7 8 single choice 5 - What is the purpose of the filter() method in…" at bounding box center [810, 256] width 769 height 540
click at [477, 513] on div "1 2 3 4 5 6 7 8 single choice 5 - What is the purpose of the filter() method in…" at bounding box center [810, 256] width 769 height 540
click at [476, 504] on div "Previous" at bounding box center [479, 493] width 59 height 21
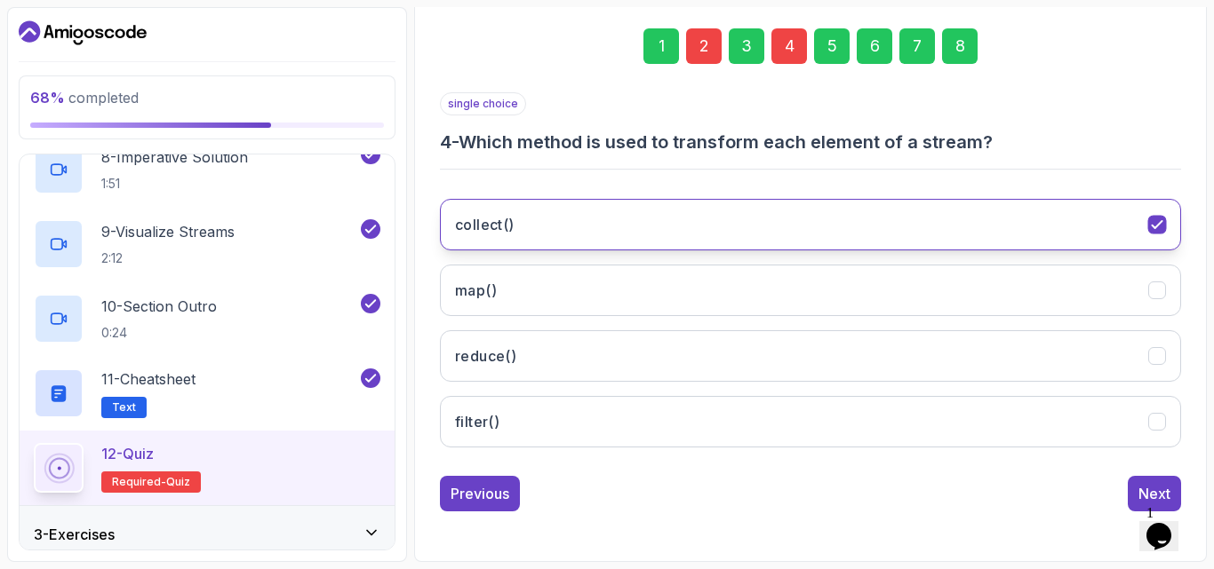
click at [1157, 233] on icon "collect()" at bounding box center [1157, 225] width 17 height 17
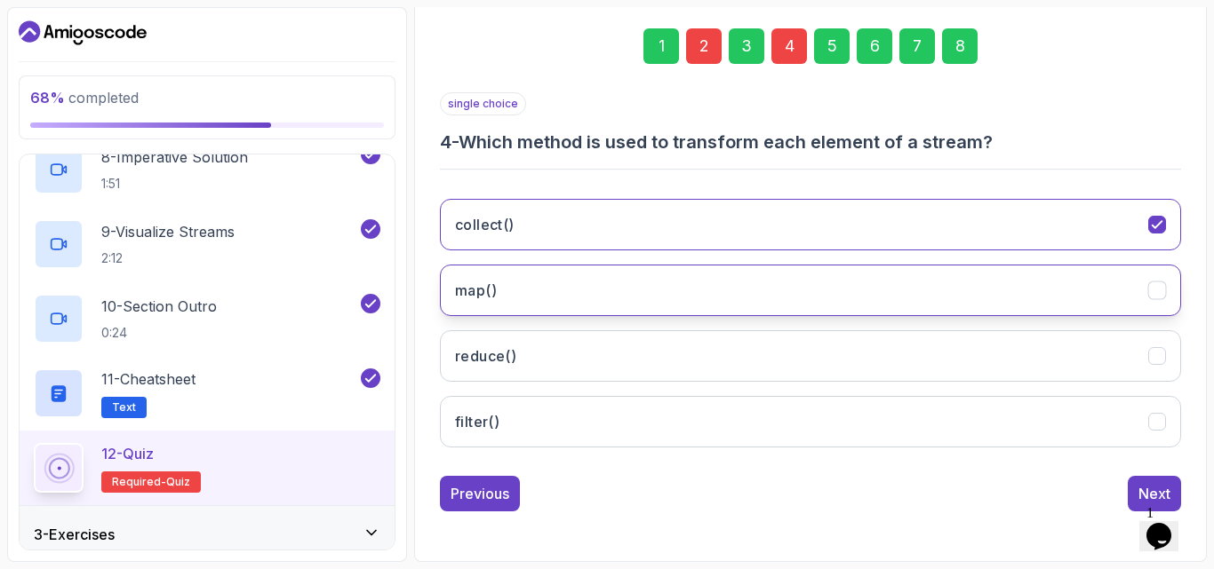
click at [984, 307] on button "map()" at bounding box center [810, 291] width 741 height 52
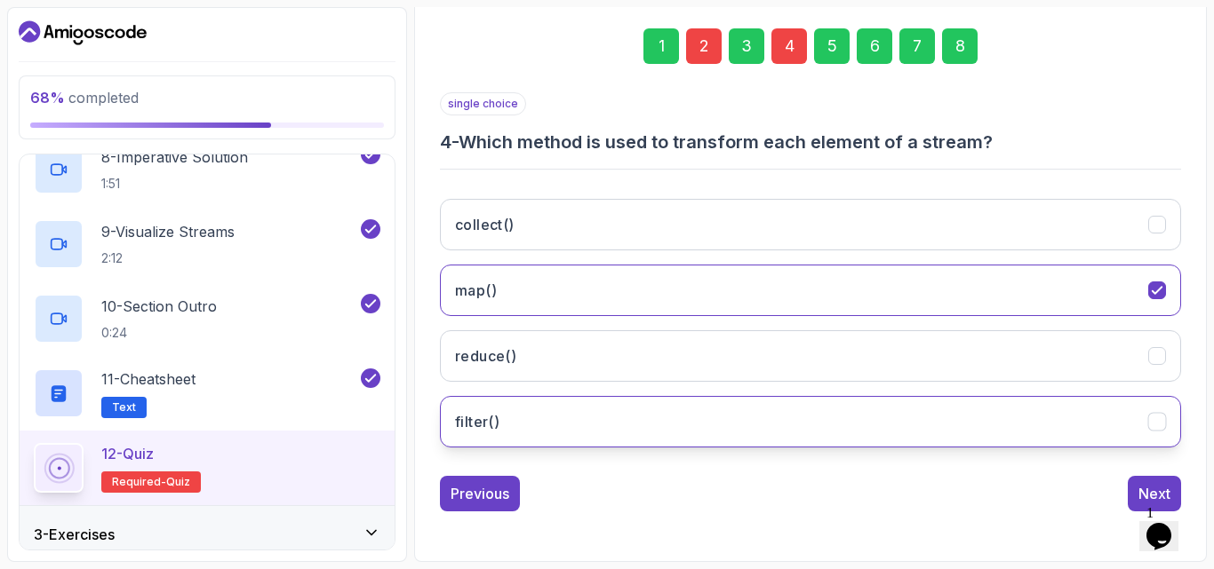
click at [924, 434] on button "filter()" at bounding box center [810, 422] width 741 height 52
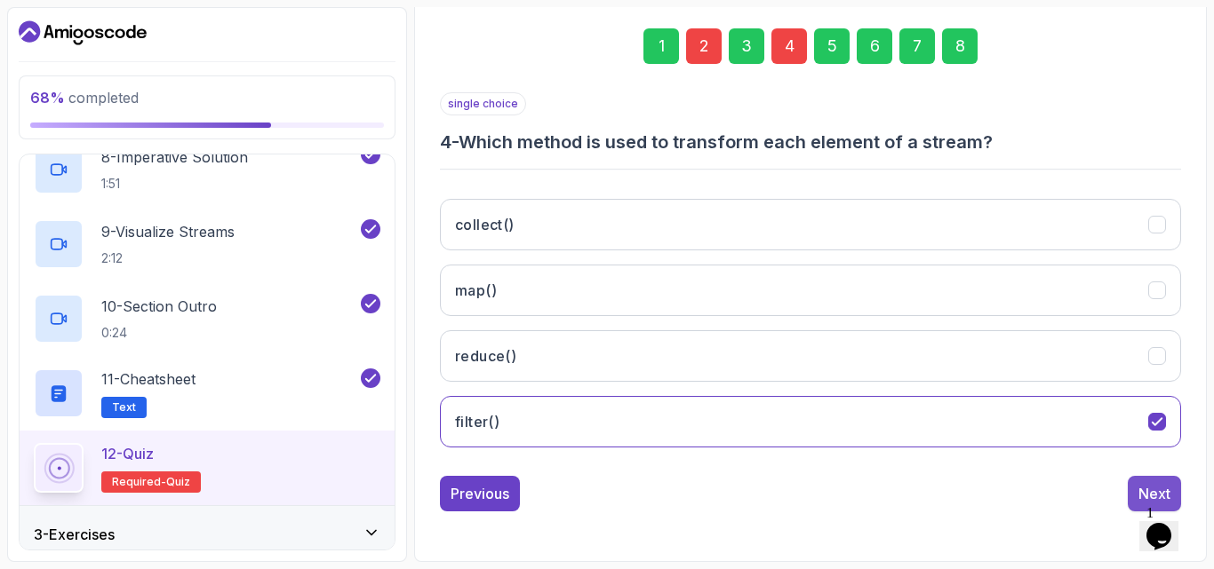
click at [1142, 487] on div "Next" at bounding box center [1154, 493] width 32 height 21
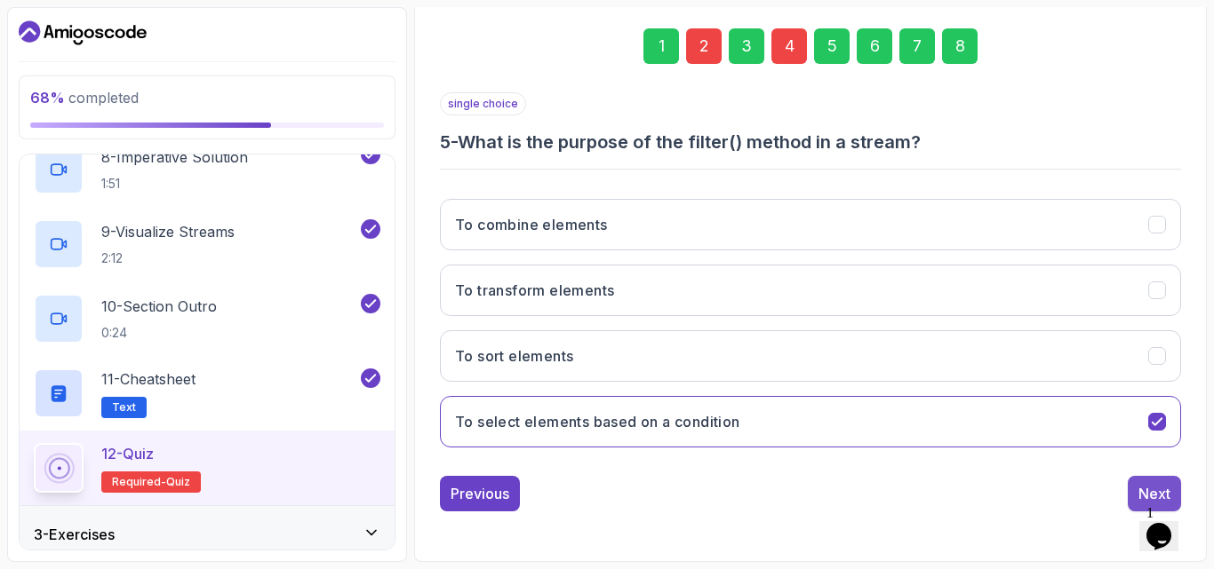
click at [1136, 493] on button "Next" at bounding box center [1153, 494] width 53 height 36
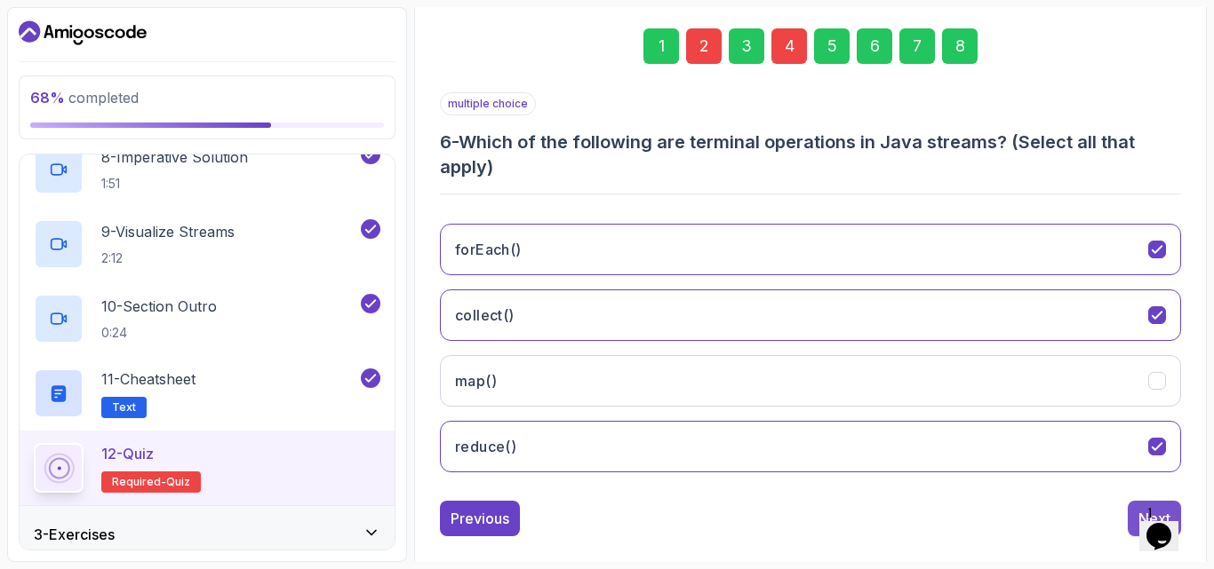
click at [1135, 516] on button "Next" at bounding box center [1153, 519] width 53 height 36
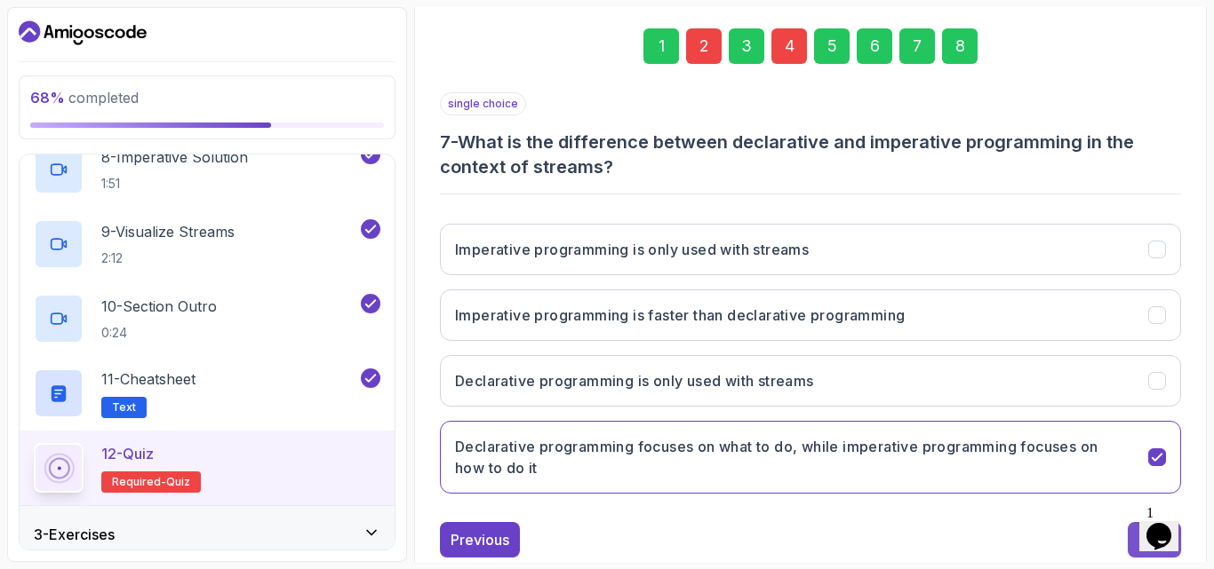
click at [1133, 546] on button "Next" at bounding box center [1153, 540] width 53 height 36
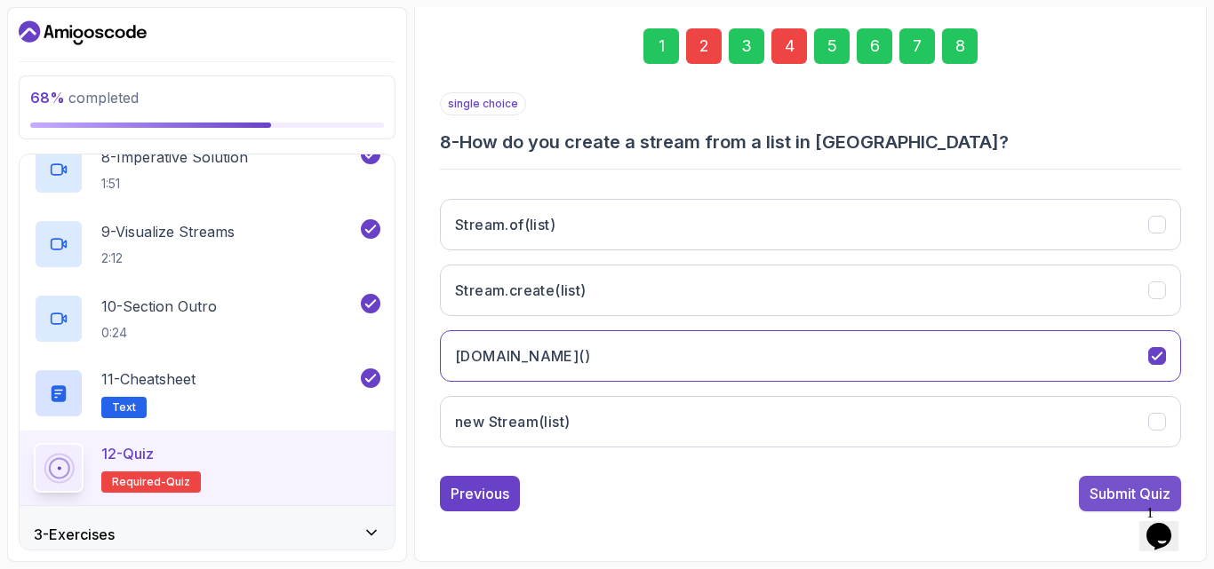
click at [1121, 492] on div "Submit Quiz" at bounding box center [1129, 493] width 81 height 21
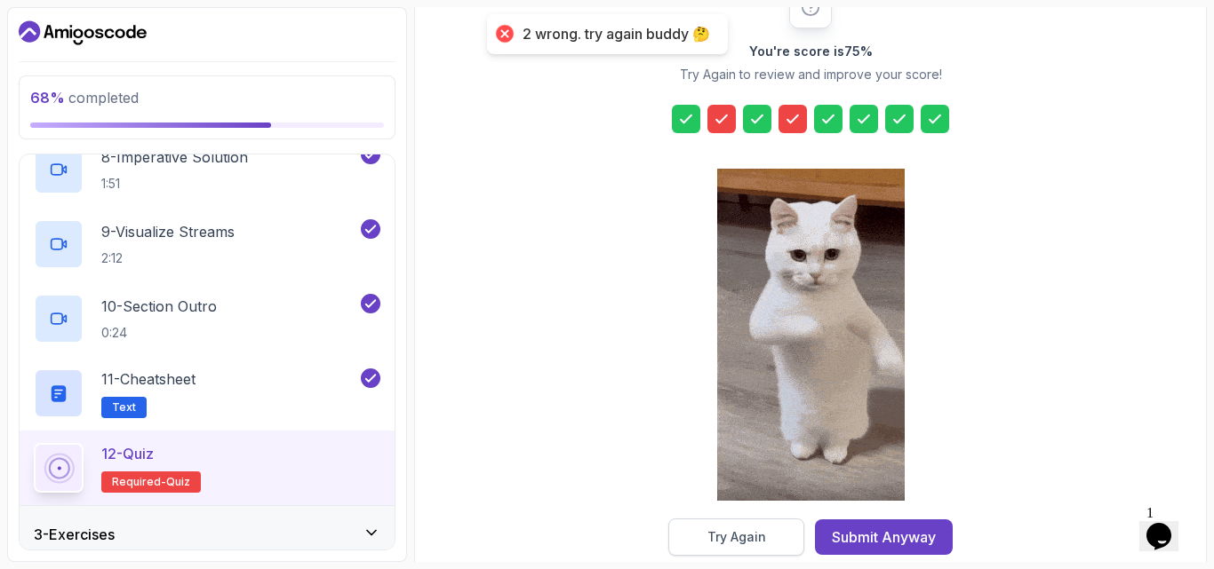
click at [745, 538] on div "Try Again" at bounding box center [736, 538] width 59 height 18
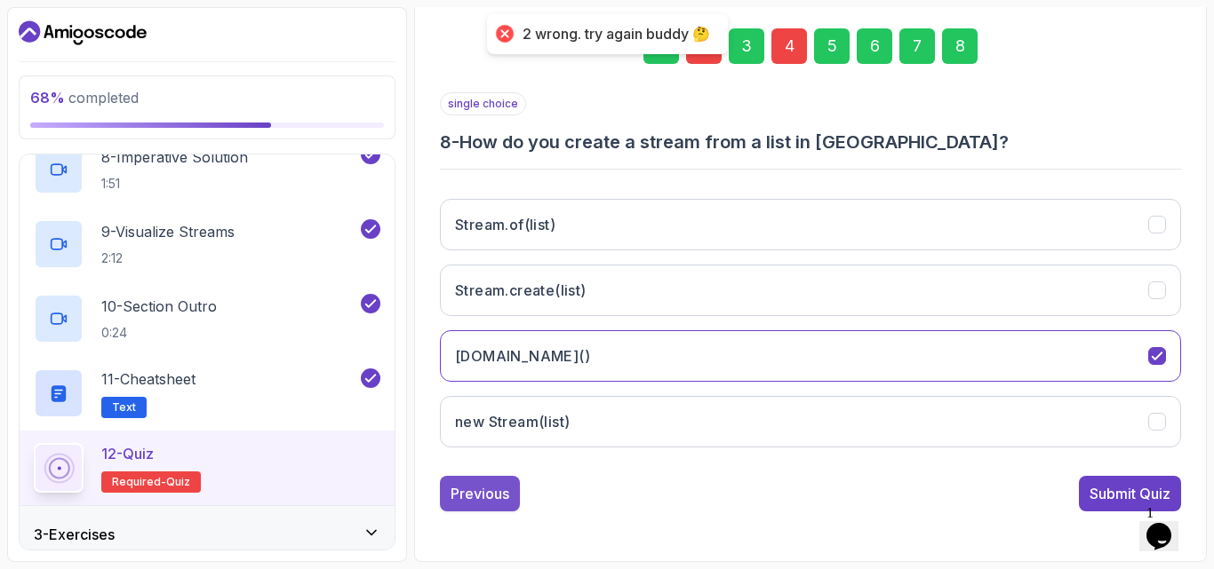
click at [519, 495] on button "Previous" at bounding box center [480, 494] width 80 height 36
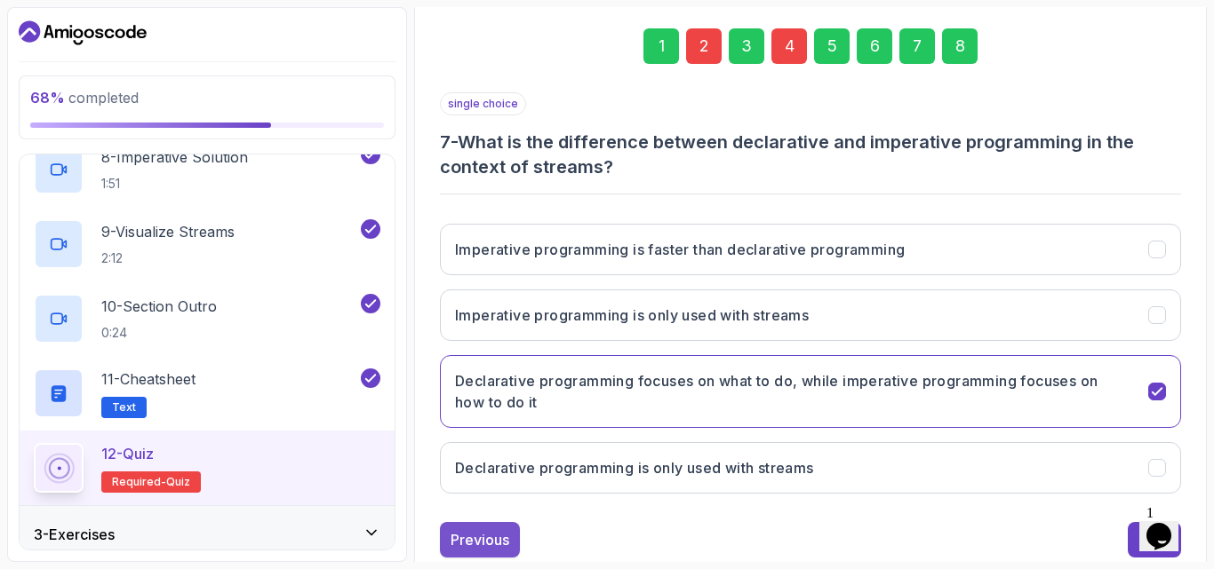
click at [490, 526] on button "Previous" at bounding box center [480, 540] width 80 height 36
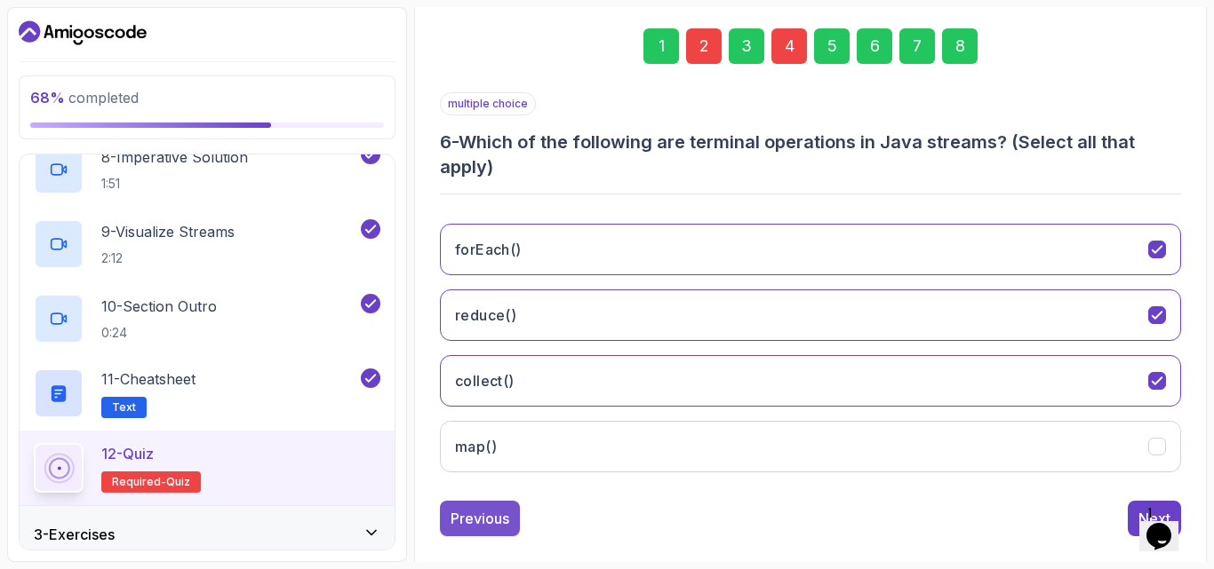
click at [510, 506] on button "Previous" at bounding box center [480, 519] width 80 height 36
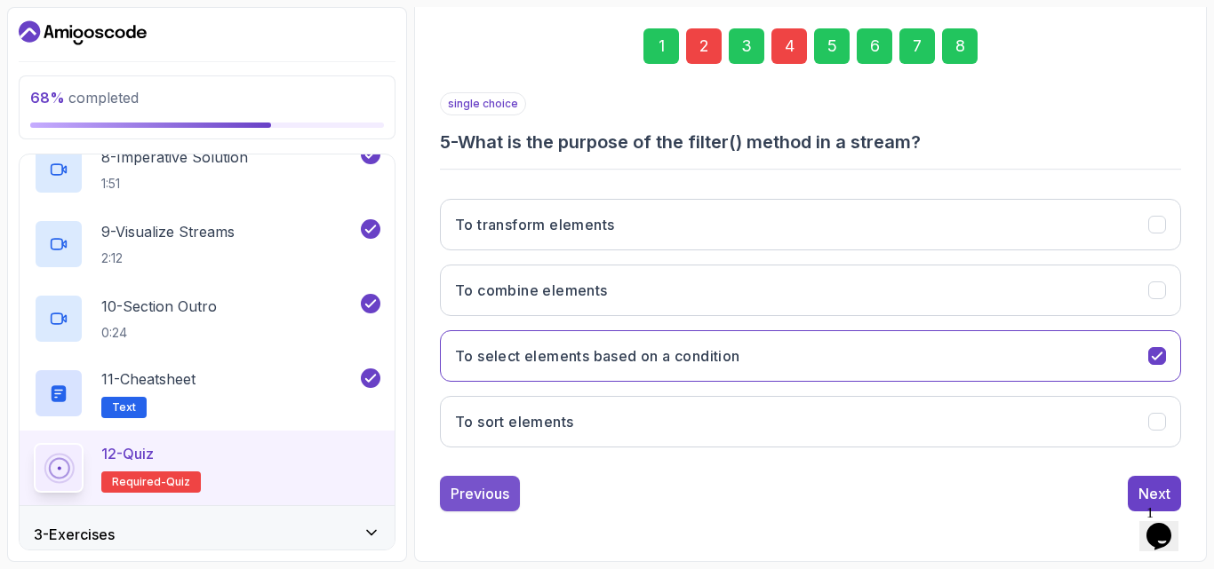
click at [493, 506] on button "Previous" at bounding box center [480, 494] width 80 height 36
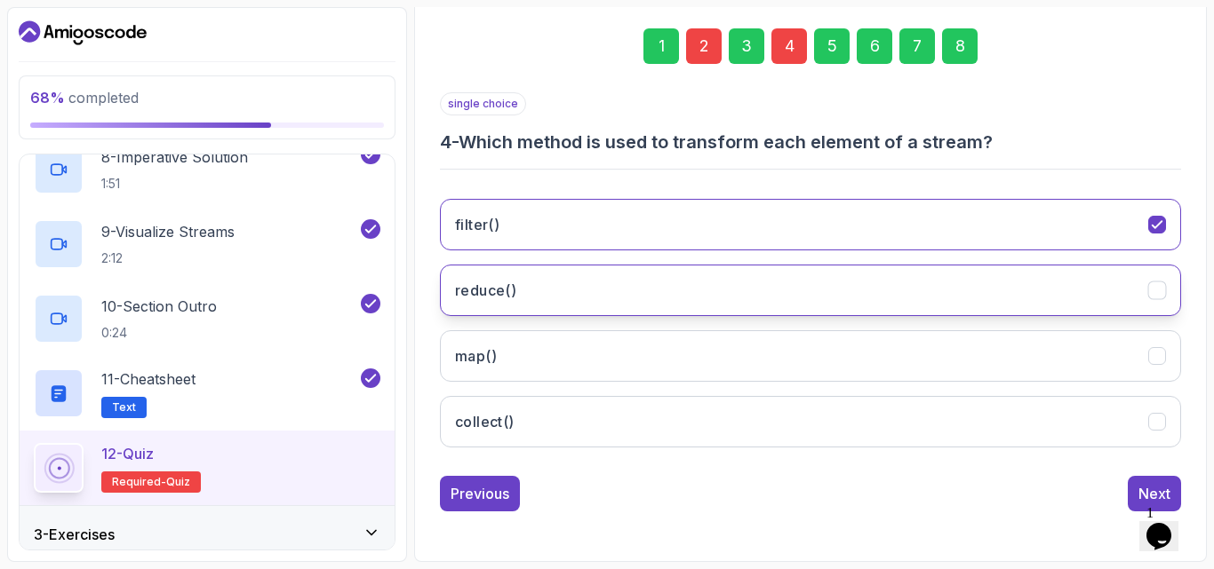
click at [596, 298] on button "reduce()" at bounding box center [810, 291] width 741 height 52
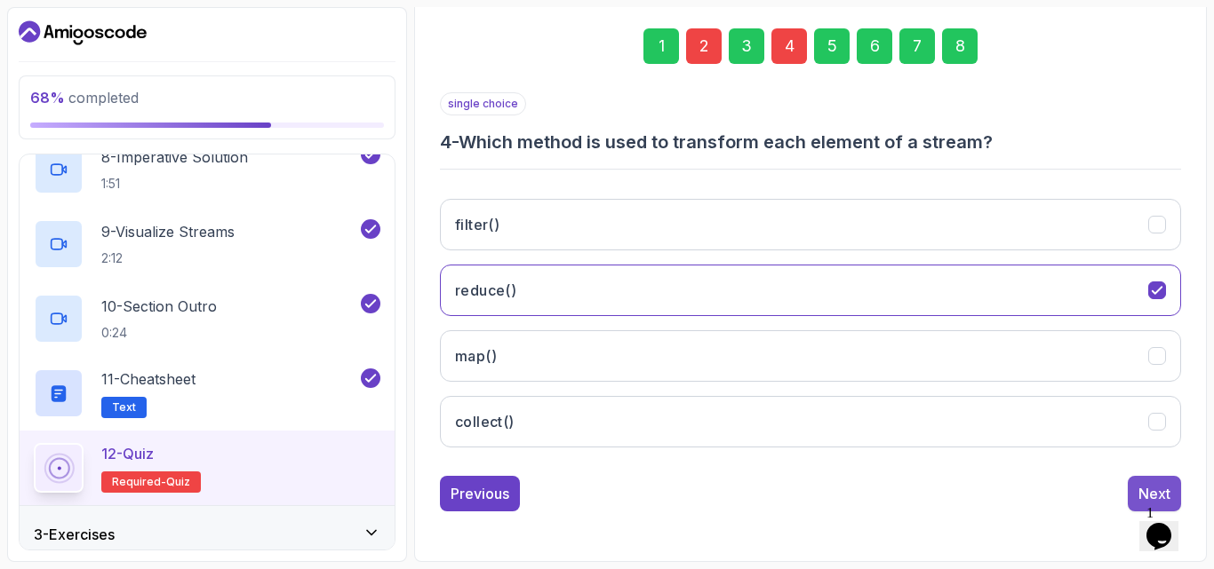
click at [1144, 486] on div "Next" at bounding box center [1154, 493] width 32 height 21
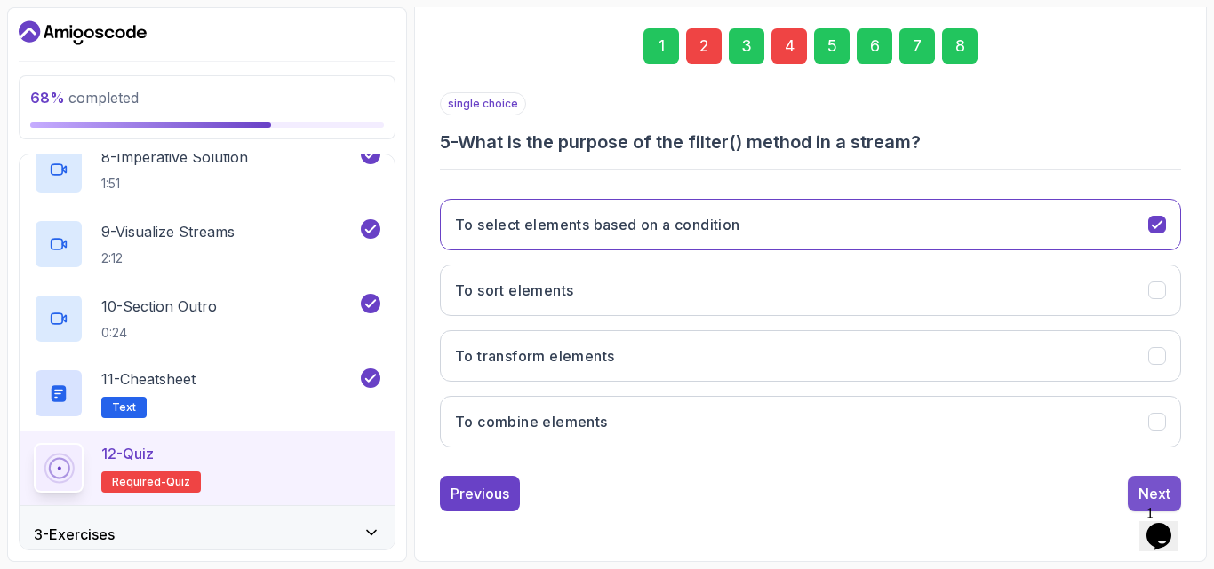
click at [1134, 496] on button "Next" at bounding box center [1153, 494] width 53 height 36
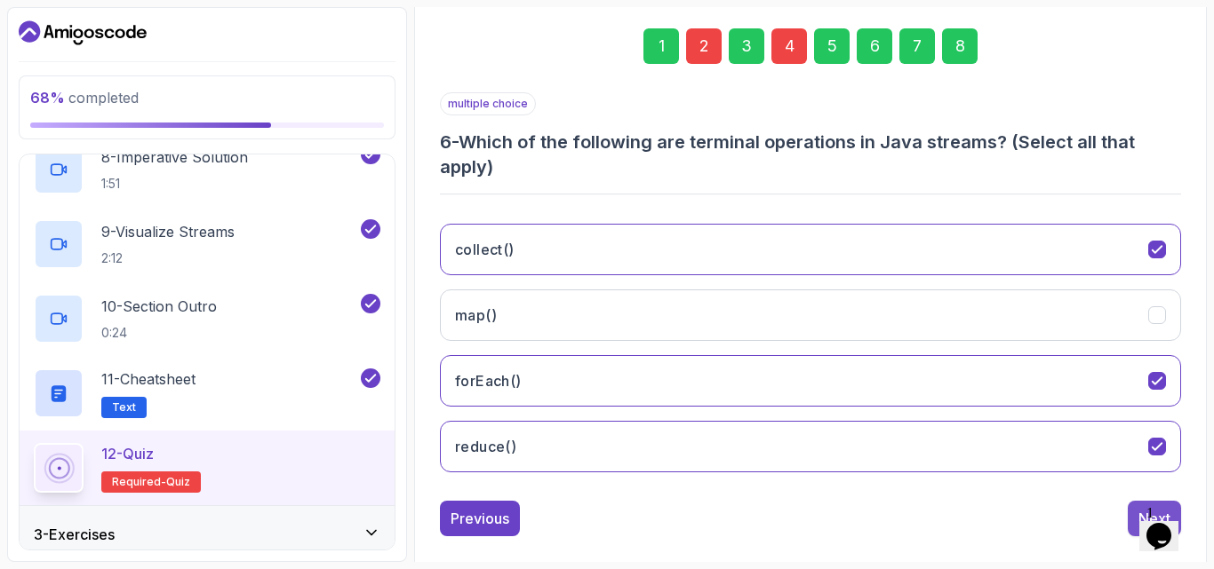
click at [1135, 507] on button "Next" at bounding box center [1153, 519] width 53 height 36
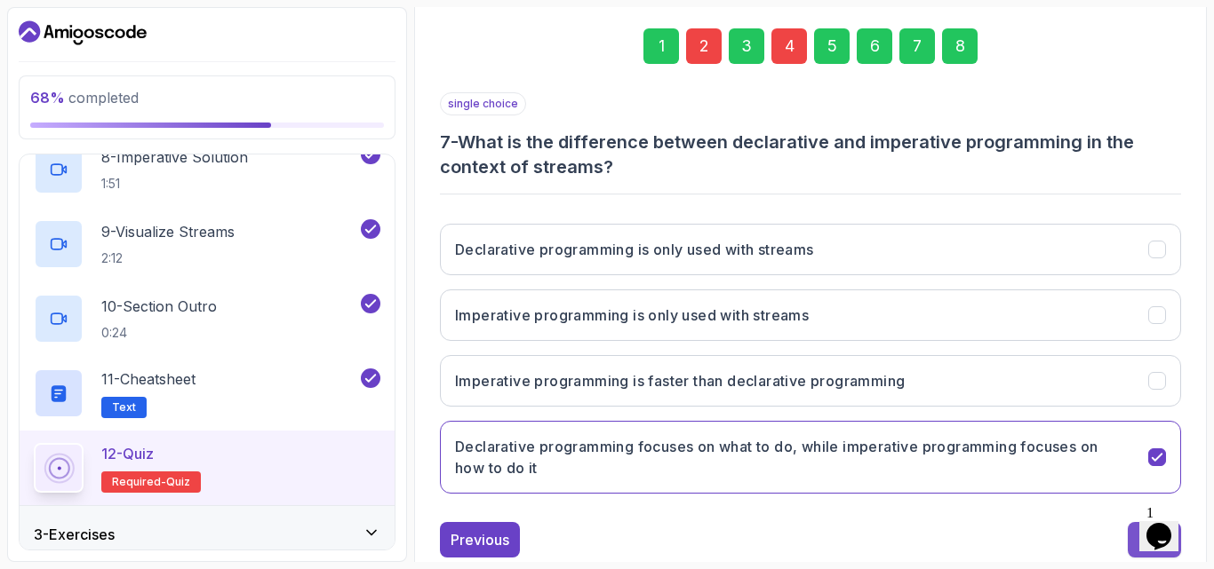
click at [1137, 531] on button "Next" at bounding box center [1153, 540] width 53 height 36
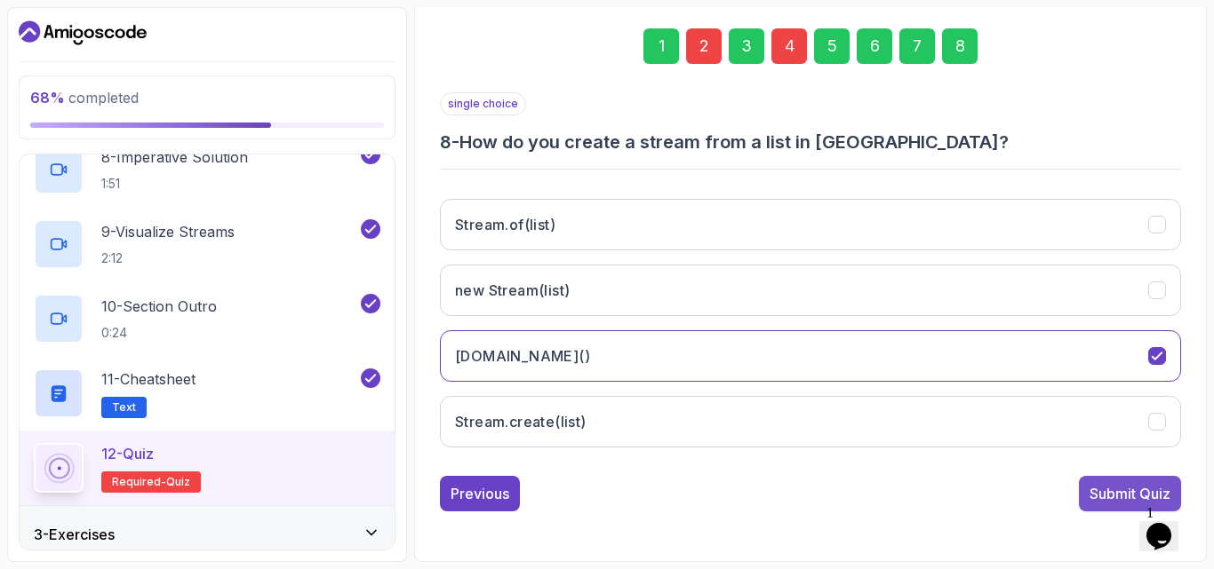
click at [1122, 499] on div "Submit Quiz" at bounding box center [1129, 493] width 81 height 21
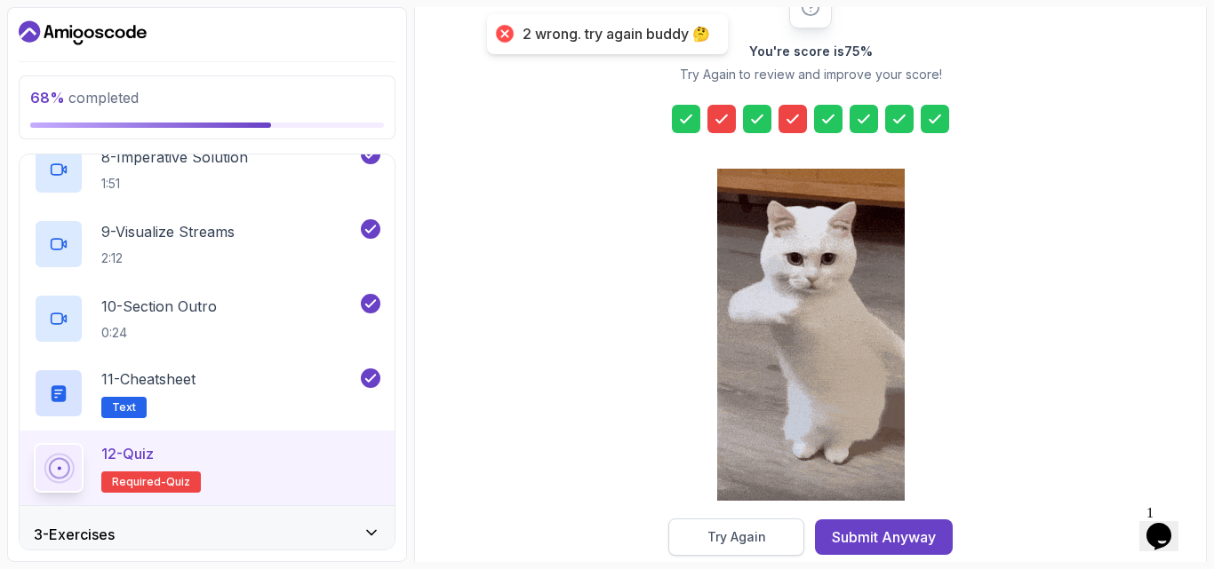
click at [721, 538] on div "Try Again" at bounding box center [736, 538] width 59 height 18
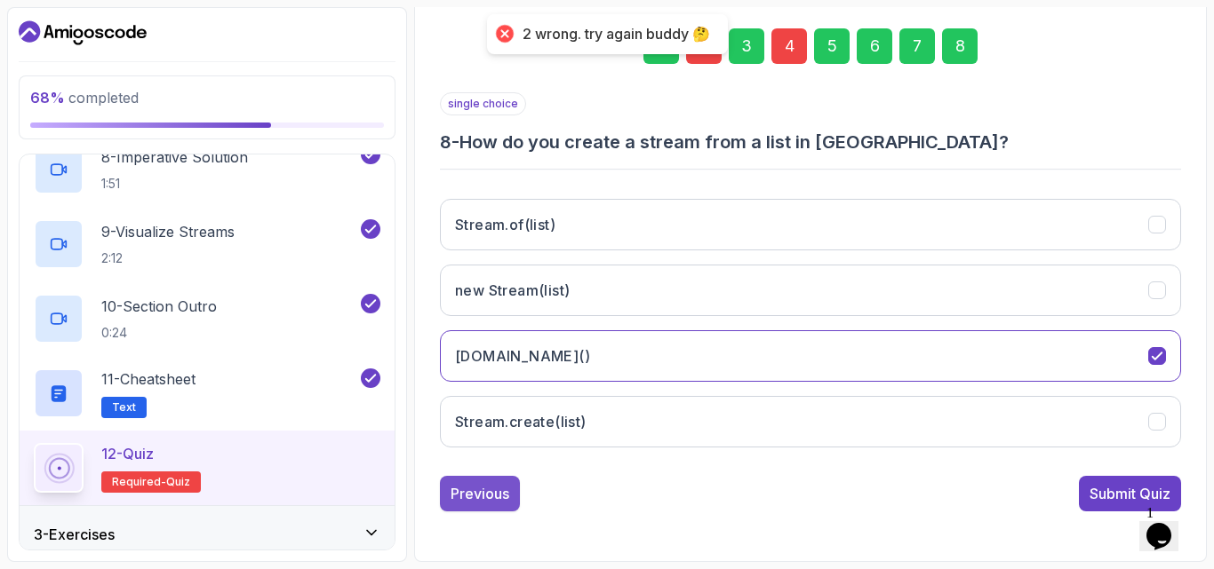
click at [478, 497] on div "Previous" at bounding box center [479, 493] width 59 height 21
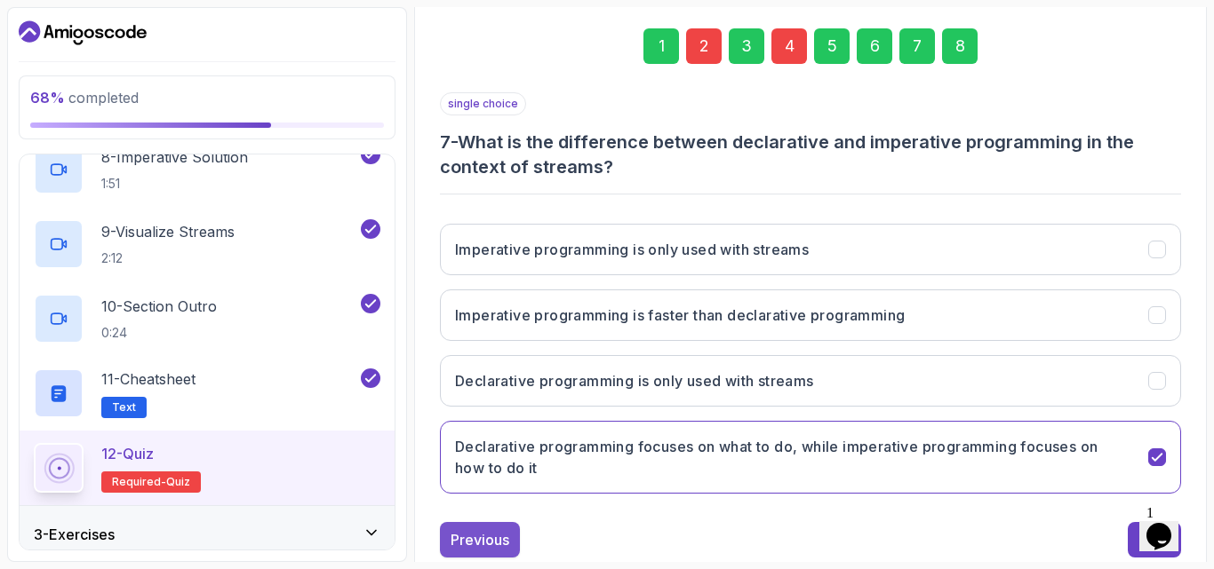
click at [477, 534] on div "Previous" at bounding box center [479, 540] width 59 height 21
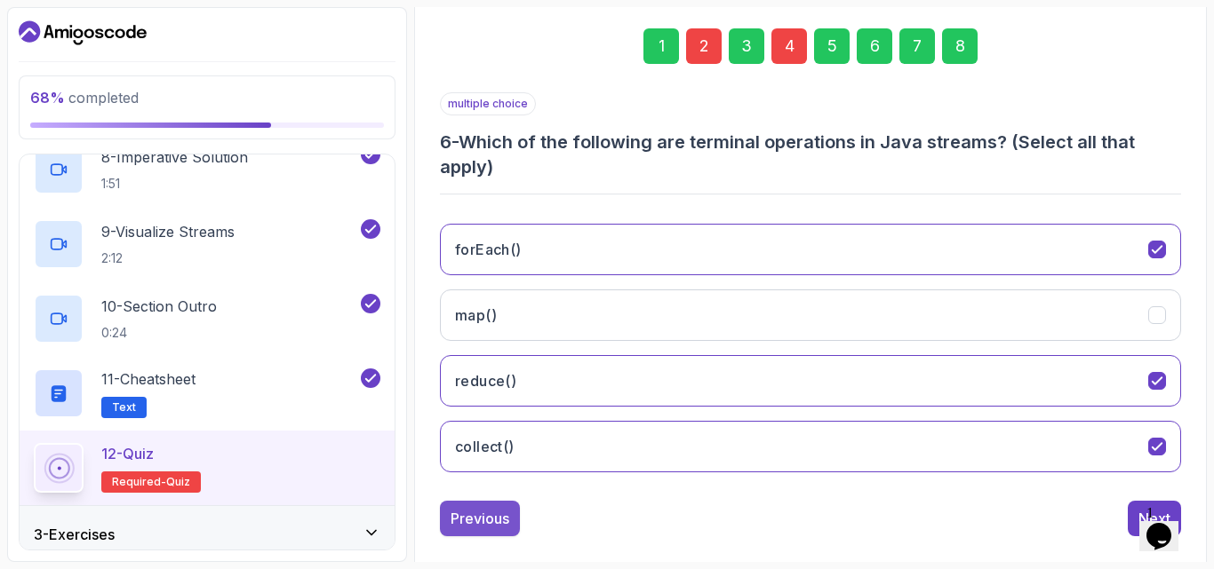
click at [467, 527] on div "Previous" at bounding box center [479, 518] width 59 height 21
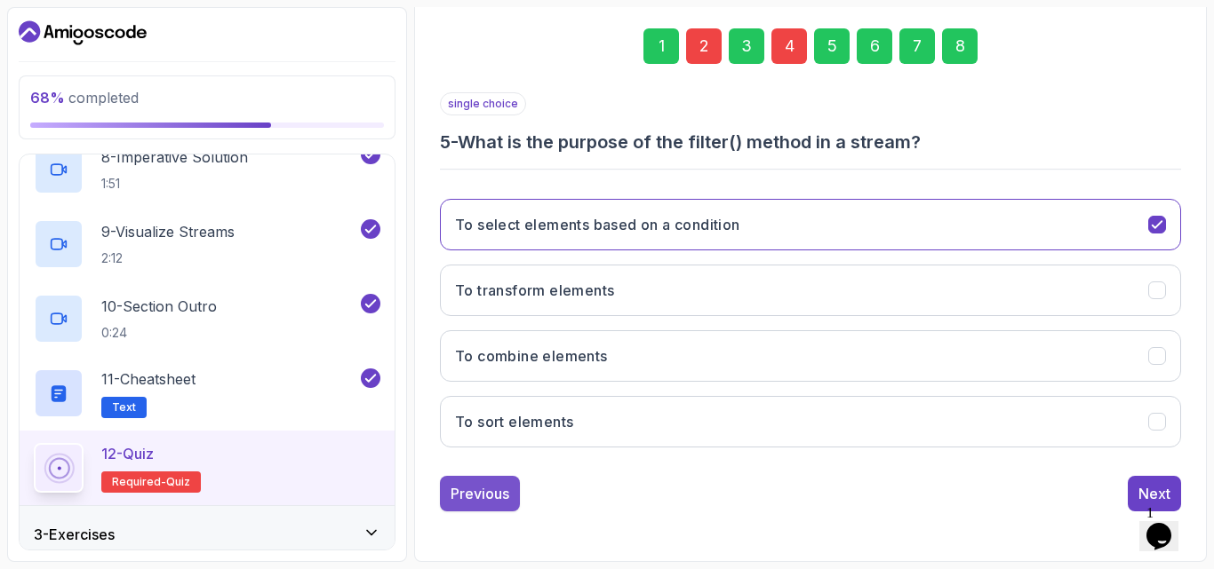
click at [494, 503] on div "Previous" at bounding box center [479, 493] width 59 height 21
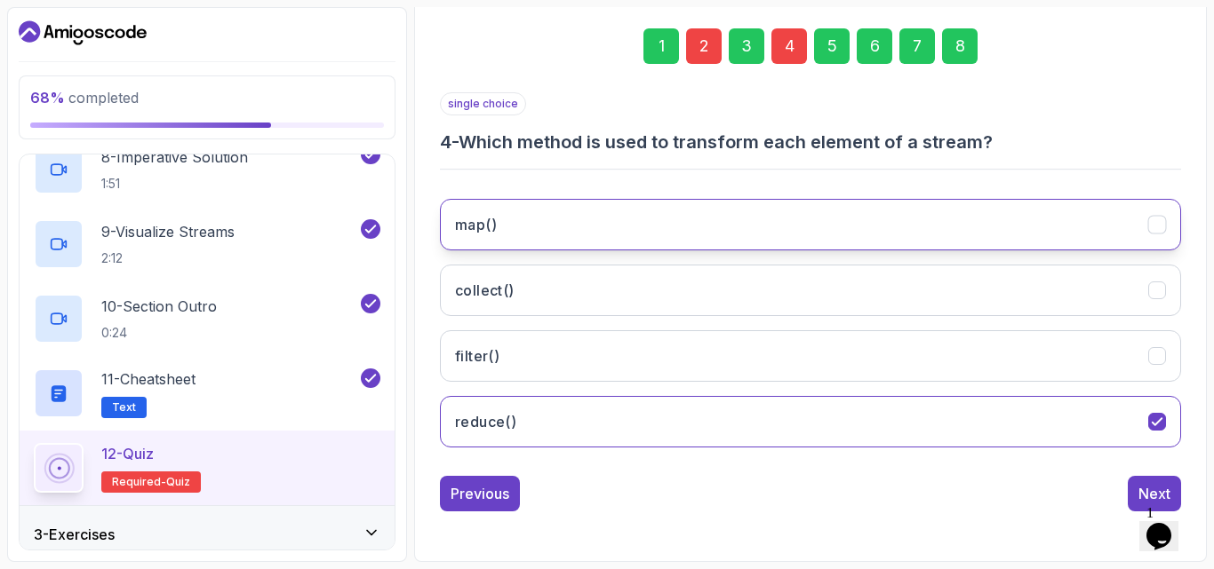
click at [541, 227] on button "map()" at bounding box center [810, 225] width 741 height 52
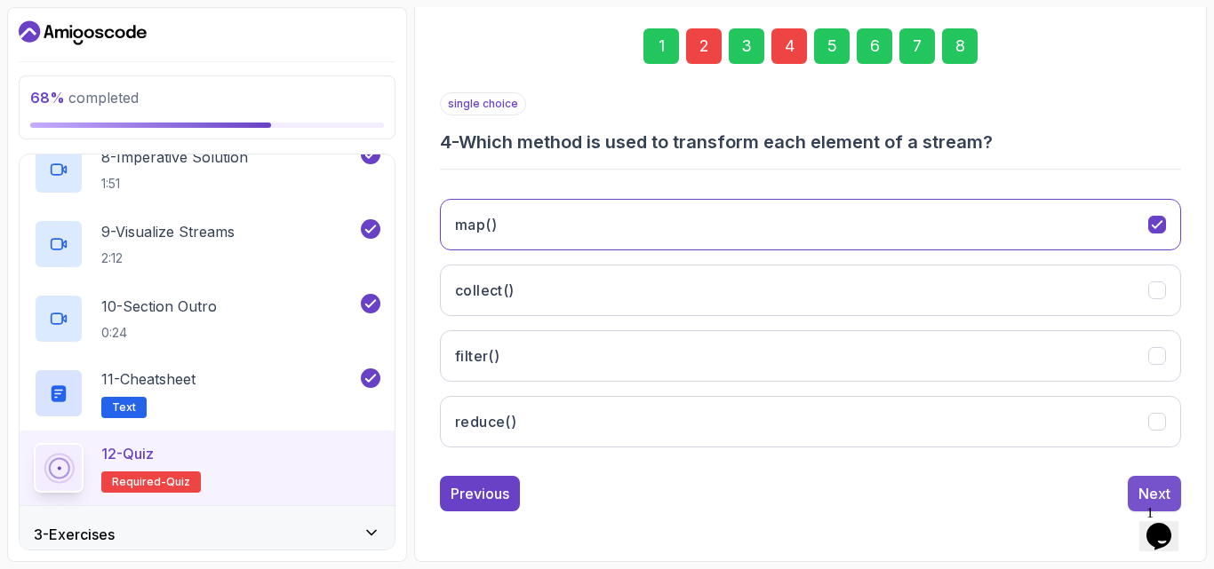
click at [1149, 494] on div "Next" at bounding box center [1154, 493] width 32 height 21
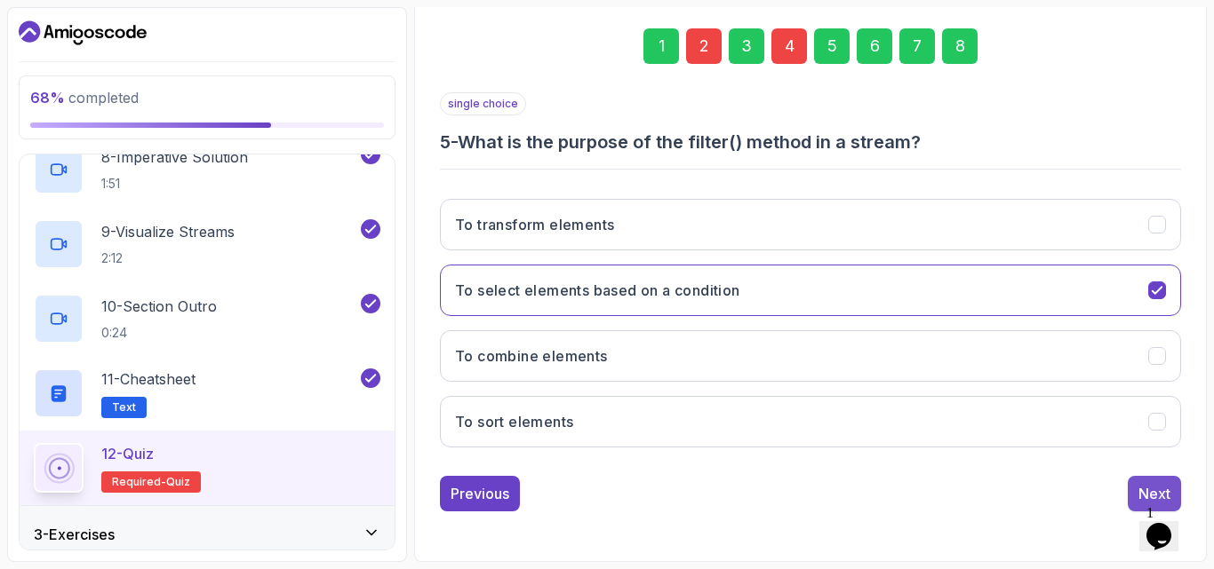
click at [1135, 487] on button "Next" at bounding box center [1153, 494] width 53 height 36
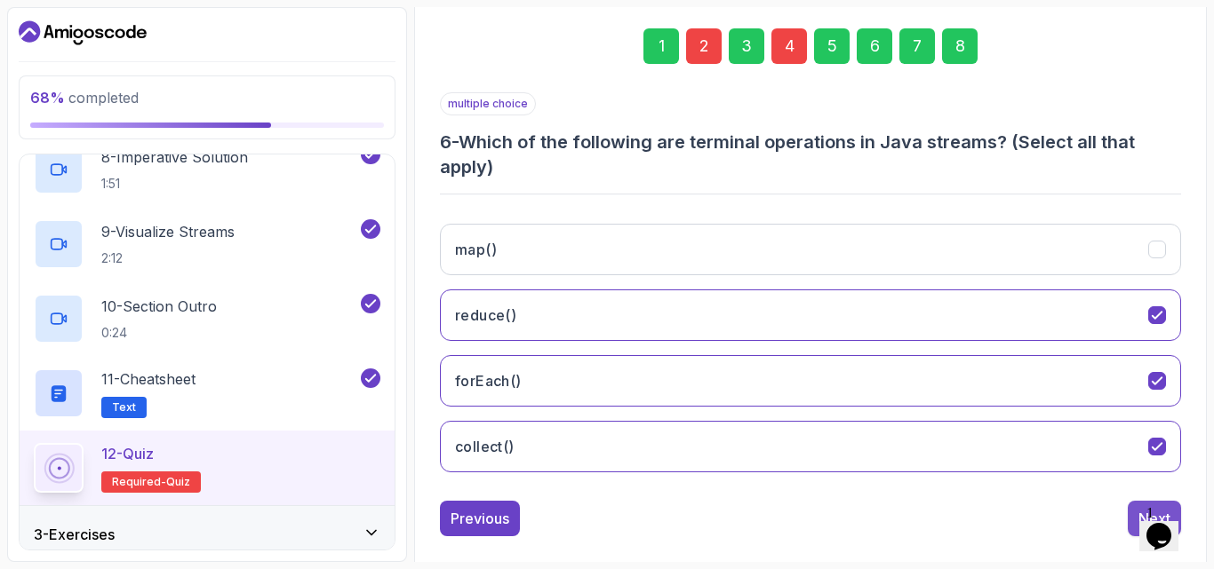
click at [1132, 512] on button "Next" at bounding box center [1153, 519] width 53 height 36
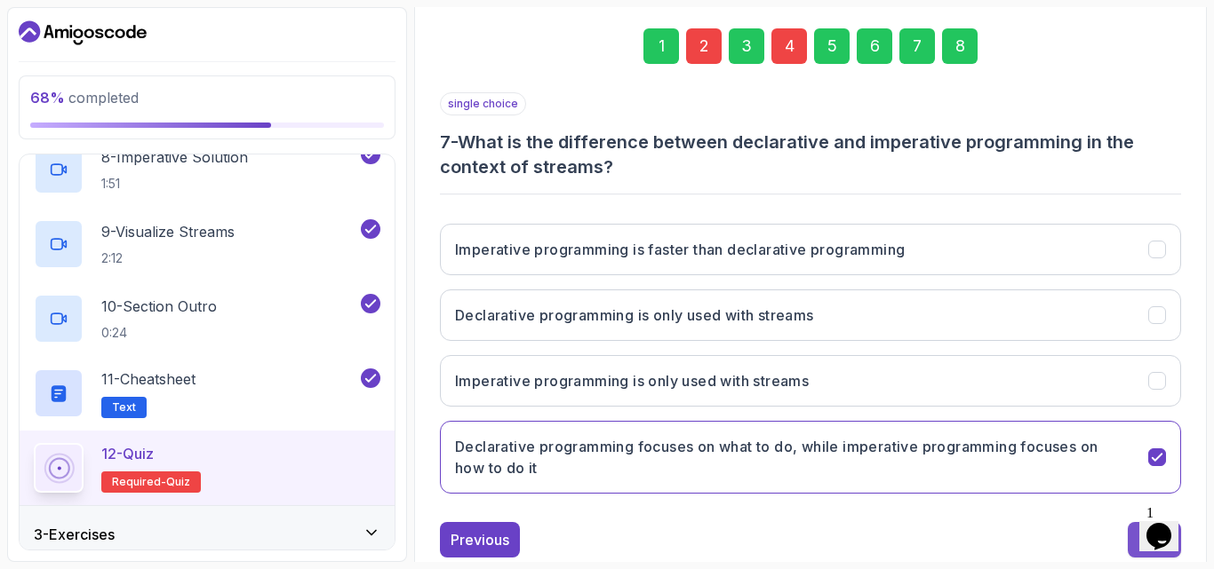
click at [1135, 535] on button "Next" at bounding box center [1153, 540] width 53 height 36
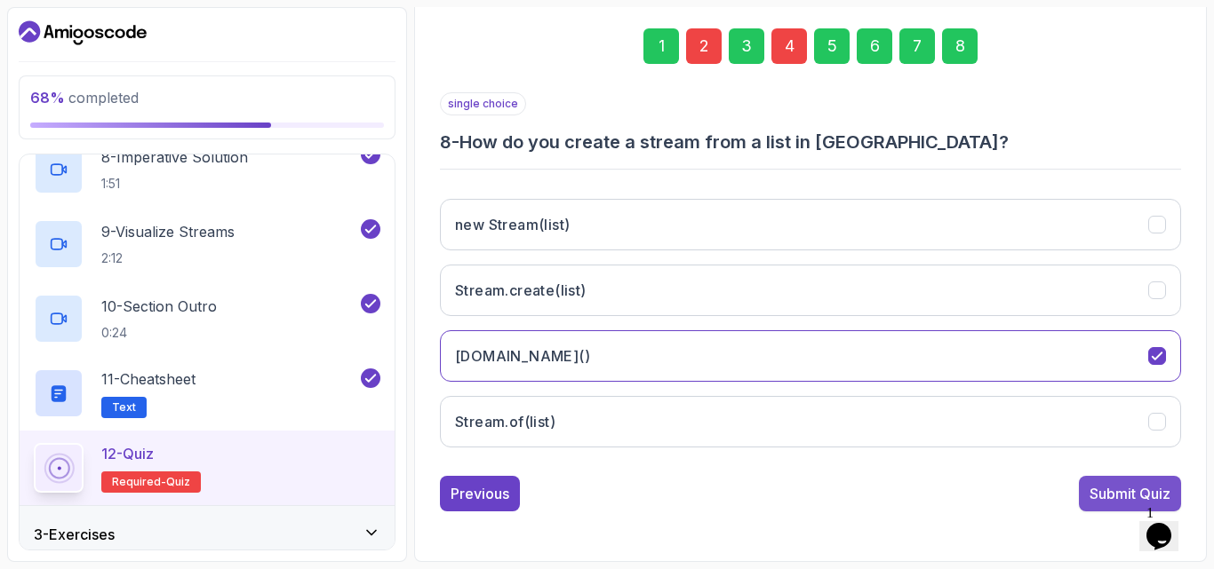
click at [1101, 499] on div "Submit Quiz" at bounding box center [1129, 493] width 81 height 21
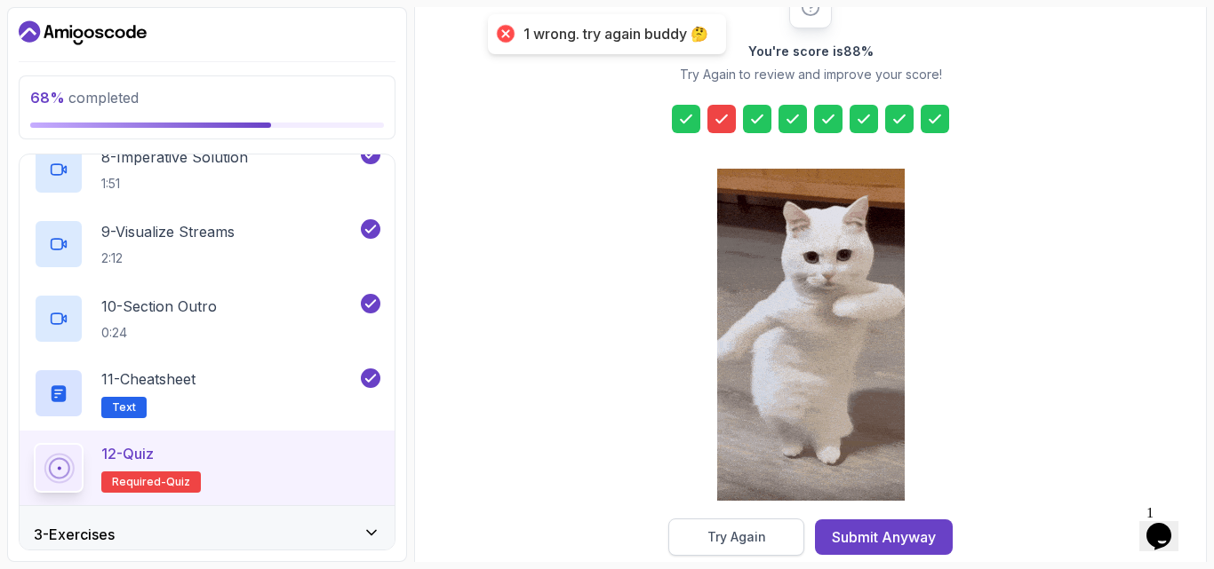
click at [723, 535] on div "Try Again" at bounding box center [736, 538] width 59 height 18
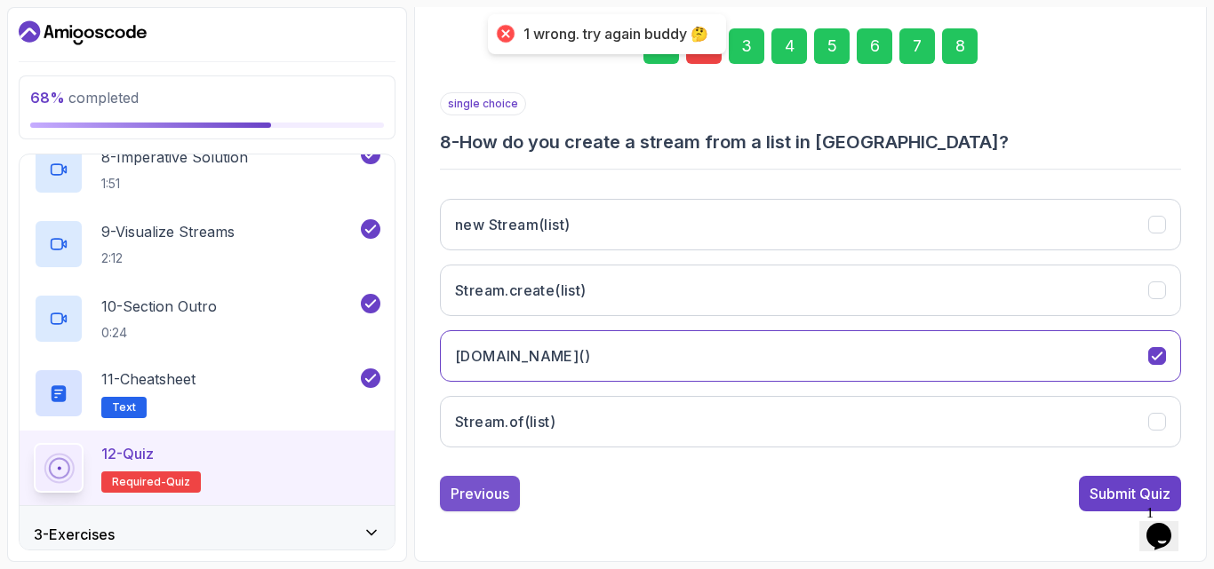
click at [507, 497] on div "Previous" at bounding box center [479, 493] width 59 height 21
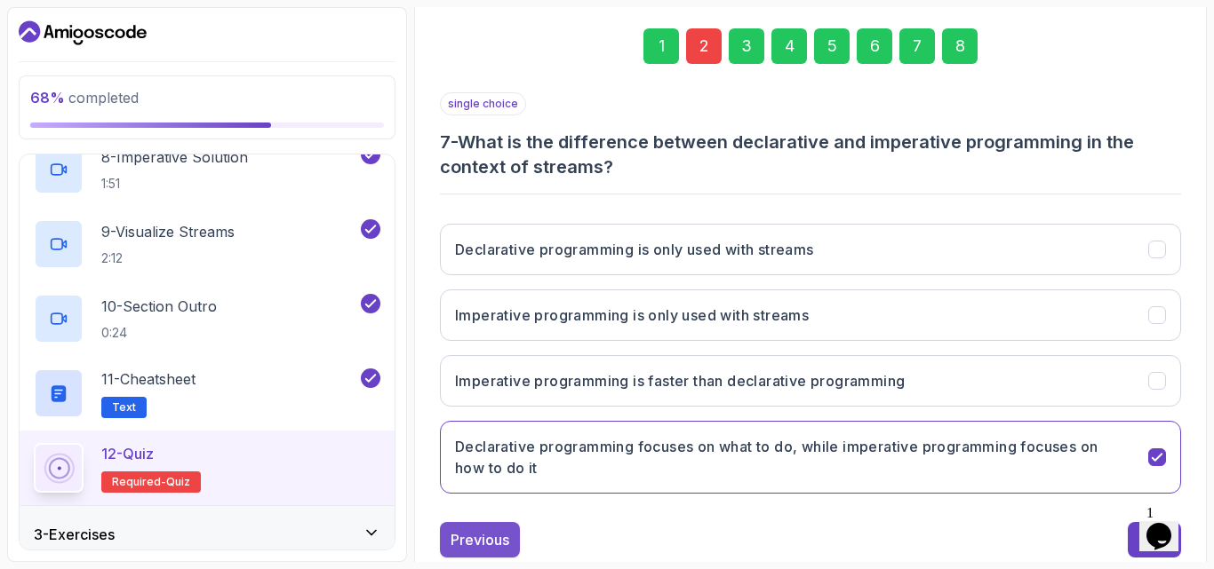
click at [482, 527] on button "Previous" at bounding box center [480, 540] width 80 height 36
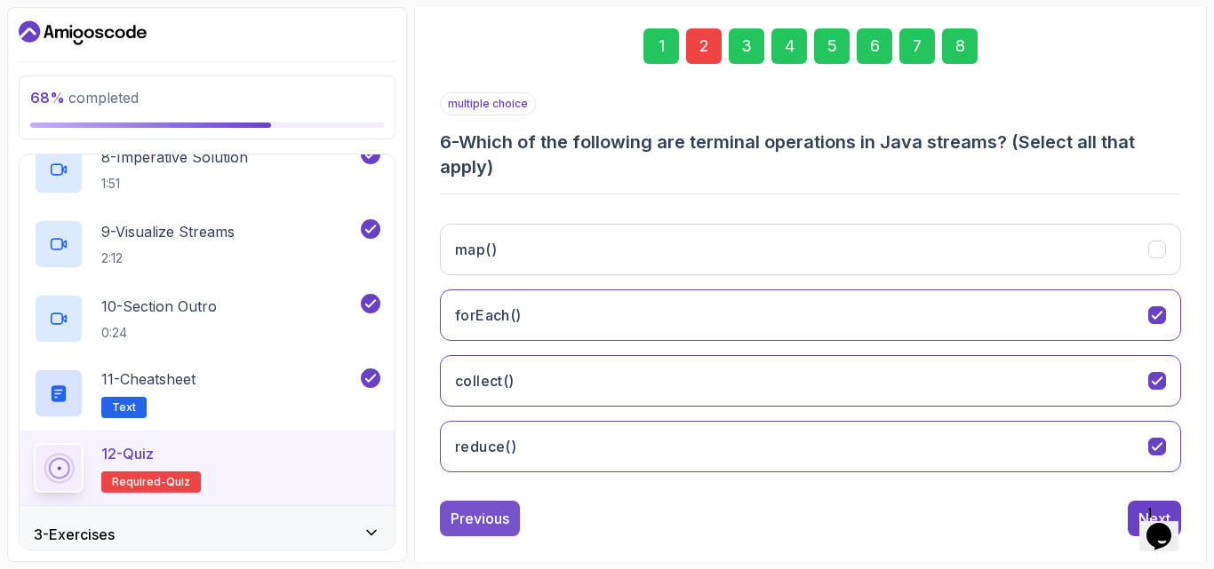
click at [487, 522] on div "Previous" at bounding box center [479, 518] width 59 height 21
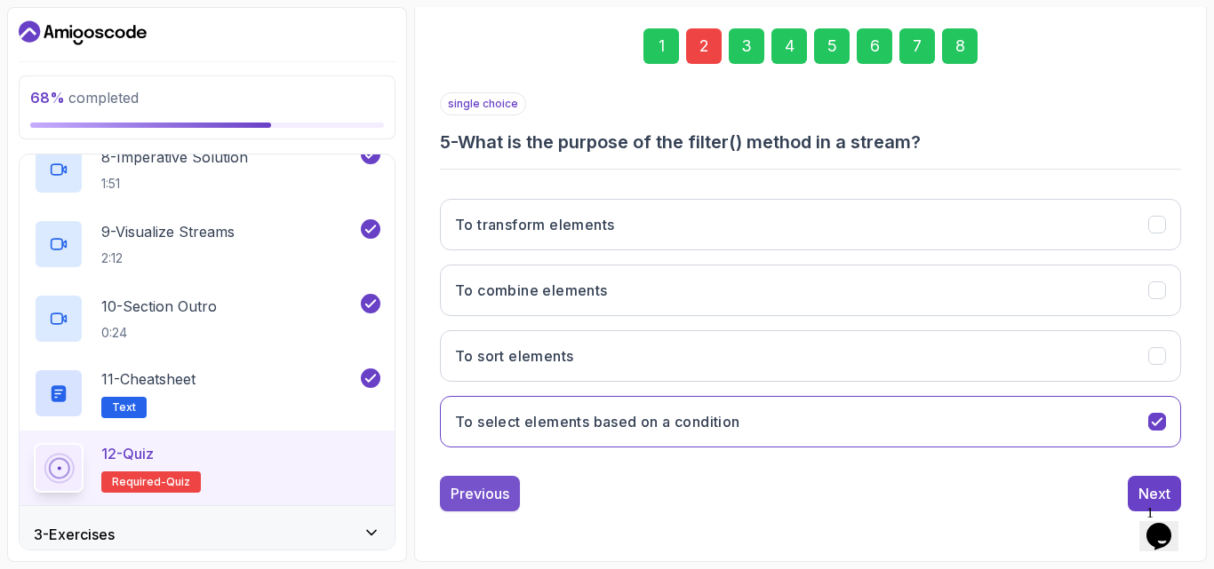
click at [461, 504] on div "Previous" at bounding box center [479, 493] width 59 height 21
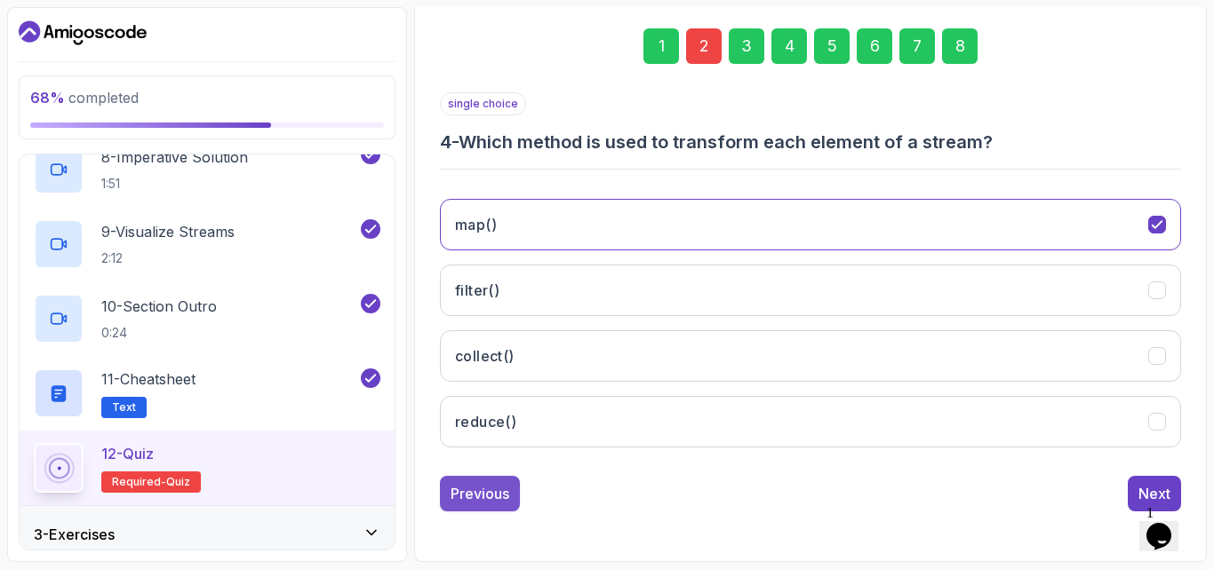
click at [460, 503] on div "Previous" at bounding box center [479, 493] width 59 height 21
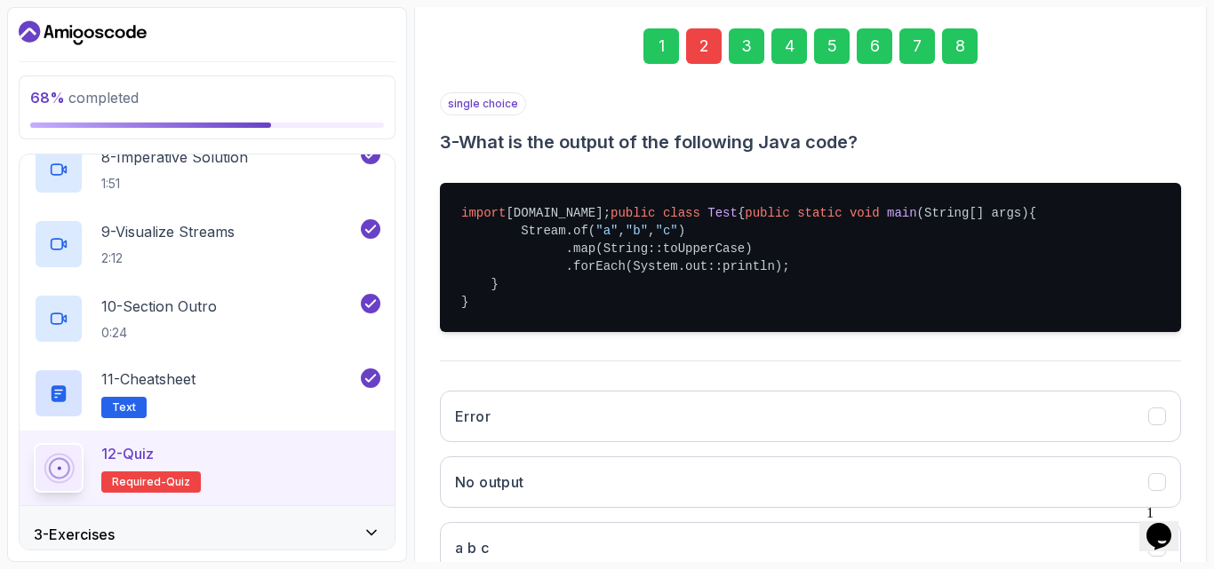
click at [875, 384] on div "single choice 3 - What is the output of the following Java code? import java.ut…" at bounding box center [810, 372] width 741 height 561
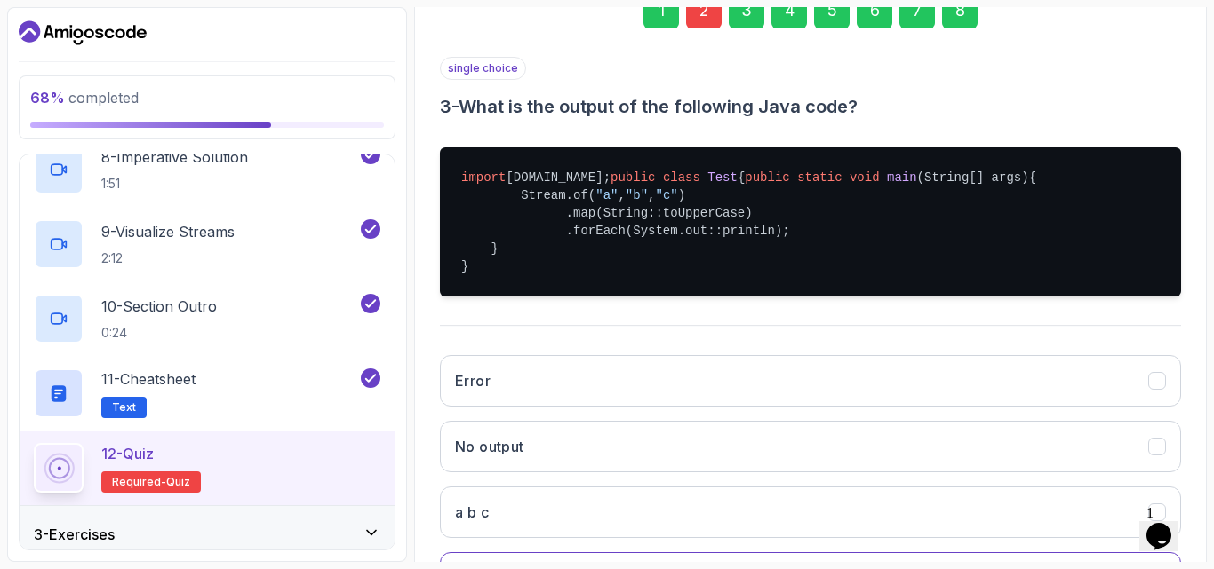
scroll to position [480, 0]
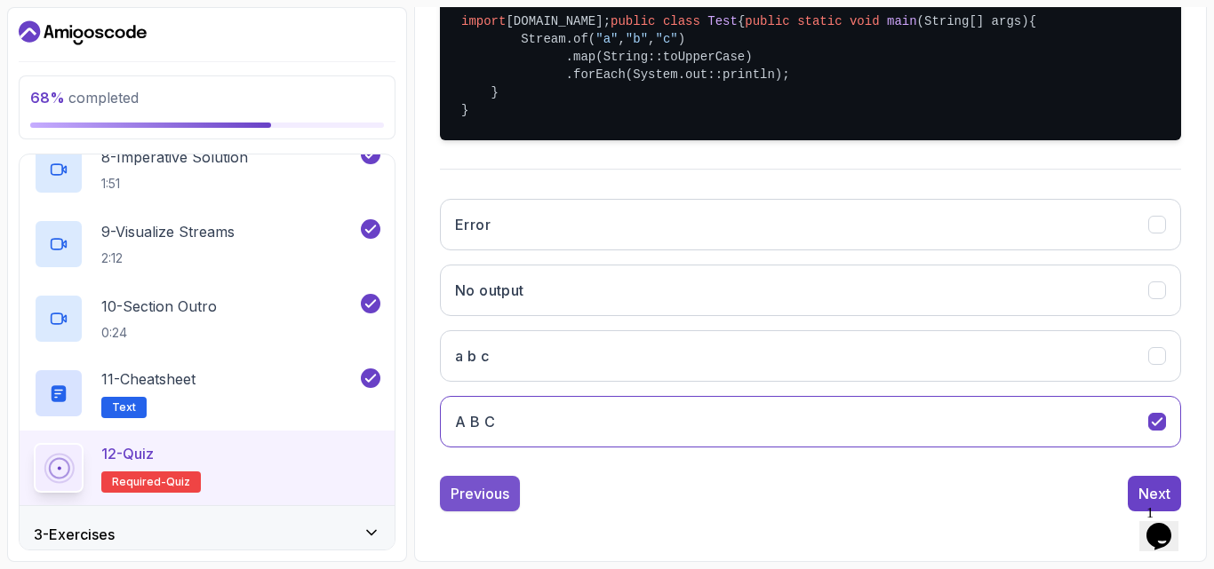
click at [508, 488] on div "Previous" at bounding box center [479, 493] width 59 height 21
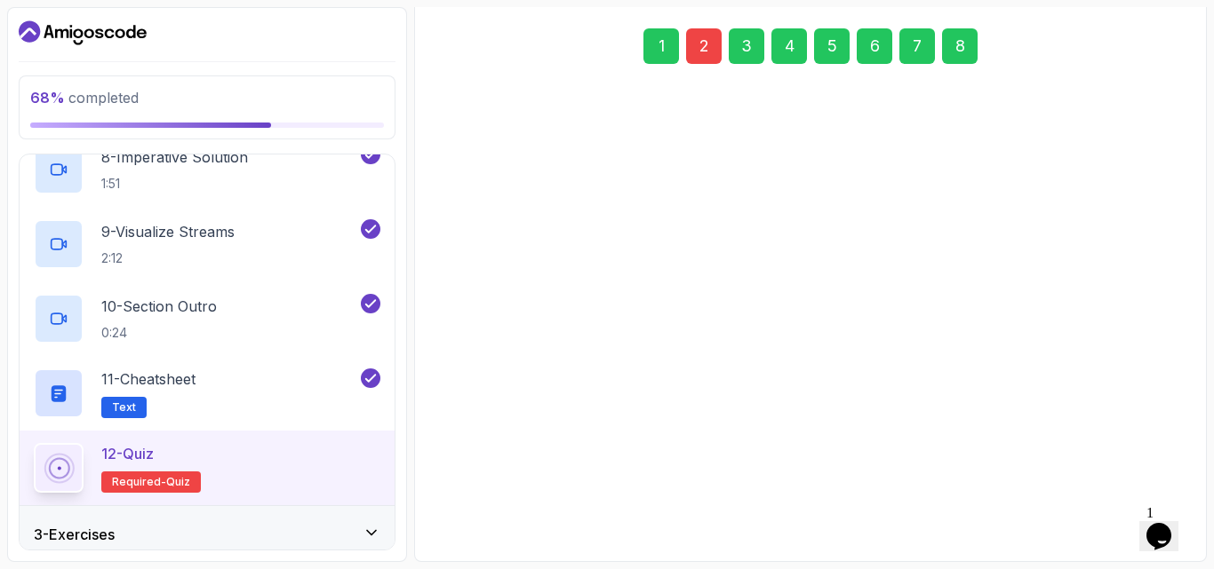
scroll to position [252, 0]
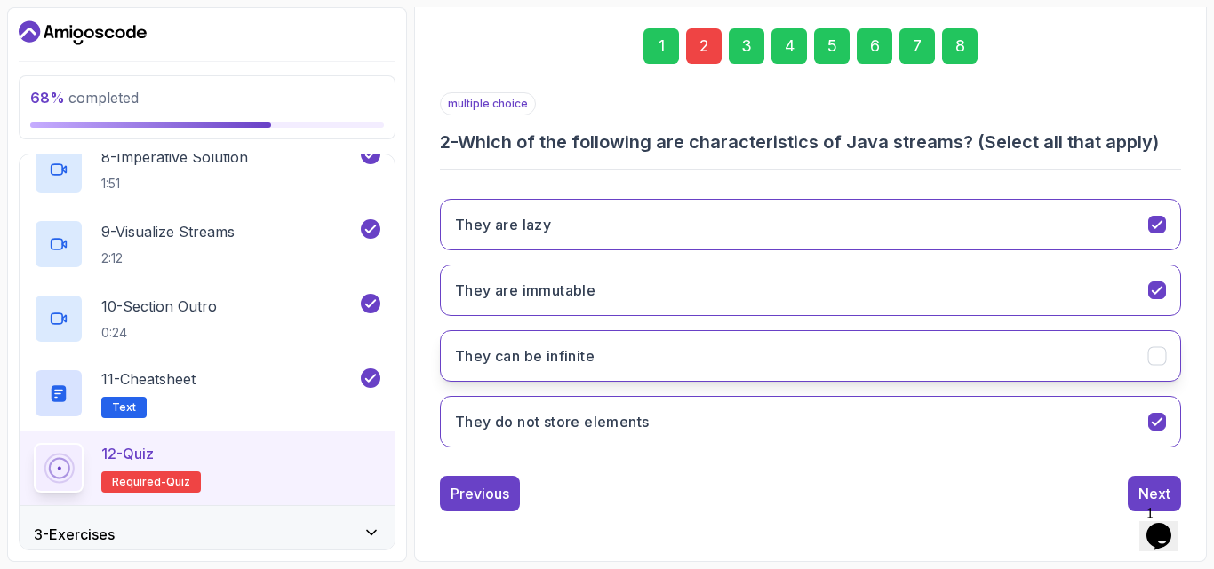
click at [783, 346] on button "They can be infinite" at bounding box center [810, 356] width 741 height 52
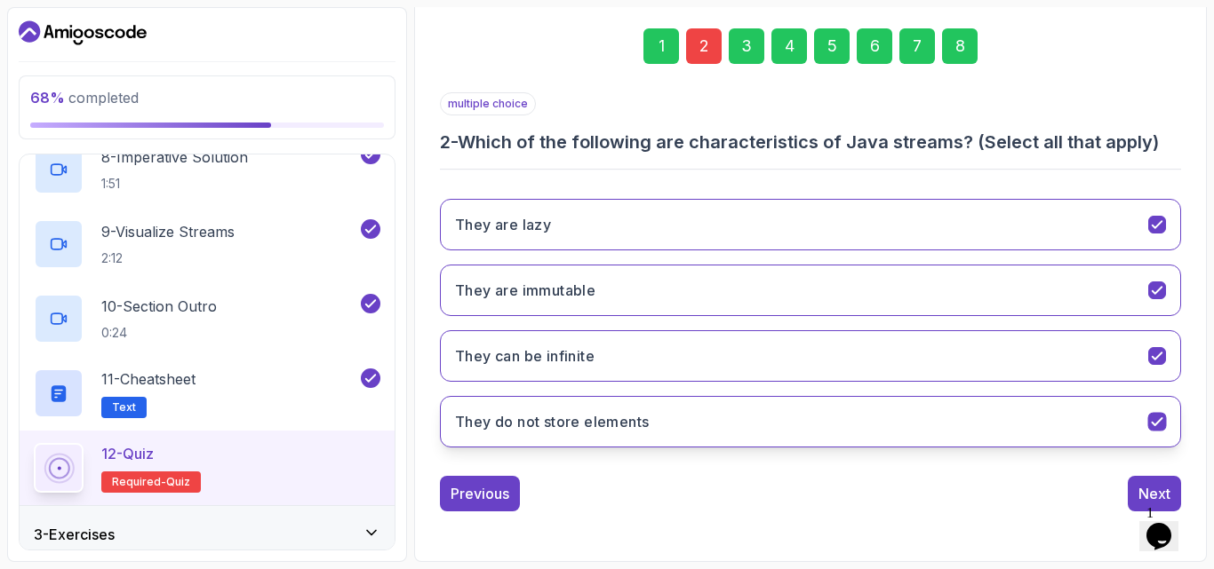
click at [632, 422] on h3 "They do not store elements" at bounding box center [552, 421] width 194 height 21
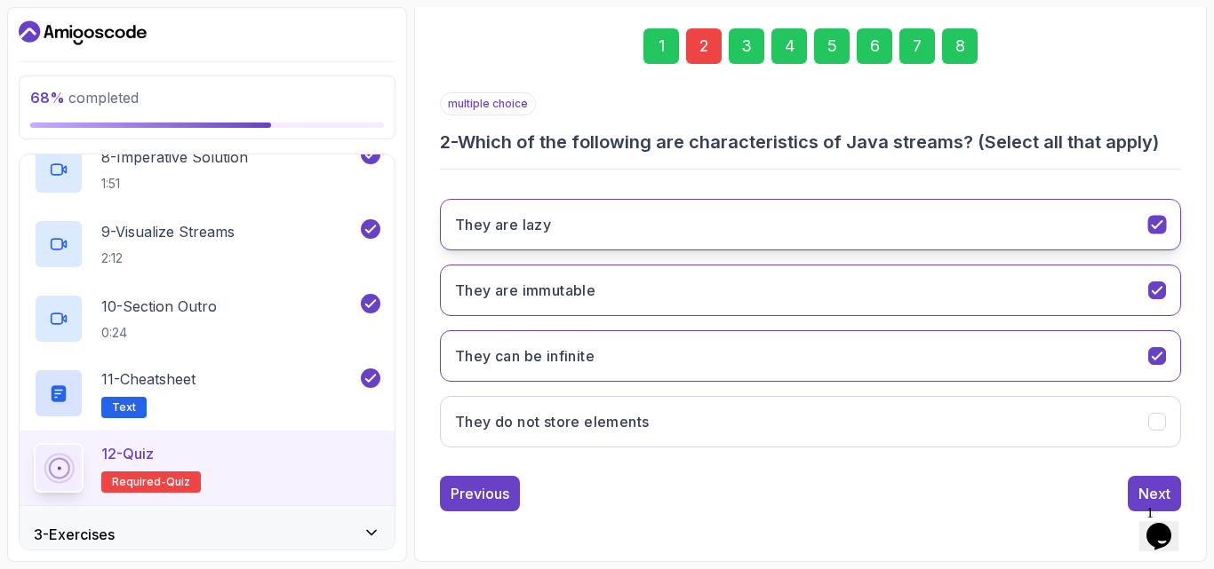
click at [593, 205] on button "They are lazy" at bounding box center [810, 225] width 741 height 52
click at [633, 235] on button "They are lazy" at bounding box center [810, 225] width 741 height 52
click at [1129, 492] on button "Next" at bounding box center [1153, 494] width 53 height 36
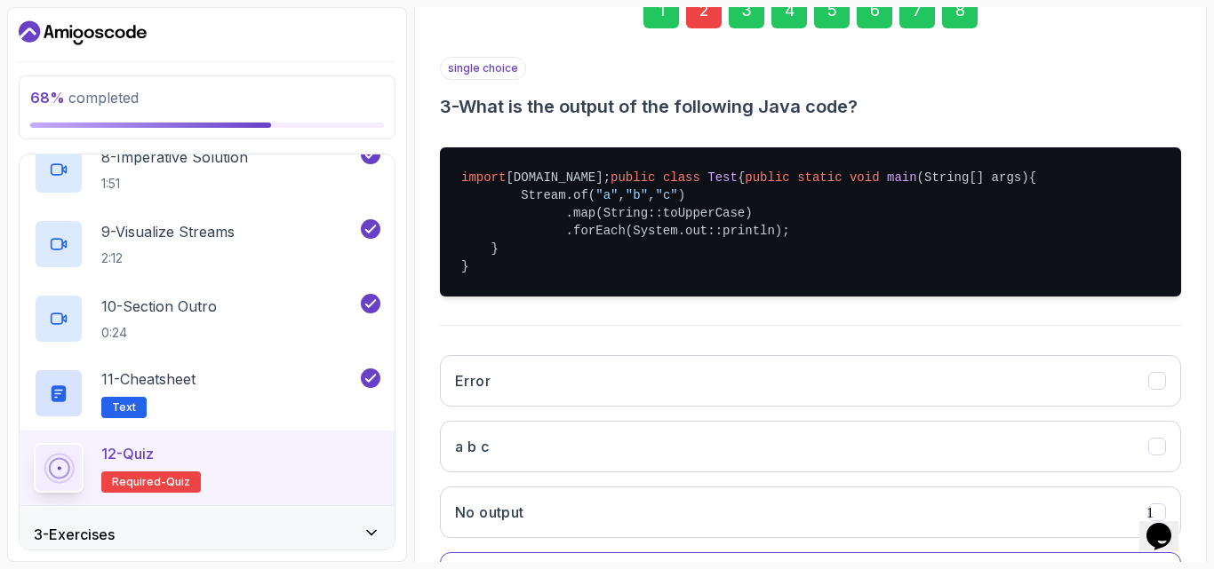
scroll to position [480, 0]
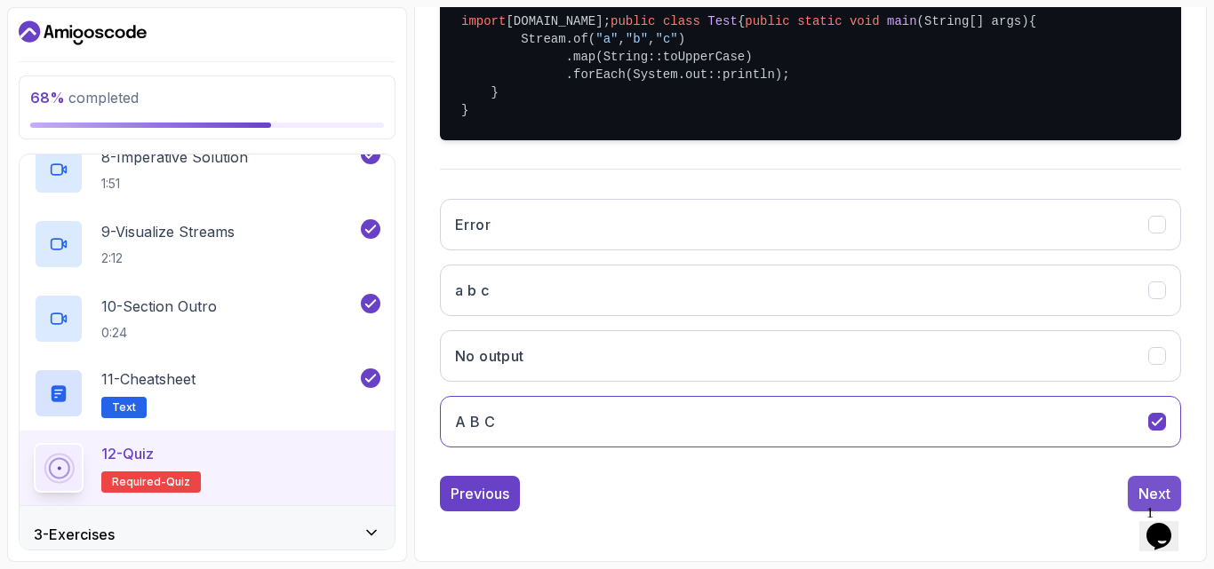
click at [1133, 482] on button "Next" at bounding box center [1153, 494] width 53 height 36
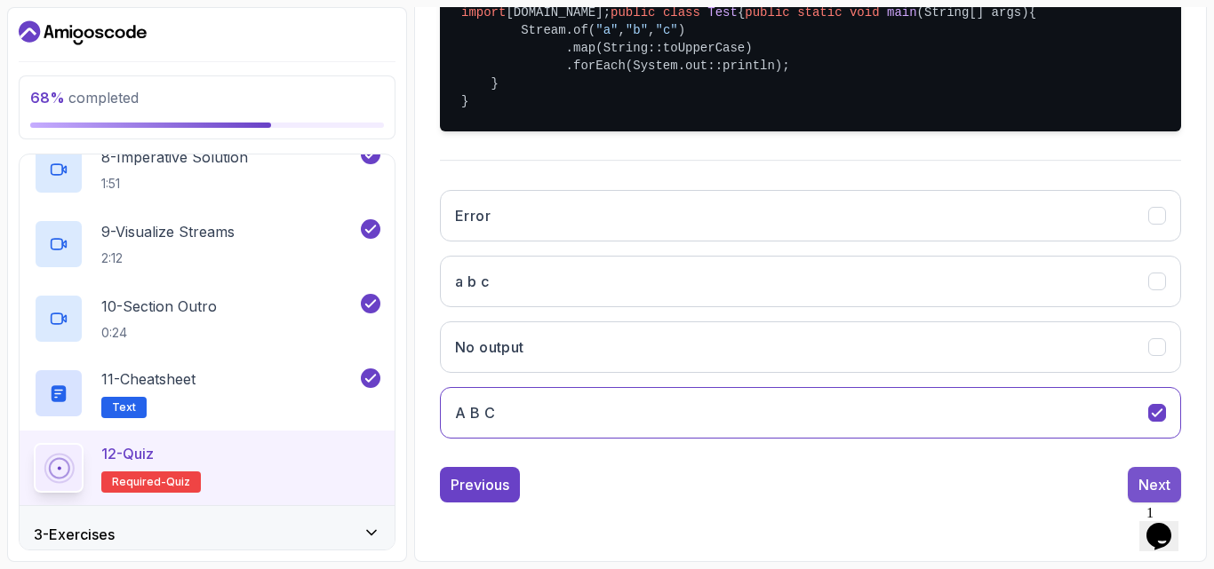
scroll to position [252, 0]
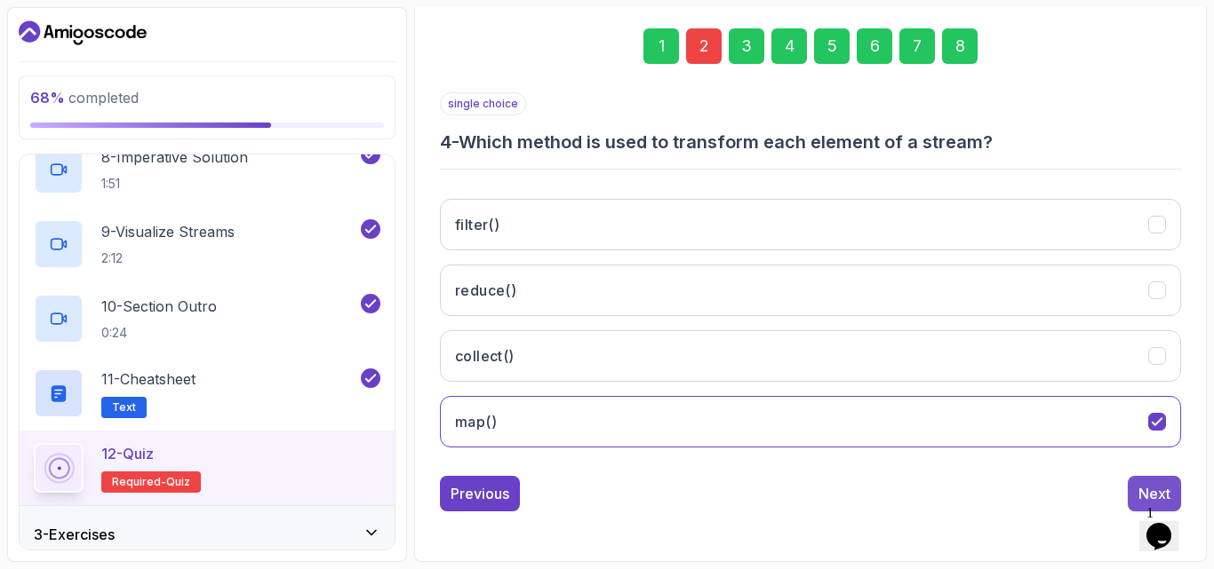
click at [1135, 492] on button "Next" at bounding box center [1153, 494] width 53 height 36
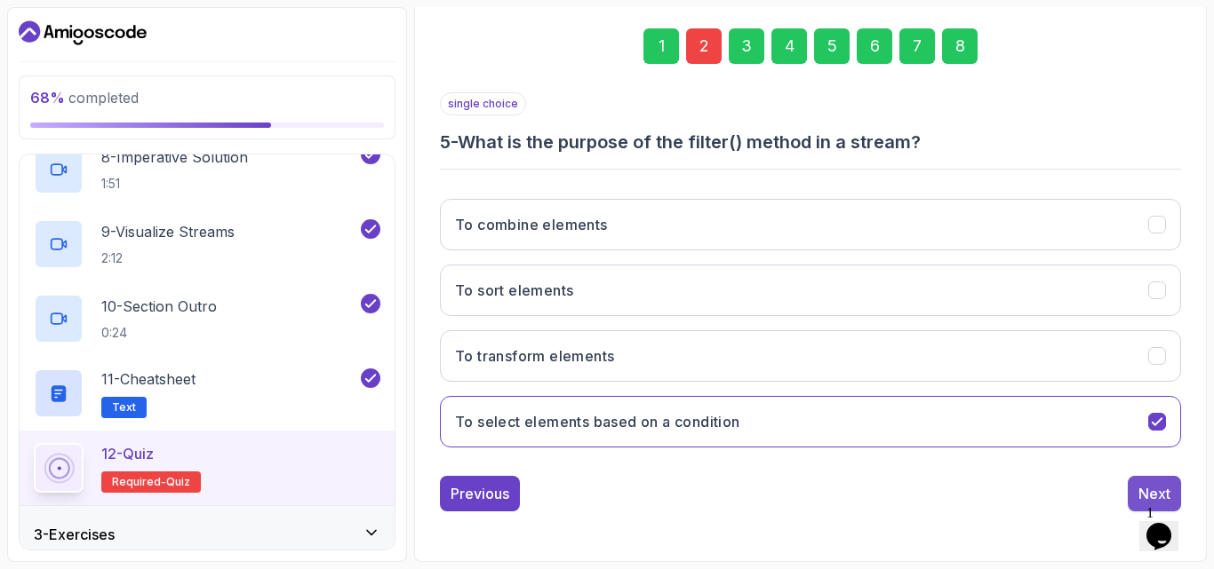
click at [1145, 480] on button "Next" at bounding box center [1153, 494] width 53 height 36
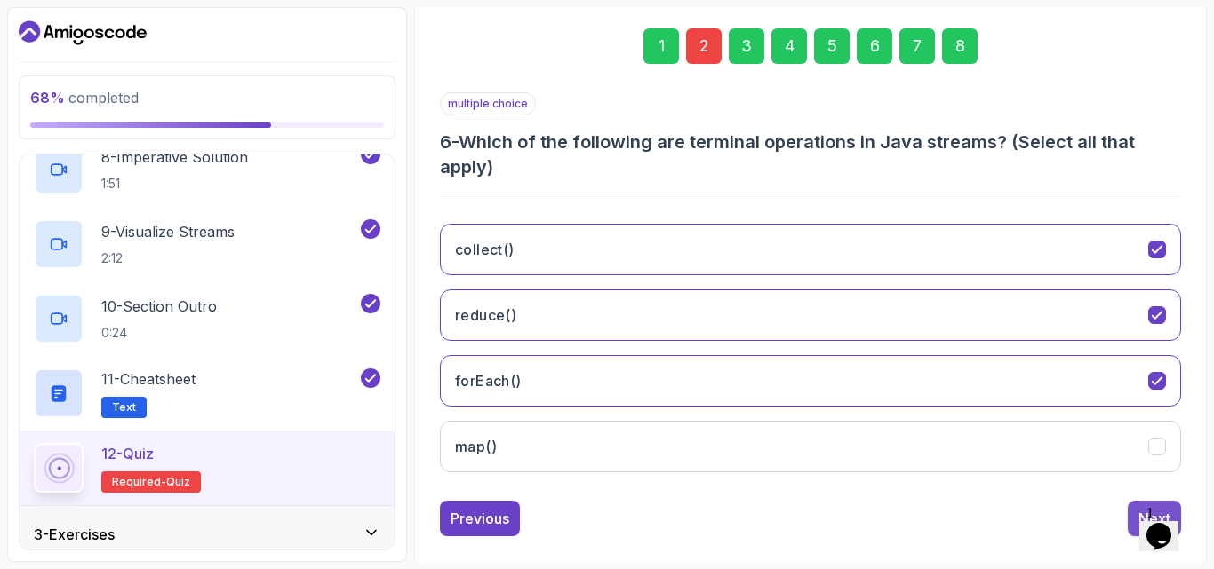
click at [1136, 509] on button "Next" at bounding box center [1153, 519] width 53 height 36
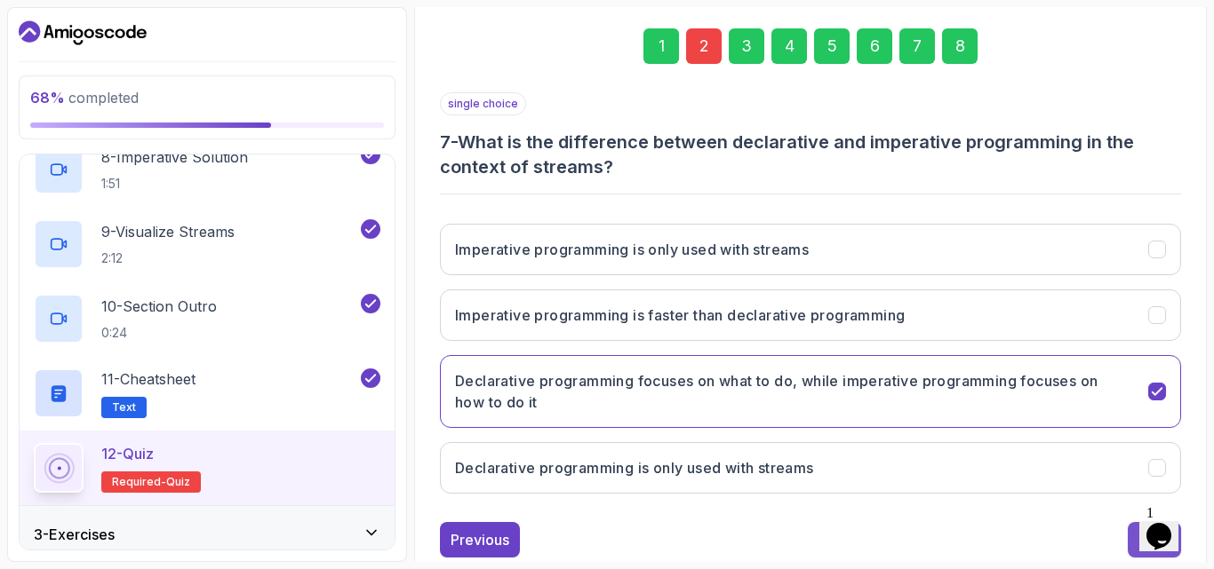
click at [1135, 530] on button "Next" at bounding box center [1153, 540] width 53 height 36
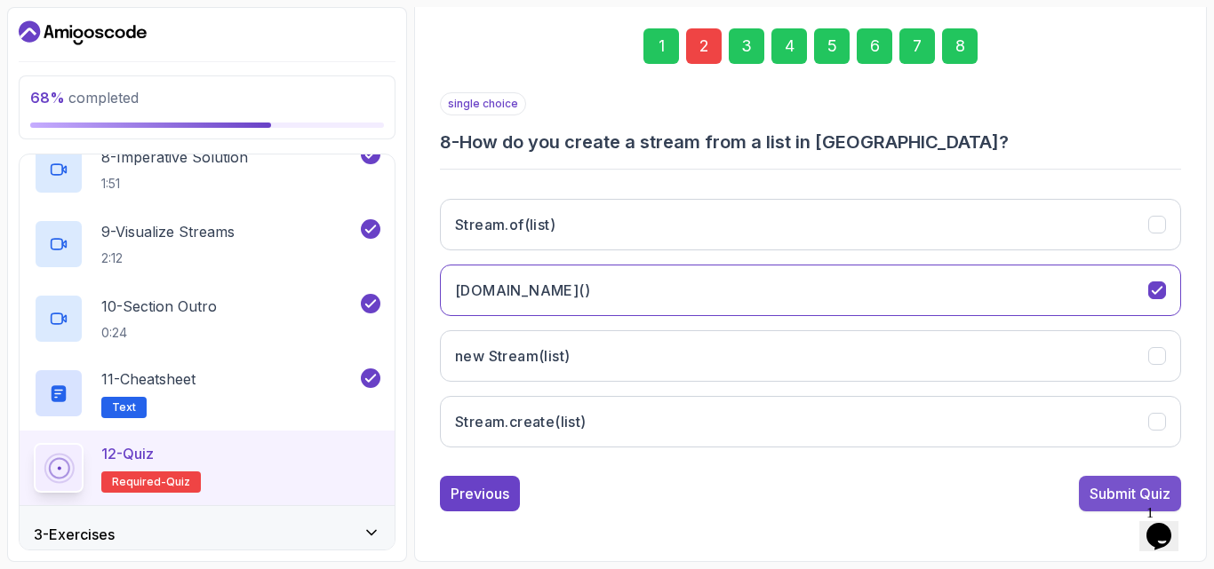
click at [1115, 498] on div "Submit Quiz" at bounding box center [1129, 493] width 81 height 21
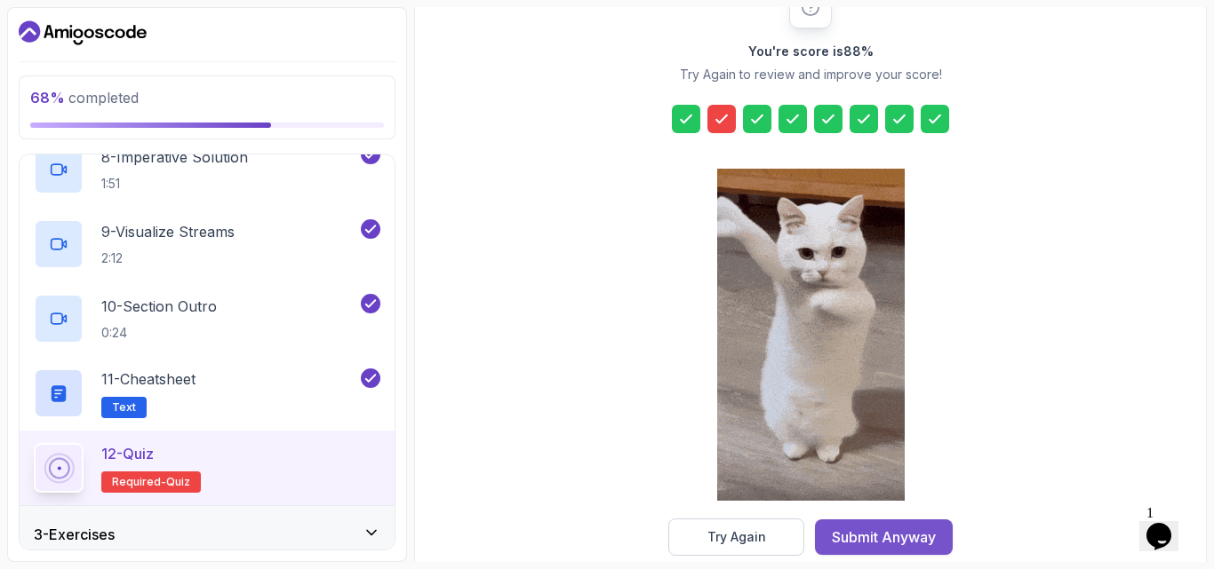
click at [847, 524] on button "Submit Anyway" at bounding box center [884, 538] width 138 height 36
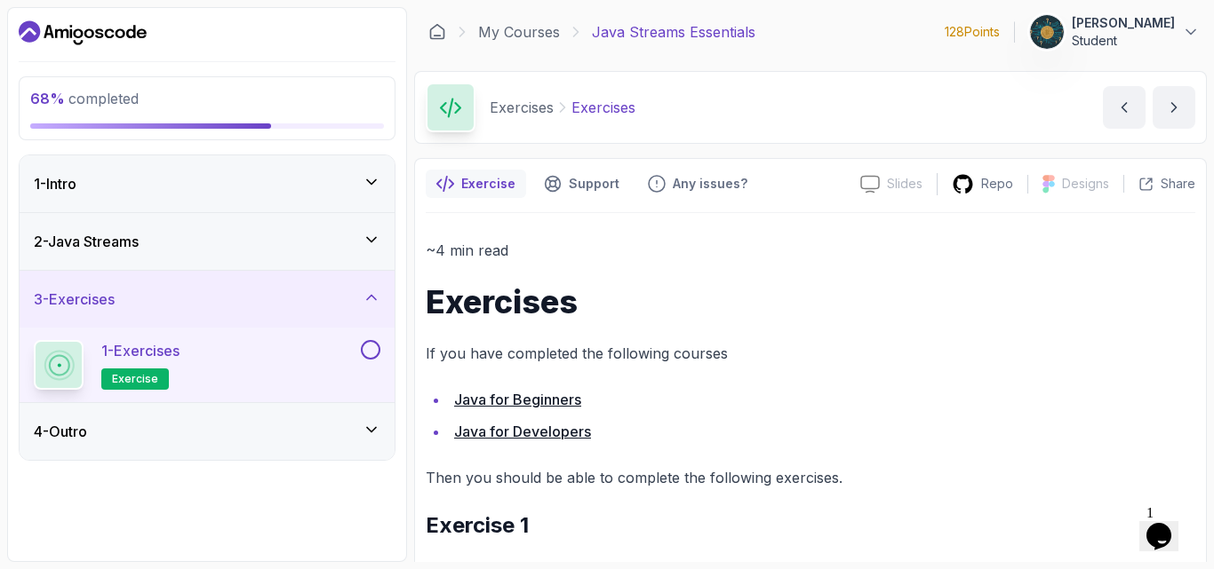
click at [834, 313] on h1 "Exercises" at bounding box center [810, 302] width 769 height 36
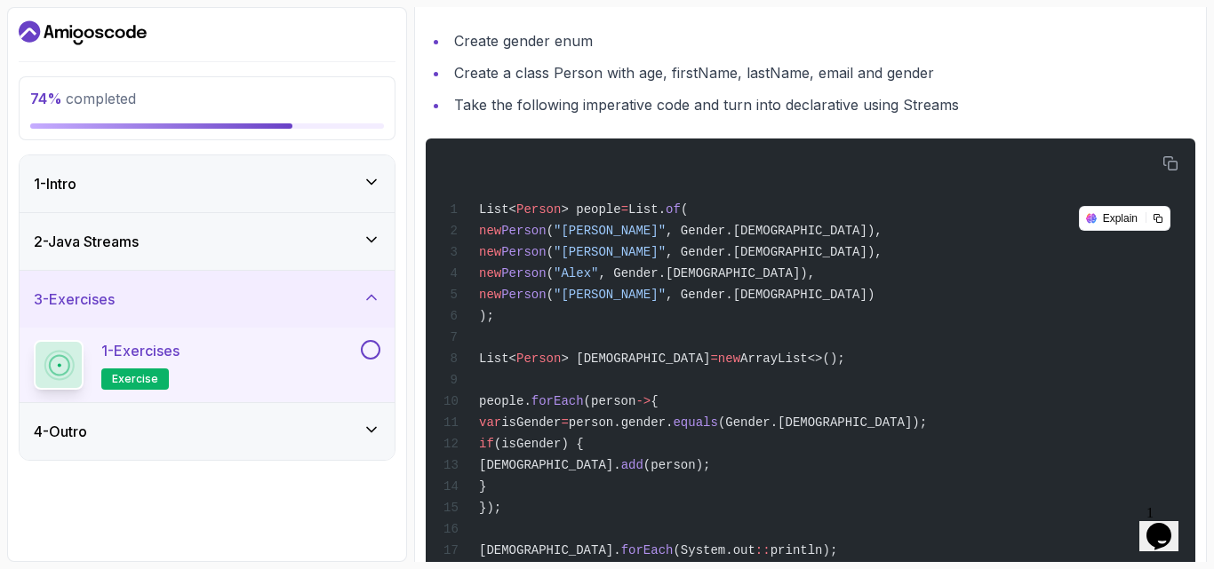
scroll to position [498, 0]
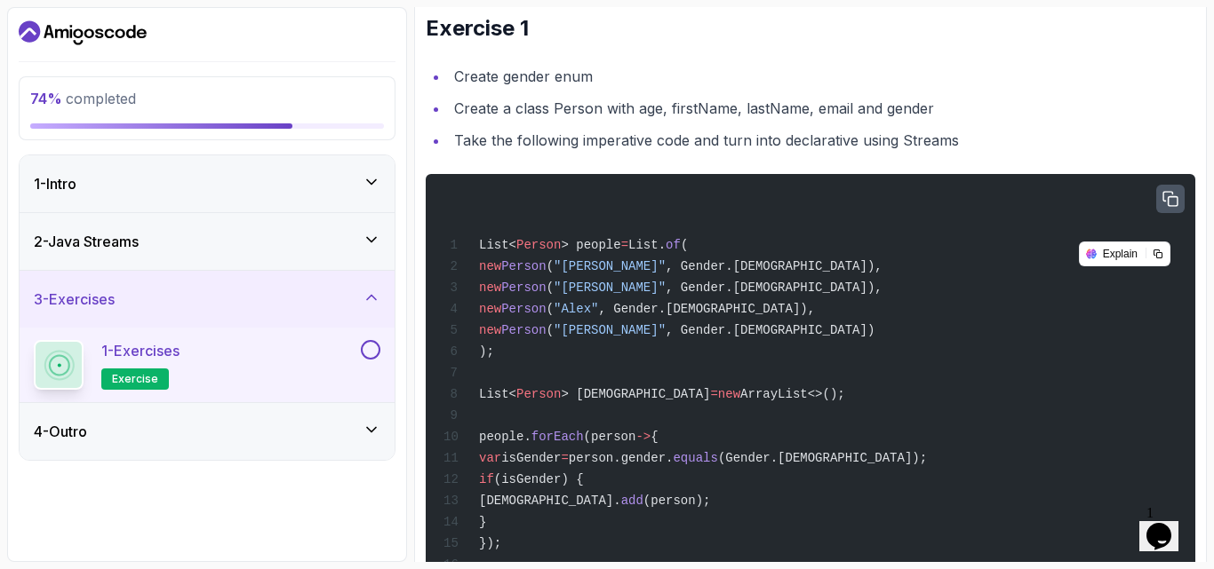
click at [1174, 202] on icon "button" at bounding box center [1170, 199] width 16 height 16
click at [926, 354] on div "List< Person > people = List. of ( new Person ( "[PERSON_NAME]" , Gender.[DEMOG…" at bounding box center [810, 393] width 741 height 416
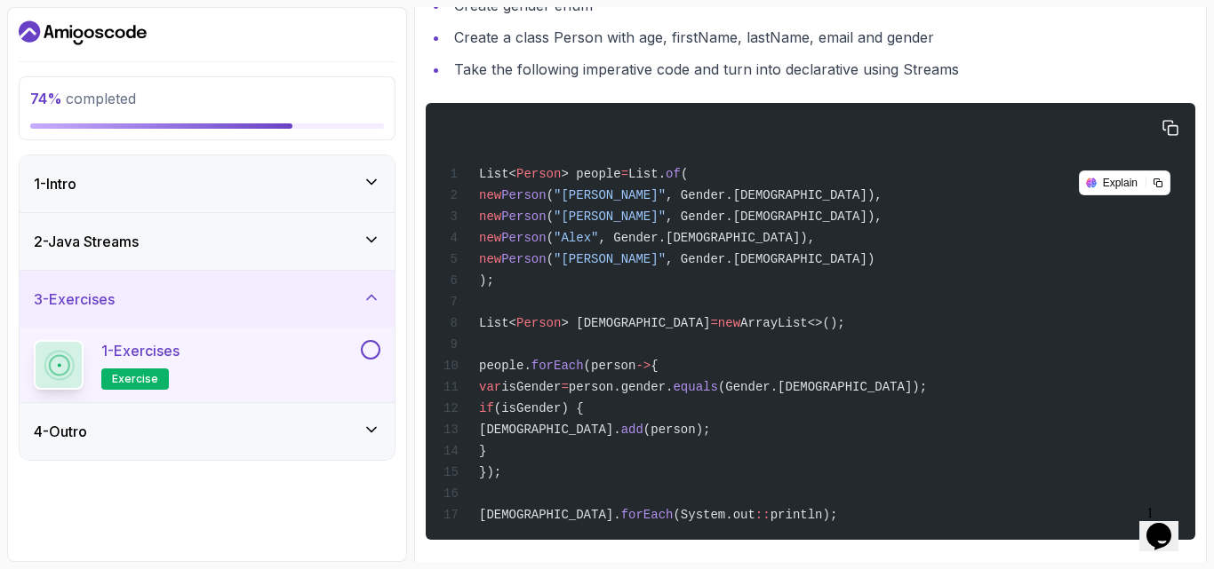
scroll to position [604, 0]
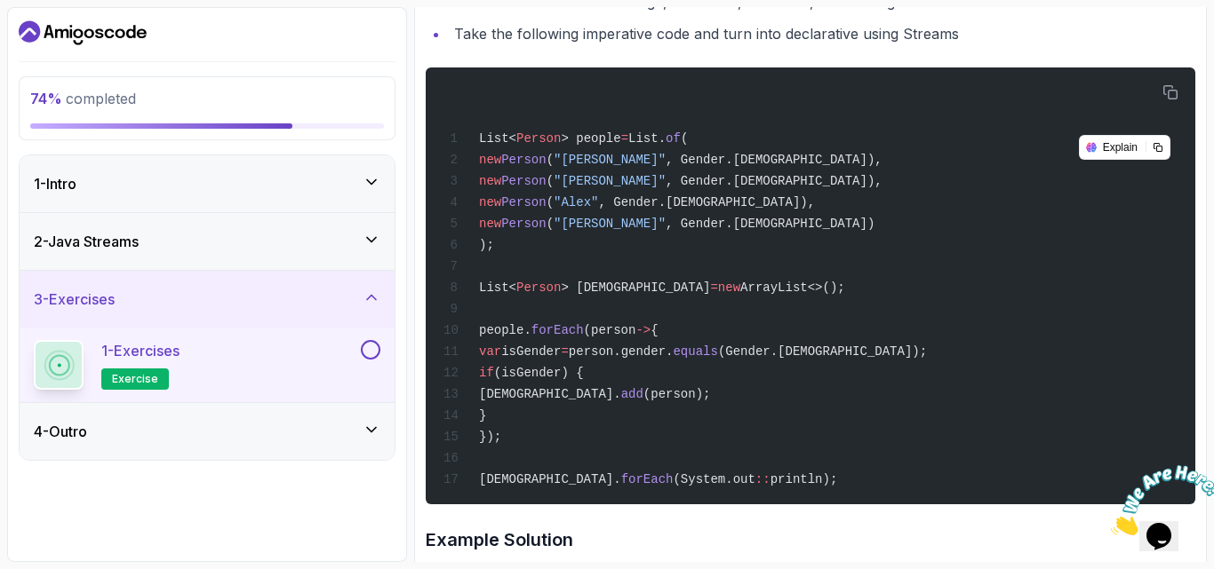
click at [677, 566] on section "74 % completed 1 - Intro 2 - Java Streams 3 - Exercises 1 - Exercises exercise …" at bounding box center [607, 284] width 1214 height 569
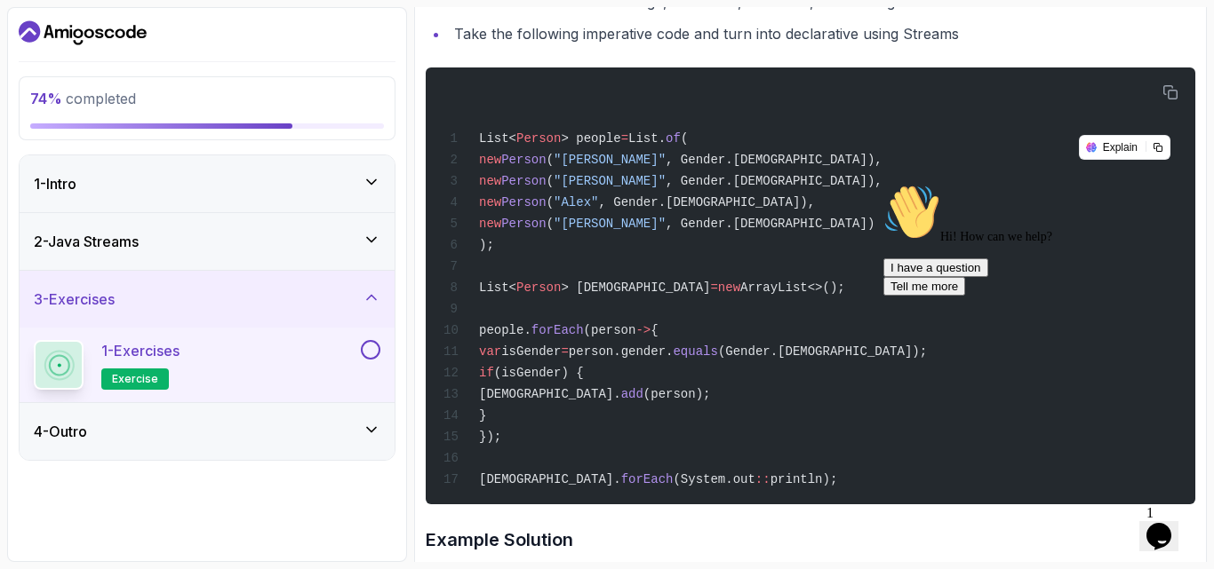
click at [815, 544] on h3 "Example Solution" at bounding box center [810, 540] width 769 height 28
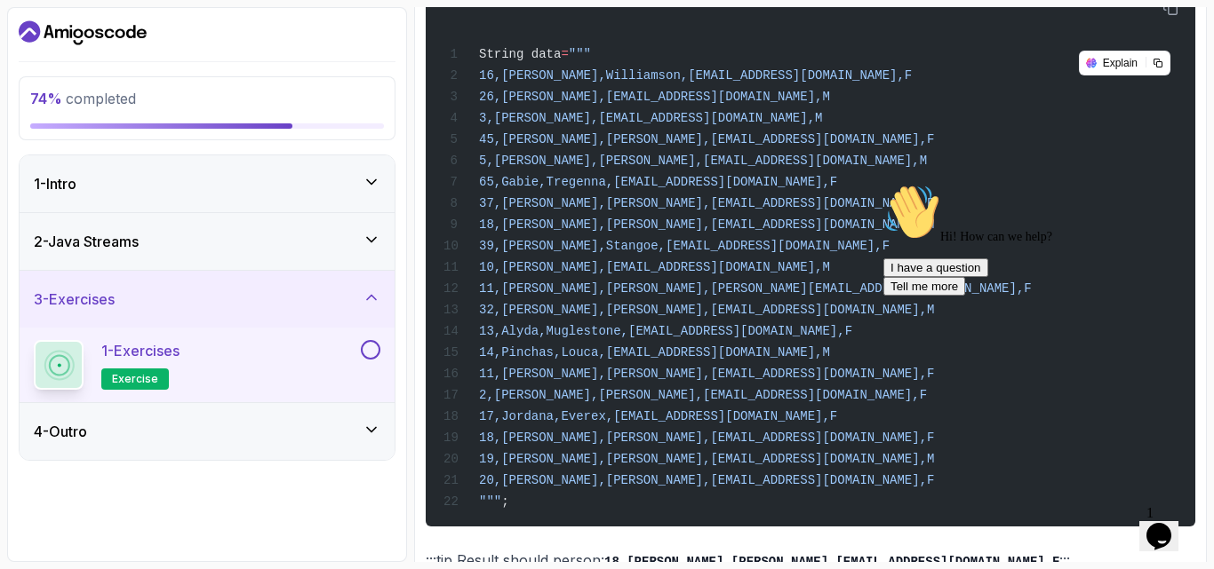
scroll to position [1517, 0]
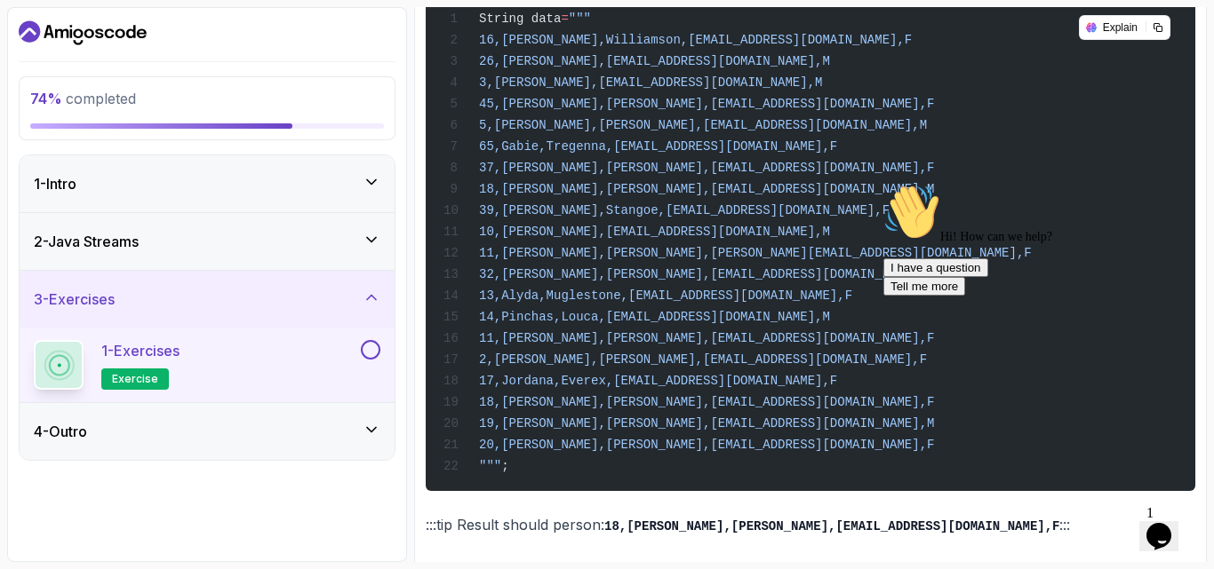
click at [883, 184] on icon "Chat attention grabber" at bounding box center [883, 184] width 0 height 0
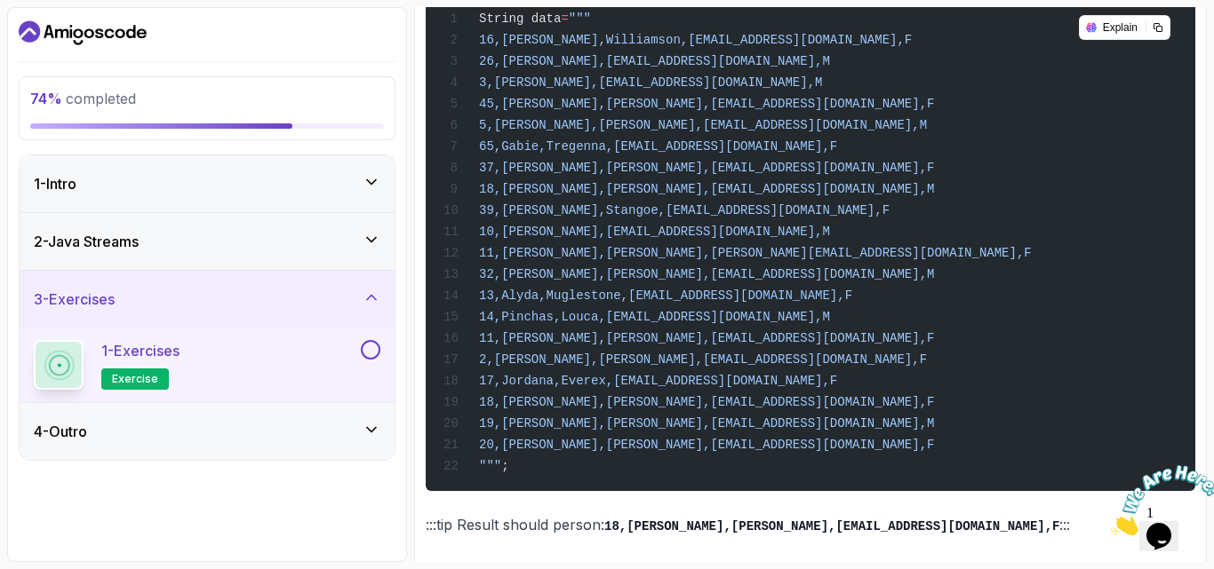
click at [1111, 523] on icon "Close" at bounding box center [1111, 530] width 0 height 15
click at [372, 354] on button at bounding box center [371, 350] width 20 height 20
click at [369, 434] on icon at bounding box center [371, 430] width 18 height 18
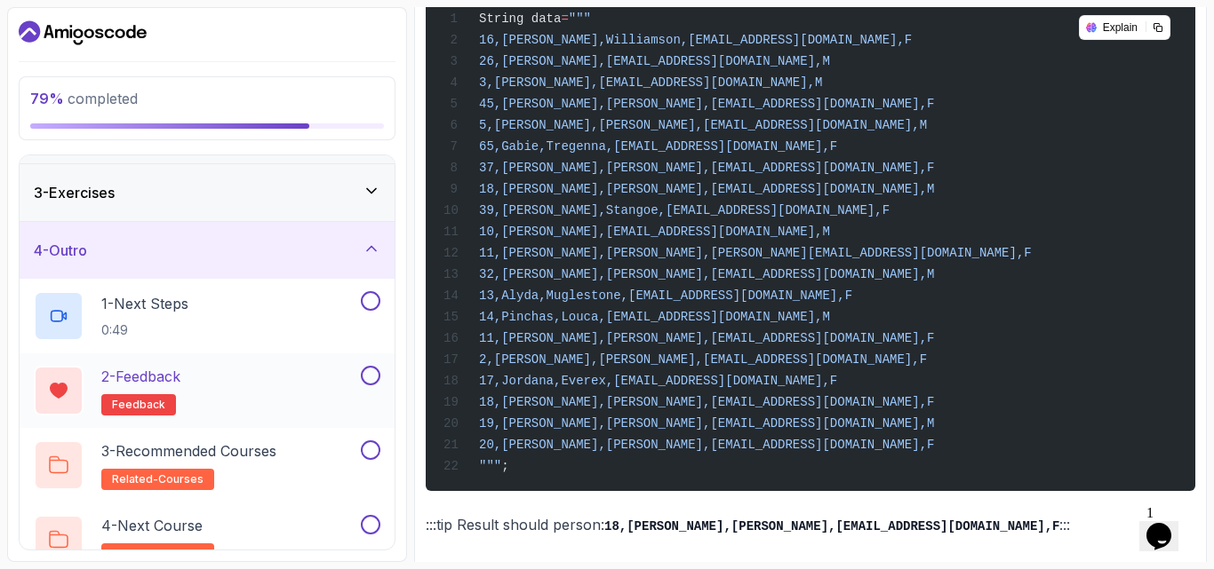
scroll to position [134, 0]
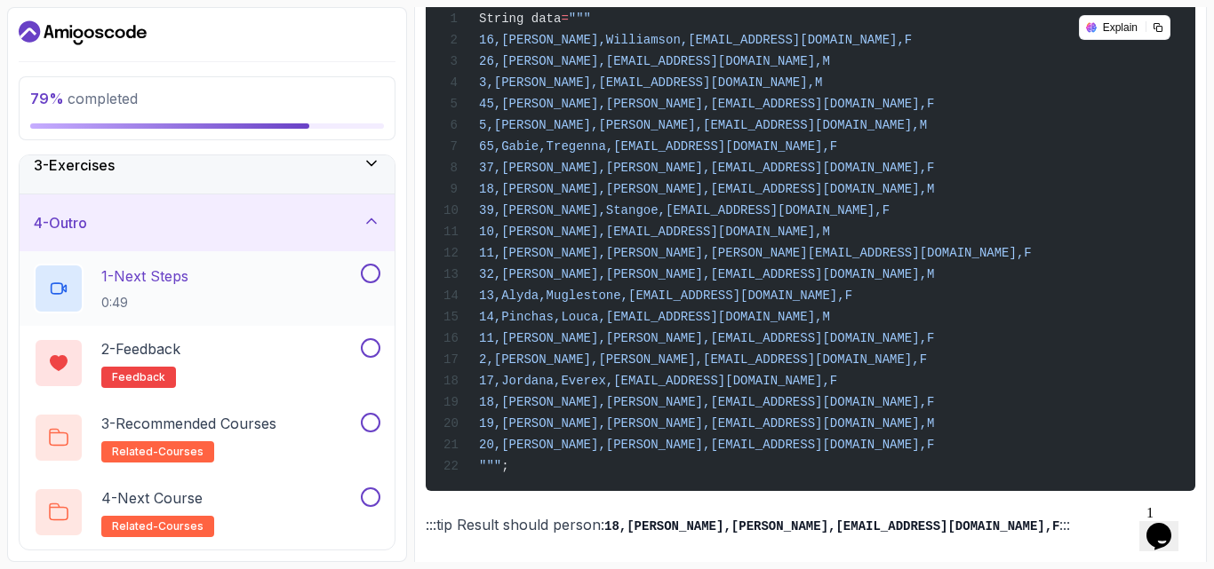
click at [336, 278] on div "1 - Next Steps 0:49" at bounding box center [195, 289] width 323 height 50
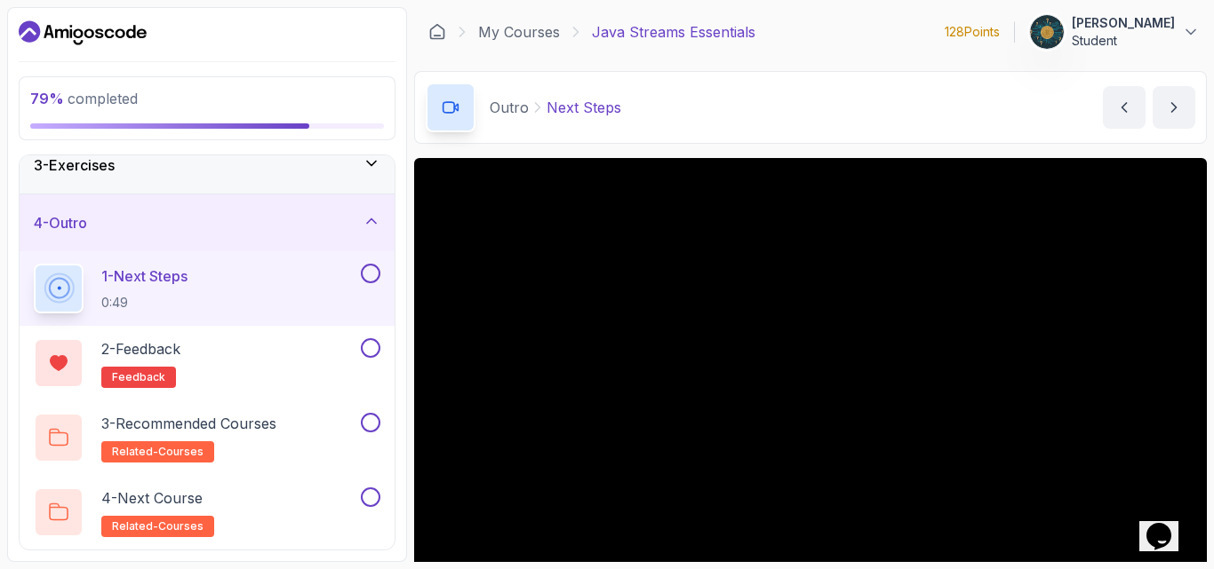
click at [767, 131] on div "Outro Next Steps Next Steps by [PERSON_NAME]" at bounding box center [810, 107] width 792 height 73
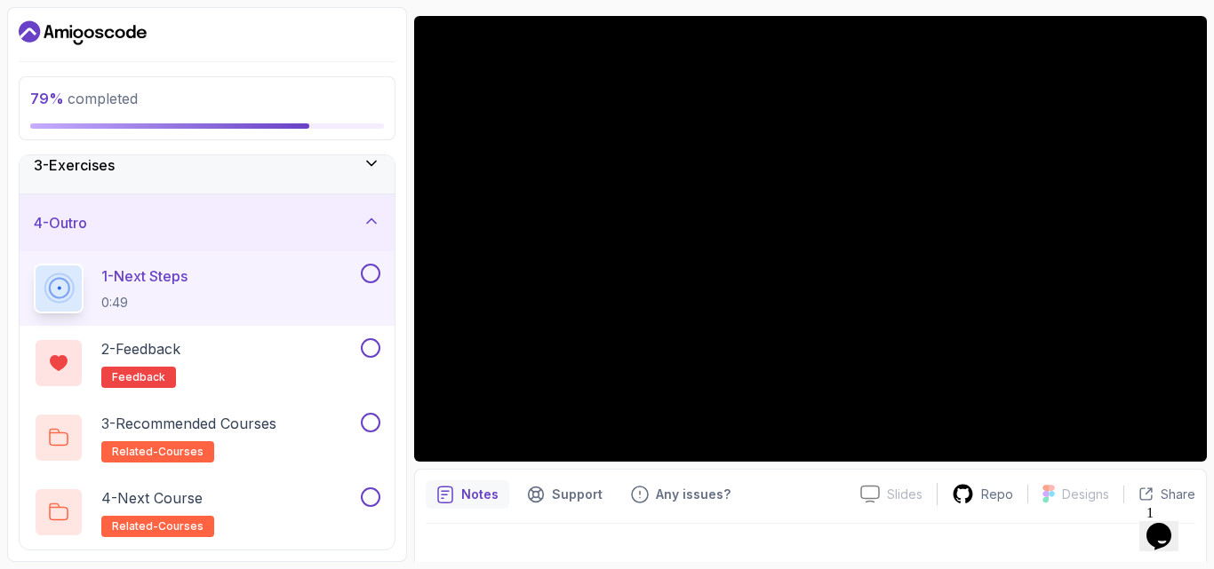
scroll to position [107, 0]
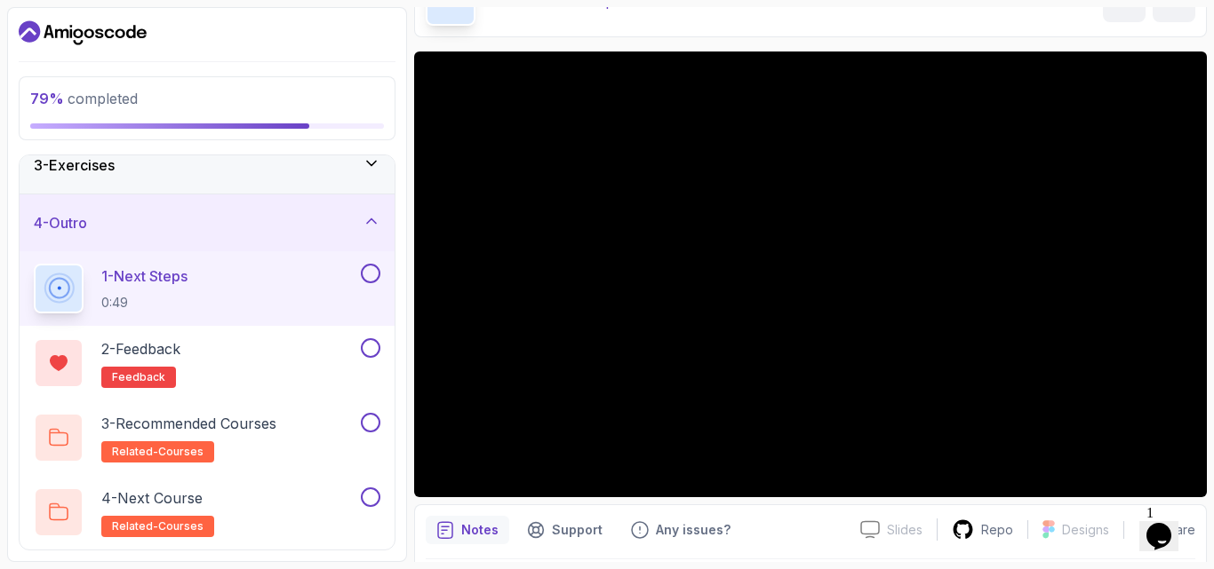
click at [375, 276] on button at bounding box center [371, 274] width 20 height 20
click at [349, 362] on div "2 - Feedback feedback" at bounding box center [195, 363] width 323 height 50
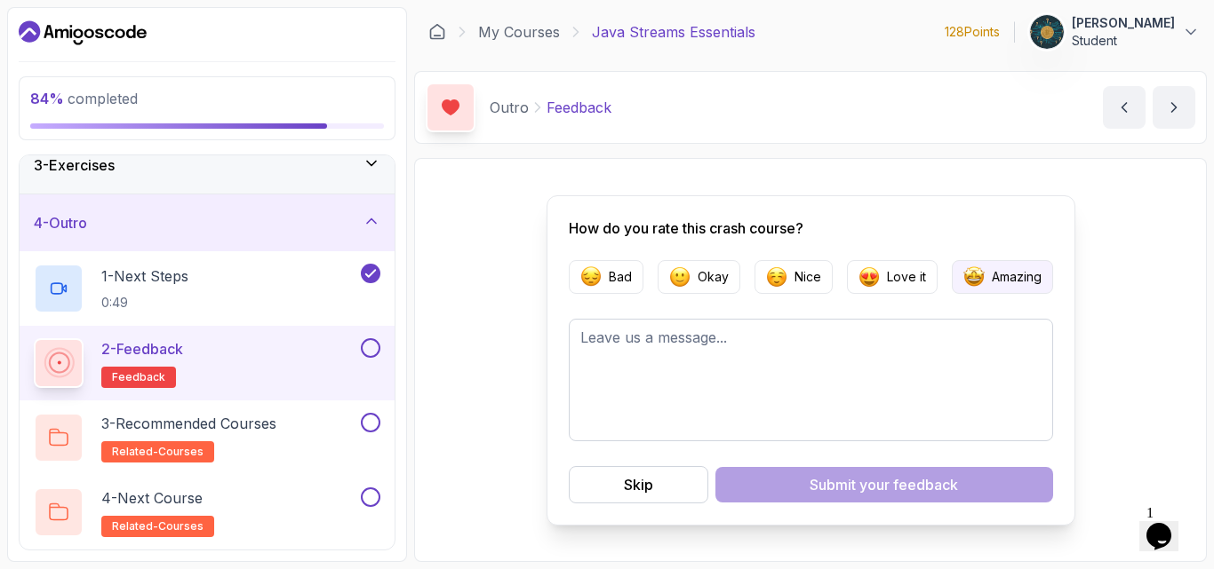
click at [1019, 275] on p "Amazing" at bounding box center [1016, 277] width 50 height 18
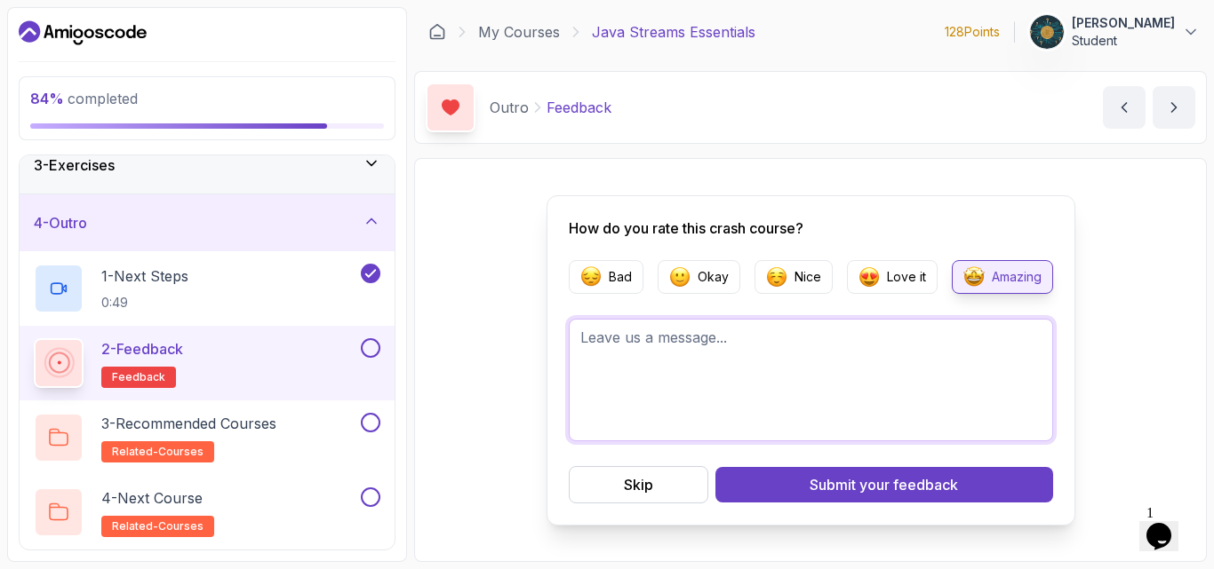
click at [793, 356] on textarea at bounding box center [811, 380] width 484 height 123
click at [623, 338] on textarea "Helpmed me a lot." at bounding box center [811, 380] width 484 height 123
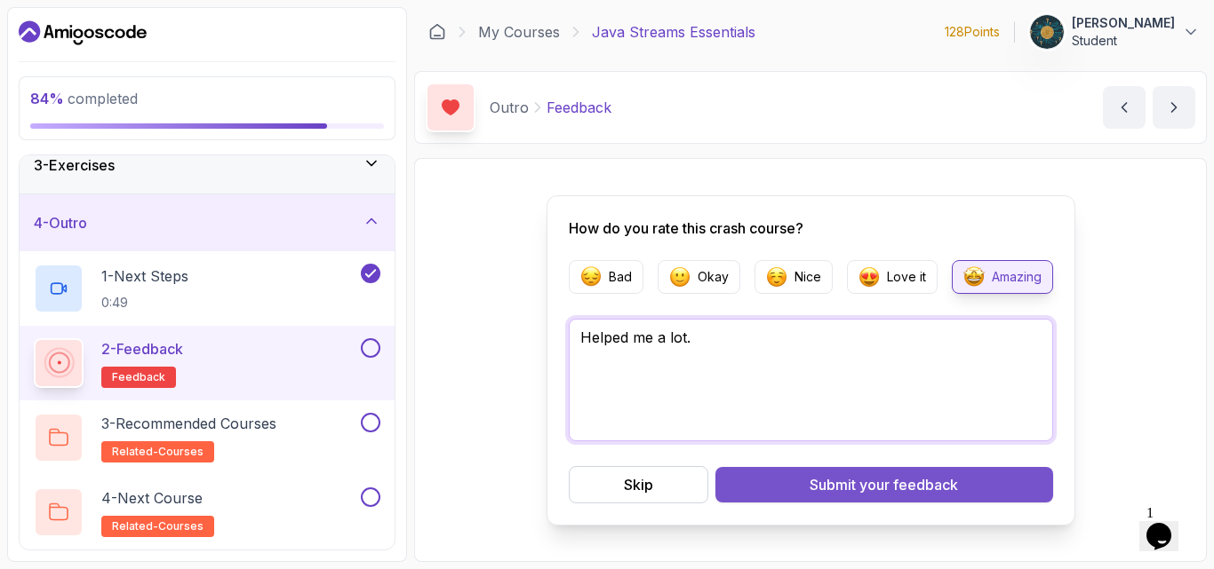
type textarea "Helped me a lot."
click at [797, 486] on button "Submit your feedback" at bounding box center [884, 485] width 338 height 36
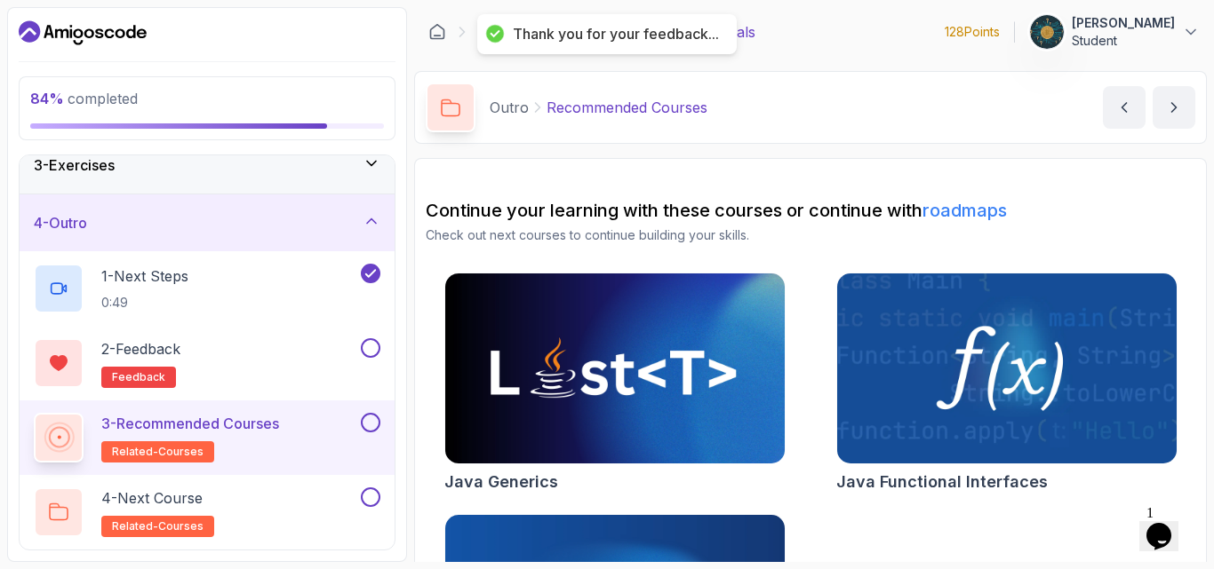
click at [1063, 208] on h2 "Continue your learning with these courses or continue with roadmaps" at bounding box center [810, 210] width 769 height 25
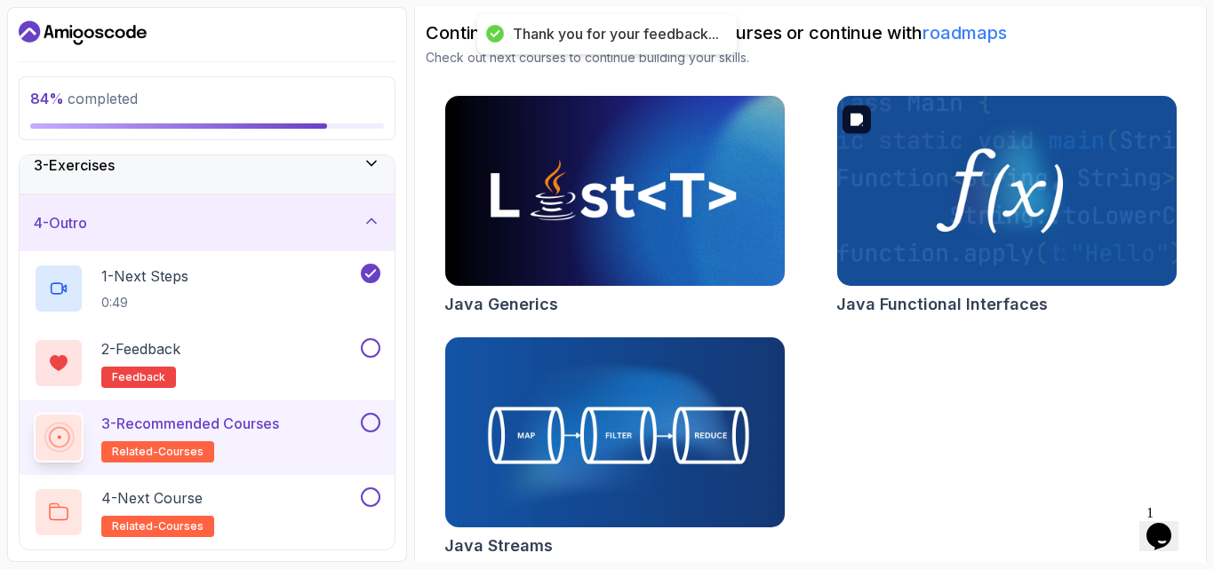
scroll to position [191, 0]
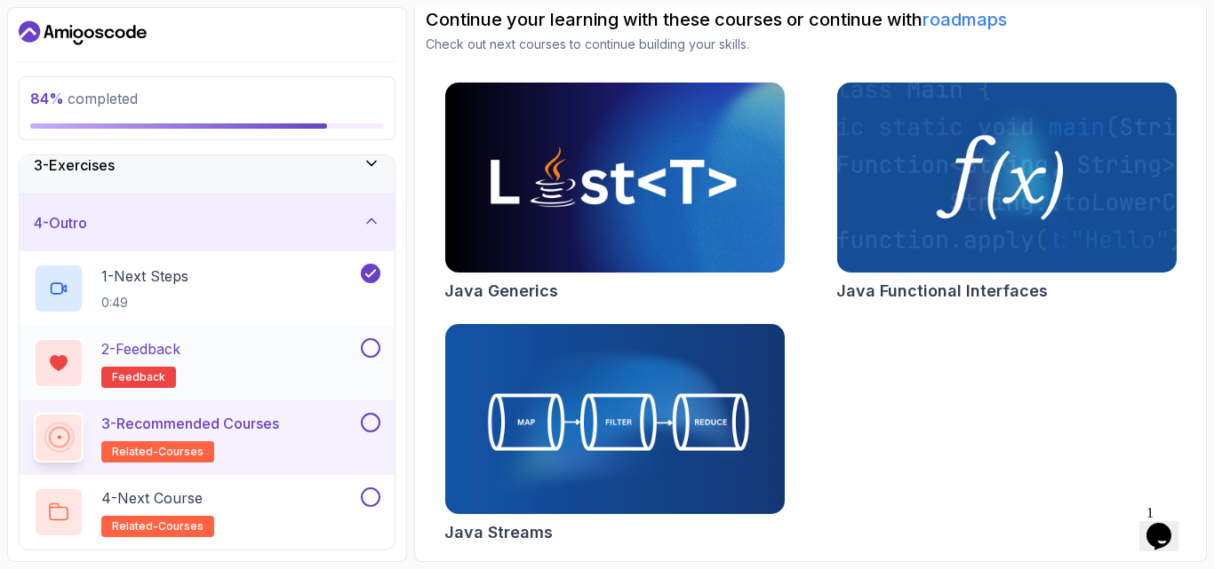
click at [365, 351] on button at bounding box center [371, 348] width 20 height 20
click at [301, 434] on div "3 - Recommended Courses related-courses" at bounding box center [195, 438] width 323 height 50
click at [189, 427] on p "3 - Recommended Courses" at bounding box center [190, 423] width 178 height 21
click at [365, 424] on button at bounding box center [371, 423] width 20 height 20
click at [270, 504] on div "4 - Next Course related-courses" at bounding box center [195, 513] width 323 height 50
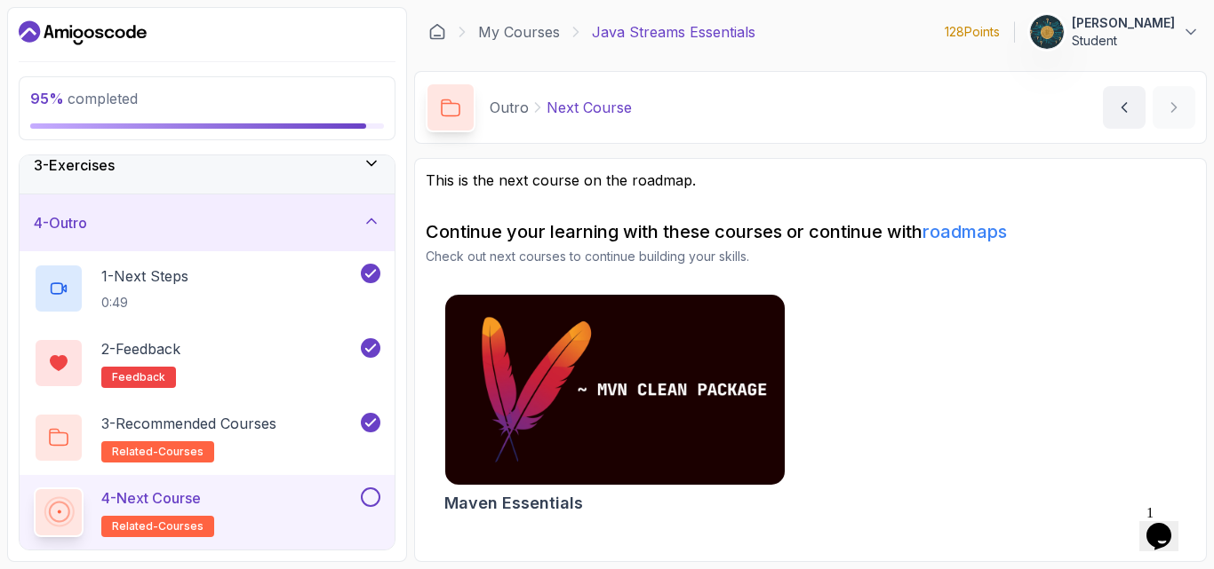
click at [371, 500] on button at bounding box center [371, 498] width 20 height 20
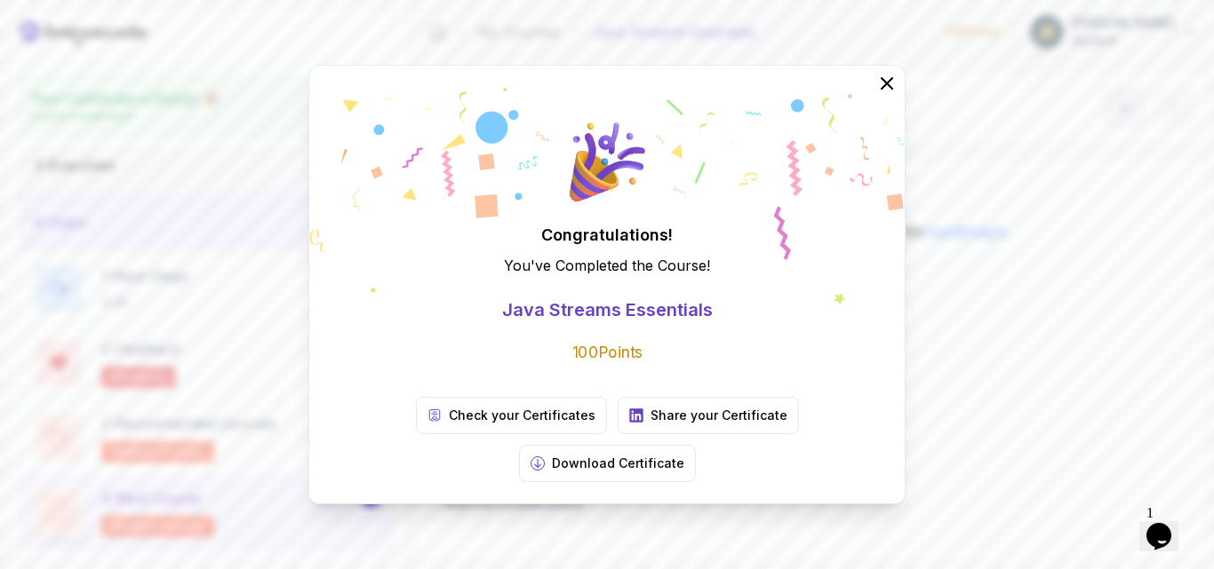
scroll to position [129, 0]
click at [684, 455] on p "Download Certificate" at bounding box center [618, 464] width 132 height 18
click at [887, 95] on icon at bounding box center [886, 83] width 23 height 23
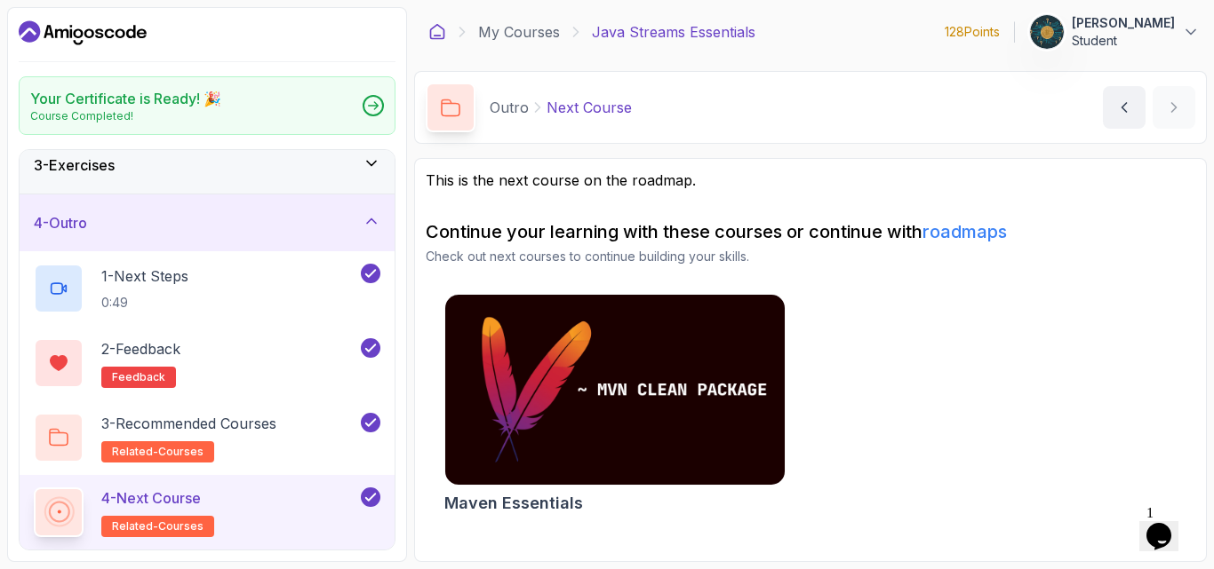
click at [439, 28] on icon at bounding box center [437, 32] width 18 height 18
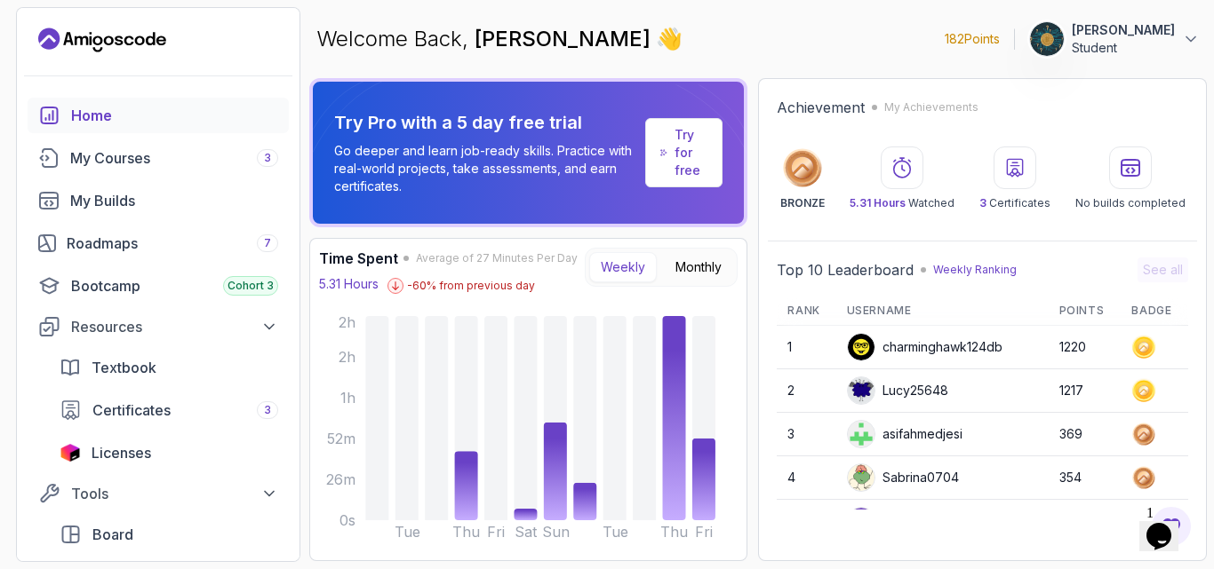
click at [1196, 91] on div "Achievement My Achievements BRONZE 5.31 Hours Watched 3 Certificates No builds …" at bounding box center [982, 319] width 449 height 483
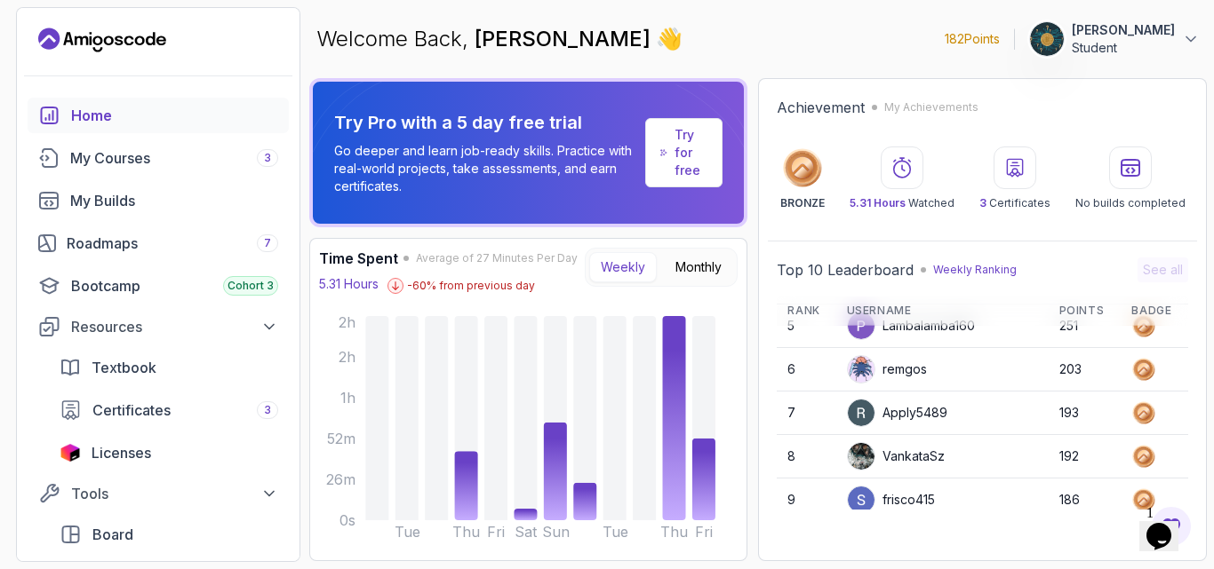
scroll to position [251, 0]
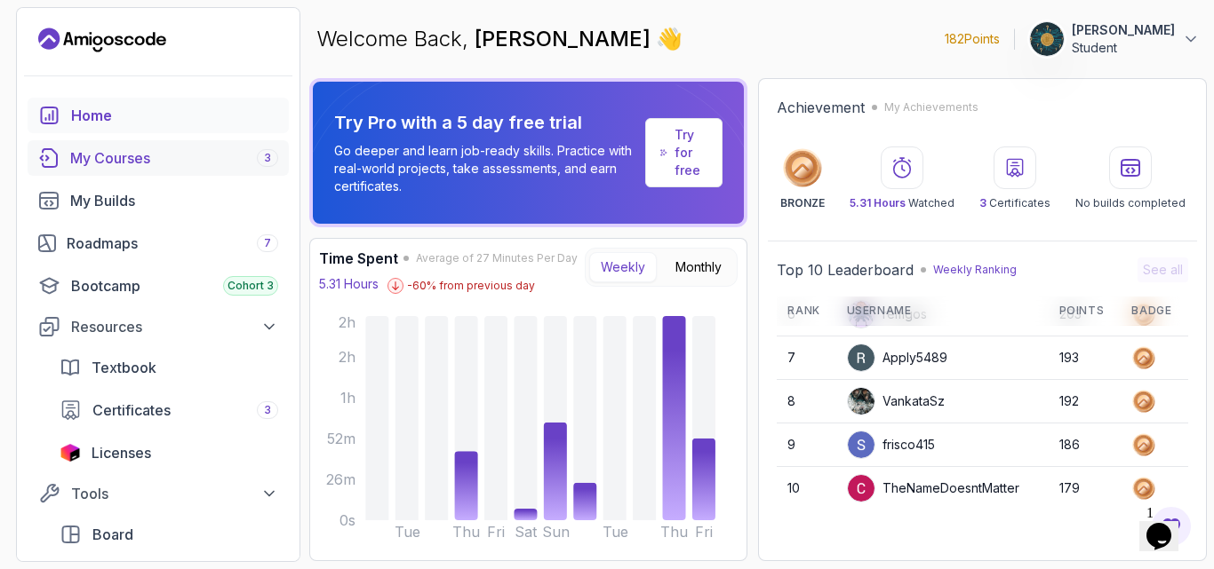
click at [145, 169] on link "My Courses 3" at bounding box center [158, 158] width 261 height 36
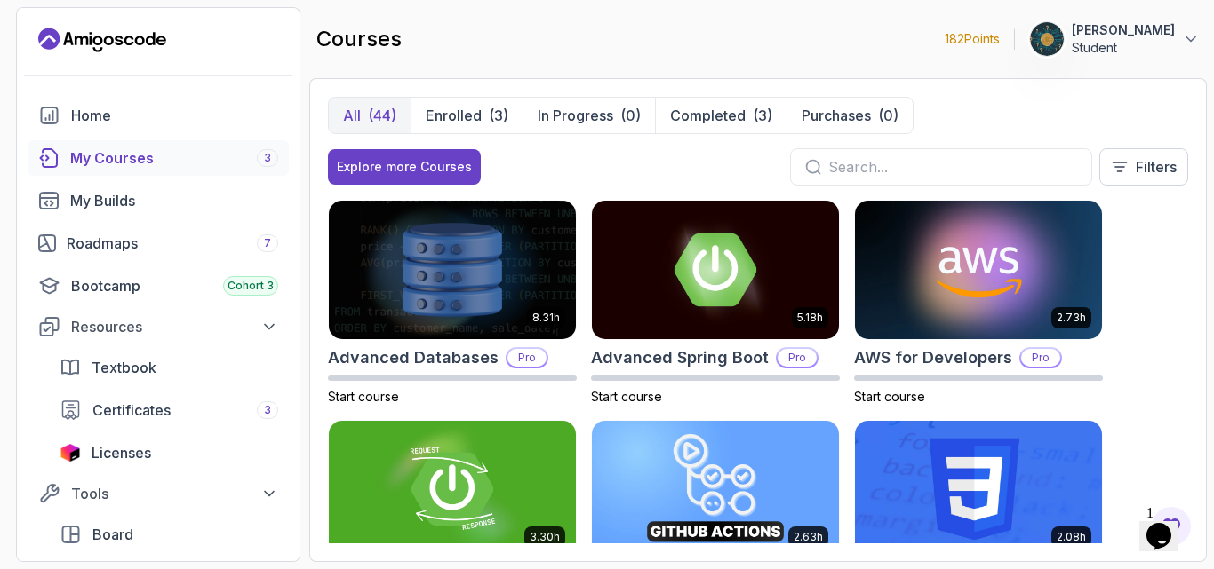
click at [1176, 296] on div "8.31h Advanced Databases Pro Start course 5.18h Advanced Spring Boot Pro Start …" at bounding box center [758, 372] width 860 height 344
